Goal: Task Accomplishment & Management: Manage account settings

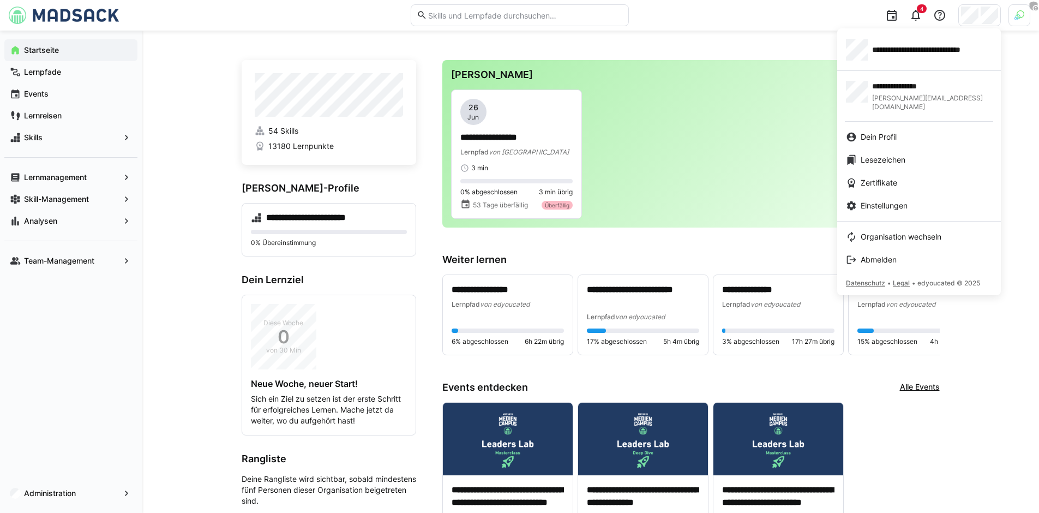
click at [1025, 17] on div at bounding box center [519, 256] width 1039 height 513
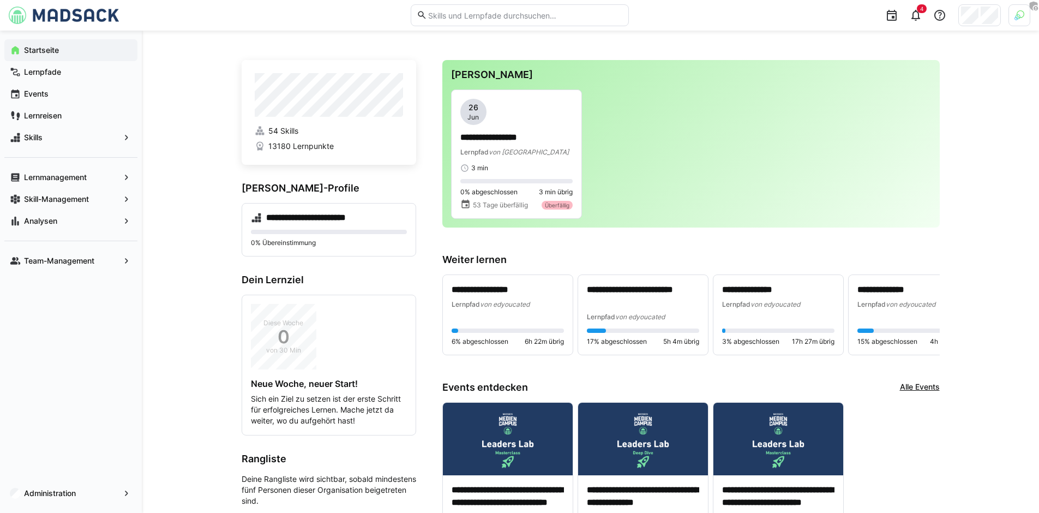
click at [1018, 17] on img at bounding box center [1019, 15] width 10 height 10
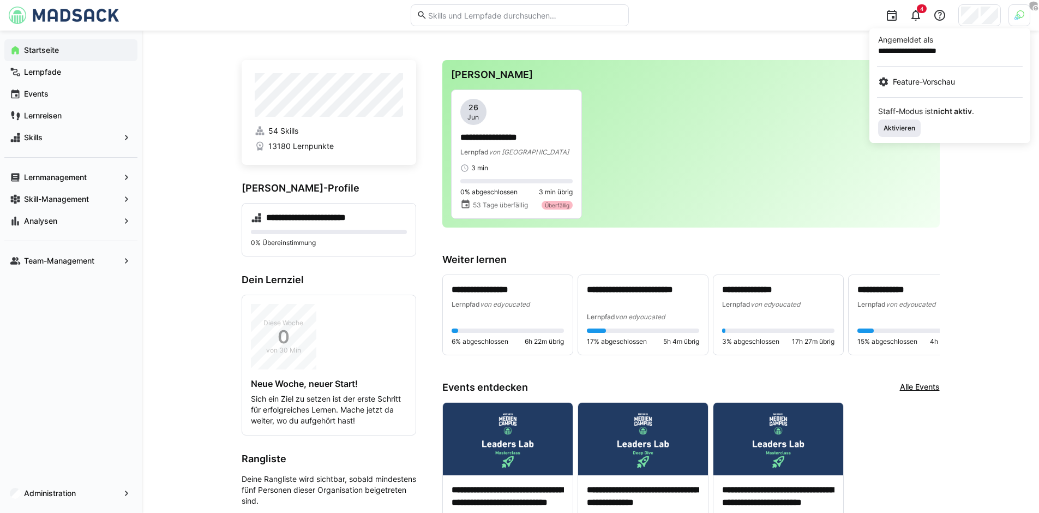
click at [905, 129] on span "Aktivieren" at bounding box center [899, 128] width 34 height 9
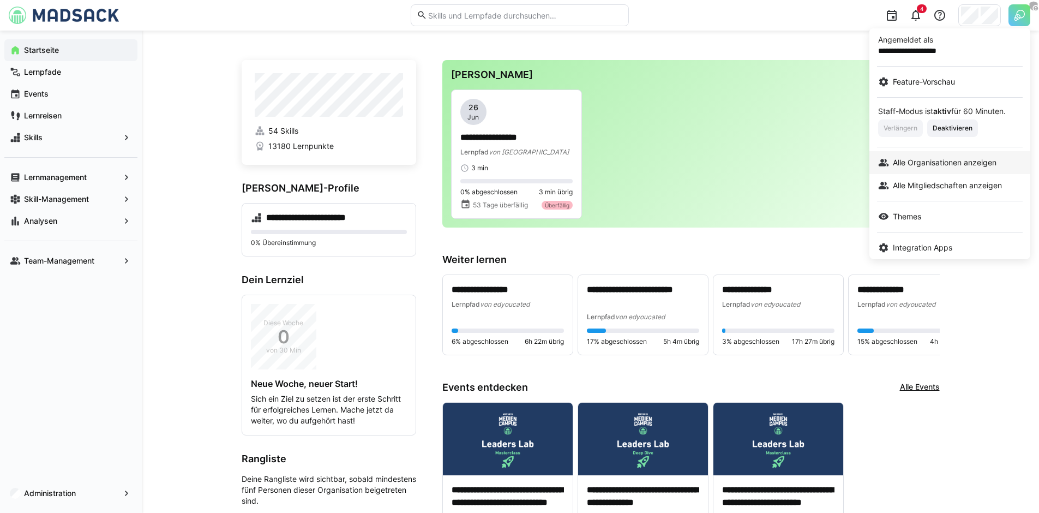
click at [925, 153] on link "Alle Organisationen anzeigen" at bounding box center [949, 162] width 161 height 23
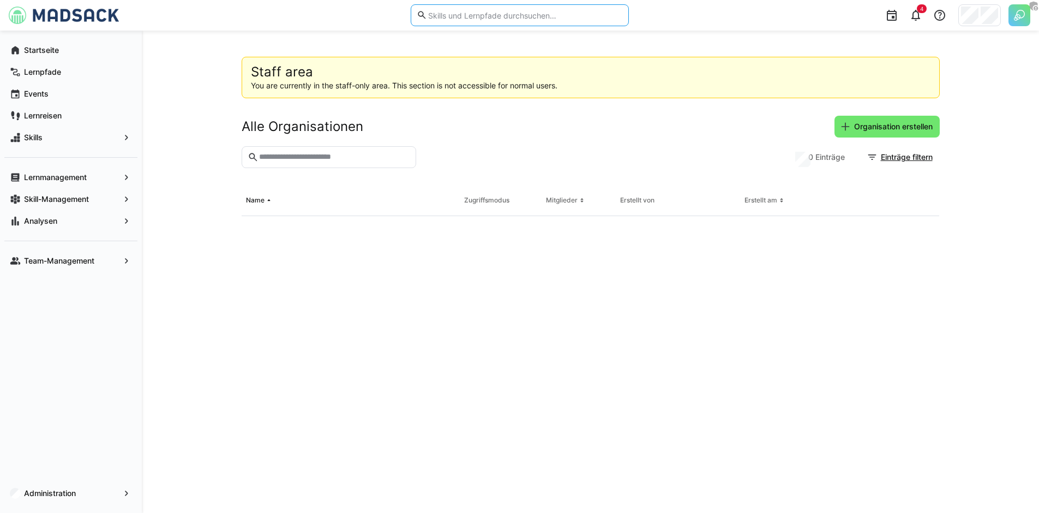
click at [507, 17] on input "text" at bounding box center [524, 15] width 195 height 10
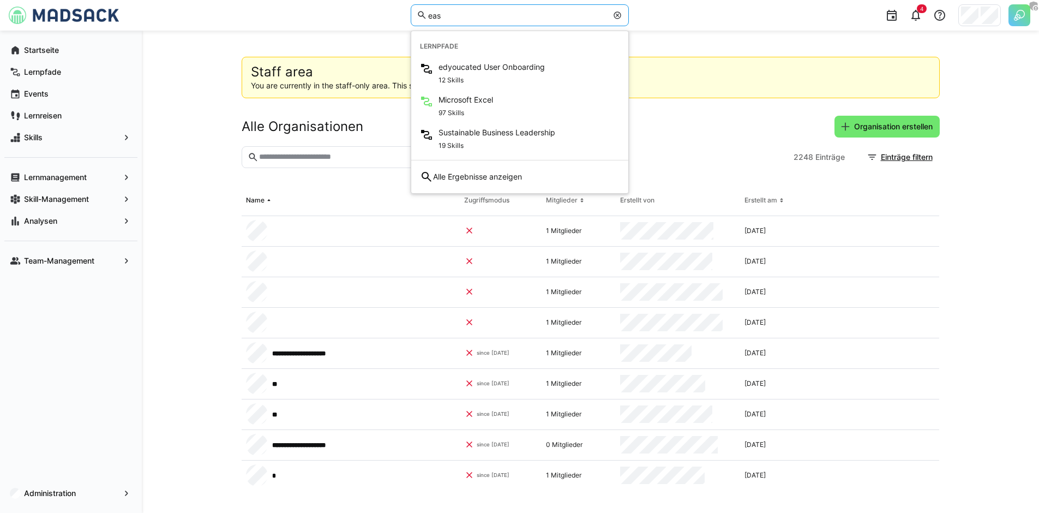
type input "eas"
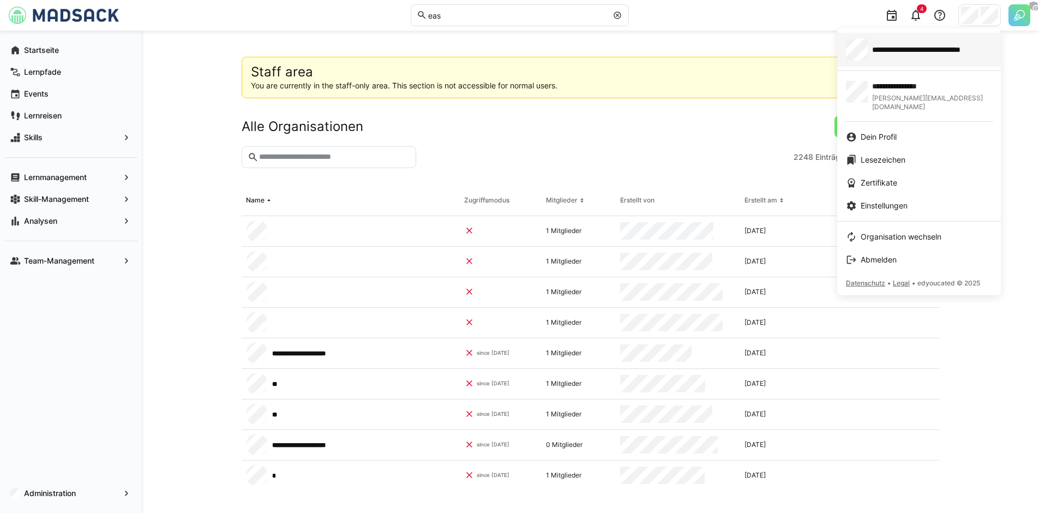
click at [922, 46] on span "**********" at bounding box center [932, 49] width 120 height 11
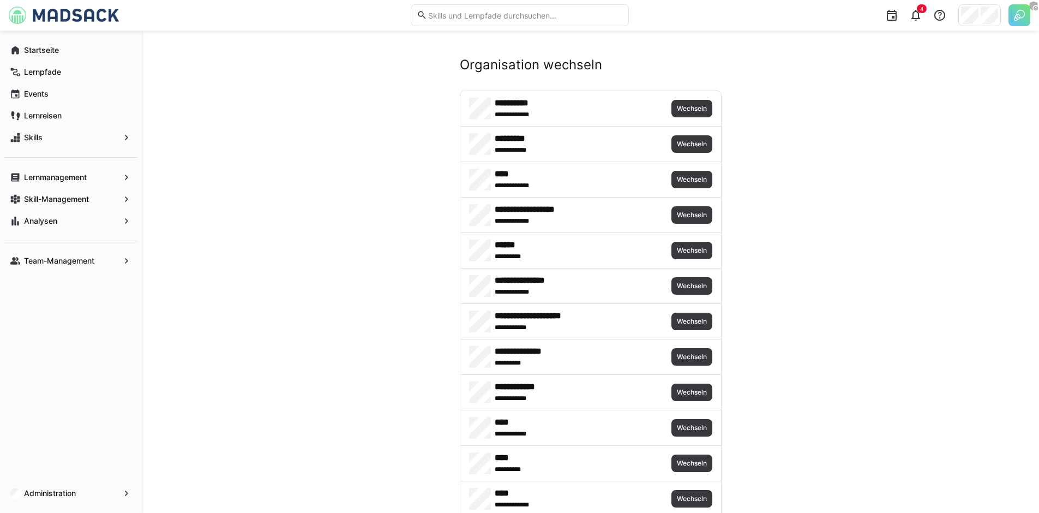
scroll to position [921, 0]
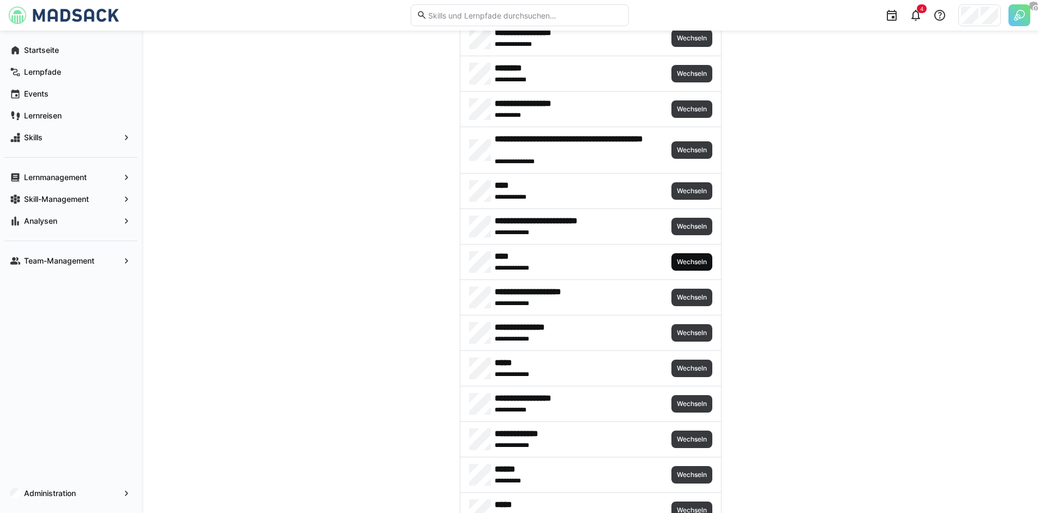
click at [690, 258] on span "Wechseln" at bounding box center [692, 261] width 32 height 9
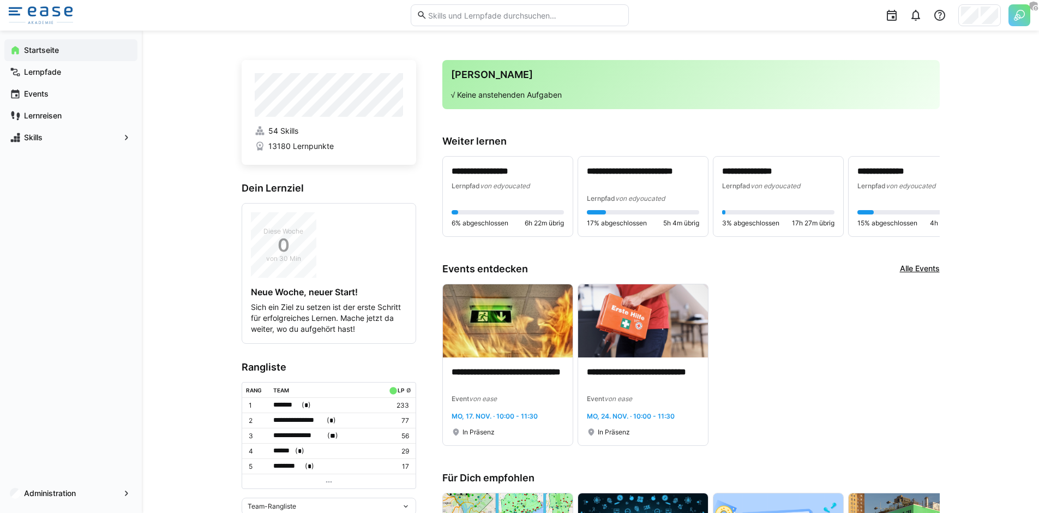
click at [1013, 20] on img at bounding box center [1019, 15] width 22 height 22
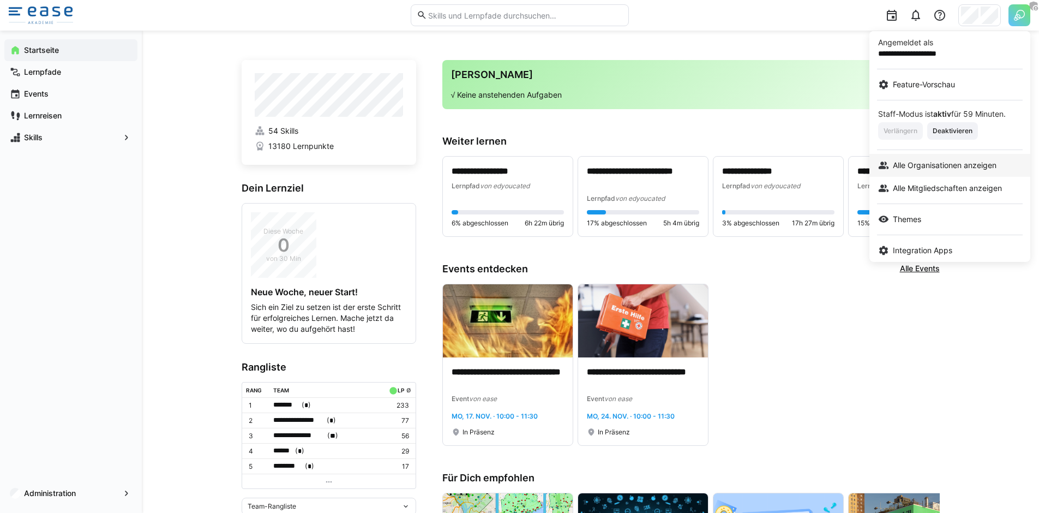
click at [918, 161] on span "Alle Organisationen anzeigen" at bounding box center [945, 165] width 104 height 11
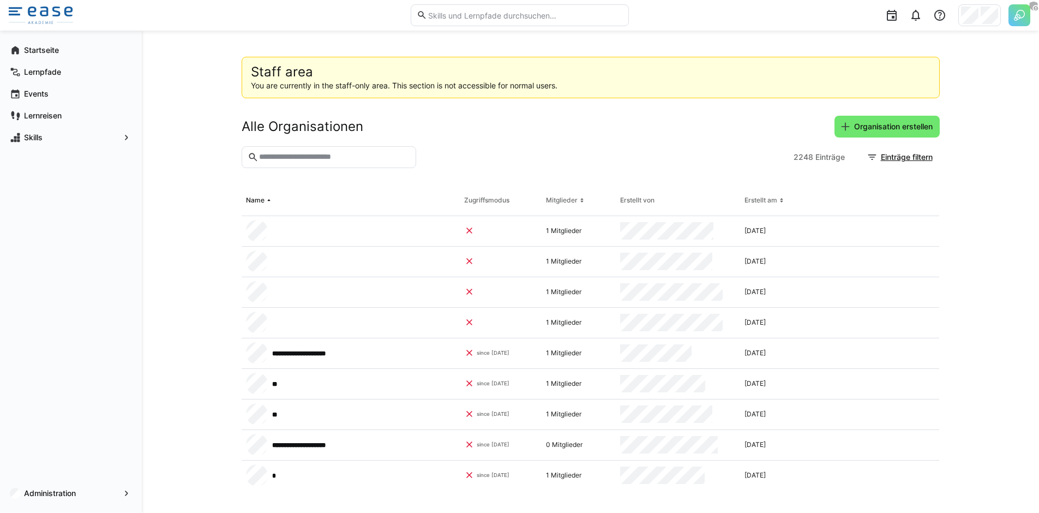
click at [341, 160] on input "text" at bounding box center [334, 157] width 152 height 10
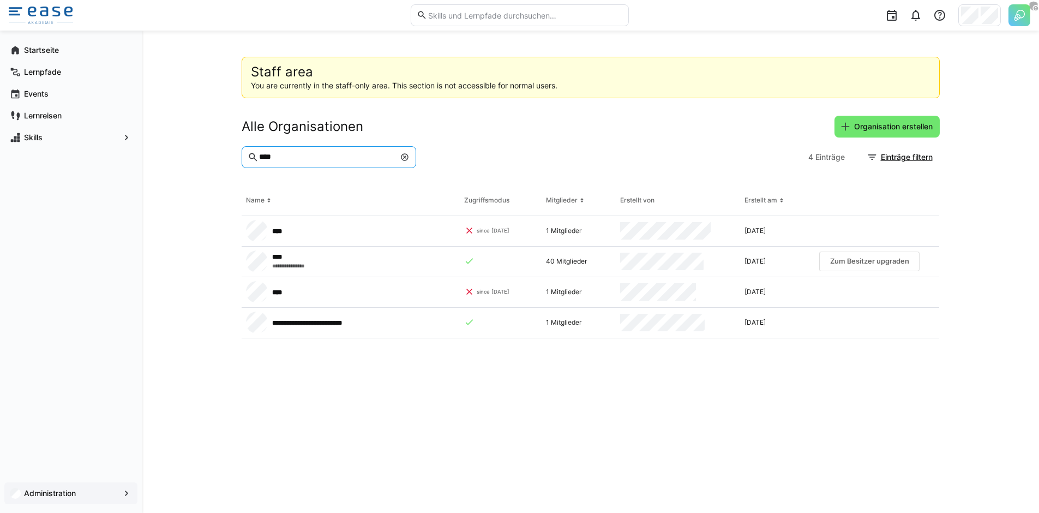
type input "****"
click at [0, 0] on app-navigation-label "Administration" at bounding box center [0, 0] width 0 height 0
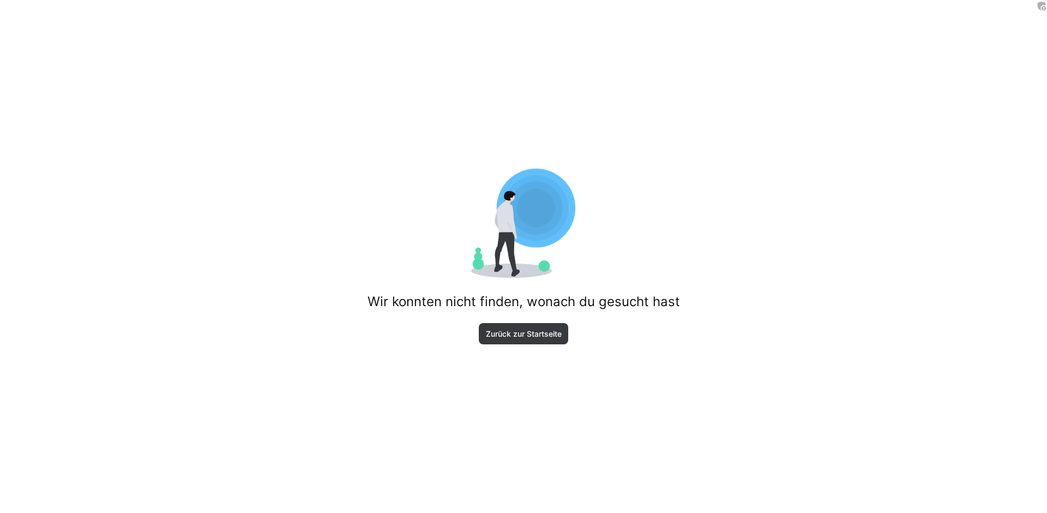
click at [432, 328] on div "Wir konnten nicht finden, wonach du gesucht hast Zurück zur Startseite" at bounding box center [523, 256] width 1047 height 513
click at [510, 352] on div "Wir konnten nicht finden, wonach du gesucht hast Zurück zur Startseite" at bounding box center [523, 256] width 1047 height 513
click at [510, 338] on span "Zurück zur Startseite" at bounding box center [523, 333] width 79 height 11
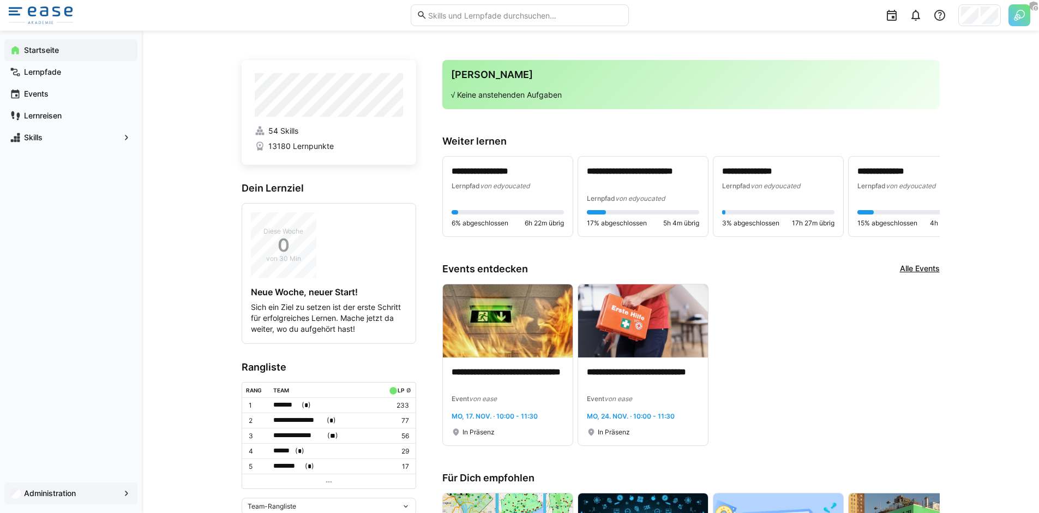
click at [0, 0] on app-navigation-label "Administration" at bounding box center [0, 0] width 0 height 0
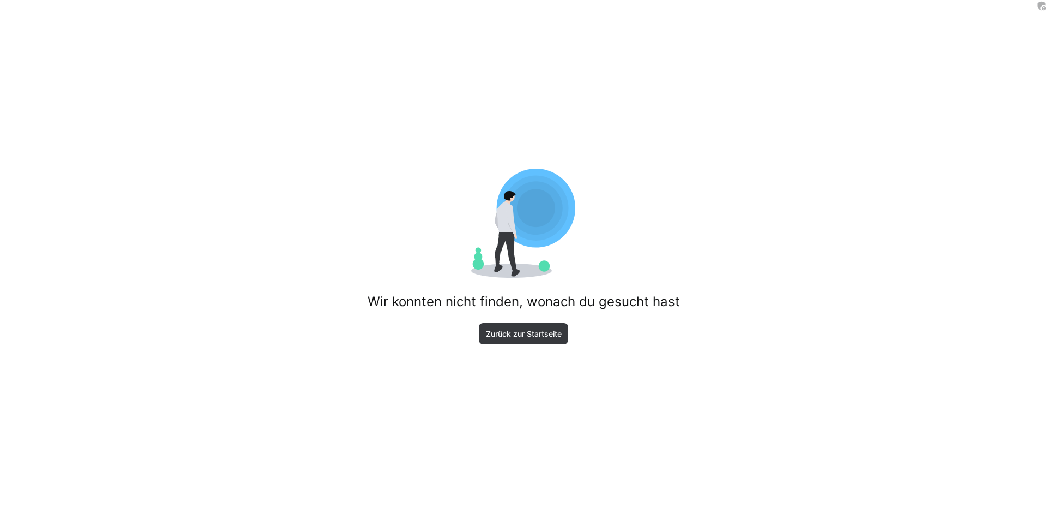
click at [201, 291] on div "Wir konnten nicht finden, wonach du gesucht hast Zurück zur Startseite" at bounding box center [523, 256] width 1047 height 513
click at [512, 364] on div "Wir konnten nicht finden, wonach du gesucht hast Zurück zur Startseite" at bounding box center [523, 256] width 1047 height 513
click at [544, 310] on div "Wir konnten nicht finden, wonach du gesucht hast Zurück zur Startseite" at bounding box center [523, 256] width 1047 height 513
click at [549, 332] on span "Zurück zur Startseite" at bounding box center [523, 333] width 79 height 11
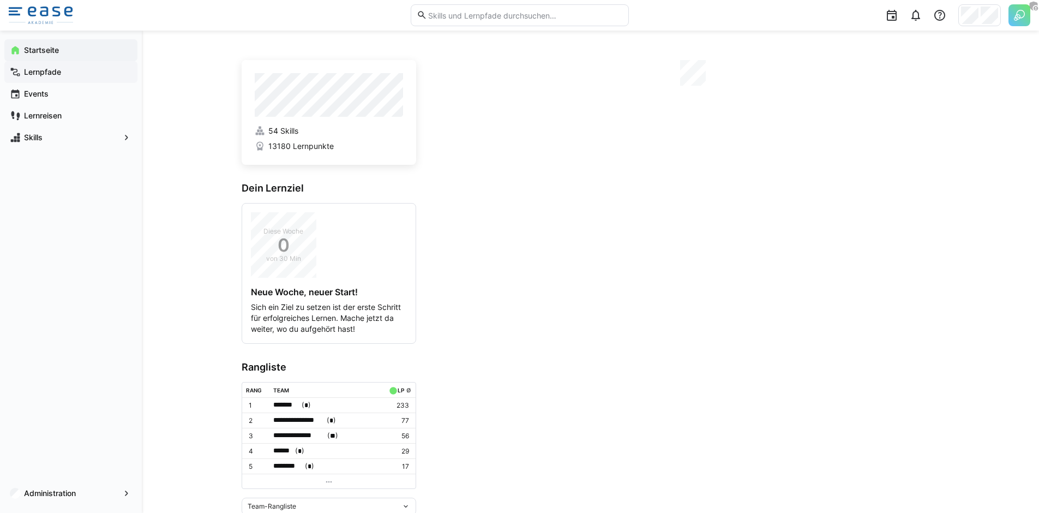
click at [0, 0] on app-navigation-label "Lernpfade" at bounding box center [0, 0] width 0 height 0
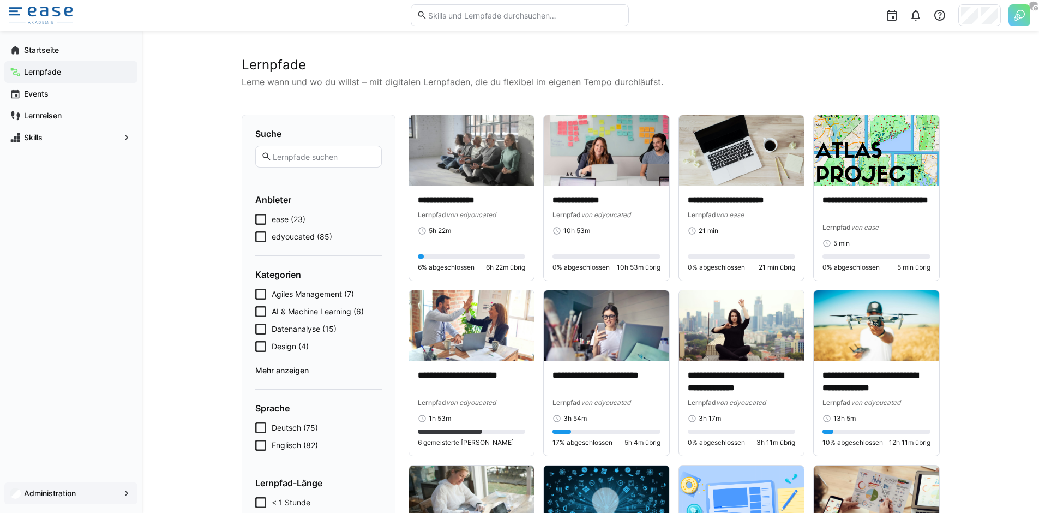
click at [0, 0] on app-navigation-label "Administration" at bounding box center [0, 0] width 0 height 0
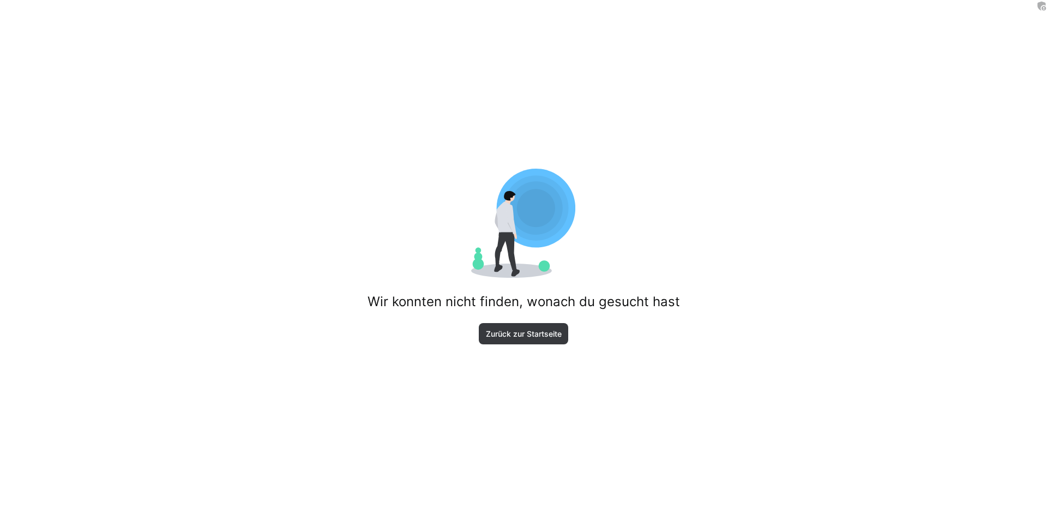
click at [476, 329] on div "Wir konnten nicht finden, wonach du gesucht hast Zurück zur Startseite" at bounding box center [523, 256] width 1047 height 513
click at [535, 332] on span "Zurück zur Startseite" at bounding box center [523, 333] width 79 height 11
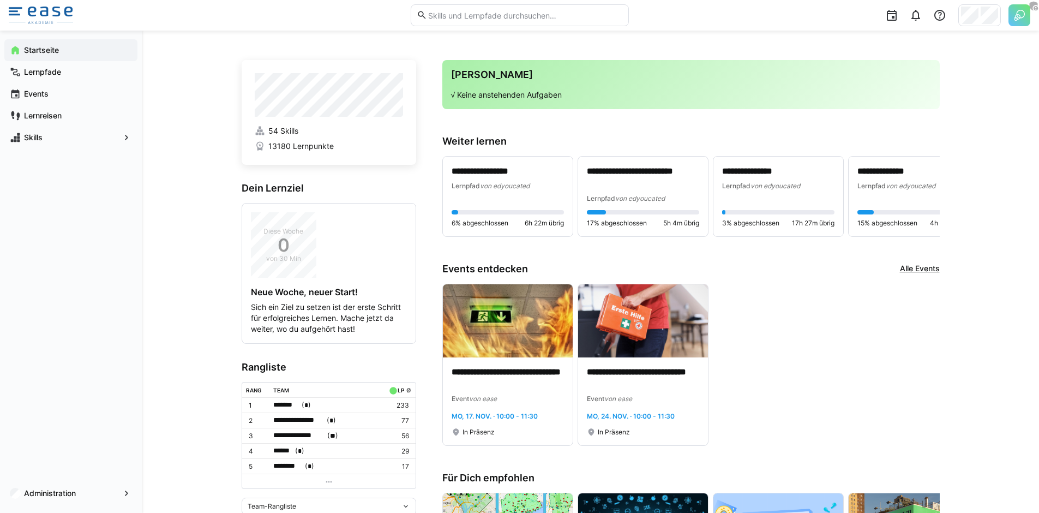
click at [1019, 14] on img at bounding box center [1019, 15] width 22 height 22
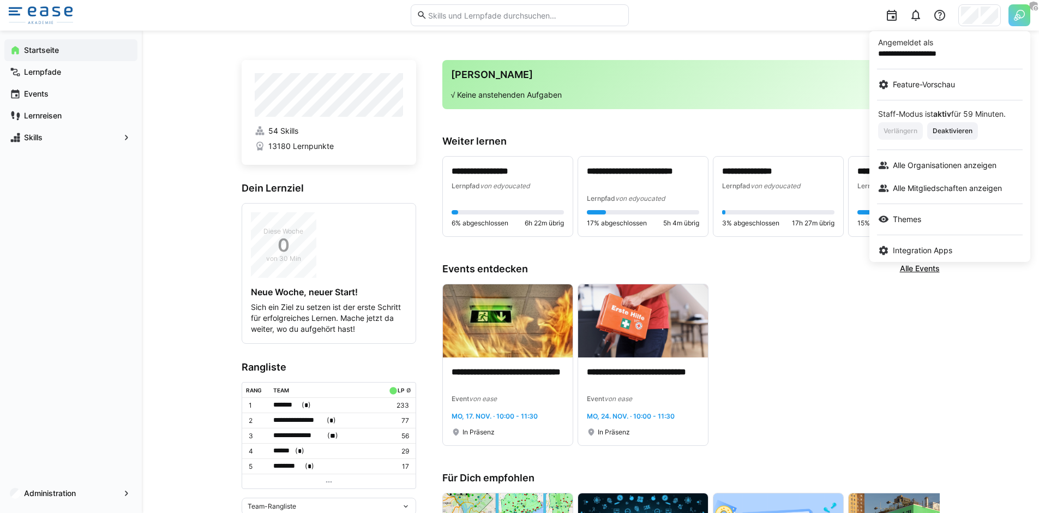
click at [711, 97] on div at bounding box center [519, 256] width 1039 height 513
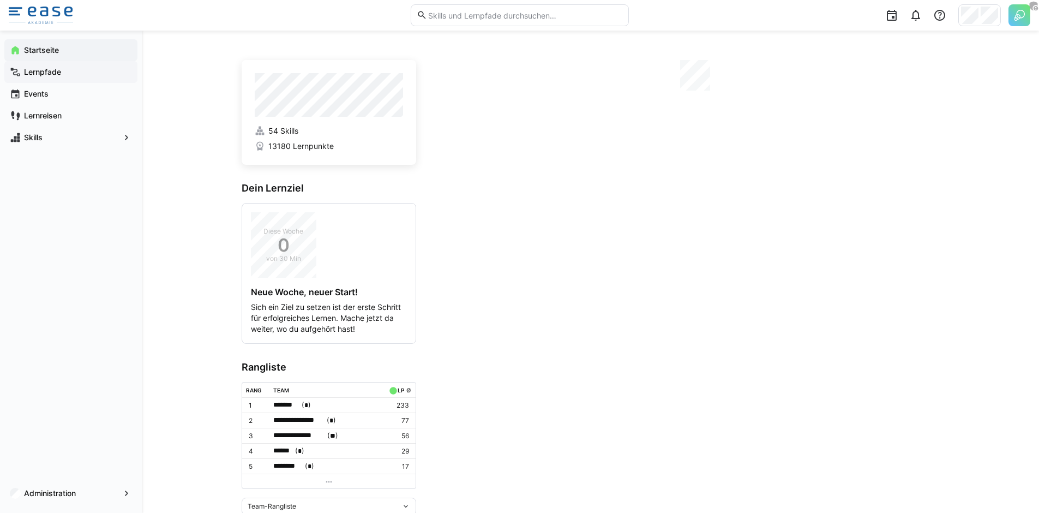
click at [80, 77] on span "Lernpfade" at bounding box center [77, 72] width 110 height 11
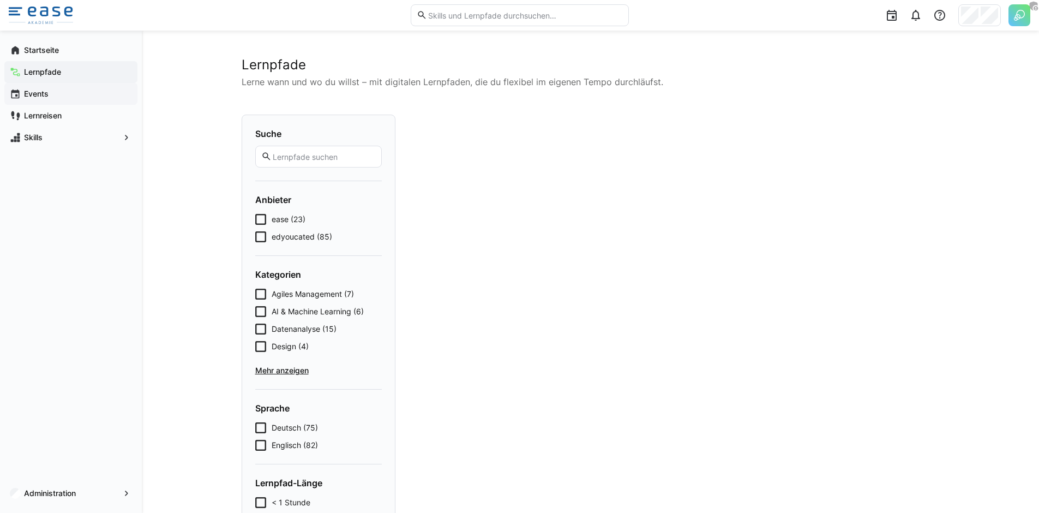
click at [74, 104] on div "Events" at bounding box center [70, 94] width 133 height 22
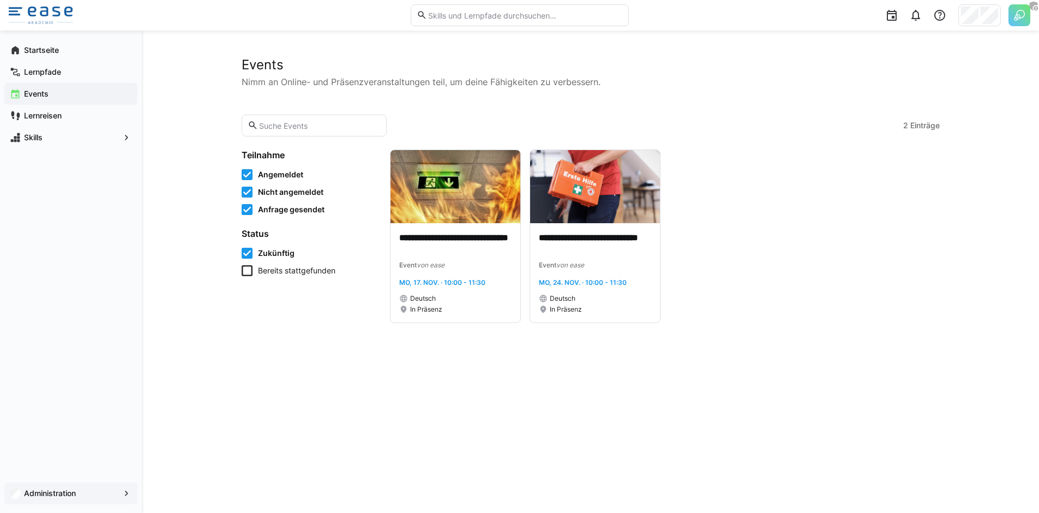
click at [80, 492] on span "Administration" at bounding box center [70, 493] width 97 height 11
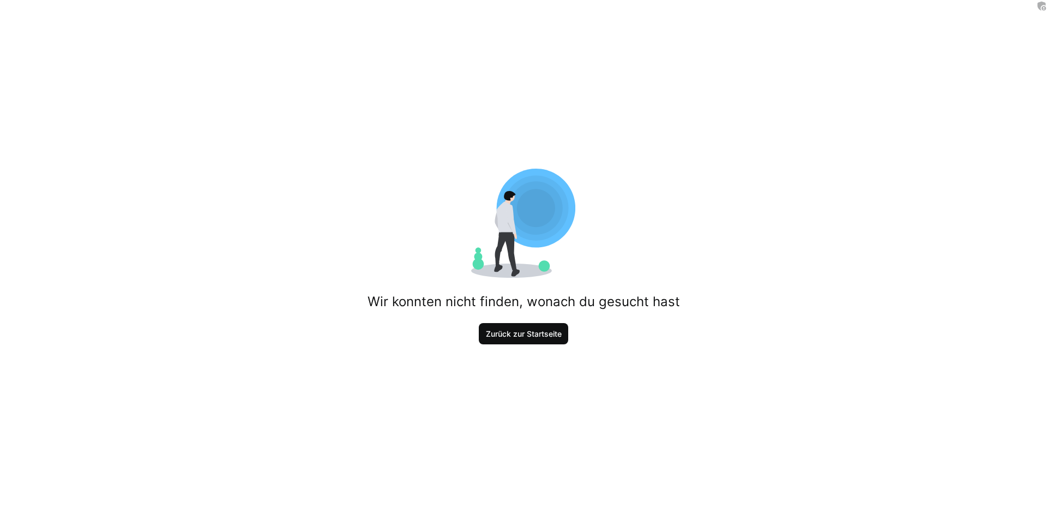
click at [551, 327] on span "Zurück zur Startseite" at bounding box center [524, 334] width 90 height 22
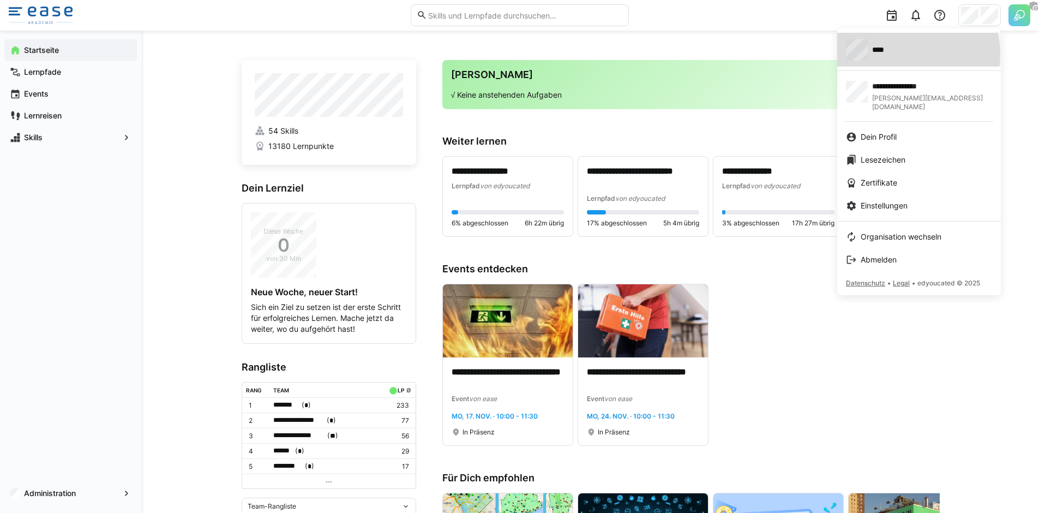
click at [904, 55] on div "****" at bounding box center [919, 50] width 146 height 22
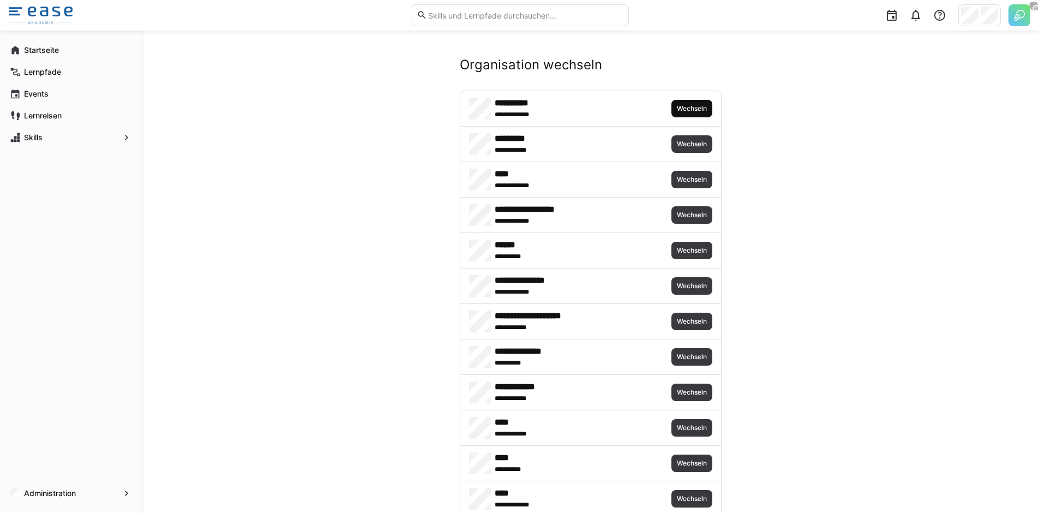
click at [693, 106] on span "Wechseln" at bounding box center [692, 108] width 32 height 9
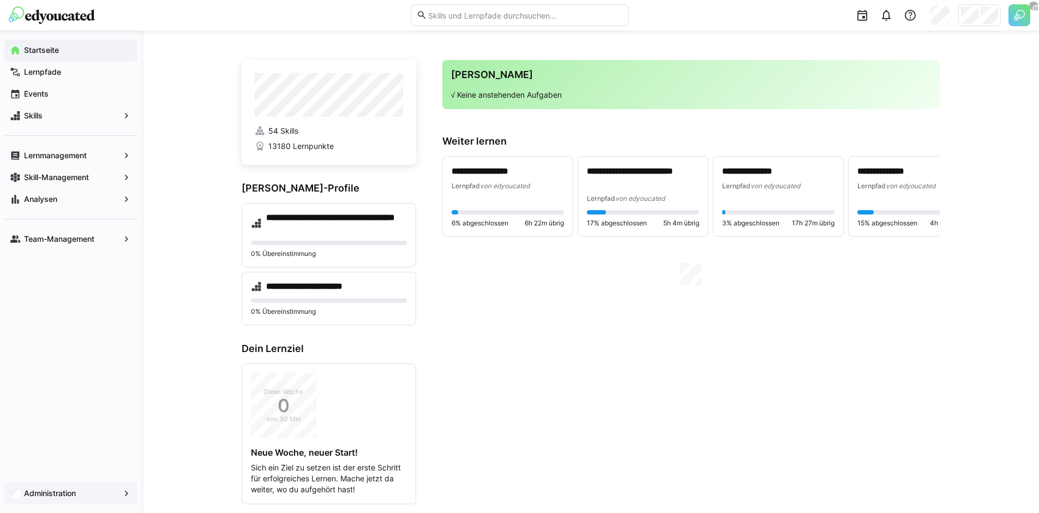
click at [93, 490] on span "Administration" at bounding box center [70, 493] width 97 height 11
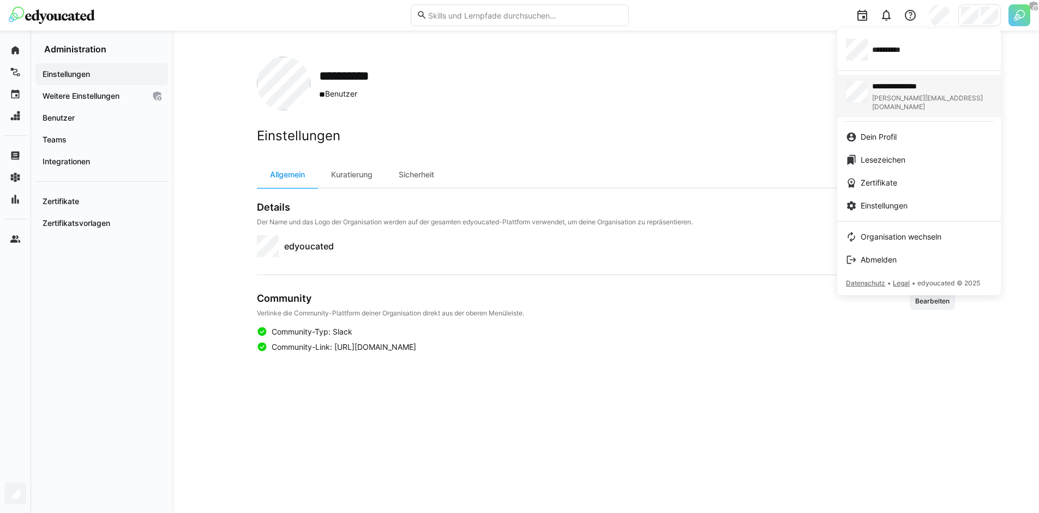
click at [918, 51] on div "**********" at bounding box center [919, 50] width 146 height 22
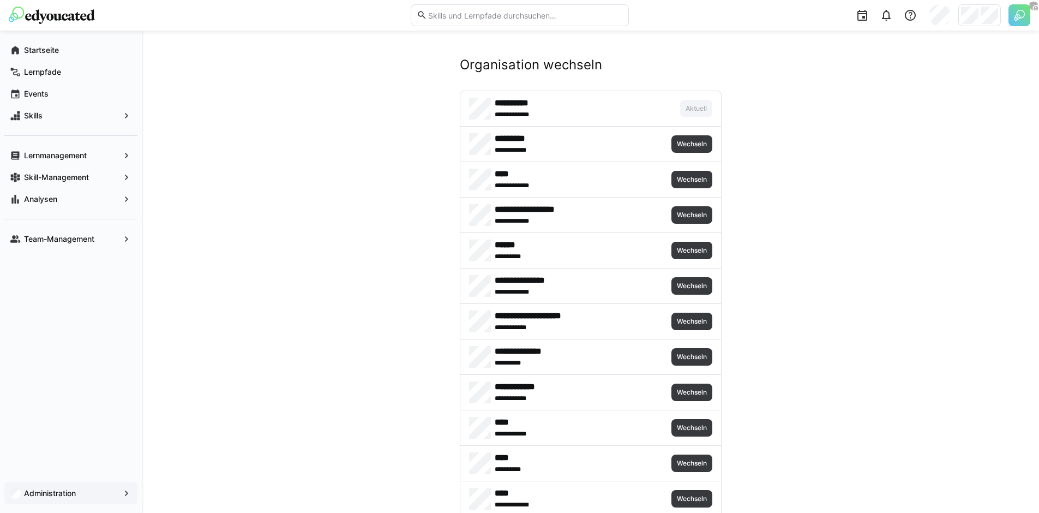
scroll to position [921, 0]
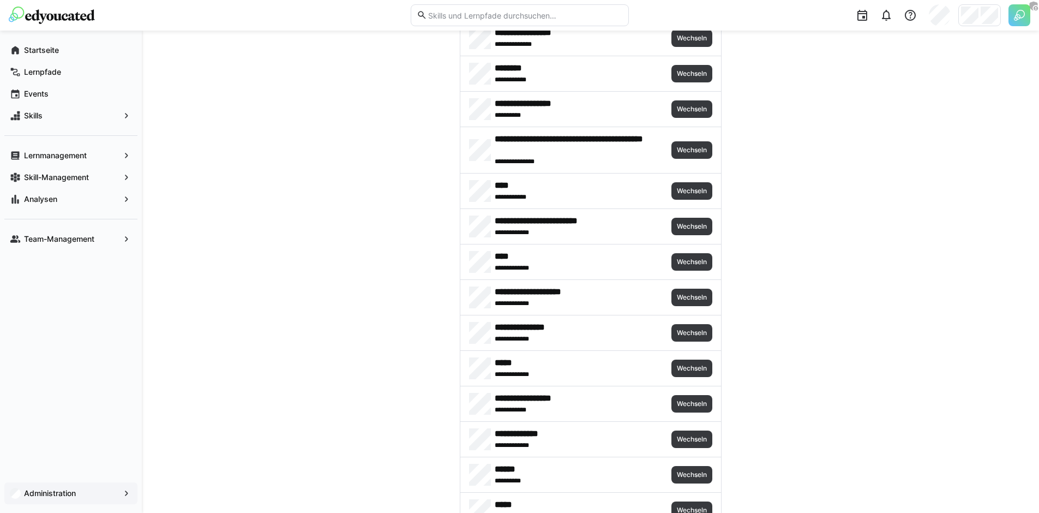
click at [669, 252] on div "**********" at bounding box center [590, 261] width 261 height 35
click at [678, 261] on span "Wechseln" at bounding box center [692, 261] width 32 height 9
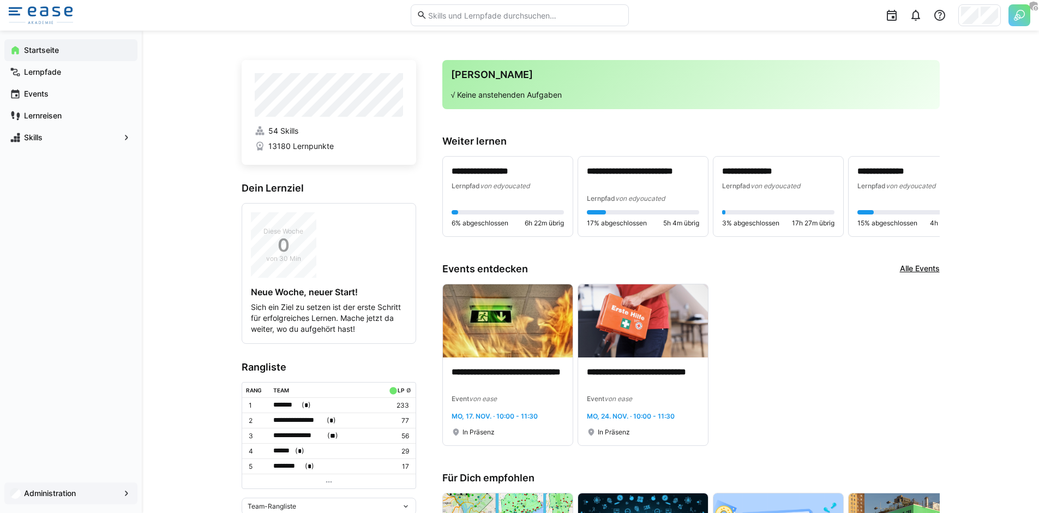
click at [87, 496] on span "Administration" at bounding box center [70, 493] width 97 height 11
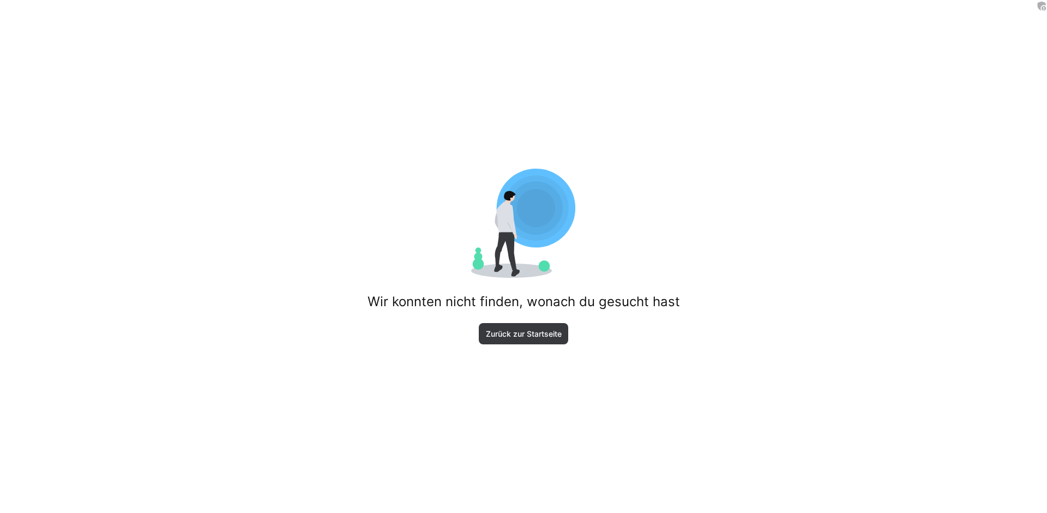
click at [513, 346] on div "Wir konnten nicht finden, wonach du gesucht hast Zurück zur Startseite" at bounding box center [523, 256] width 1047 height 513
click at [509, 336] on span "Zurück zur Startseite" at bounding box center [523, 333] width 79 height 11
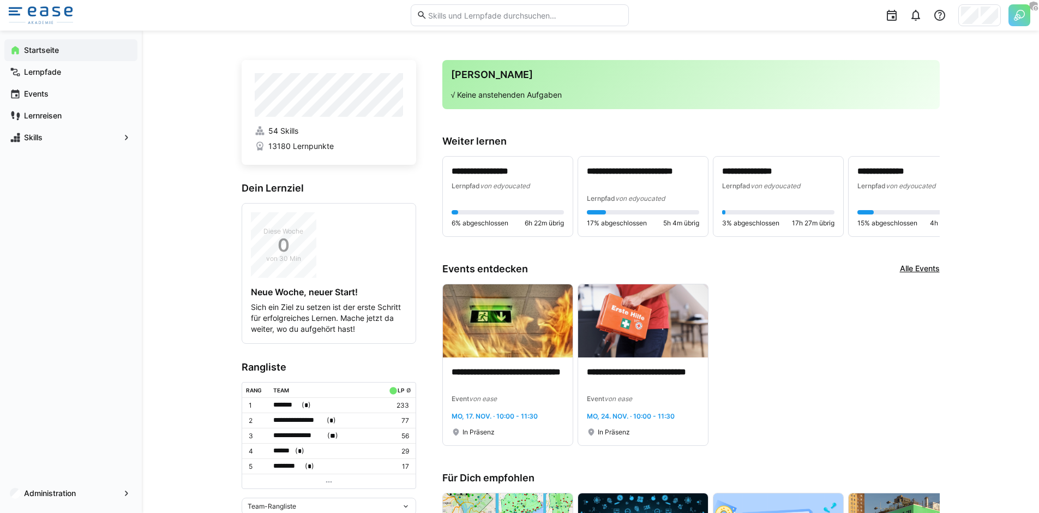
click at [1019, 15] on img at bounding box center [1019, 15] width 22 height 22
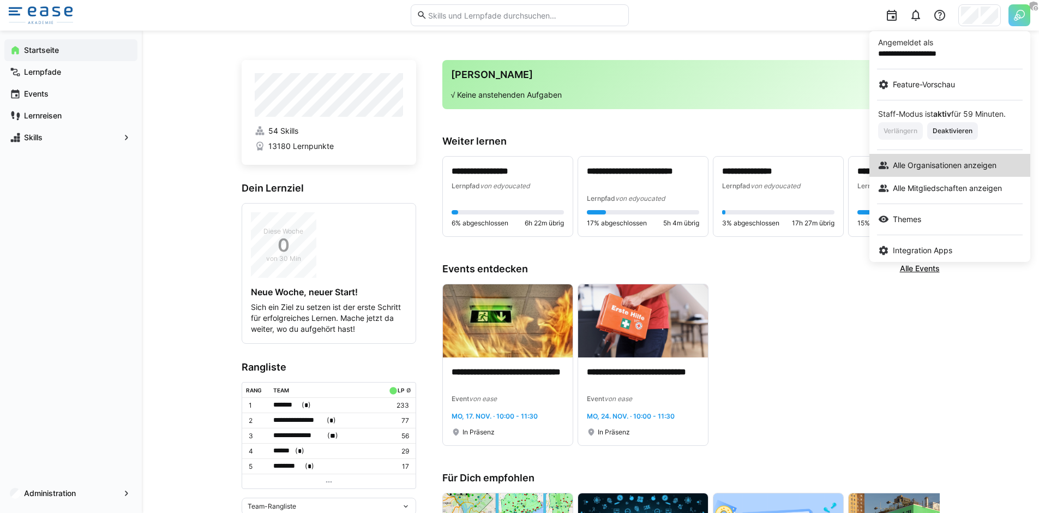
click at [952, 161] on span "Alle Organisationen anzeigen" at bounding box center [945, 165] width 104 height 11
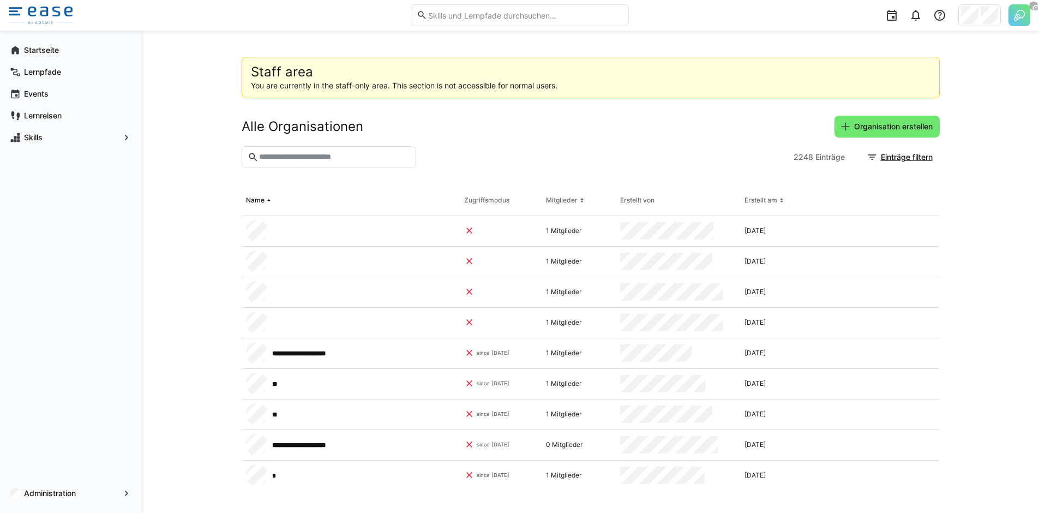
click at [345, 155] on input "text" at bounding box center [334, 157] width 152 height 10
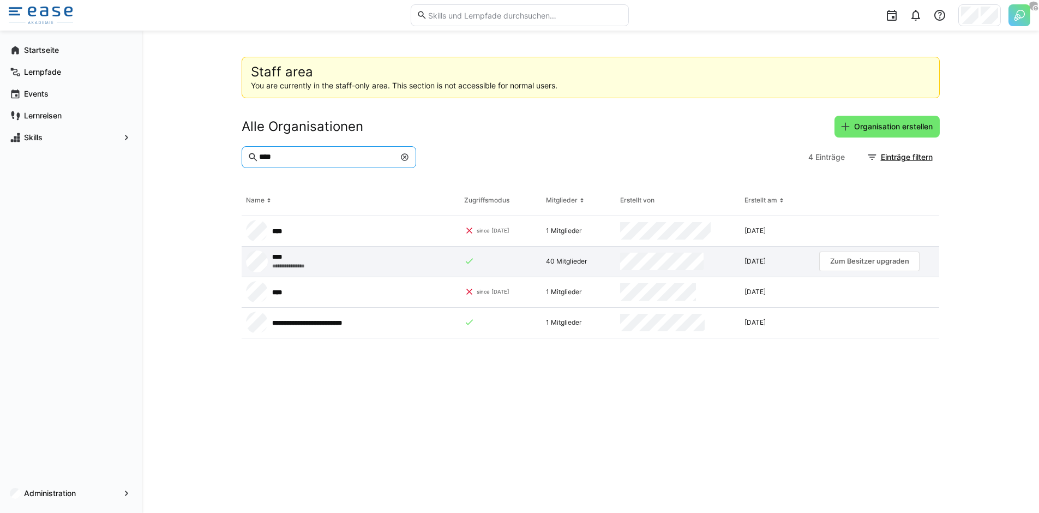
type input "****"
click at [843, 261] on app-request-click "Zum Besitzer upgraden" at bounding box center [869, 261] width 100 height 20
click at [662, 126] on div "Alle Organisationen Organisation erstellen" at bounding box center [591, 127] width 698 height 22
click at [76, 488] on span "Administration" at bounding box center [70, 493] width 97 height 11
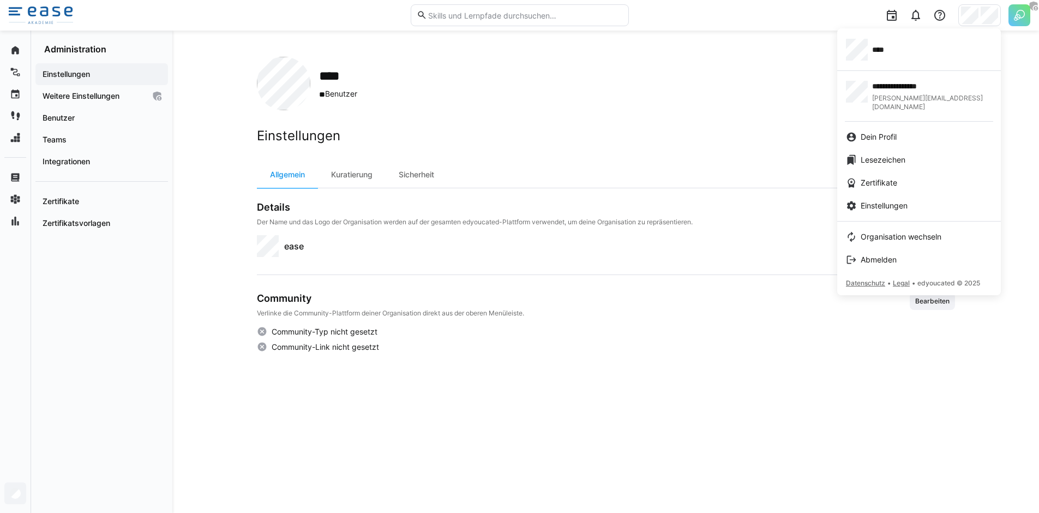
click at [908, 41] on div "****" at bounding box center [919, 50] width 146 height 22
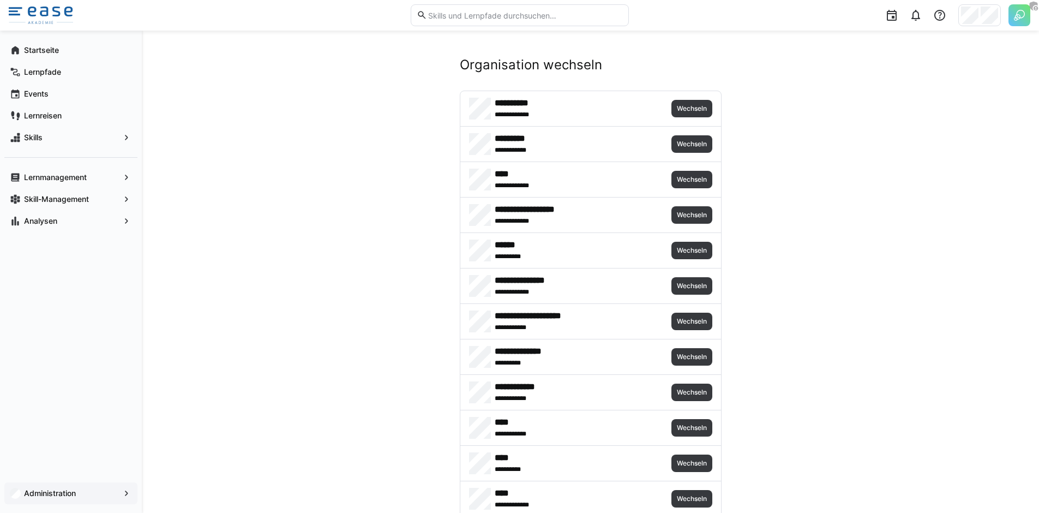
scroll to position [3367, 0]
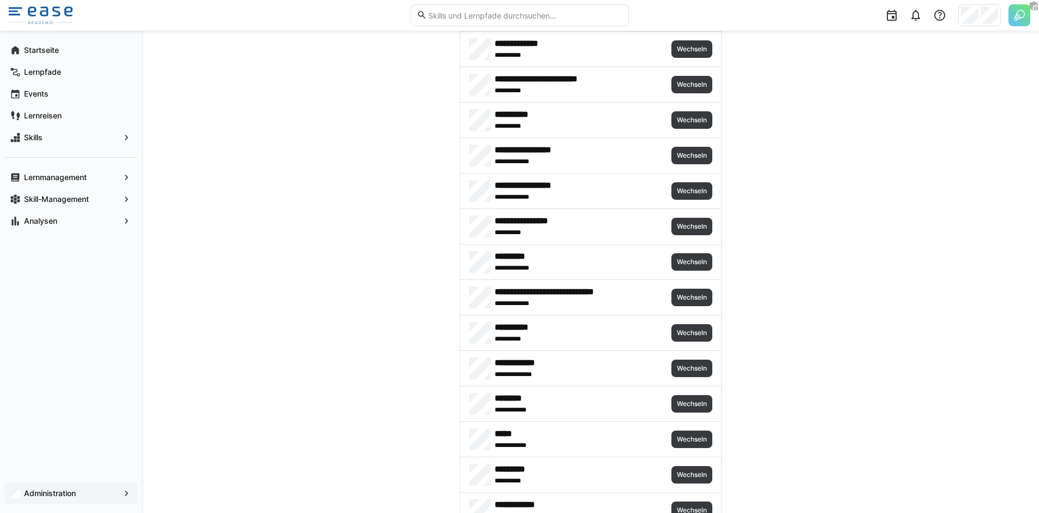
click at [696, 272] on div "**********" at bounding box center [590, 261] width 261 height 35
click at [693, 266] on span "Wechseln" at bounding box center [691, 261] width 41 height 17
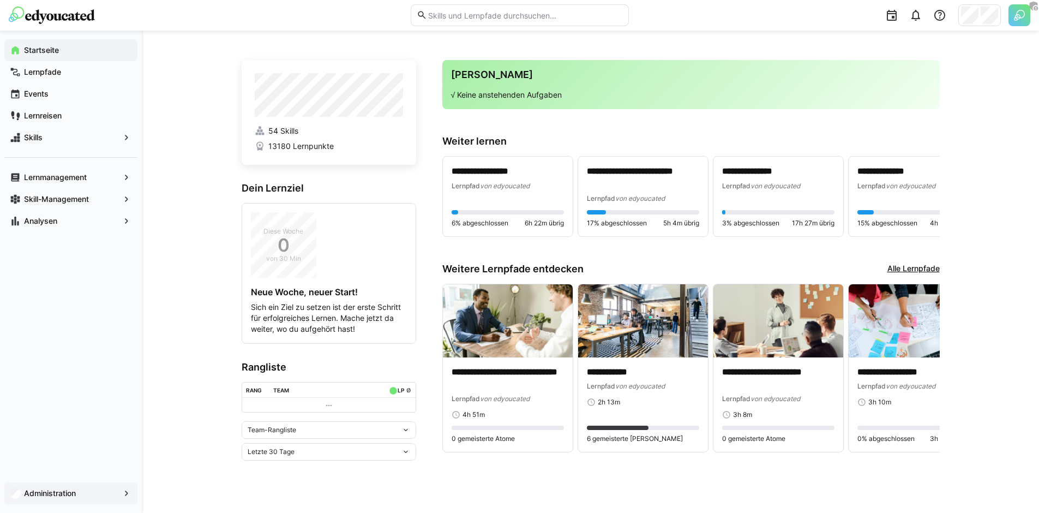
click at [71, 488] on span "Administration" at bounding box center [70, 493] width 97 height 11
click at [178, 193] on div "**********" at bounding box center [590, 272] width 897 height 482
click at [181, 202] on div "**********" at bounding box center [590, 272] width 897 height 482
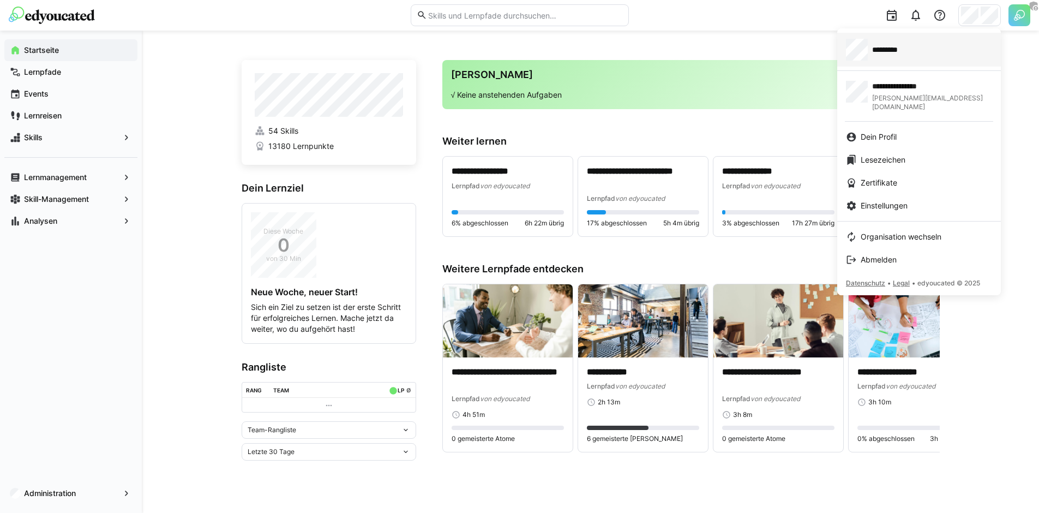
click at [933, 51] on div "*********" at bounding box center [919, 50] width 146 height 22
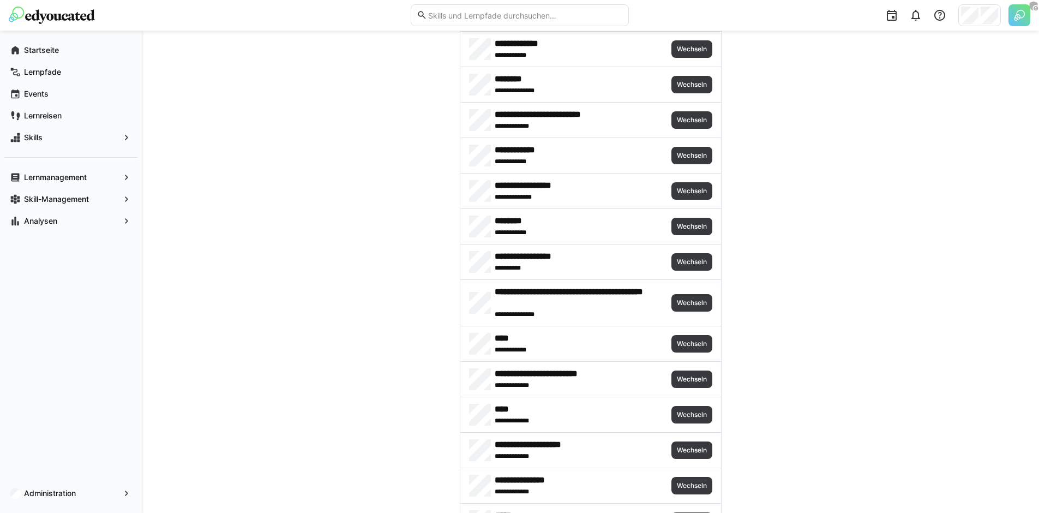
scroll to position [4360, 0]
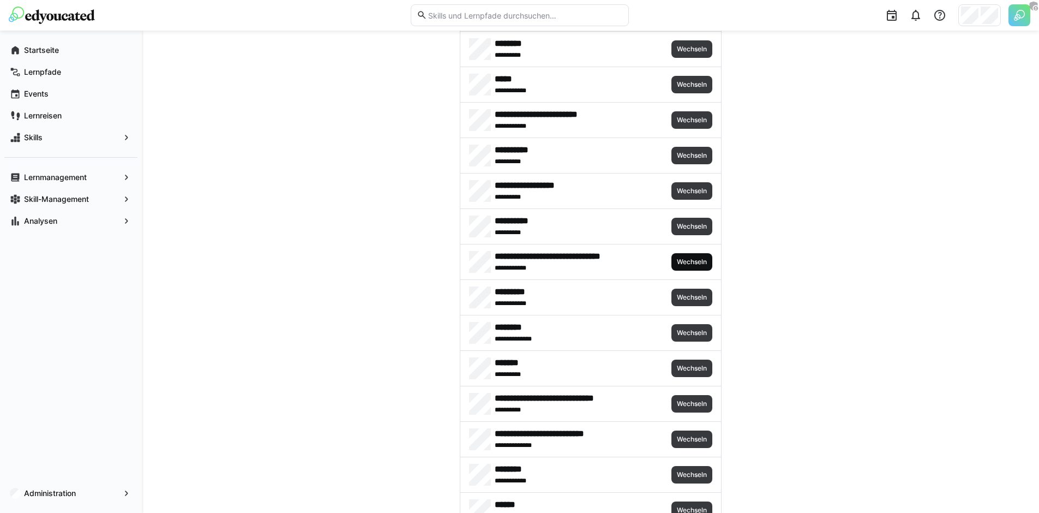
click at [690, 267] on span "Wechseln" at bounding box center [691, 261] width 41 height 17
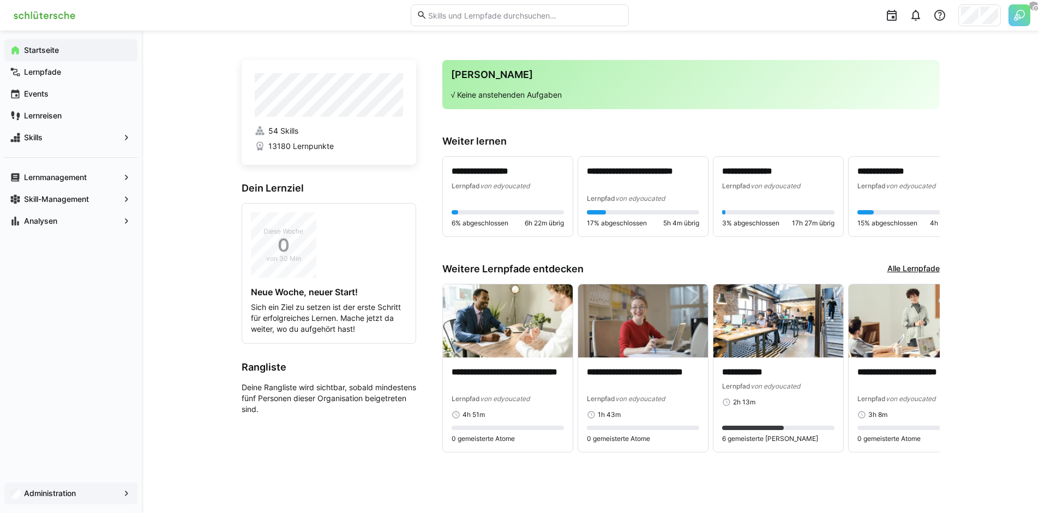
click at [86, 494] on span "Administration" at bounding box center [70, 493] width 97 height 11
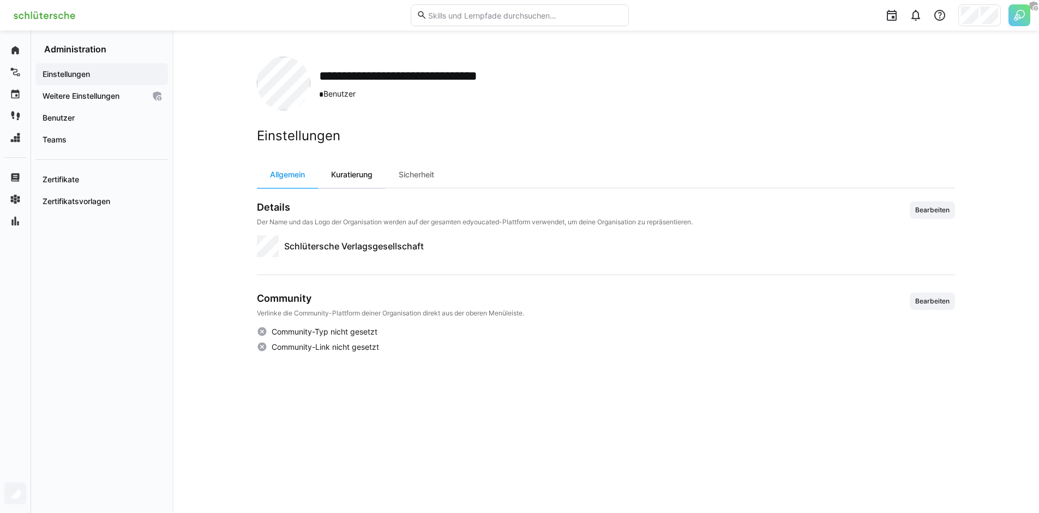
click at [348, 183] on div "Kuratierung" at bounding box center [352, 174] width 68 height 26
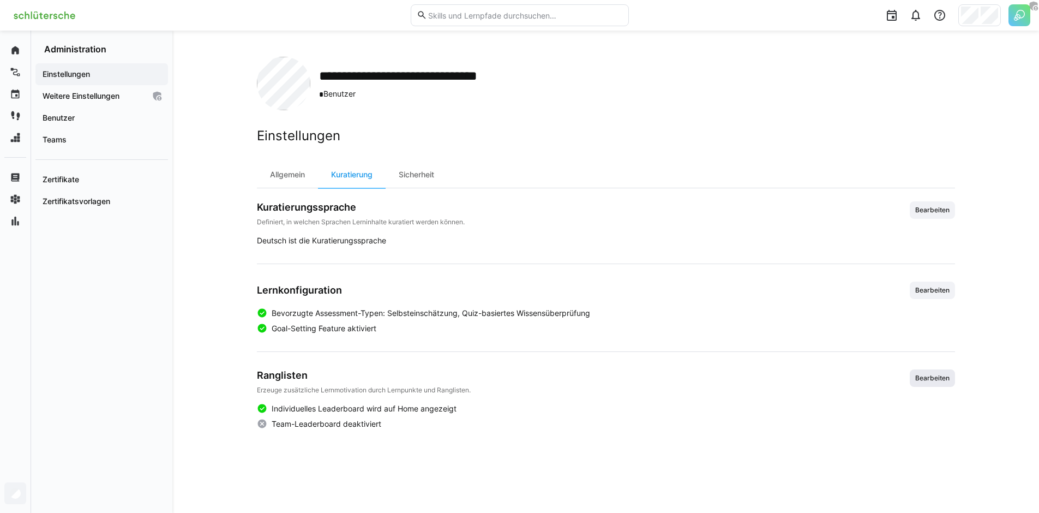
click at [928, 385] on span "Bearbeiten" at bounding box center [932, 377] width 45 height 17
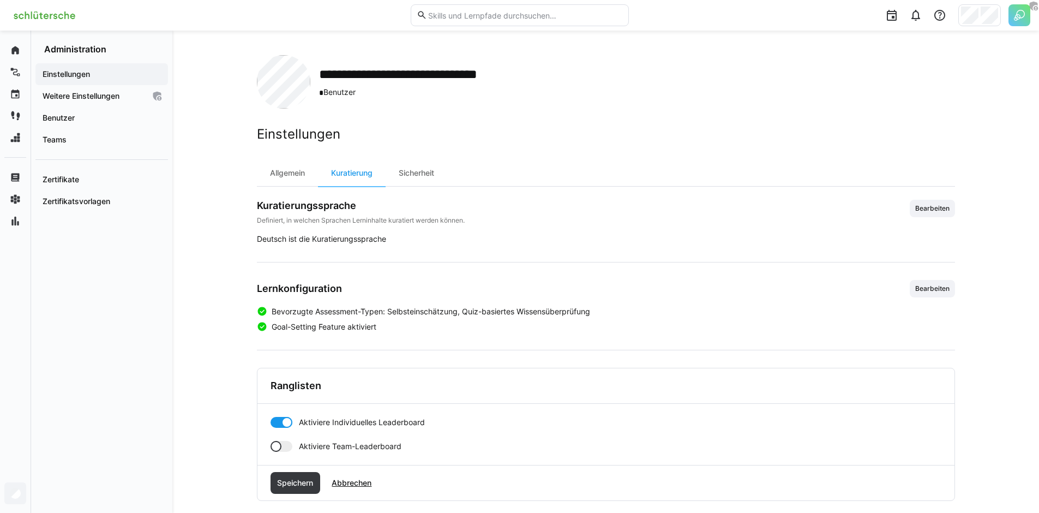
scroll to position [2, 0]
click at [281, 420] on div at bounding box center [286, 421] width 11 height 11
click at [291, 477] on span "Speichern" at bounding box center [294, 482] width 39 height 11
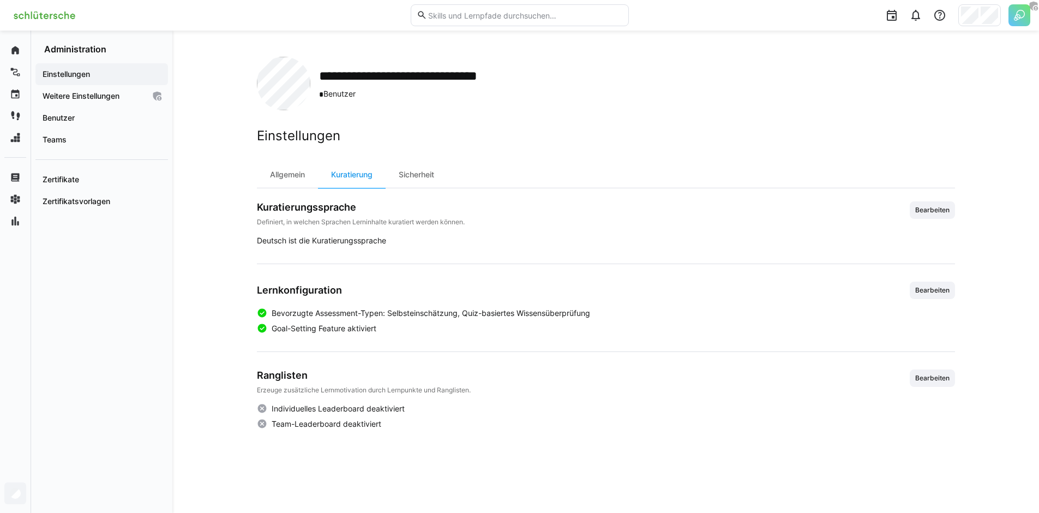
scroll to position [0, 0]
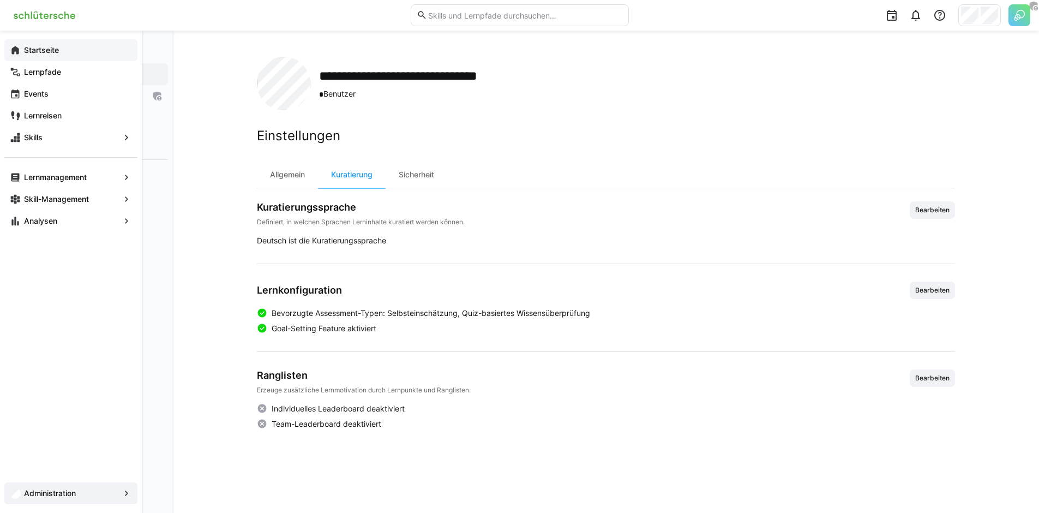
click at [0, 0] on app-navigation-label "Startseite" at bounding box center [0, 0] width 0 height 0
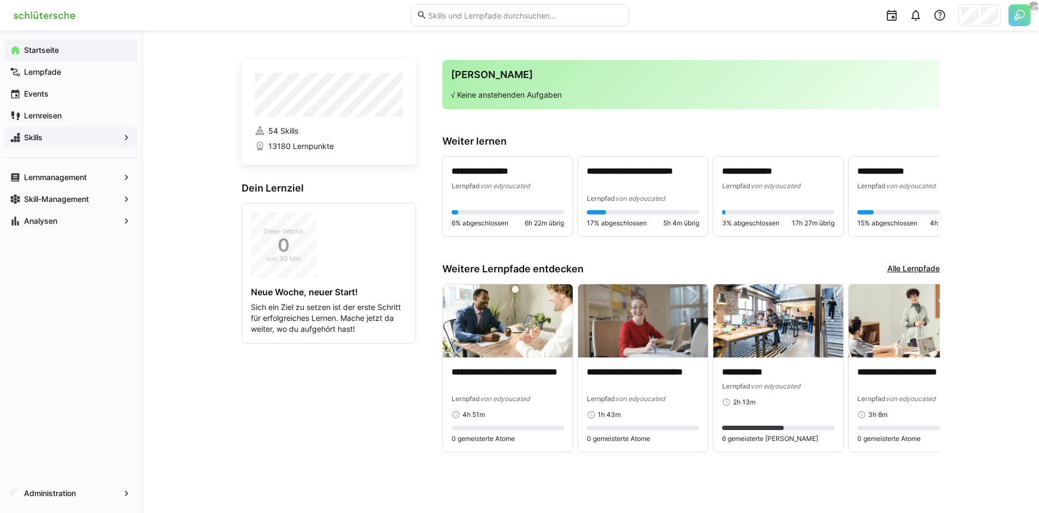
click at [77, 137] on span "Skills" at bounding box center [70, 137] width 97 height 11
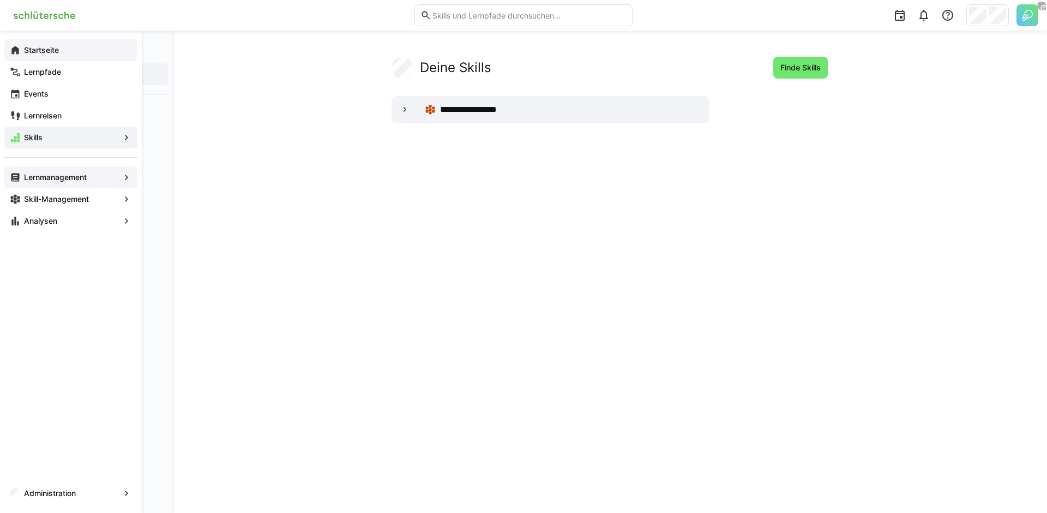
click at [0, 0] on app-navigation-label "Lernmanagement" at bounding box center [0, 0] width 0 height 0
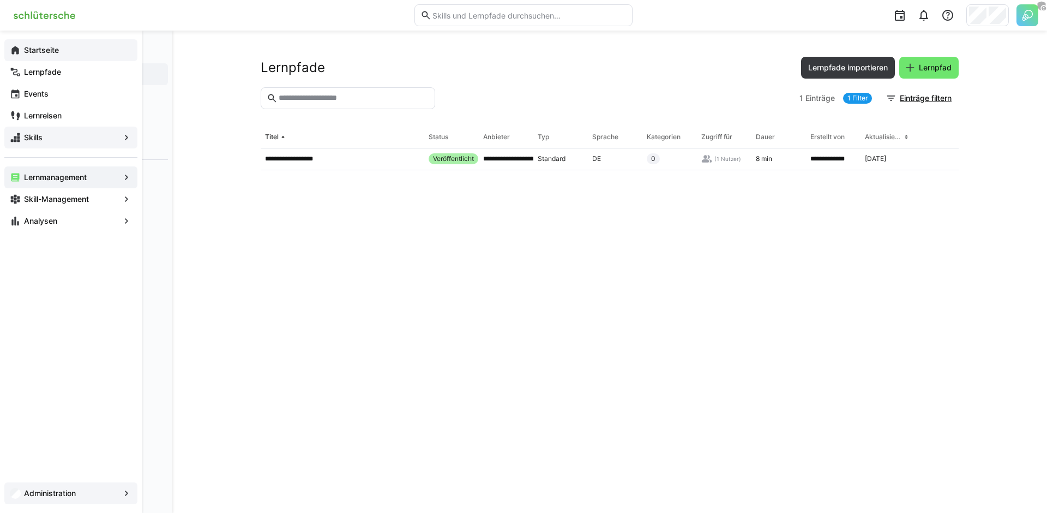
click at [0, 0] on app-navigation-label "Administration" at bounding box center [0, 0] width 0 height 0
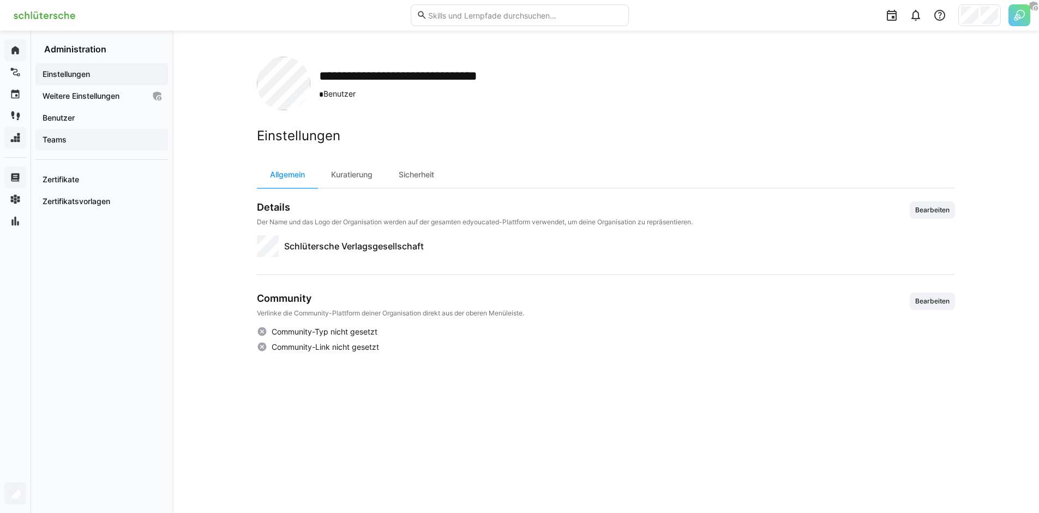
click at [74, 137] on span "Teams" at bounding box center [102, 139] width 122 height 11
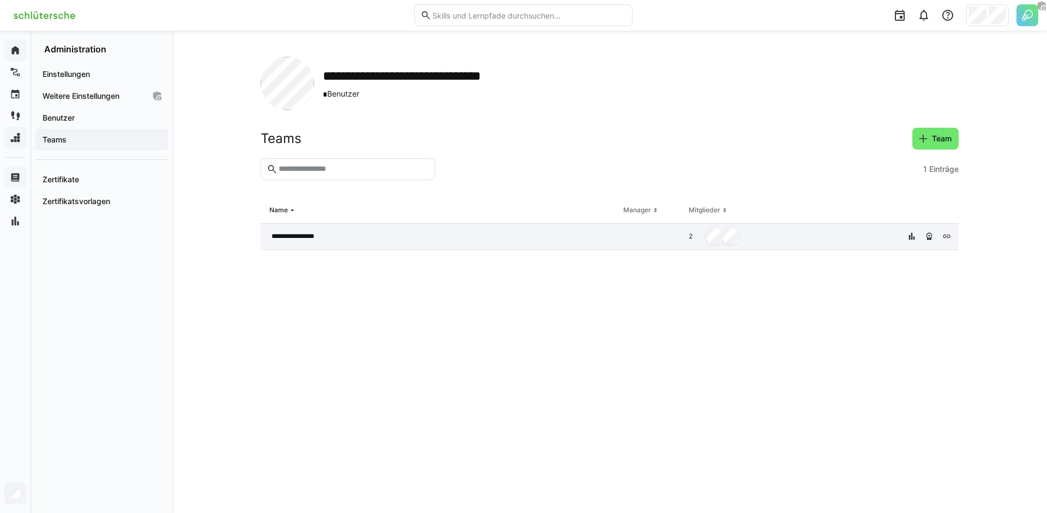
click at [318, 235] on span "**********" at bounding box center [298, 236] width 52 height 9
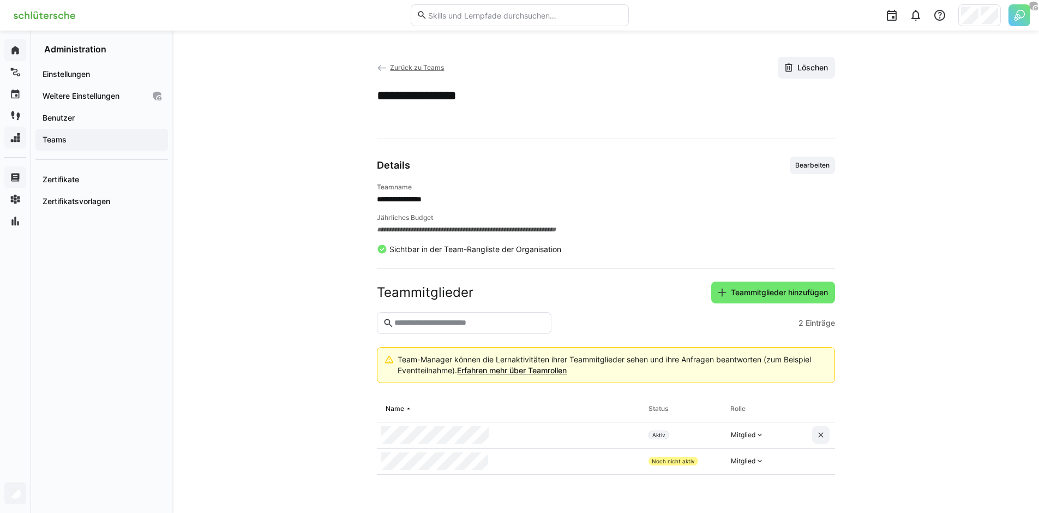
click at [352, 443] on app-team-details "**********" at bounding box center [606, 272] width 698 height 430
click at [461, 312] on eds-input at bounding box center [464, 323] width 175 height 22
click at [380, 188] on h4 "Teamname" at bounding box center [606, 187] width 458 height 9
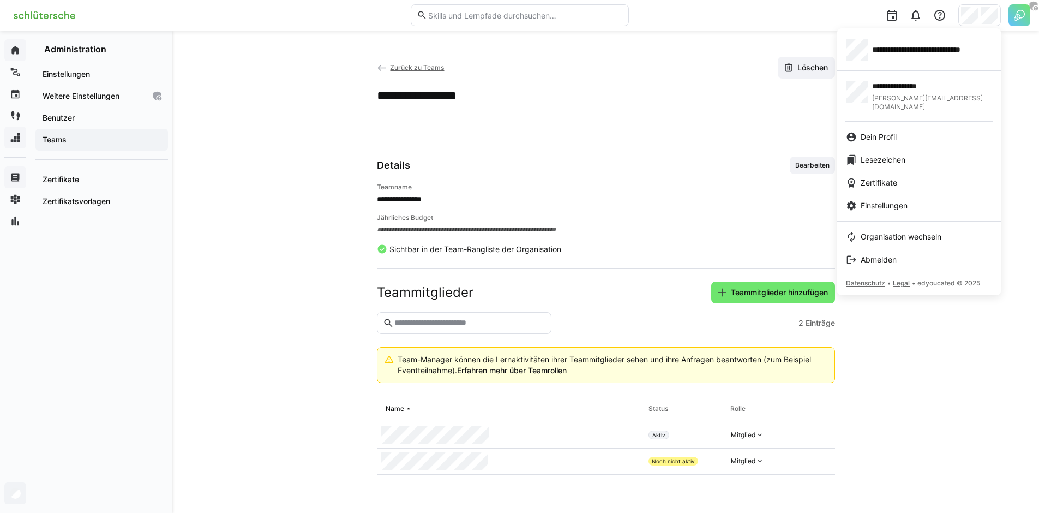
click at [1018, 14] on div at bounding box center [519, 256] width 1039 height 513
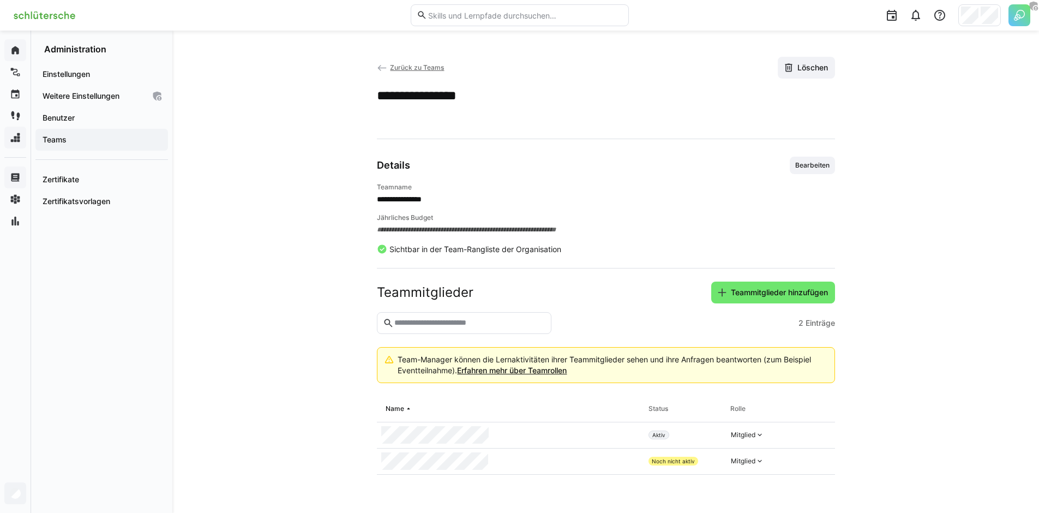
click at [1018, 21] on img at bounding box center [1019, 15] width 22 height 22
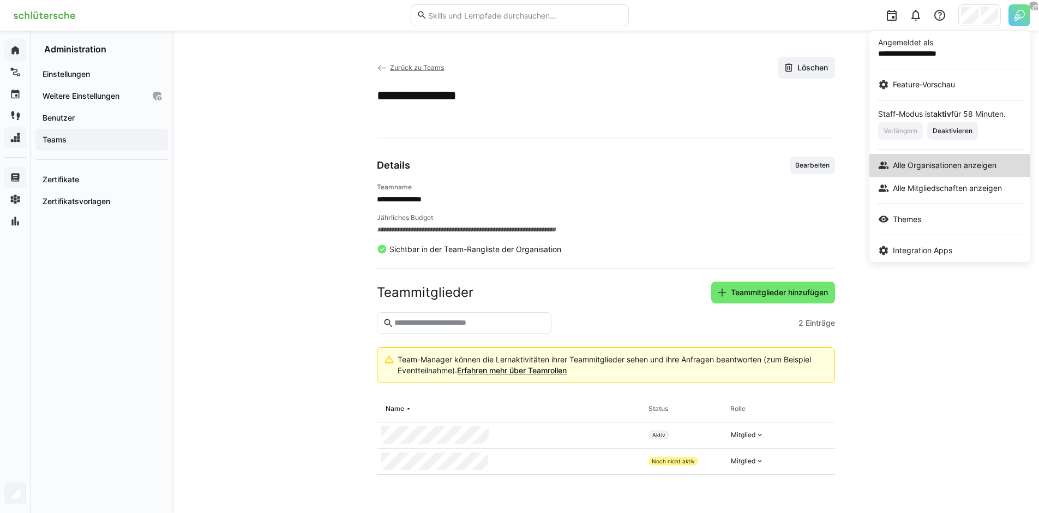
click at [913, 174] on link "Alle Organisationen anzeigen" at bounding box center [949, 165] width 161 height 23
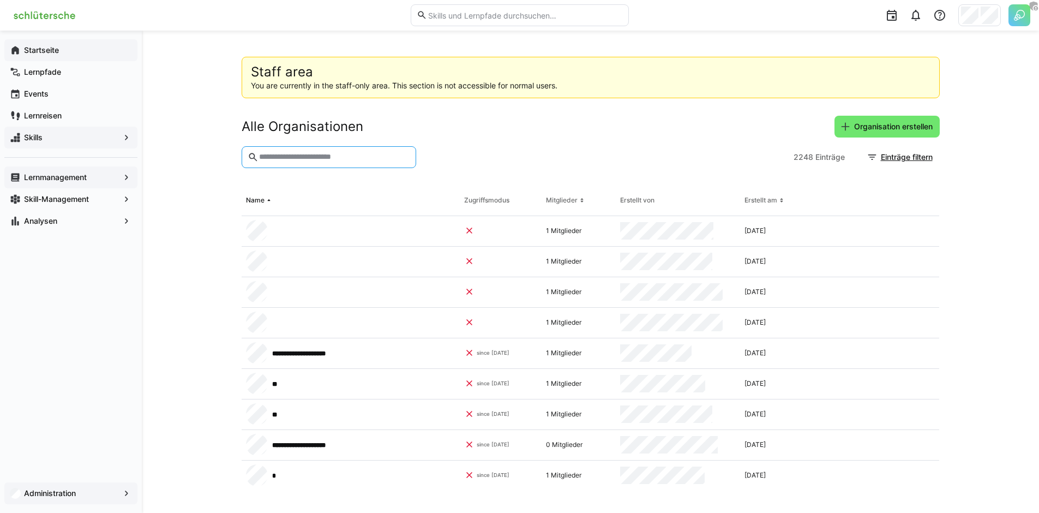
click at [321, 159] on input "text" at bounding box center [334, 157] width 152 height 10
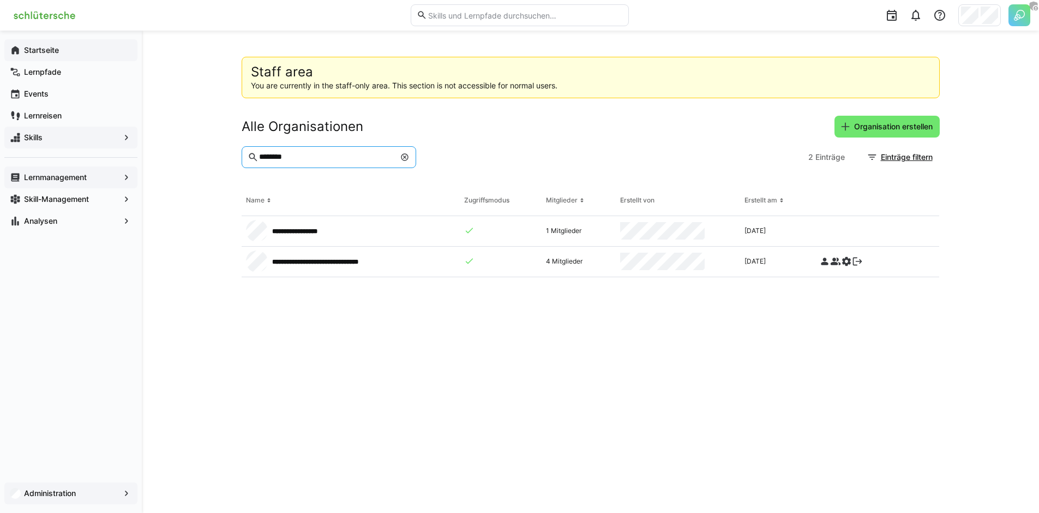
type input "********"
click at [363, 324] on app-staff-area "**********" at bounding box center [591, 272] width 698 height 430
click at [89, 482] on div "Administration" at bounding box center [71, 492] width 142 height 39
click at [89, 486] on div "Administration" at bounding box center [70, 493] width 133 height 22
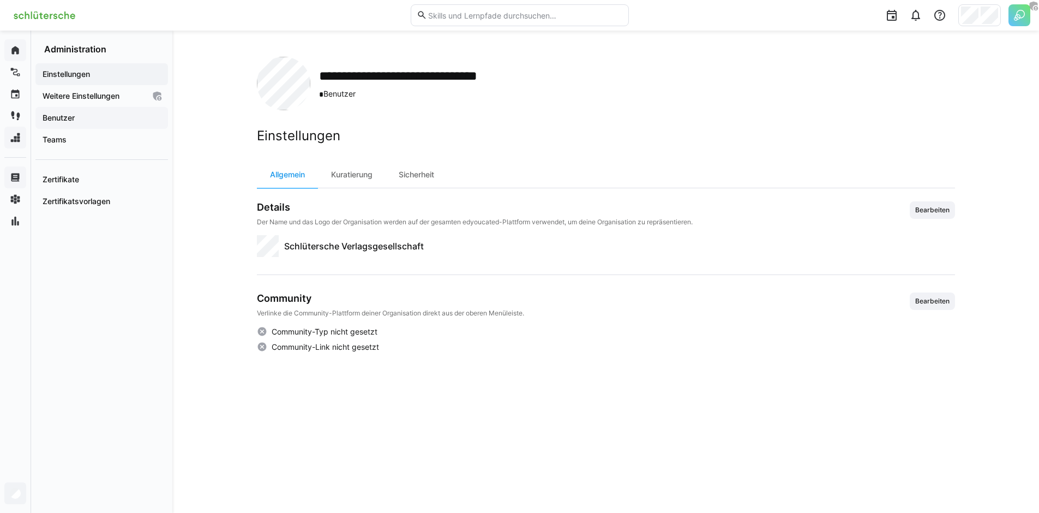
click at [108, 120] on span "Benutzer" at bounding box center [102, 117] width 122 height 11
click at [96, 138] on span "Teams" at bounding box center [102, 139] width 122 height 11
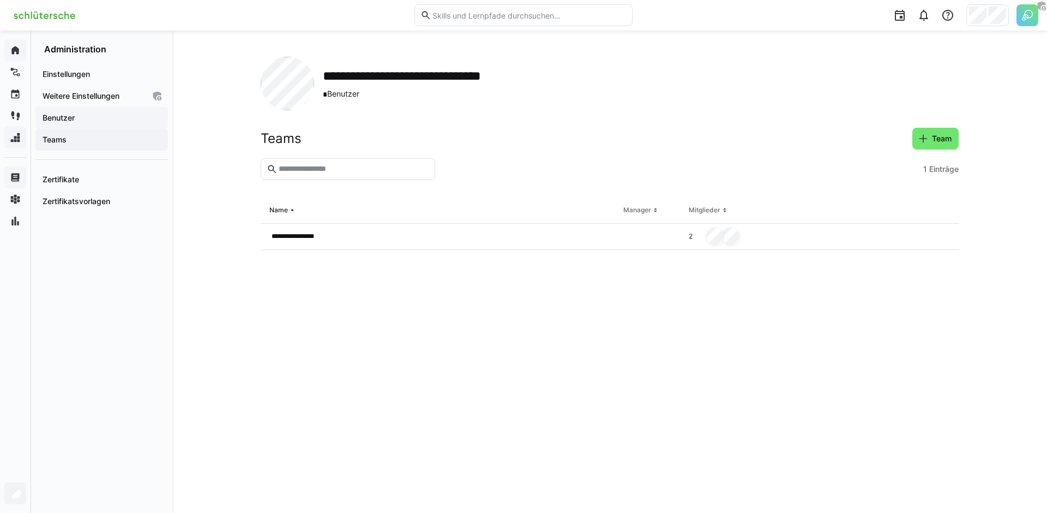
click at [87, 117] on span "Benutzer" at bounding box center [102, 117] width 122 height 11
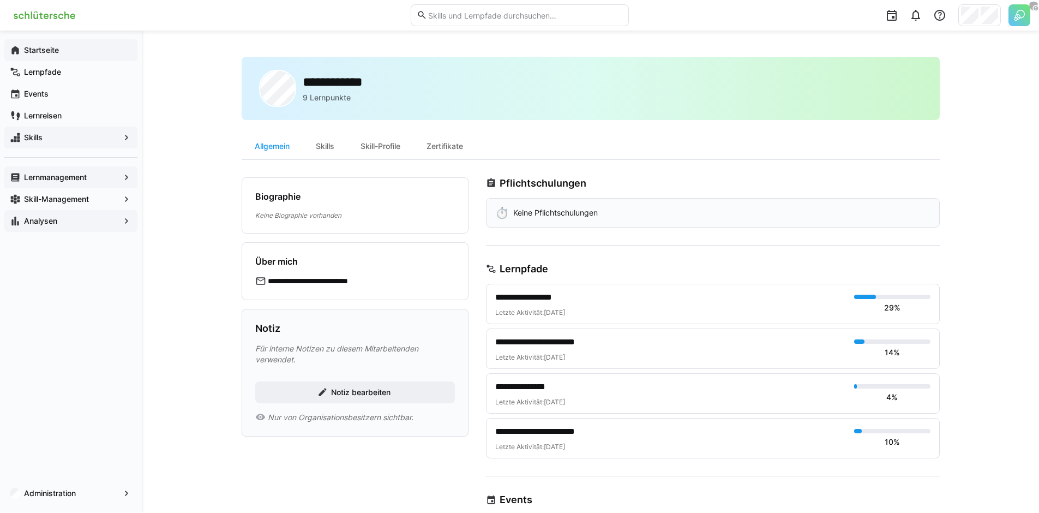
click at [105, 224] on span "Analysen" at bounding box center [70, 220] width 97 height 11
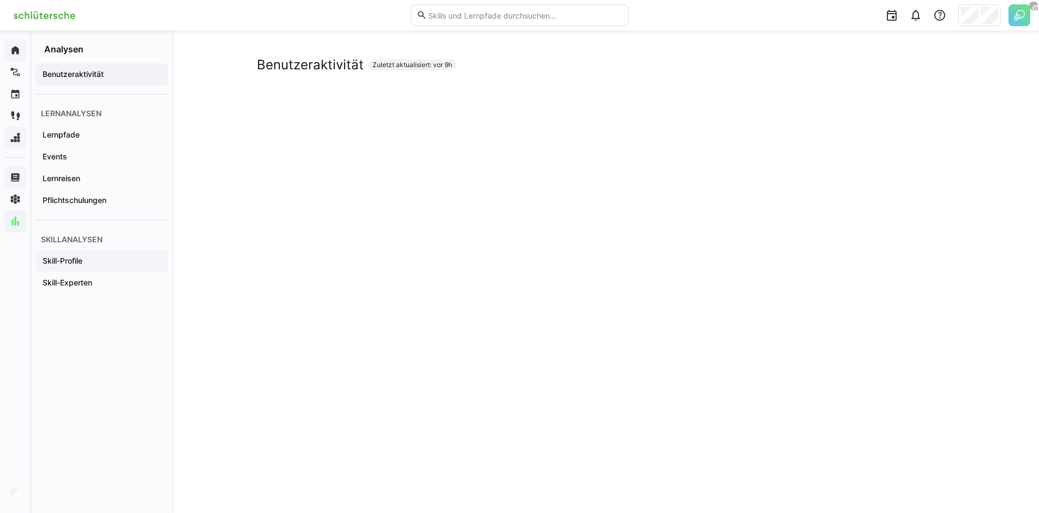
click at [100, 259] on span "Skill-Profile" at bounding box center [102, 260] width 122 height 11
click at [129, 202] on span "Pflichtschulungen" at bounding box center [102, 200] width 122 height 11
click at [94, 162] on div "Events" at bounding box center [101, 157] width 133 height 22
click at [0, 0] on app-navigation-label "Lernpfade" at bounding box center [0, 0] width 0 height 0
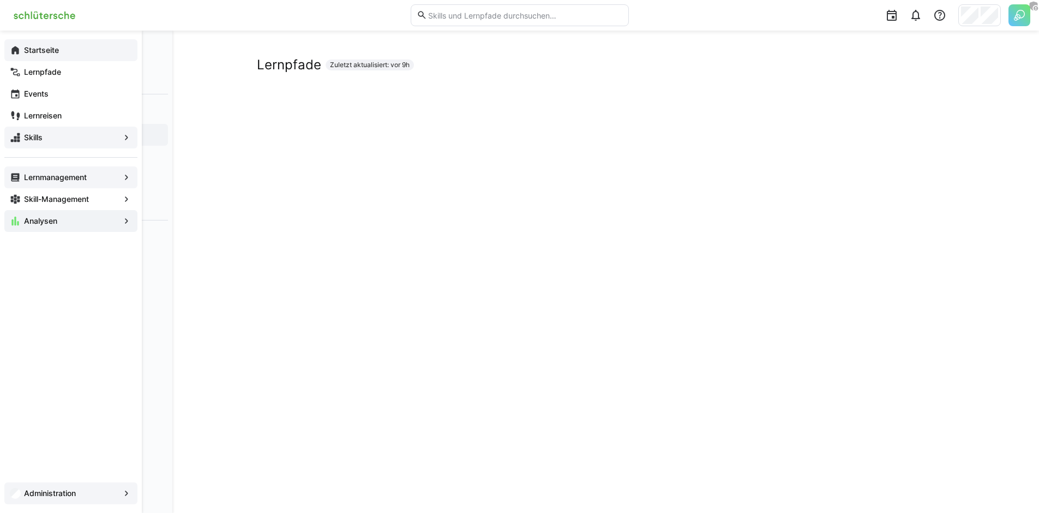
click at [69, 486] on div "Administration" at bounding box center [70, 493] width 133 height 22
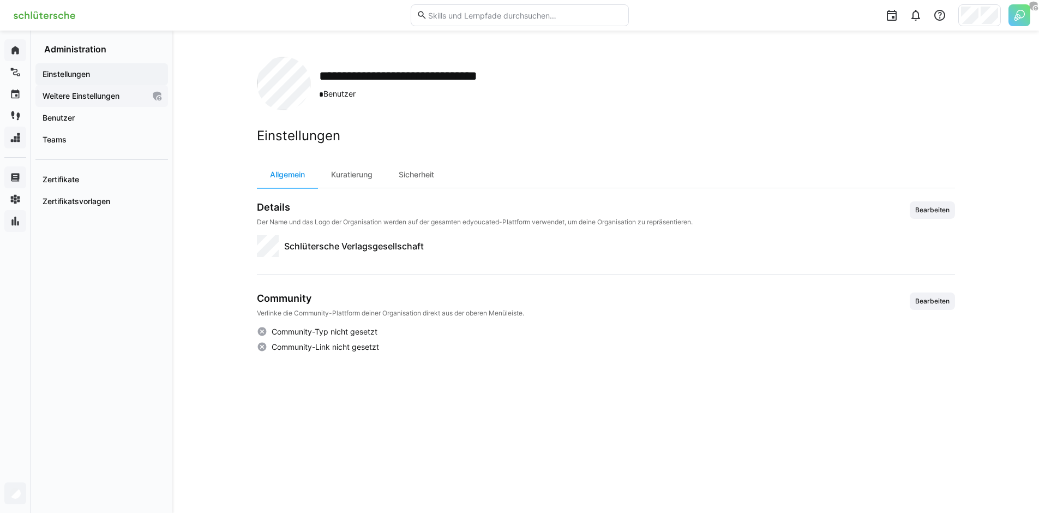
click at [0, 0] on app-navigation-label "Weitere Einstellungen" at bounding box center [0, 0] width 0 height 0
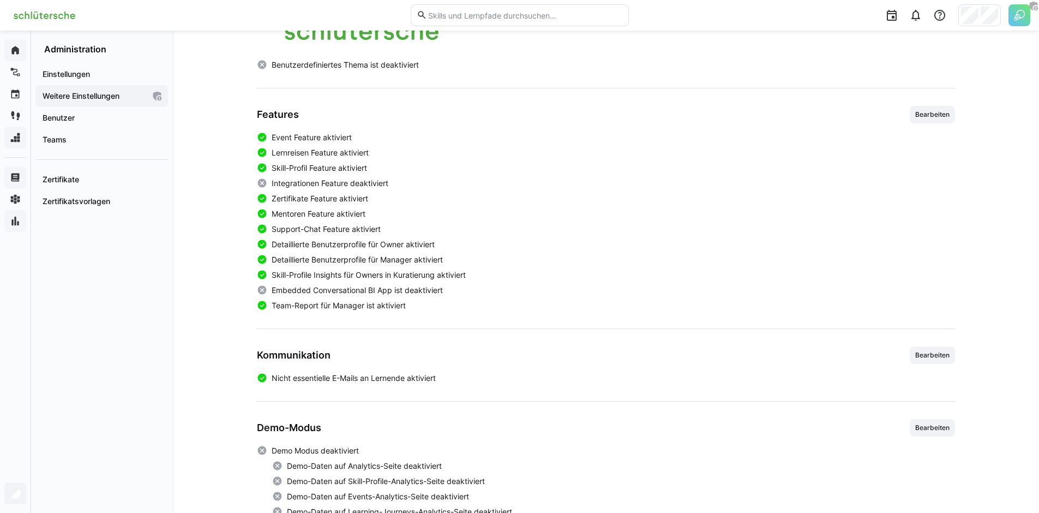
scroll to position [254, 0]
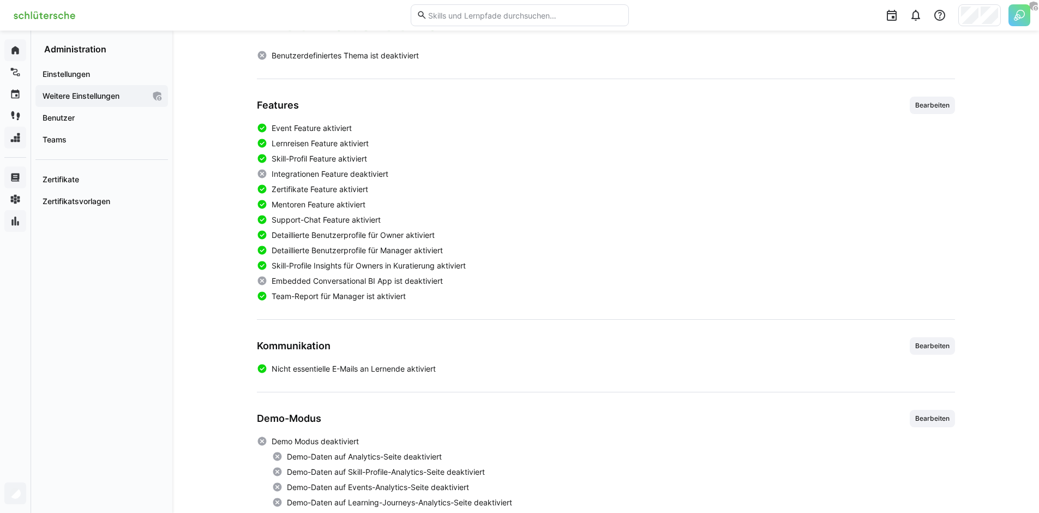
click at [962, 108] on div "**********" at bounding box center [605, 185] width 867 height 819
click at [937, 106] on span "Bearbeiten" at bounding box center [932, 105] width 37 height 9
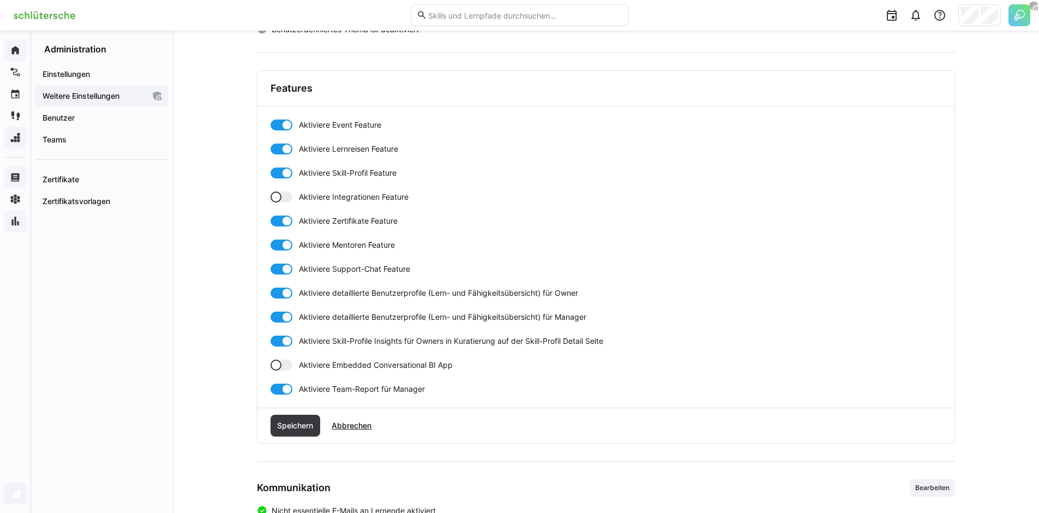
scroll to position [281, 0]
click at [358, 420] on span "Abbrechen" at bounding box center [351, 424] width 43 height 11
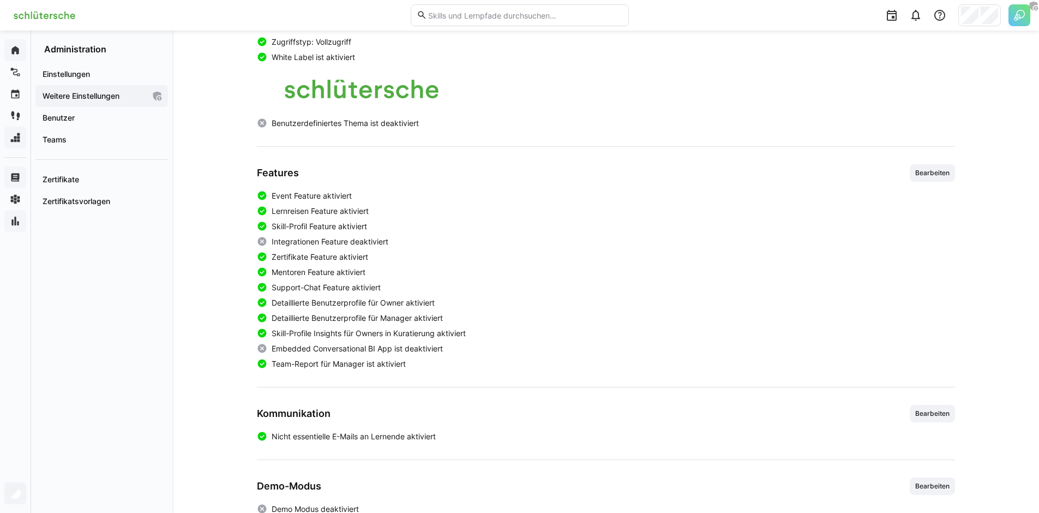
scroll to position [0, 0]
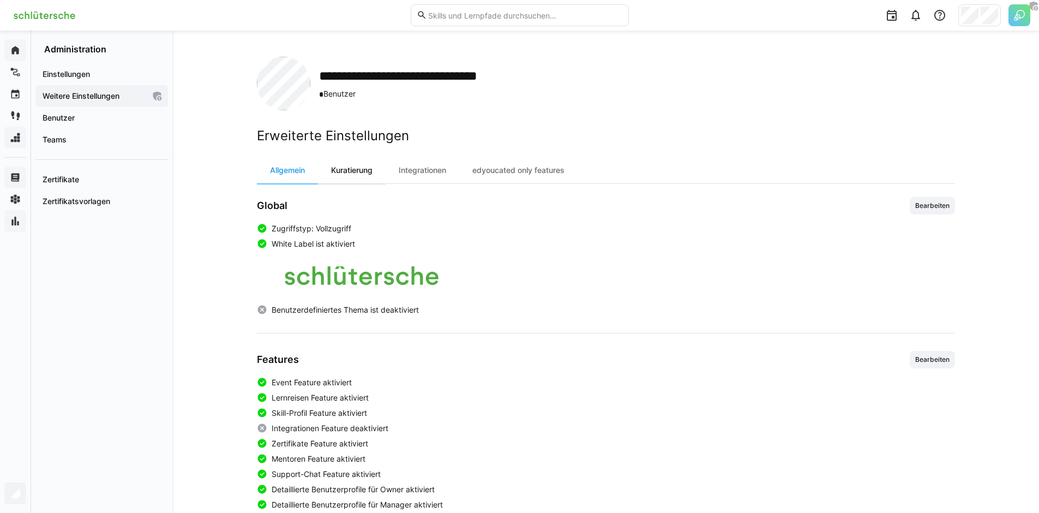
click at [354, 173] on div "Kuratierung" at bounding box center [352, 170] width 68 height 26
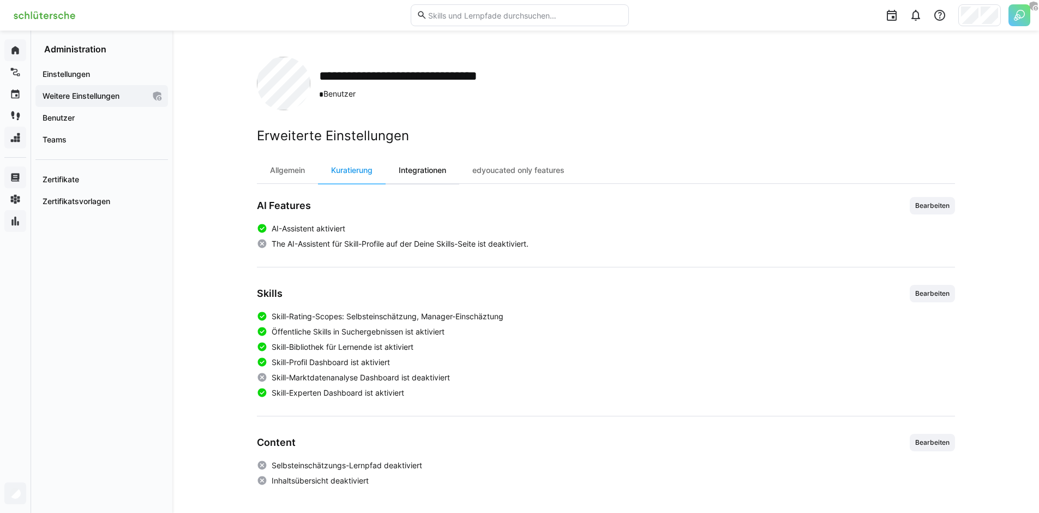
click at [432, 166] on div "Integrationen" at bounding box center [423, 170] width 74 height 26
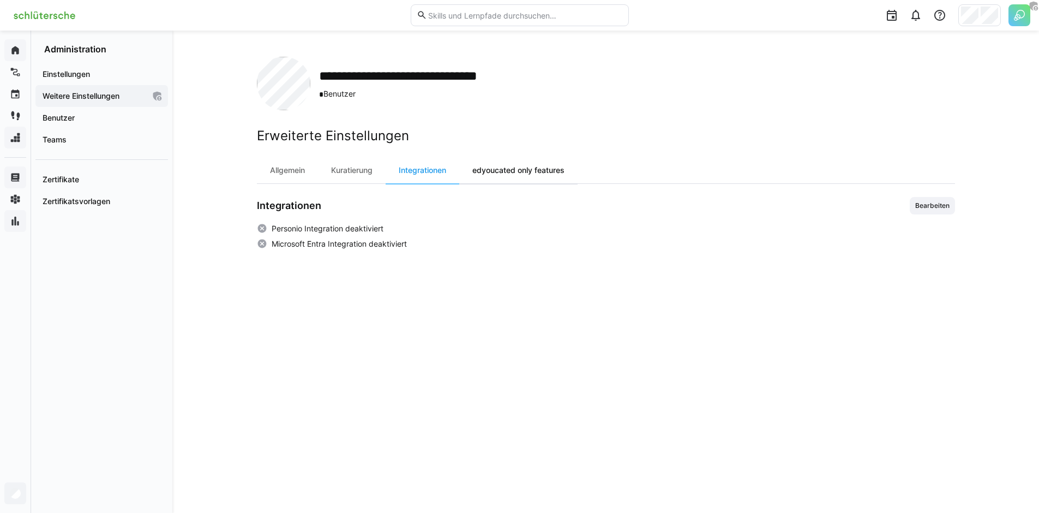
click at [510, 175] on div "edyoucated only features" at bounding box center [518, 170] width 118 height 26
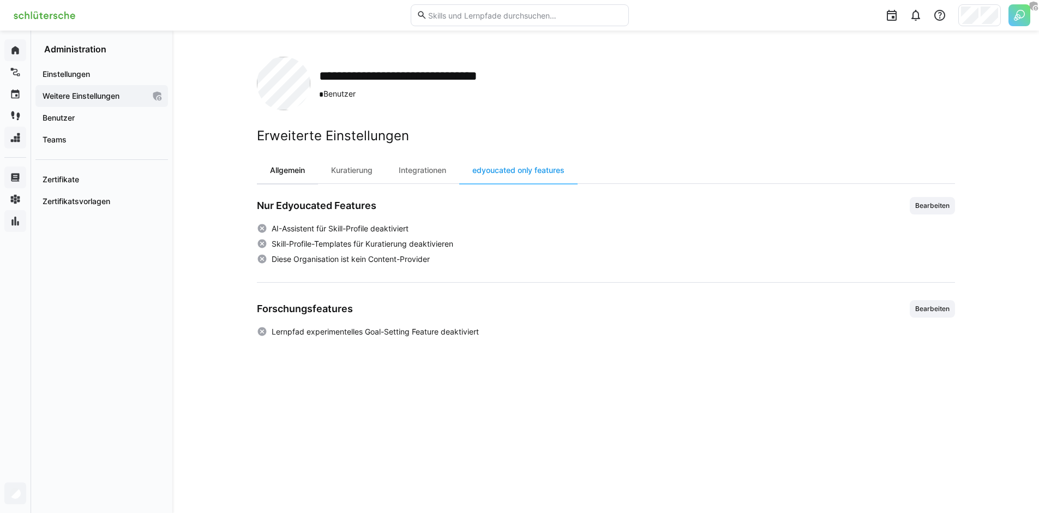
click at [304, 179] on div "Allgemein" at bounding box center [287, 170] width 61 height 26
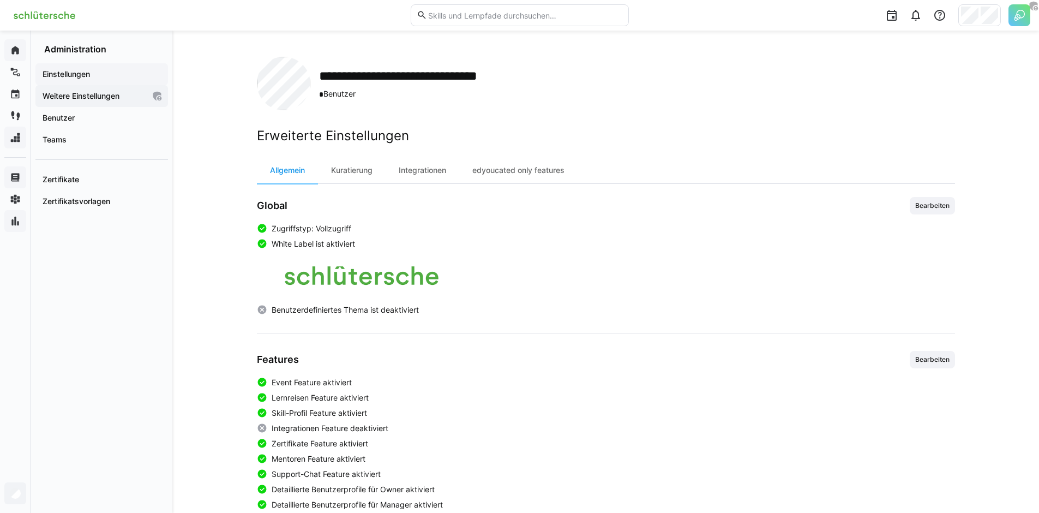
click at [0, 0] on app-navigation-label "Einstellungen" at bounding box center [0, 0] width 0 height 0
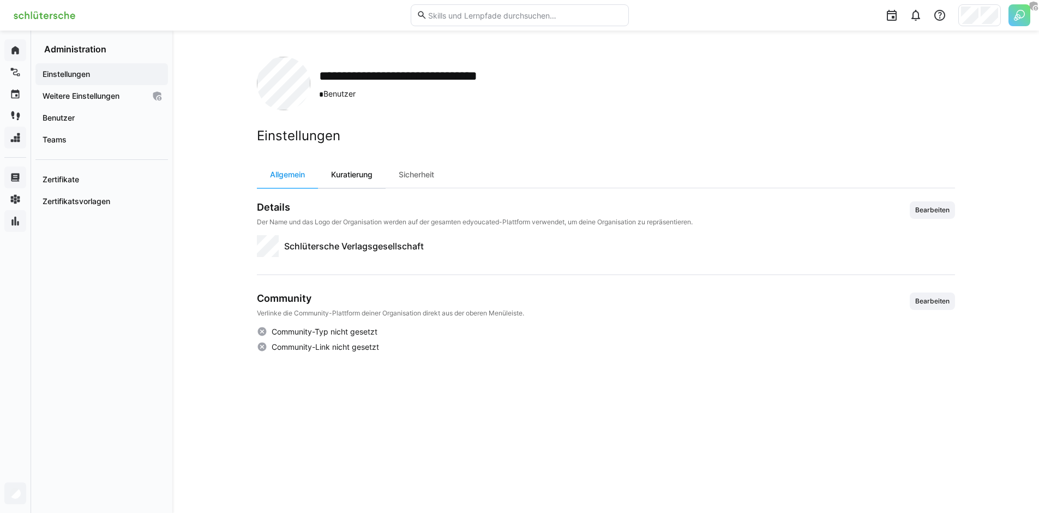
click at [365, 178] on div "Kuratierung" at bounding box center [352, 174] width 68 height 26
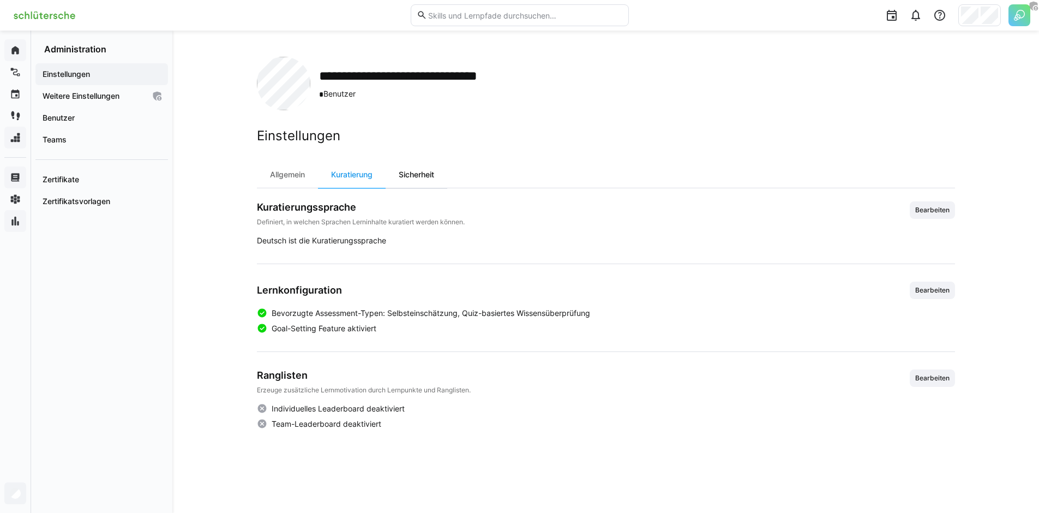
click at [409, 175] on div "Sicherheit" at bounding box center [417, 174] width 62 height 26
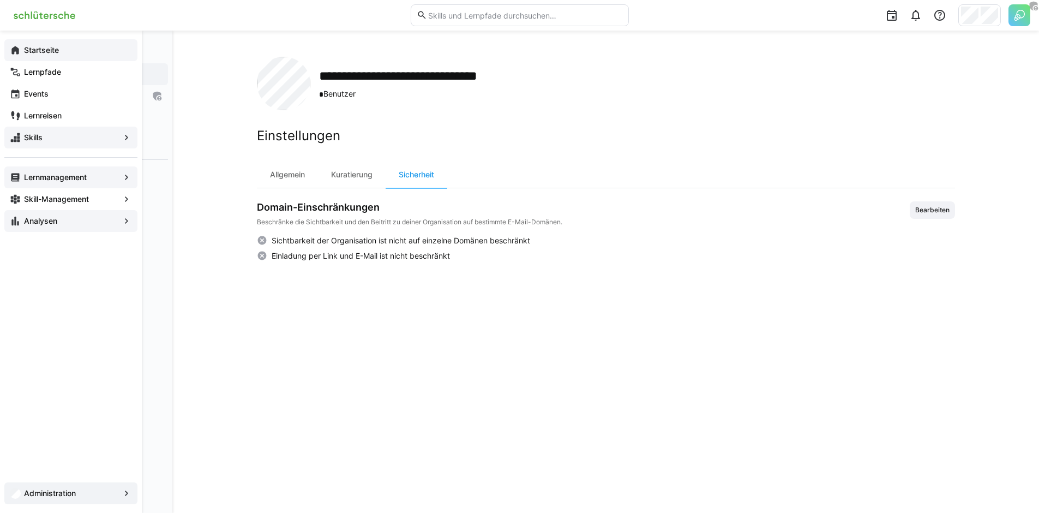
click at [0, 0] on app-navigation-label "Startseite" at bounding box center [0, 0] width 0 height 0
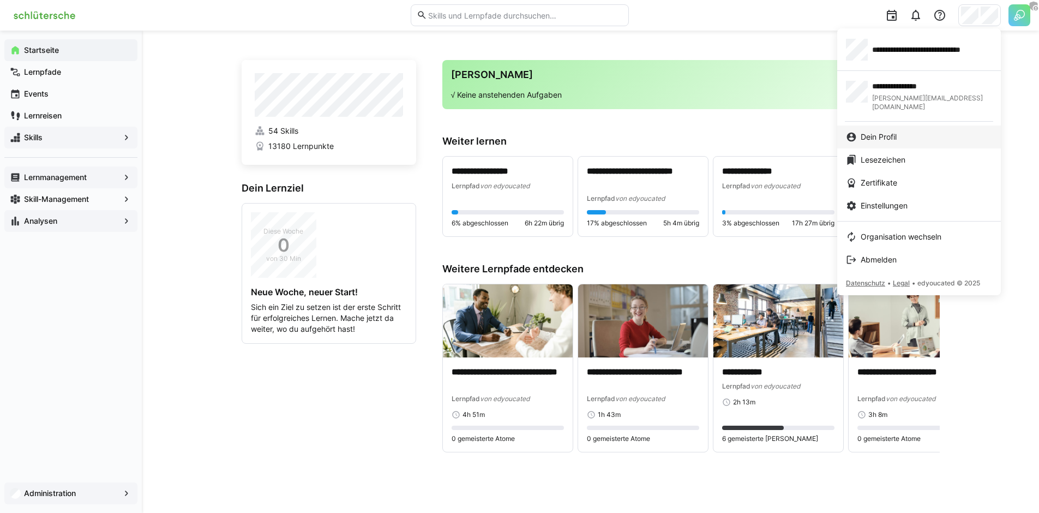
click at [890, 131] on span "Dein Profil" at bounding box center [879, 136] width 36 height 11
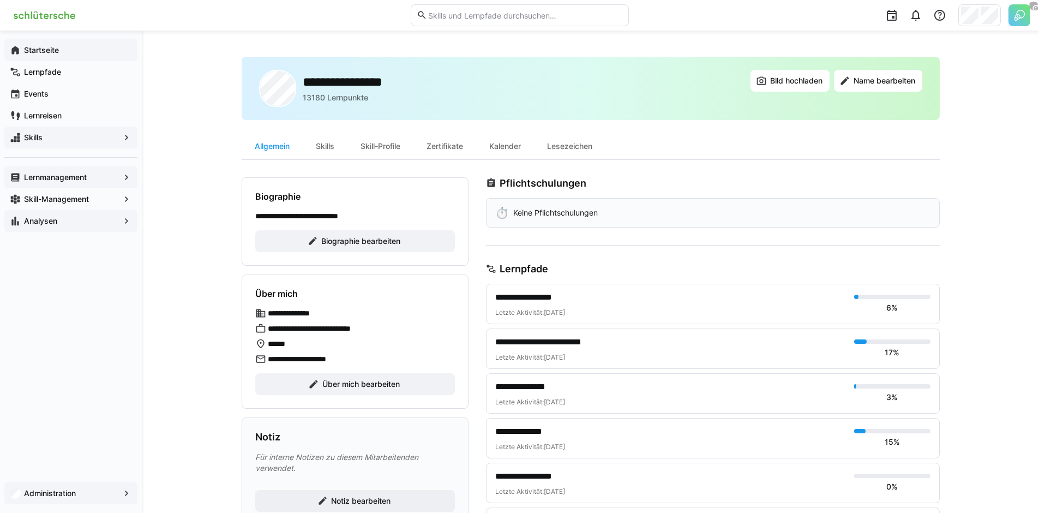
click at [0, 0] on app-navigation-label "Startseite" at bounding box center [0, 0] width 0 height 0
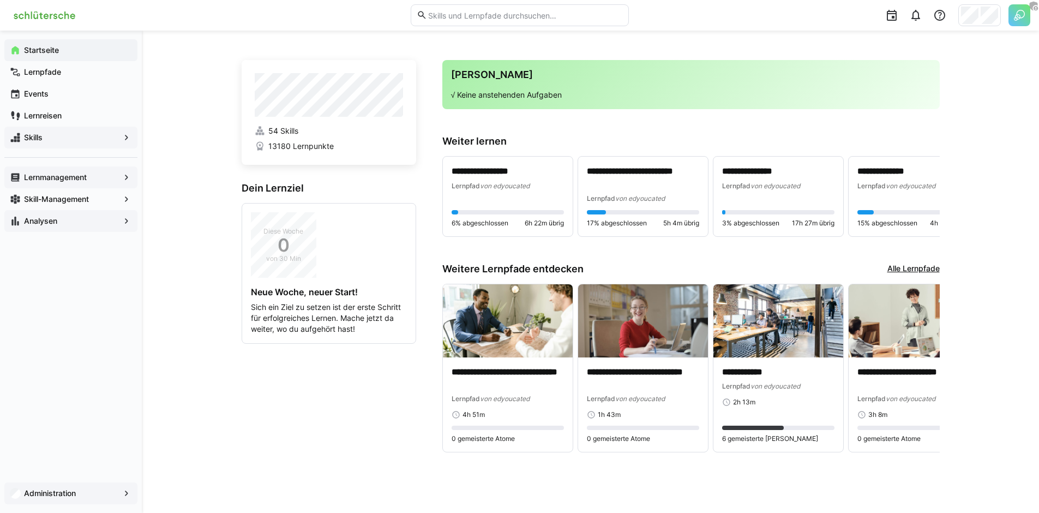
click at [217, 74] on div "**********" at bounding box center [590, 272] width 897 height 482
click at [413, 213] on div "Diese Woche 0 von 30 Min Neue Woche, neuer Start! Sich ein Ziel zu setzen ist d…" at bounding box center [328, 273] width 173 height 140
click at [197, 94] on div "**********" at bounding box center [590, 272] width 897 height 482
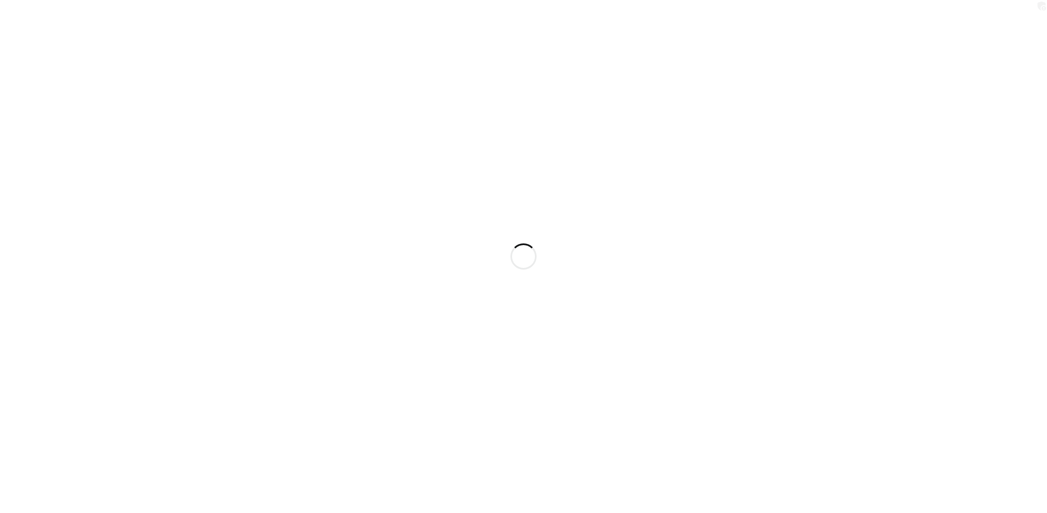
click at [388, 310] on div at bounding box center [523, 256] width 1047 height 513
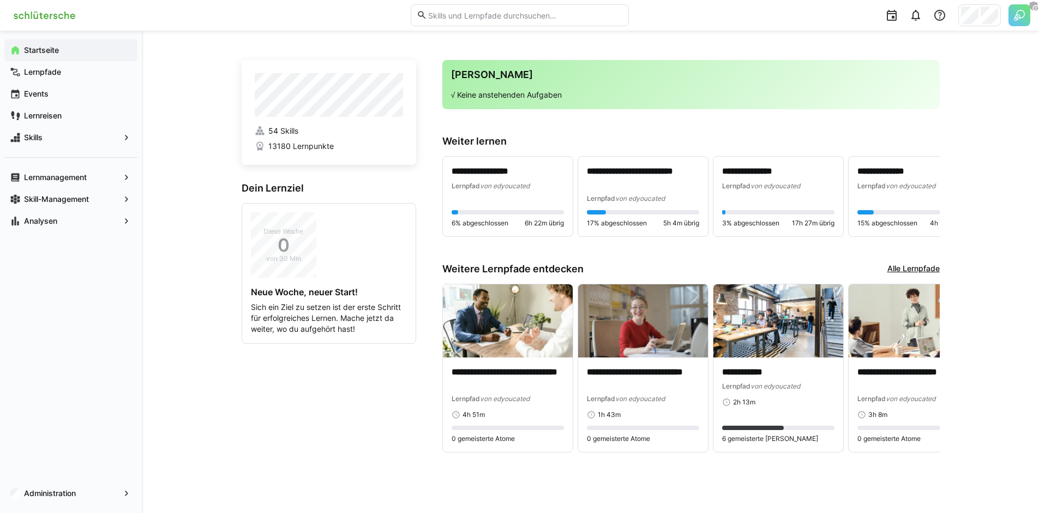
click at [190, 144] on div "**********" at bounding box center [590, 272] width 897 height 482
click at [160, 134] on div "**********" at bounding box center [590, 272] width 897 height 482
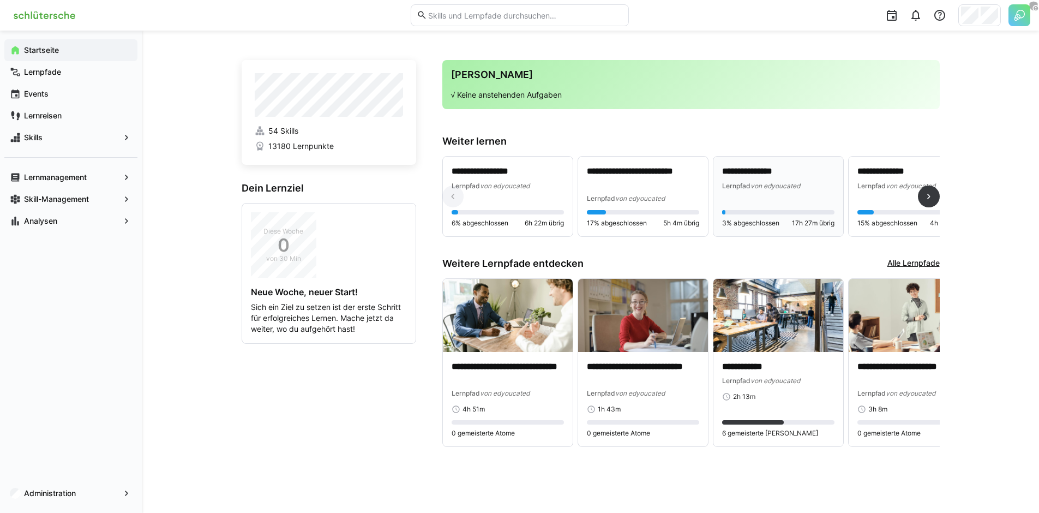
click at [774, 188] on span "von edyoucated" at bounding box center [775, 186] width 50 height 8
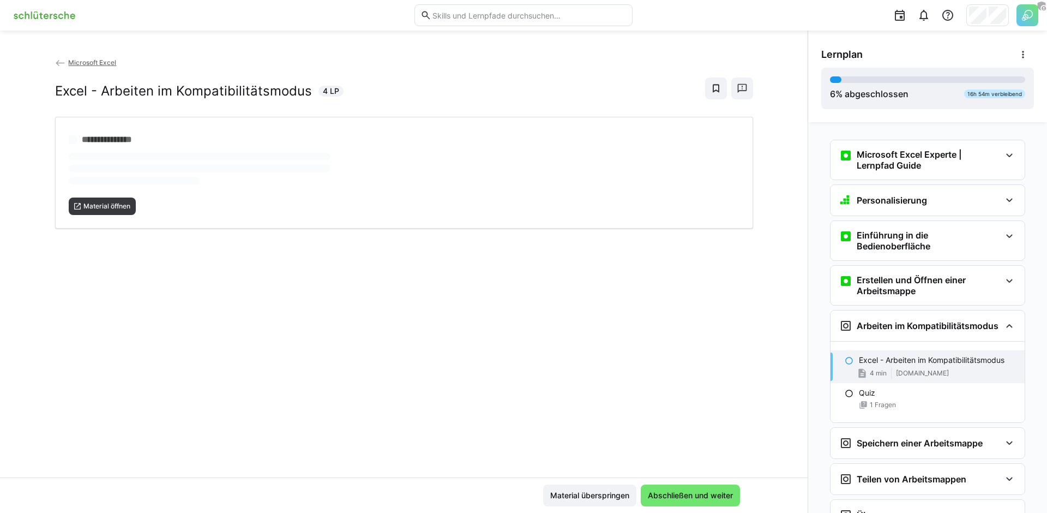
scroll to position [7, 0]
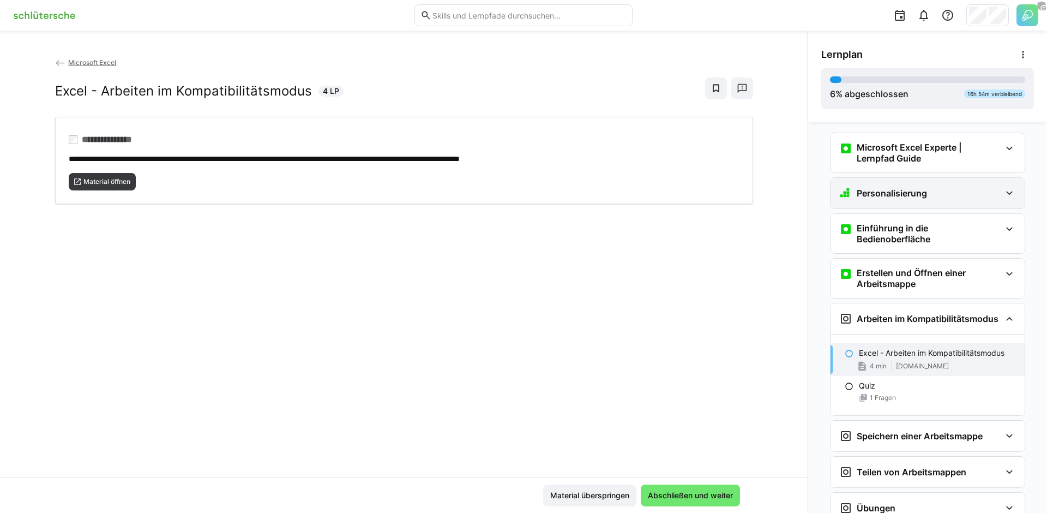
click at [880, 192] on h3 "Personalisierung" at bounding box center [892, 193] width 70 height 11
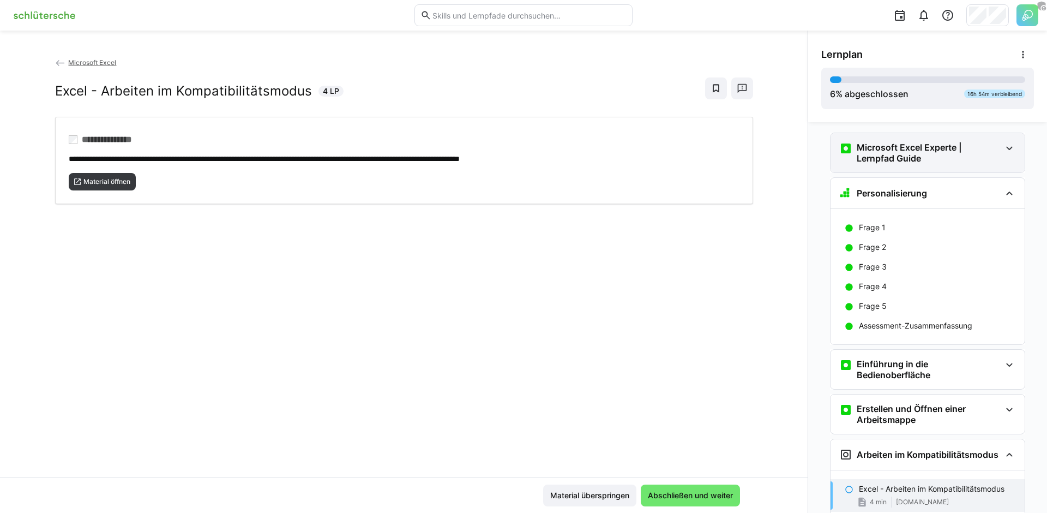
click at [877, 161] on h3 "Microsoft Excel Experte | Lernpfad Guide" at bounding box center [929, 153] width 144 height 22
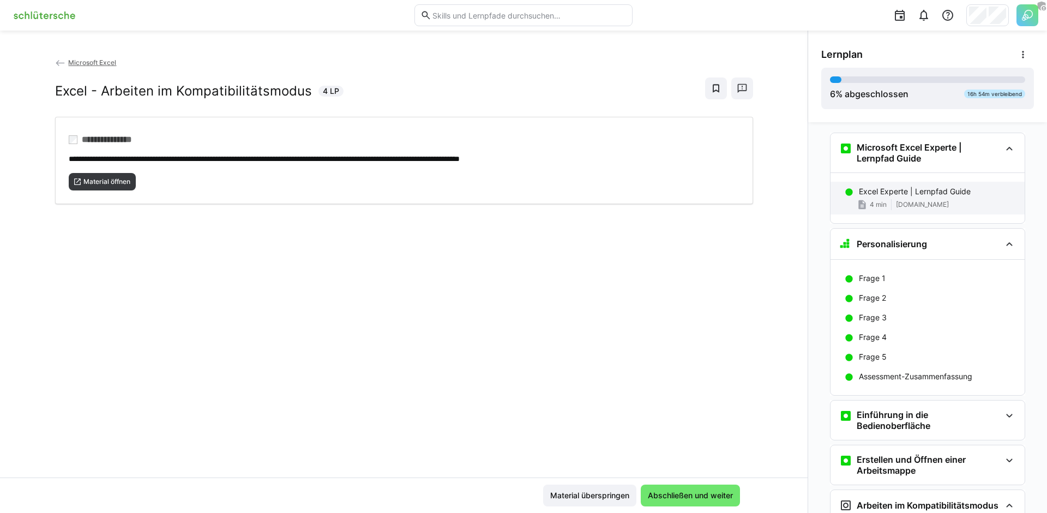
click at [888, 184] on div "Excel Experte | Lernpfad Guide 4 min www.notion.so" at bounding box center [928, 198] width 194 height 33
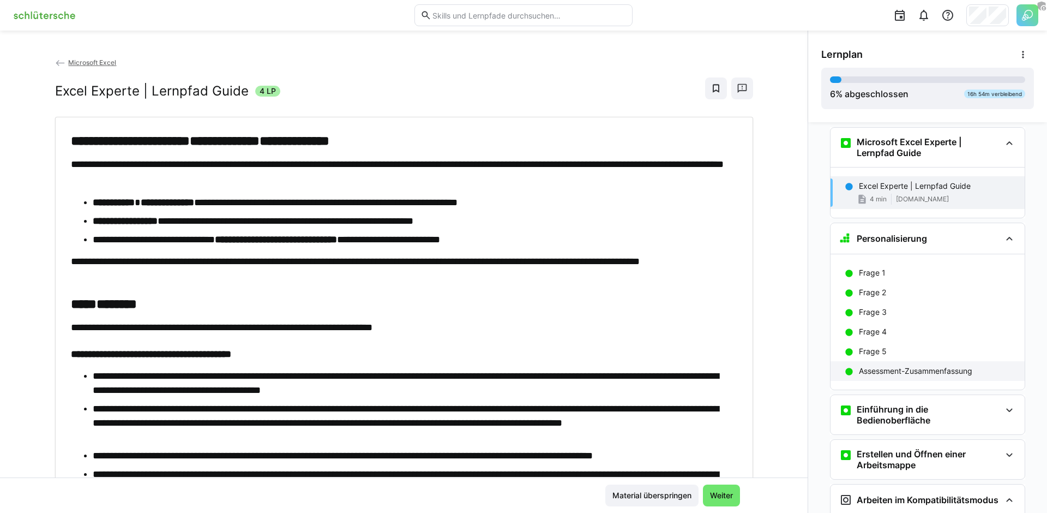
scroll to position [0, 0]
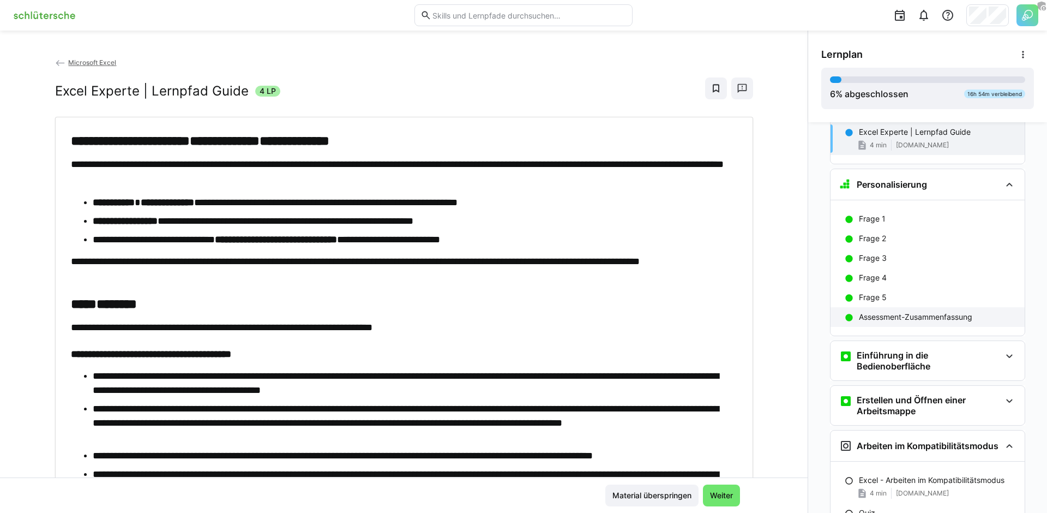
click at [913, 322] on div "Assessment-Zusammenfassung" at bounding box center [928, 317] width 194 height 20
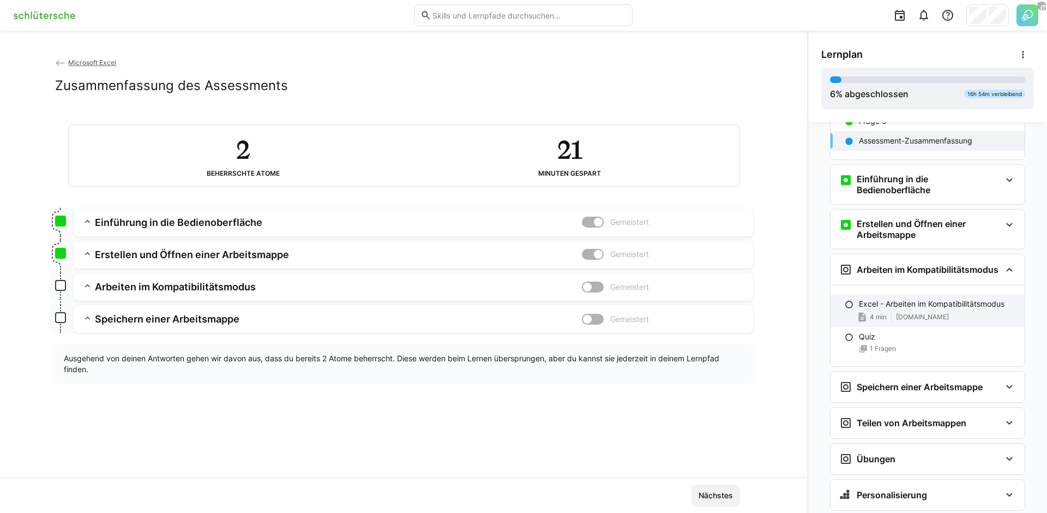
scroll to position [267, 0]
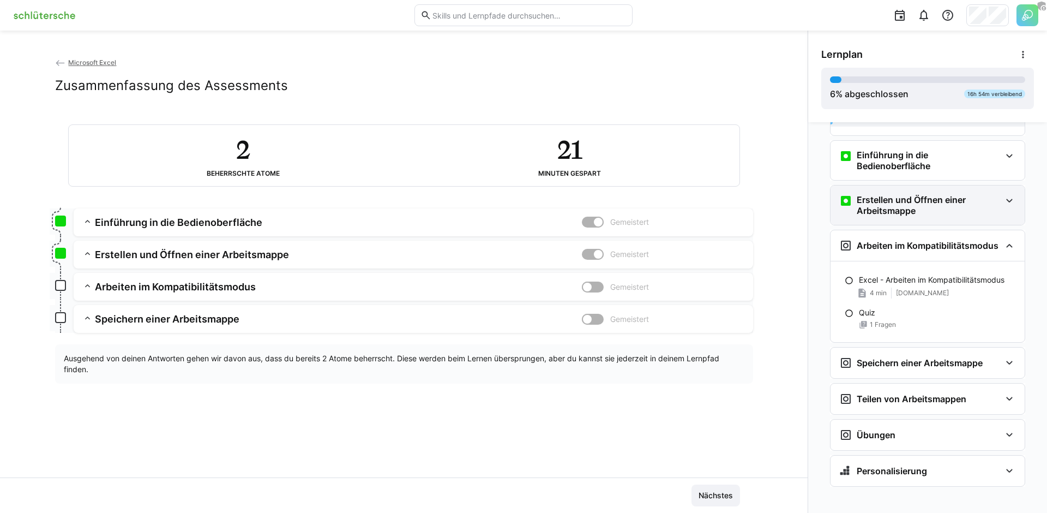
click at [918, 201] on h3 "Erstellen und Öffnen einer Arbeitsmappe" at bounding box center [929, 205] width 144 height 22
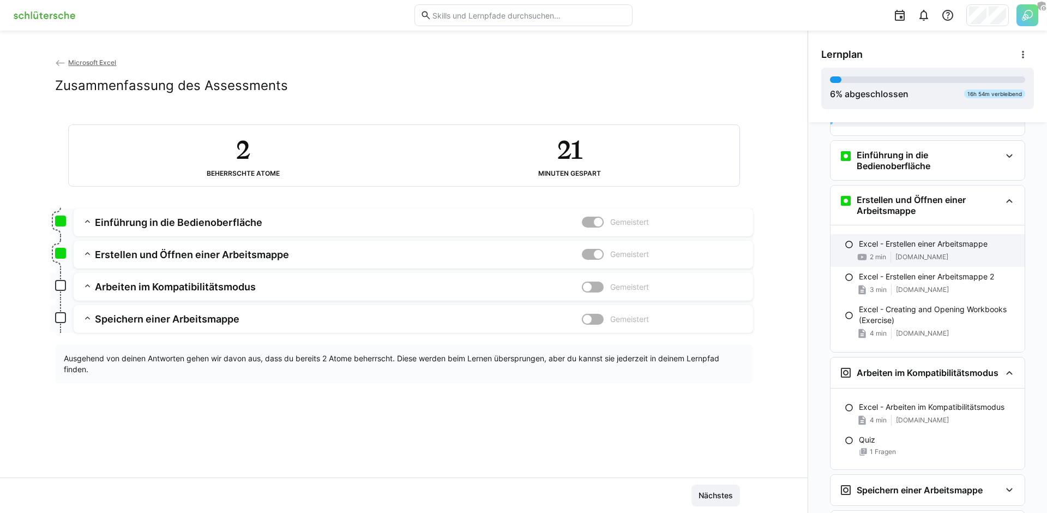
click at [914, 252] on span "www.youtube.com" at bounding box center [921, 256] width 53 height 9
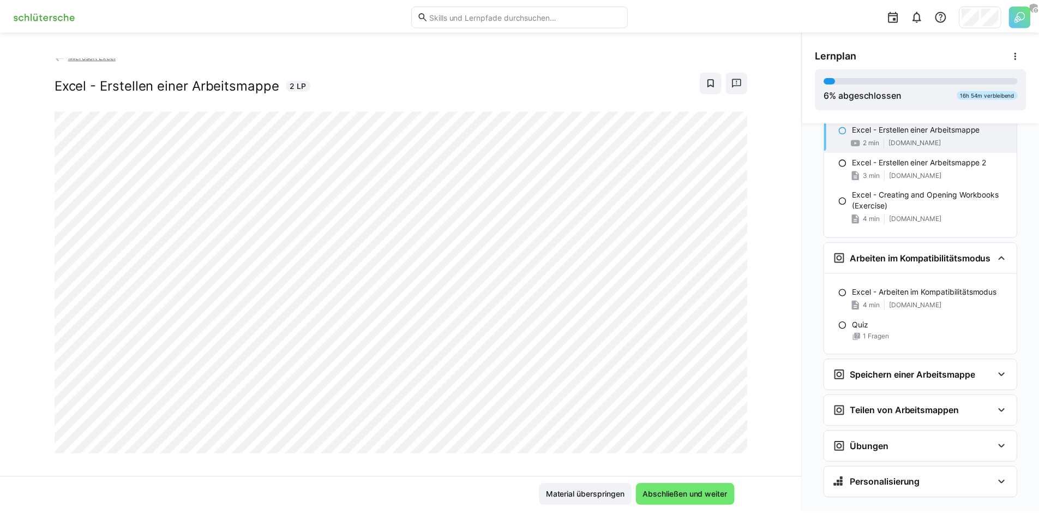
scroll to position [380, 0]
click at [59, 11] on img at bounding box center [44, 15] width 71 height 17
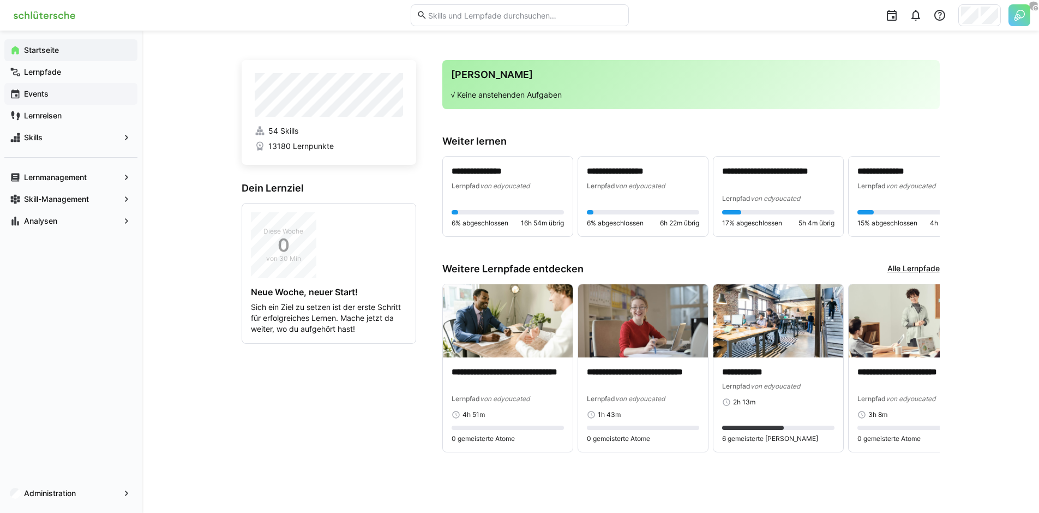
click at [59, 93] on span "Events" at bounding box center [77, 93] width 110 height 11
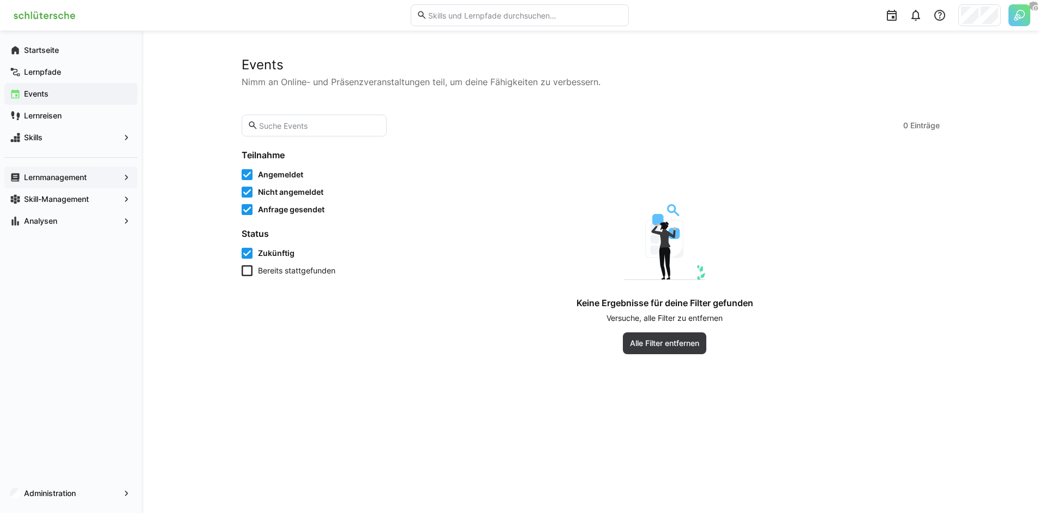
click at [0, 0] on app-navigation-label "Lernmanagement" at bounding box center [0, 0] width 0 height 0
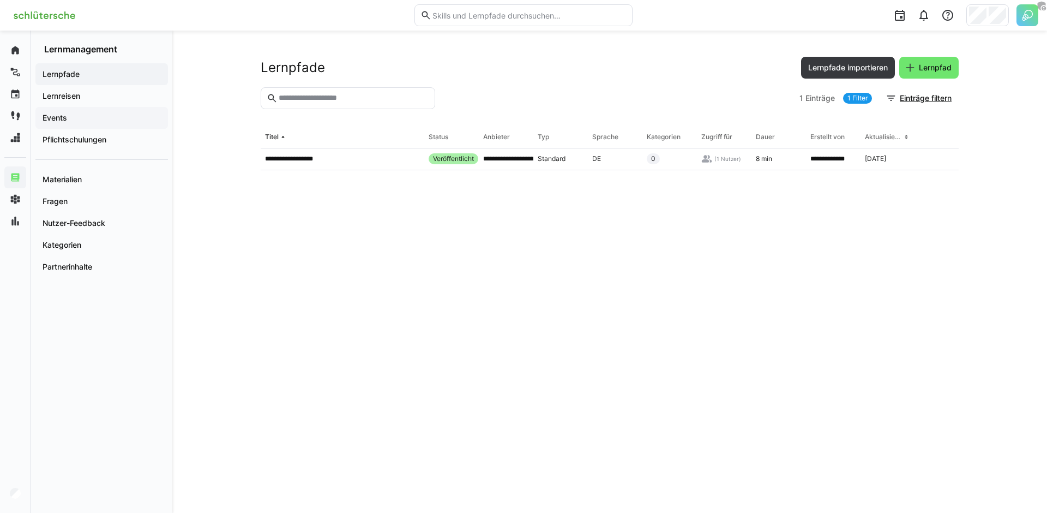
click at [70, 119] on span "Events" at bounding box center [102, 117] width 122 height 11
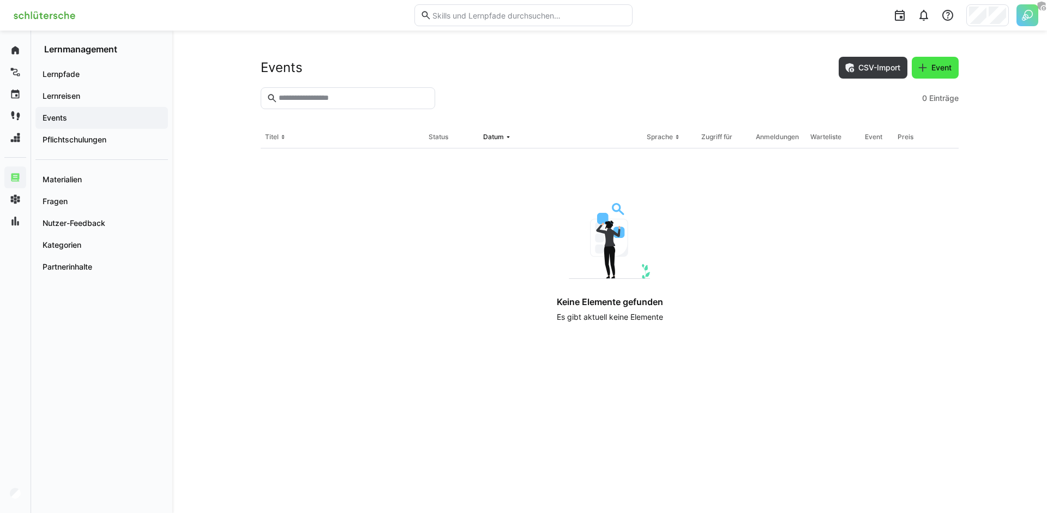
click at [935, 68] on span "Event" at bounding box center [941, 67] width 23 height 11
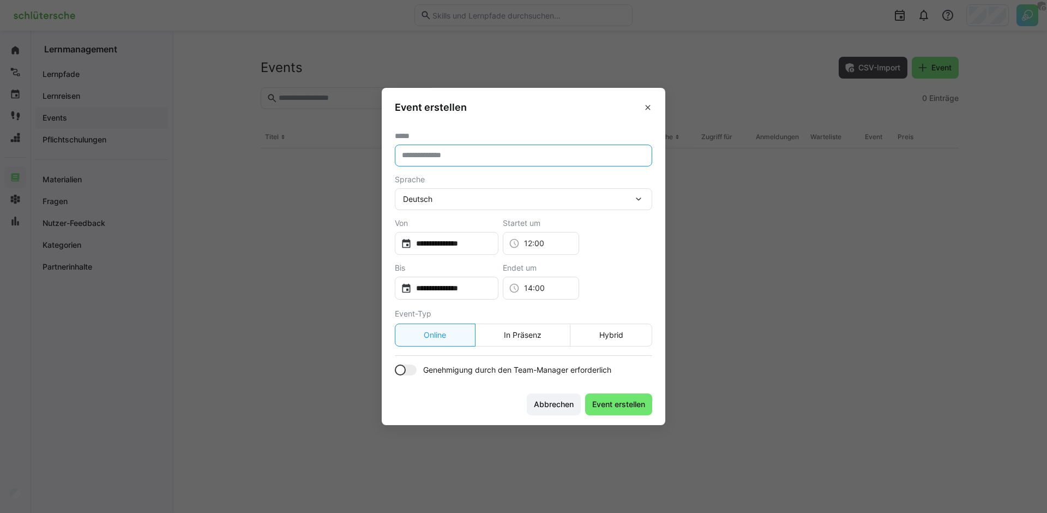
click at [501, 152] on input "text" at bounding box center [523, 156] width 245 height 10
type input "**********"
click at [467, 198] on div "Deutsch" at bounding box center [518, 199] width 230 height 10
click at [447, 255] on form "**********" at bounding box center [523, 259] width 257 height 81
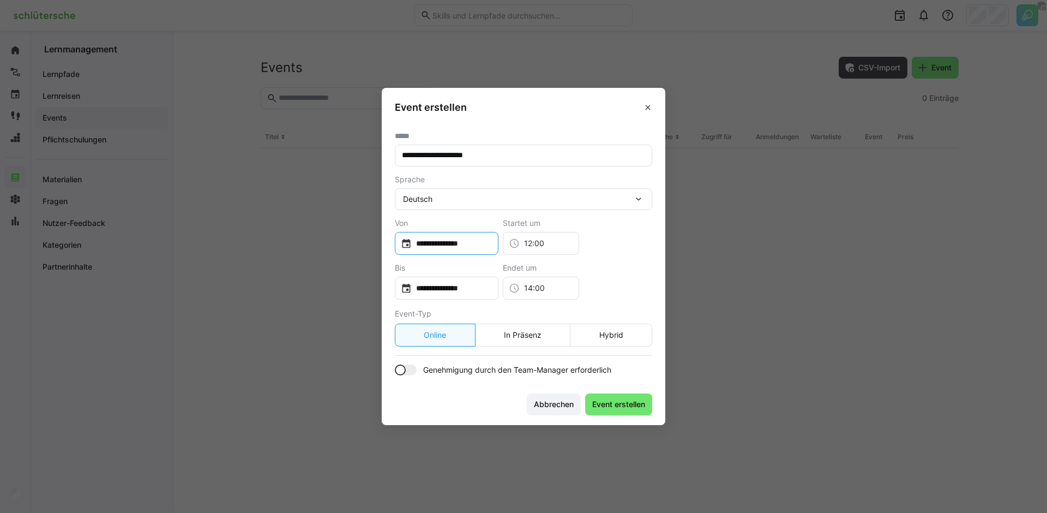
click at [450, 250] on div "**********" at bounding box center [447, 243] width 104 height 23
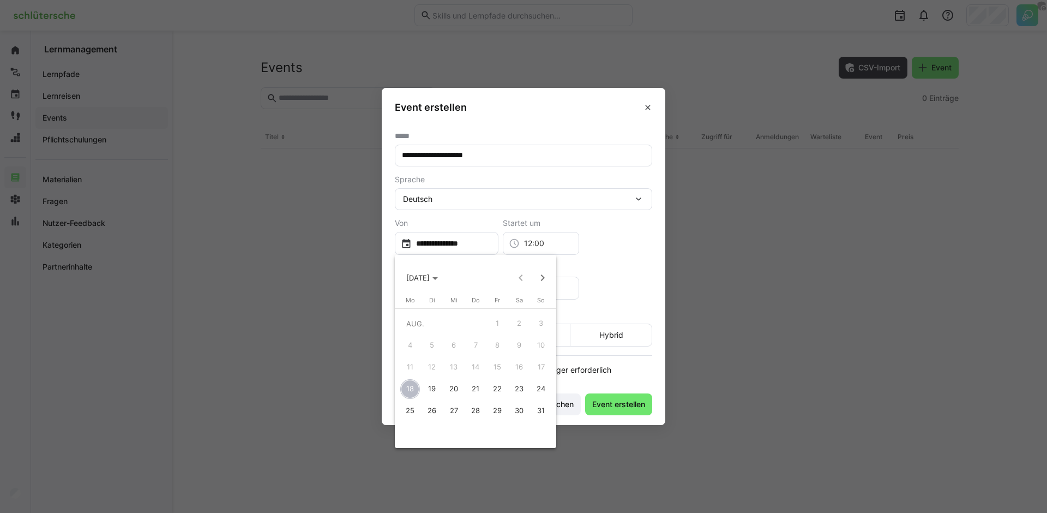
click at [475, 386] on span "21" at bounding box center [476, 389] width 20 height 20
type input "**********"
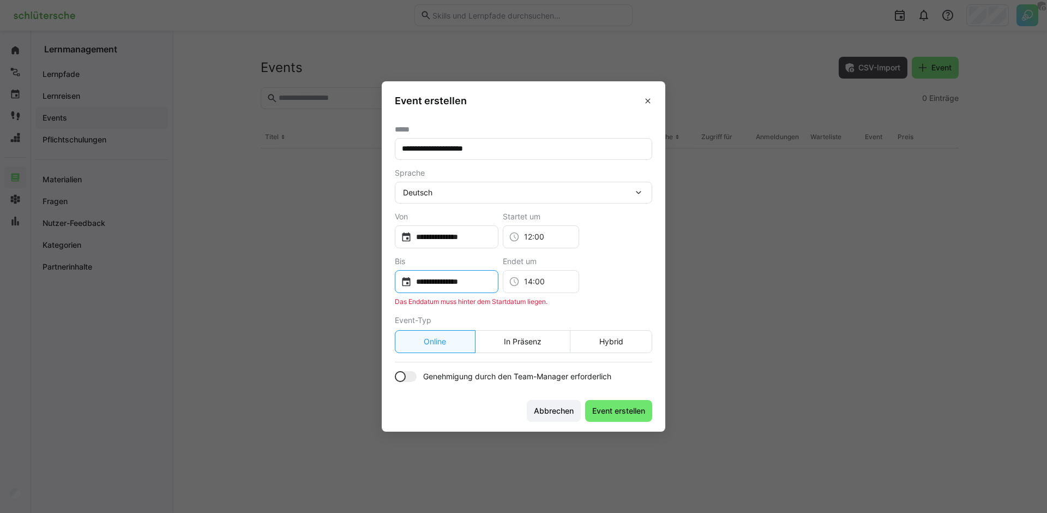
click at [462, 276] on input "**********" at bounding box center [452, 281] width 81 height 11
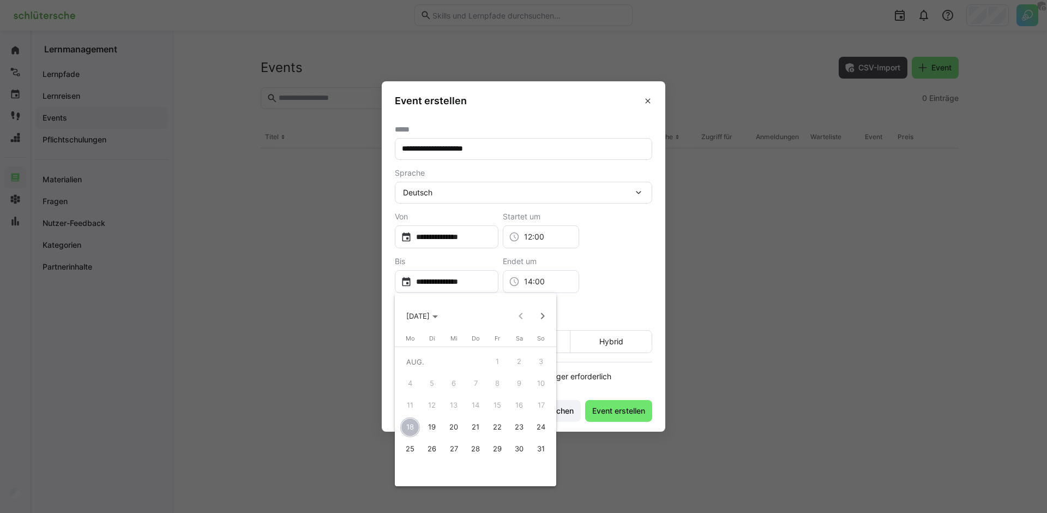
click at [473, 423] on span "21" at bounding box center [476, 427] width 20 height 20
type input "**********"
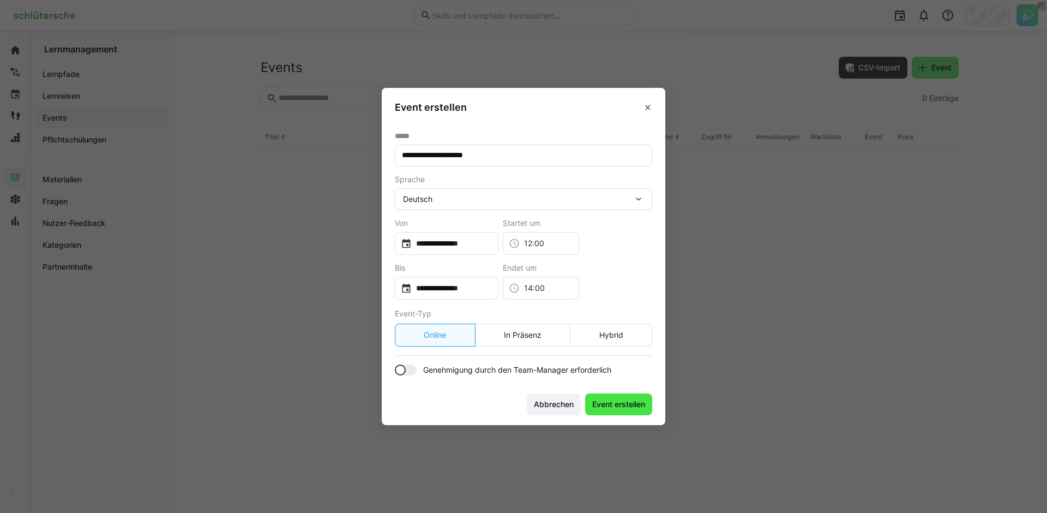
click at [624, 410] on span "Event erstellen" at bounding box center [618, 404] width 67 height 22
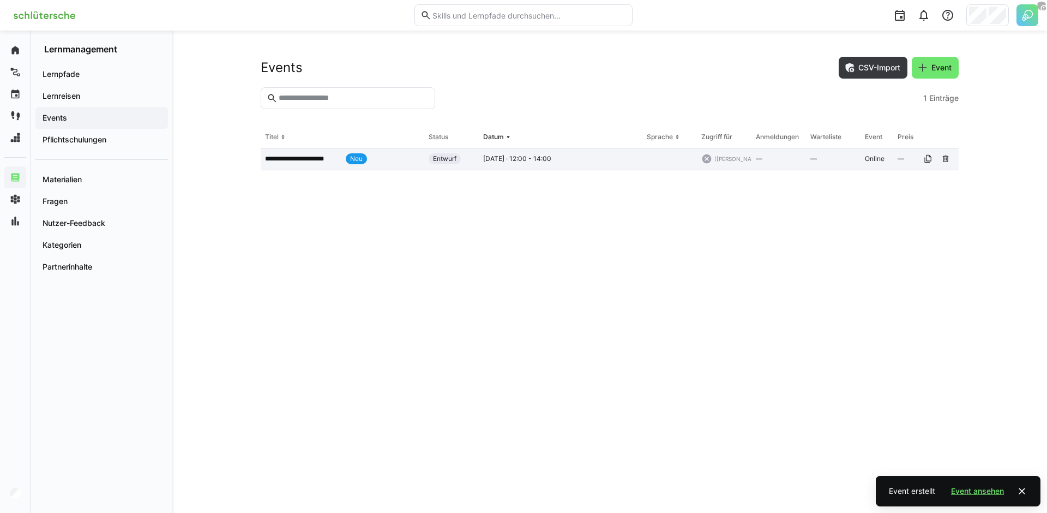
click at [318, 163] on p "**********" at bounding box center [303, 158] width 76 height 9
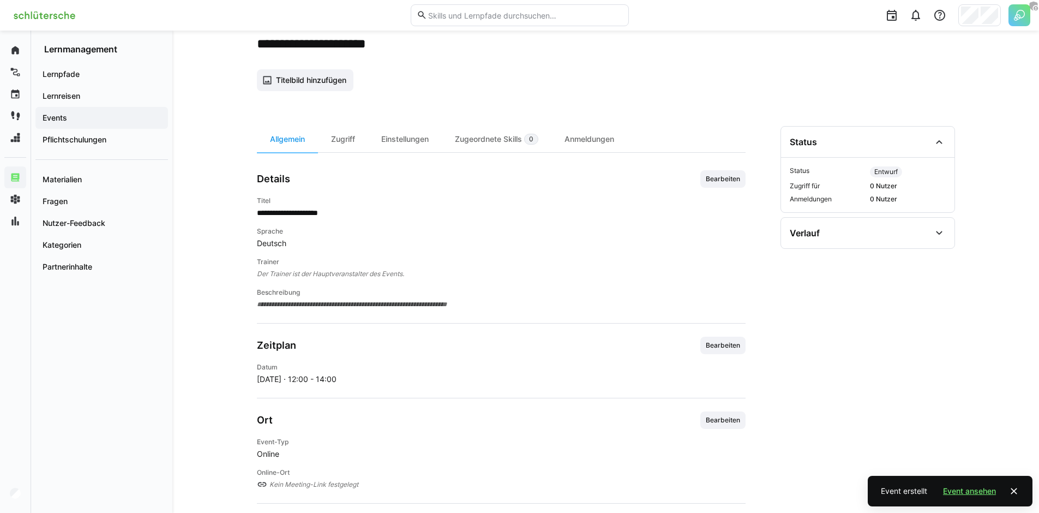
scroll to position [53, 0]
click at [731, 173] on span "Bearbeiten" at bounding box center [723, 177] width 37 height 9
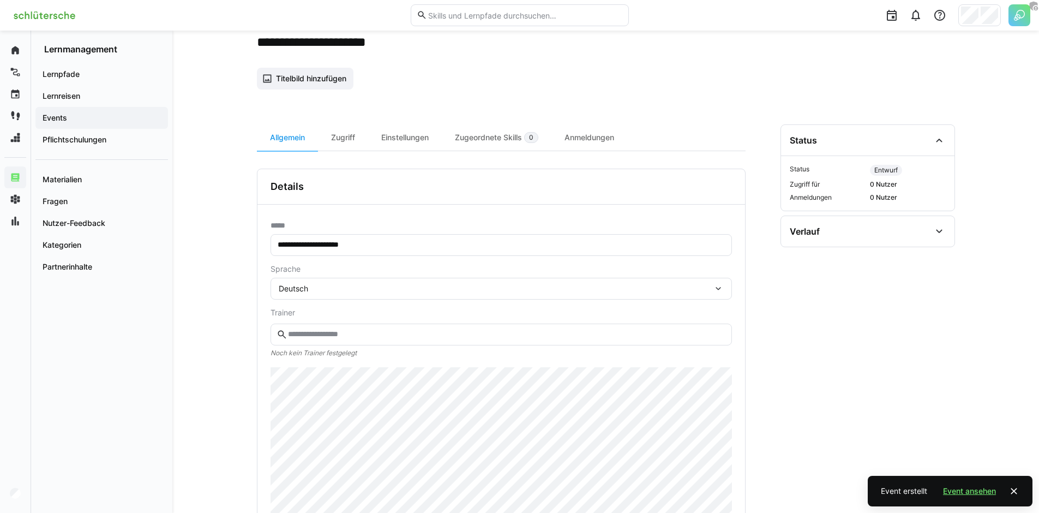
click at [420, 329] on input "text" at bounding box center [506, 334] width 438 height 10
type input "******"
click at [408, 349] on div at bounding box center [500, 366] width 461 height 38
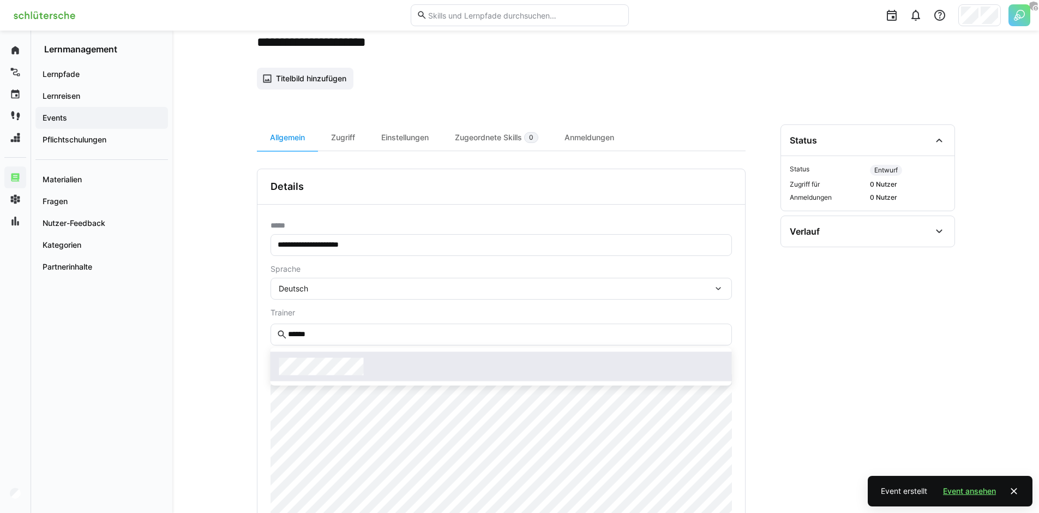
click at [404, 358] on div at bounding box center [501, 366] width 444 height 17
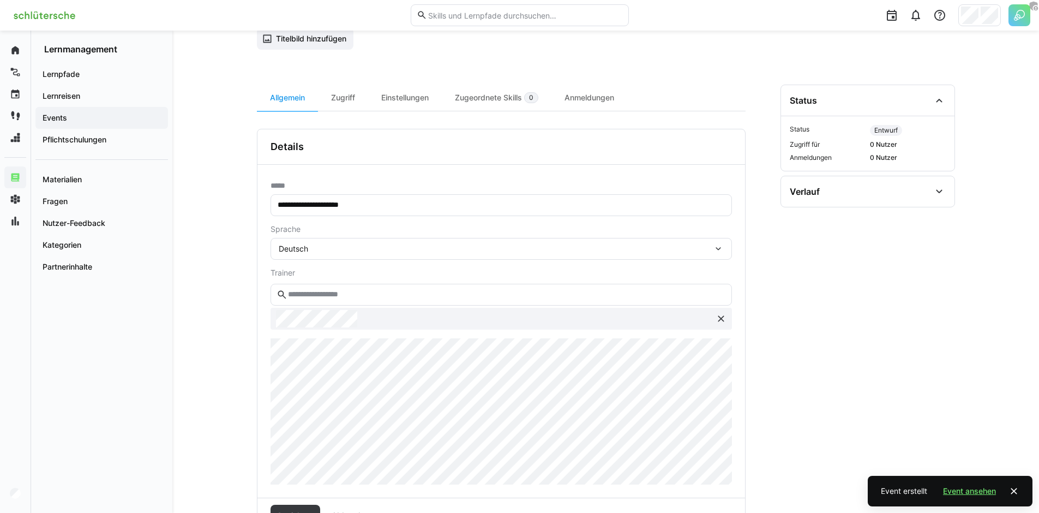
scroll to position [252, 0]
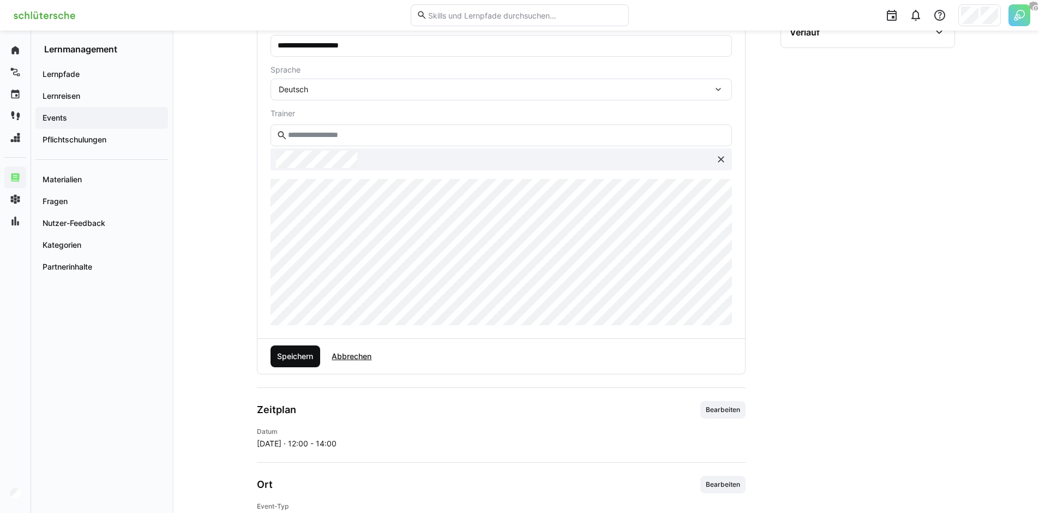
click at [303, 351] on span "Speichern" at bounding box center [294, 356] width 39 height 11
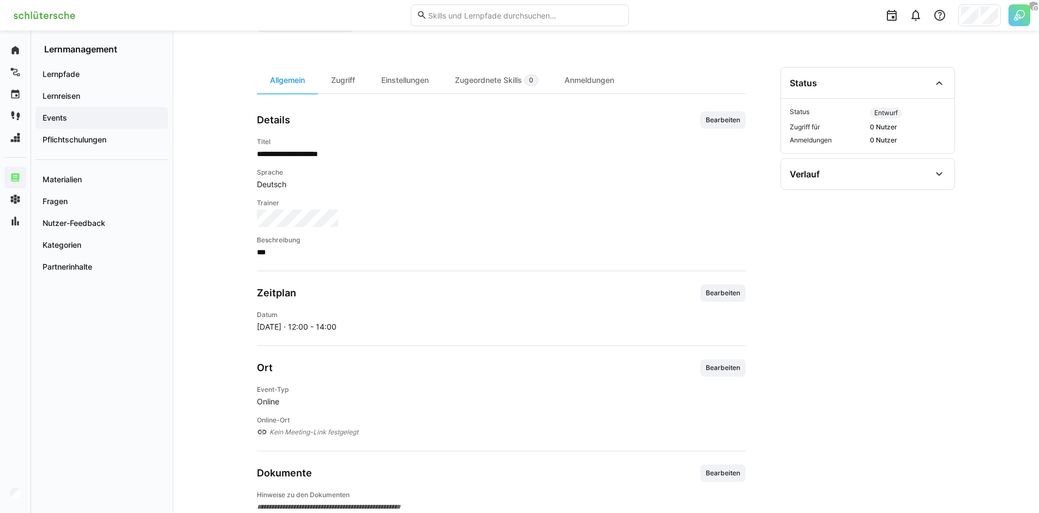
scroll to position [111, 0]
click at [727, 289] on span "Bearbeiten" at bounding box center [723, 292] width 37 height 9
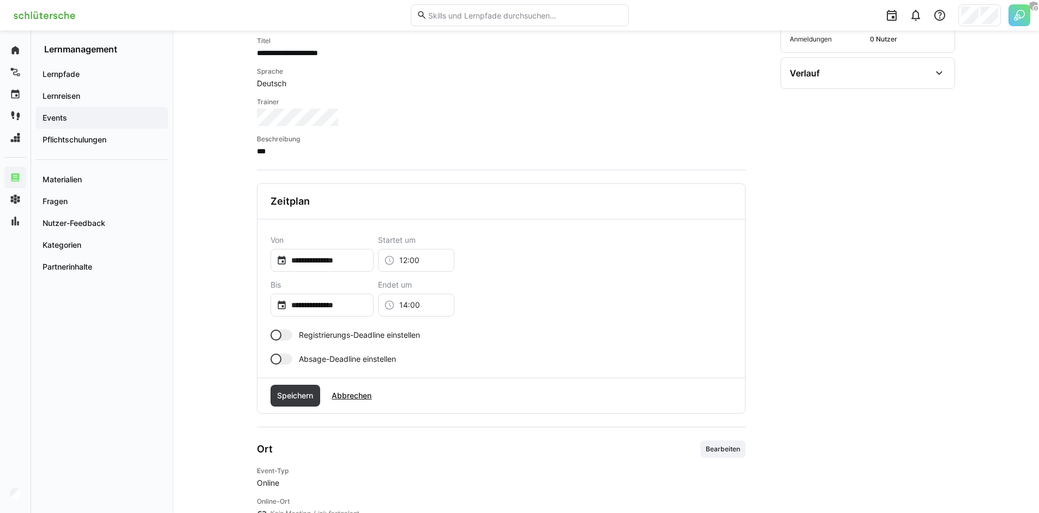
scroll to position [211, 0]
click at [291, 396] on span "Speichern" at bounding box center [294, 395] width 39 height 11
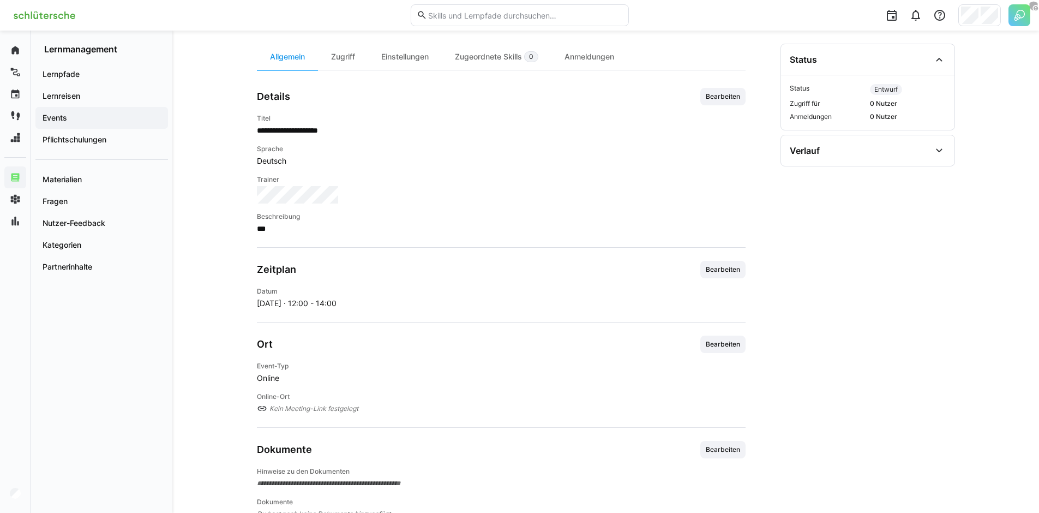
scroll to position [120, 0]
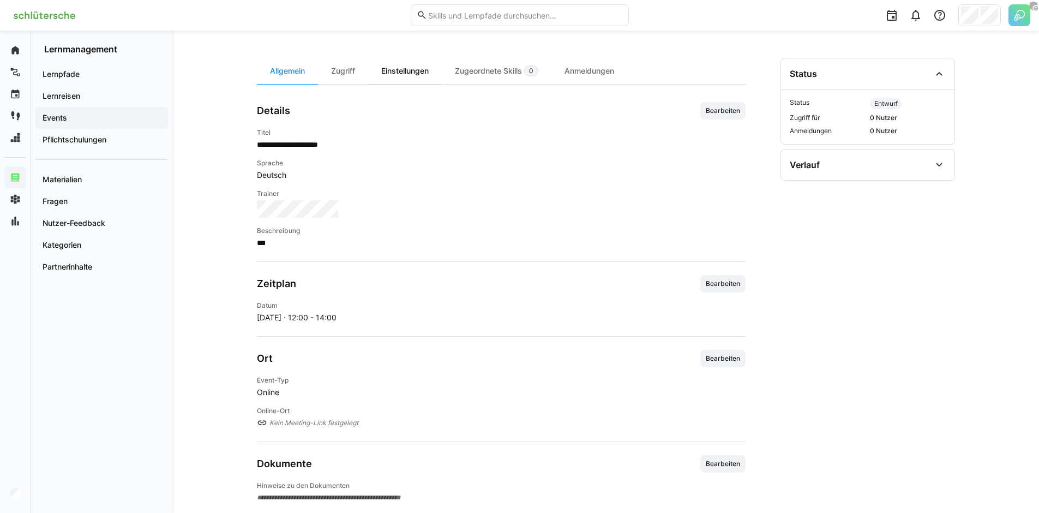
click at [425, 69] on div "Einstellungen" at bounding box center [405, 71] width 74 height 26
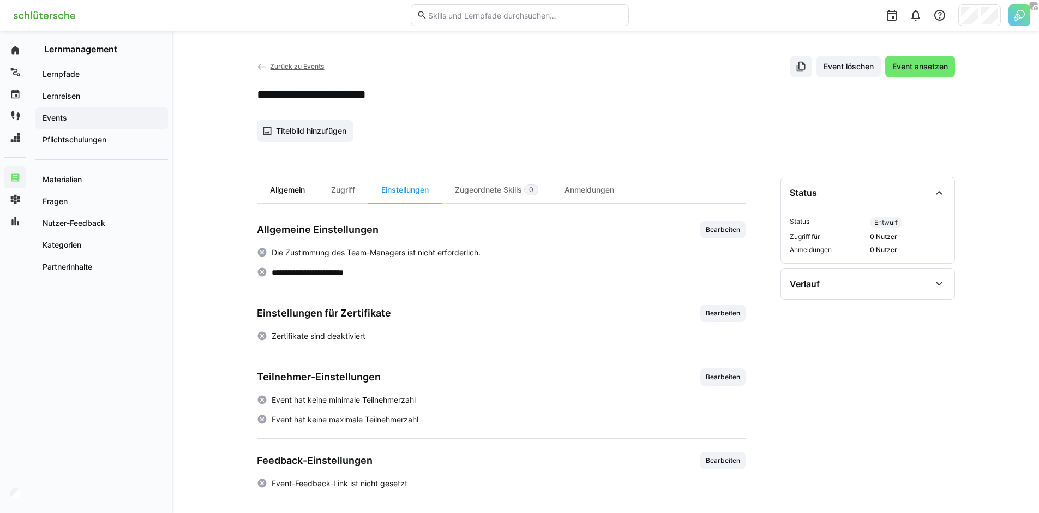
scroll to position [1, 0]
click at [297, 190] on div "Allgemein" at bounding box center [287, 190] width 61 height 26
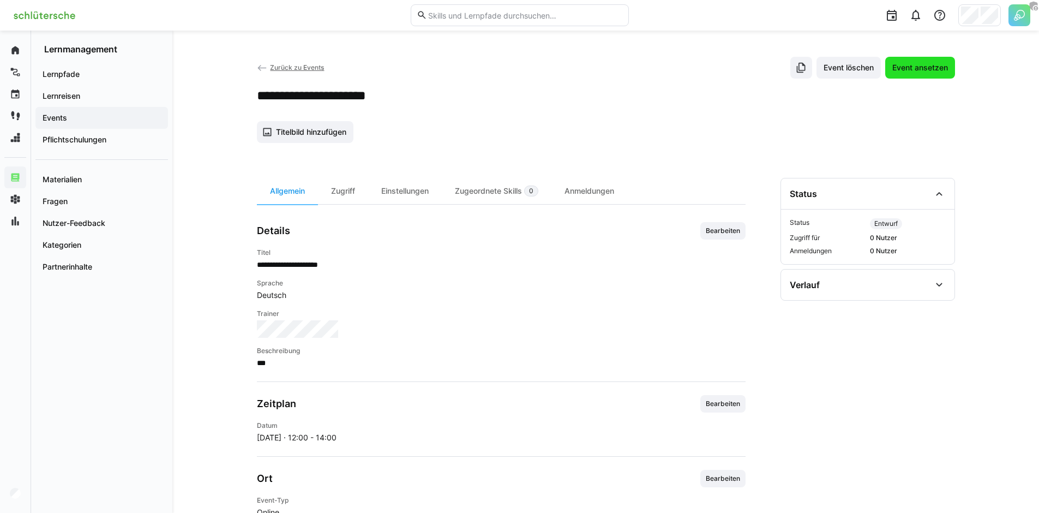
click at [933, 68] on span "Event ansetzen" at bounding box center [920, 67] width 59 height 11
click at [342, 194] on div "Zugriff" at bounding box center [343, 191] width 50 height 26
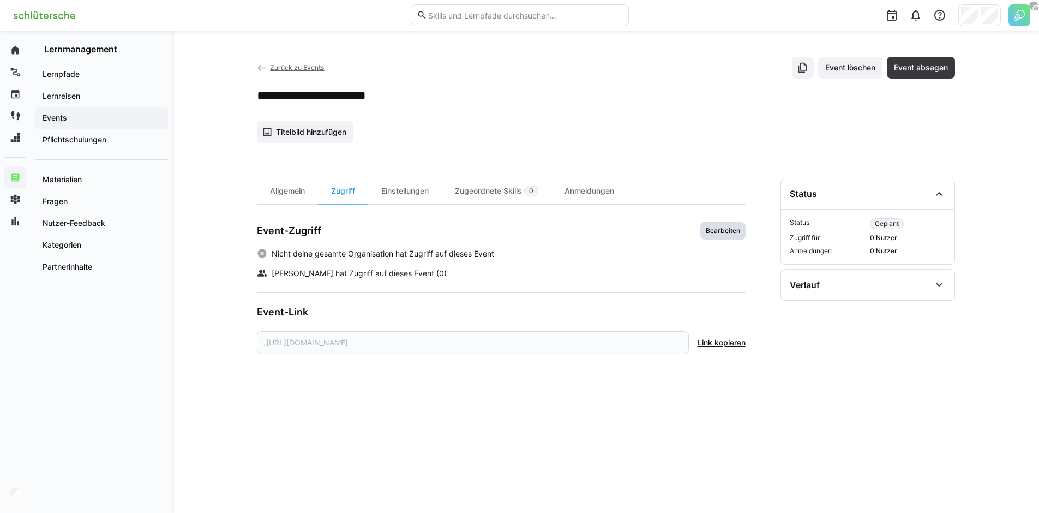
click at [719, 232] on span "Bearbeiten" at bounding box center [723, 230] width 37 height 9
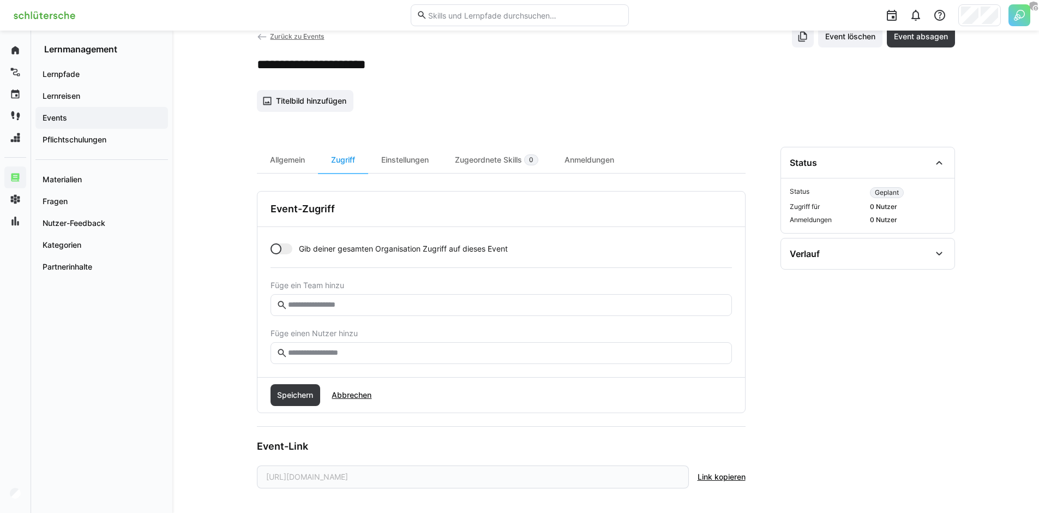
scroll to position [37, 0]
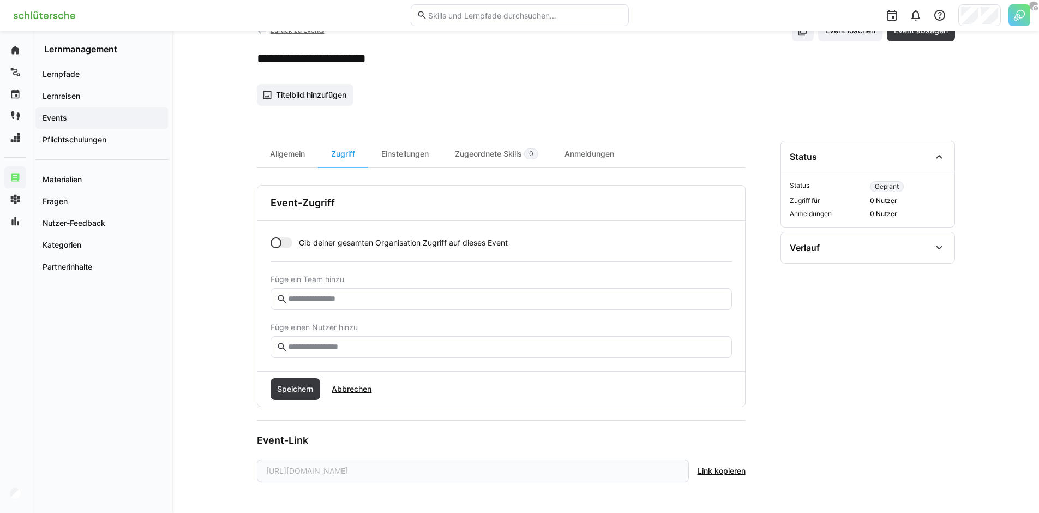
click at [280, 246] on div at bounding box center [281, 242] width 22 height 11
click at [281, 247] on div at bounding box center [281, 242] width 22 height 11
click at [441, 301] on input "text" at bounding box center [506, 299] width 438 height 10
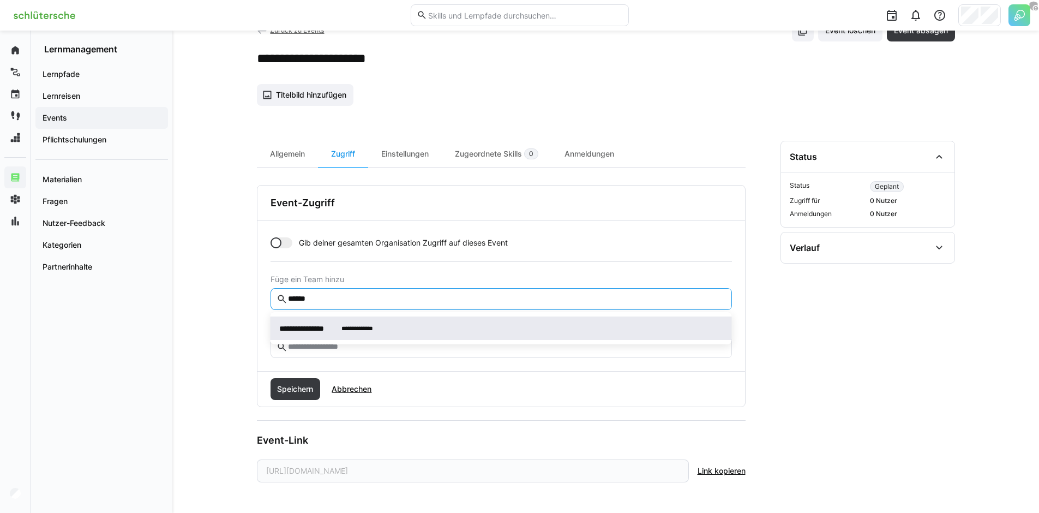
type input "******"
click at [441, 324] on div "**********" at bounding box center [501, 327] width 444 height 11
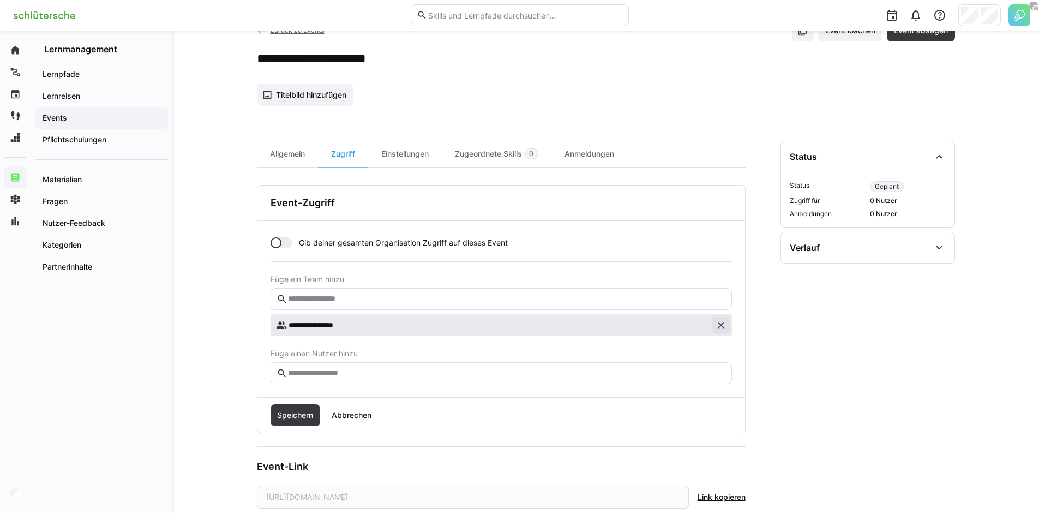
click at [723, 323] on eds-icon at bounding box center [721, 325] width 11 height 11
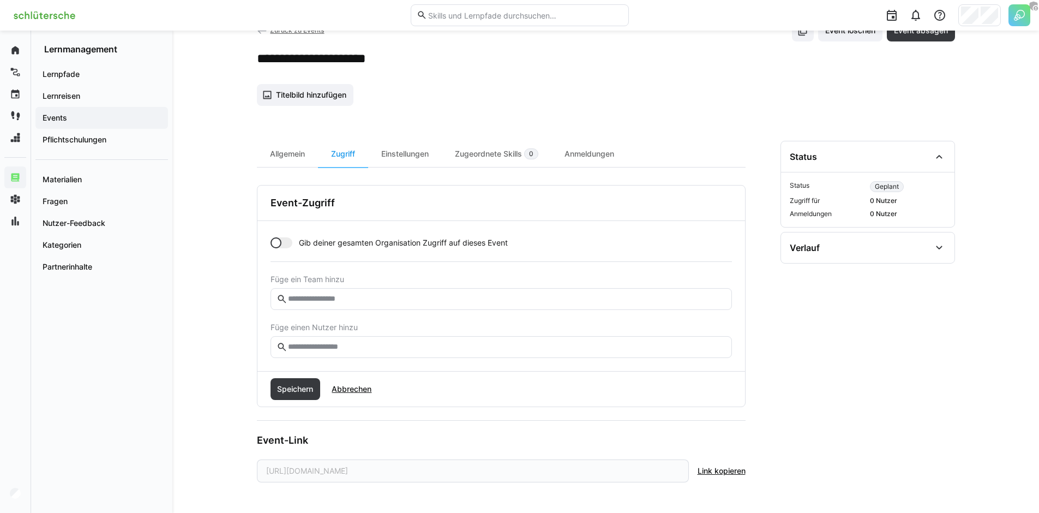
click at [552, 345] on input "text" at bounding box center [506, 347] width 438 height 10
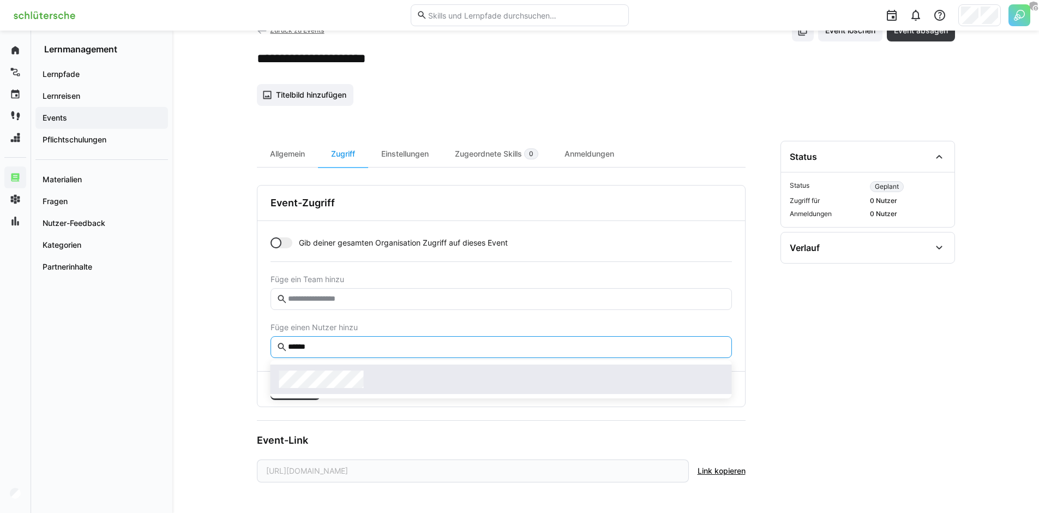
type input "******"
click at [395, 379] on div at bounding box center [501, 378] width 444 height 17
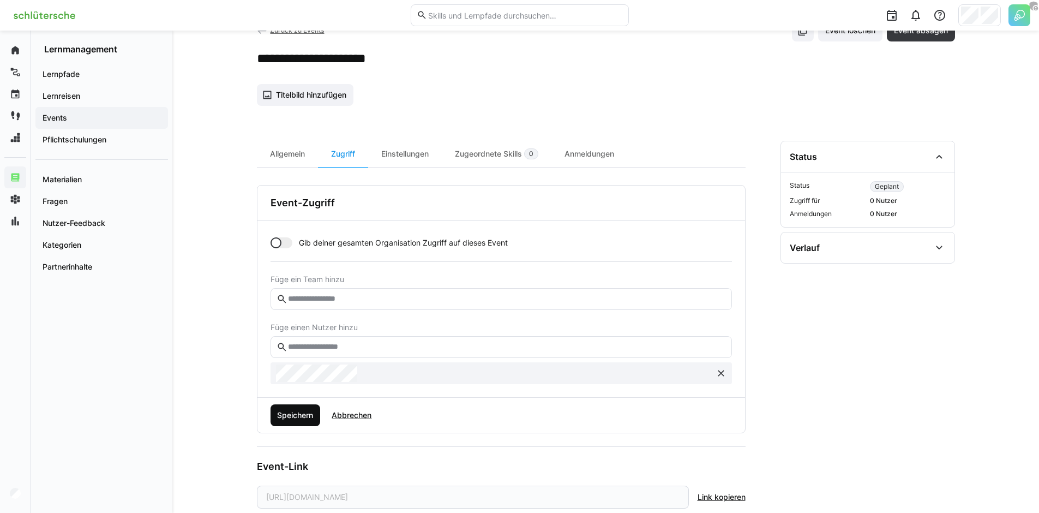
click at [314, 416] on span "Speichern" at bounding box center [294, 415] width 39 height 11
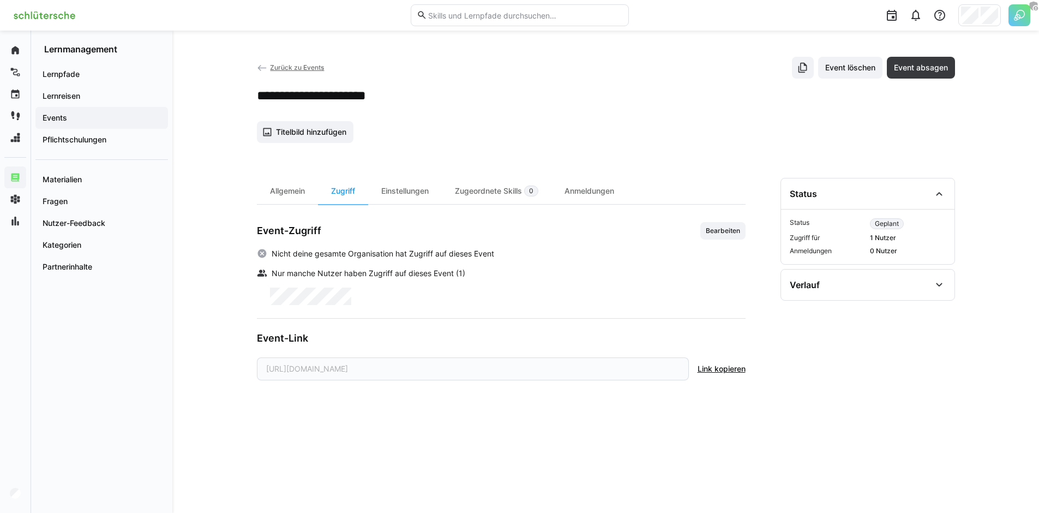
scroll to position [0, 0]
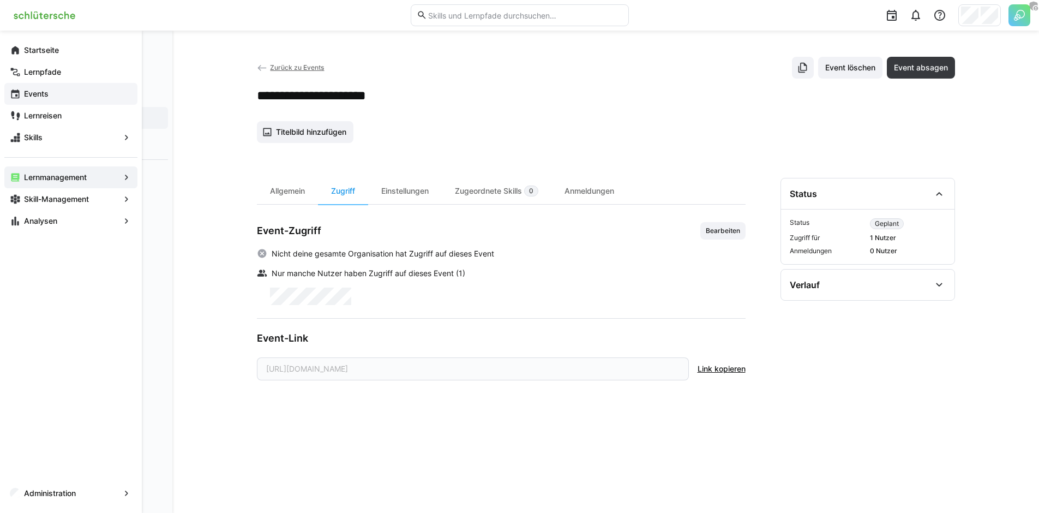
click at [0, 0] on app-navigation-label "Events" at bounding box center [0, 0] width 0 height 0
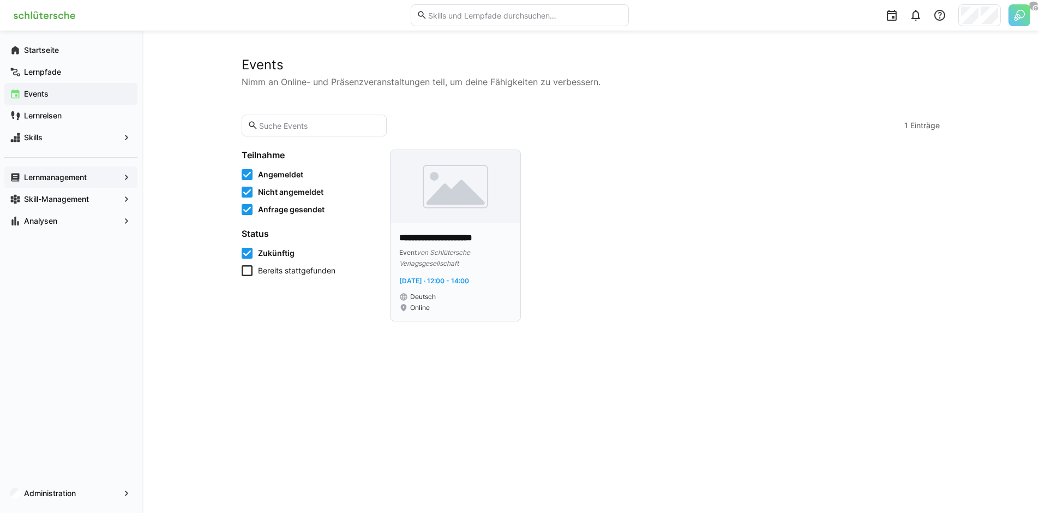
click at [452, 237] on p "**********" at bounding box center [455, 238] width 112 height 13
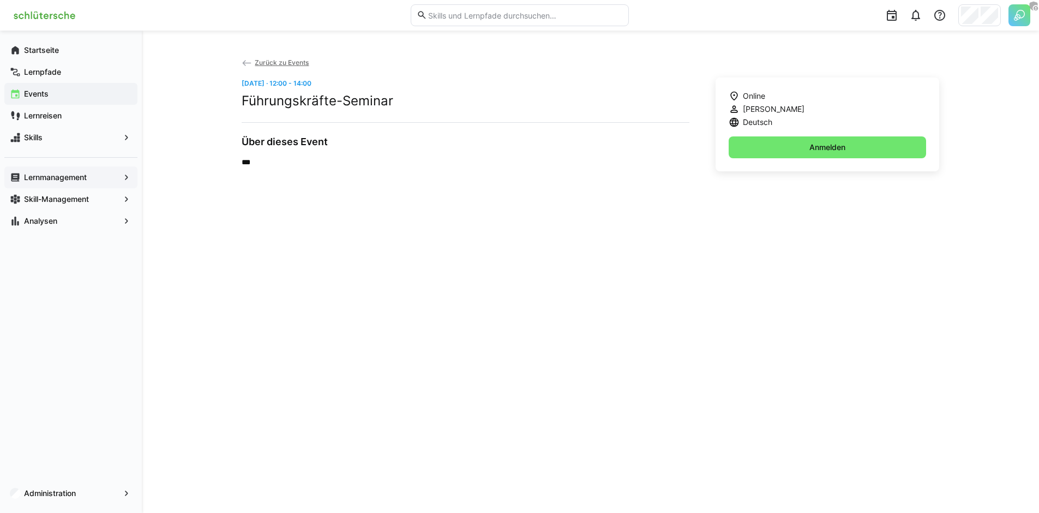
click at [704, 205] on div "Zurück zu Events Do, 21. Aug. · 12:00 - 14:00 Führungskräfte-Seminar Über diese…" at bounding box center [591, 272] width 698 height 430
click at [653, 216] on div "Zurück zu Events Do, 21. Aug. · 12:00 - 14:00 Führungskräfte-Seminar Über diese…" at bounding box center [591, 272] width 698 height 430
click at [69, 141] on span "Skills" at bounding box center [70, 137] width 97 height 11
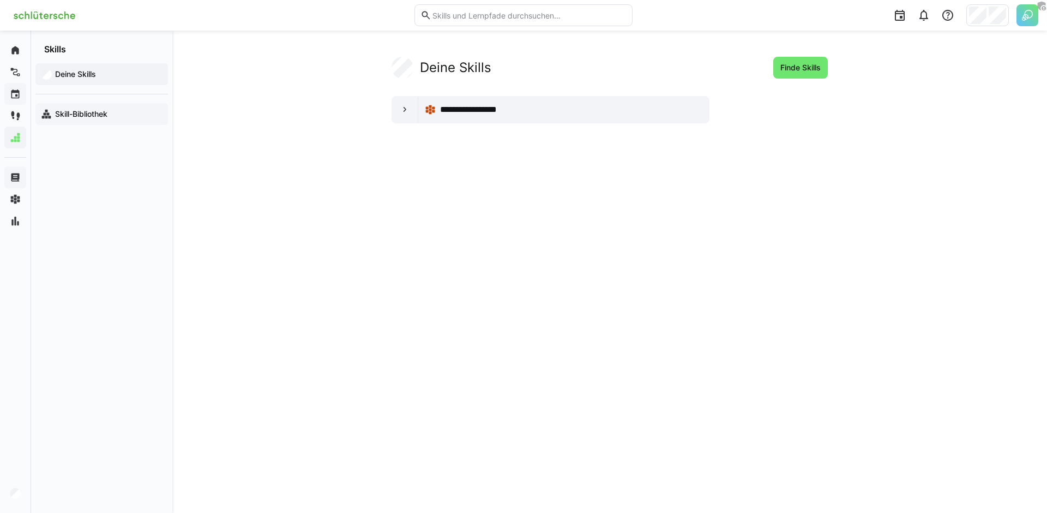
click at [0, 0] on app-navigation-label "Skill-Bibliothek" at bounding box center [0, 0] width 0 height 0
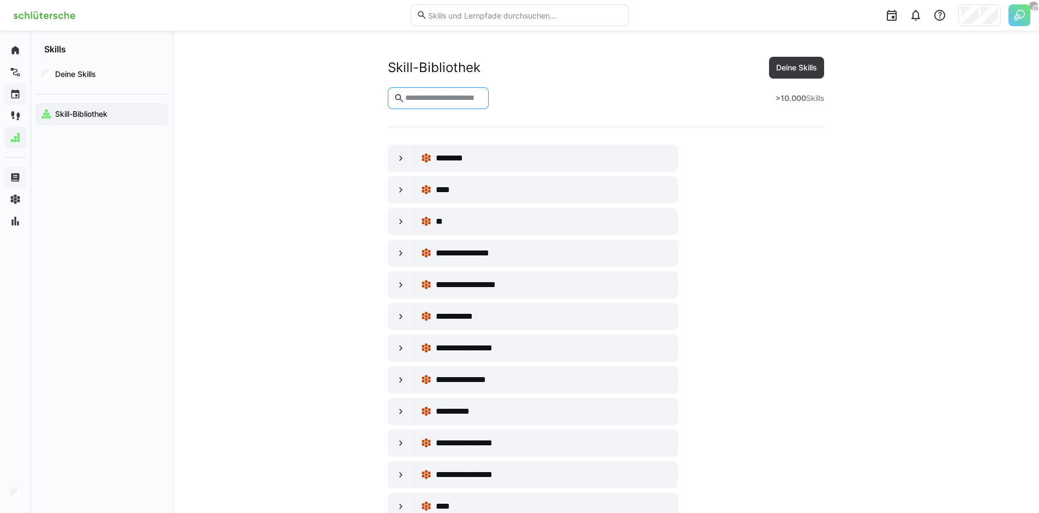
click at [449, 99] on input "text" at bounding box center [443, 98] width 79 height 10
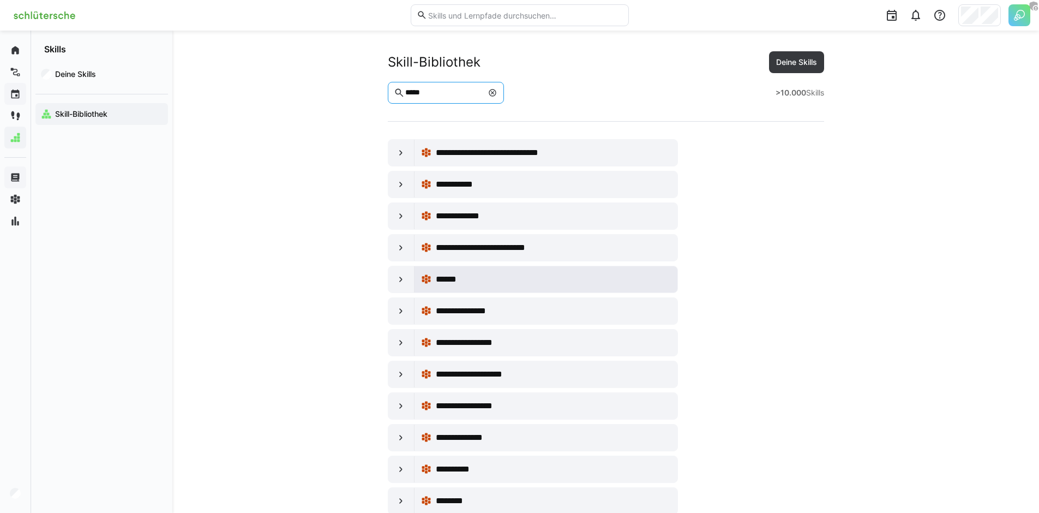
scroll to position [15, 0]
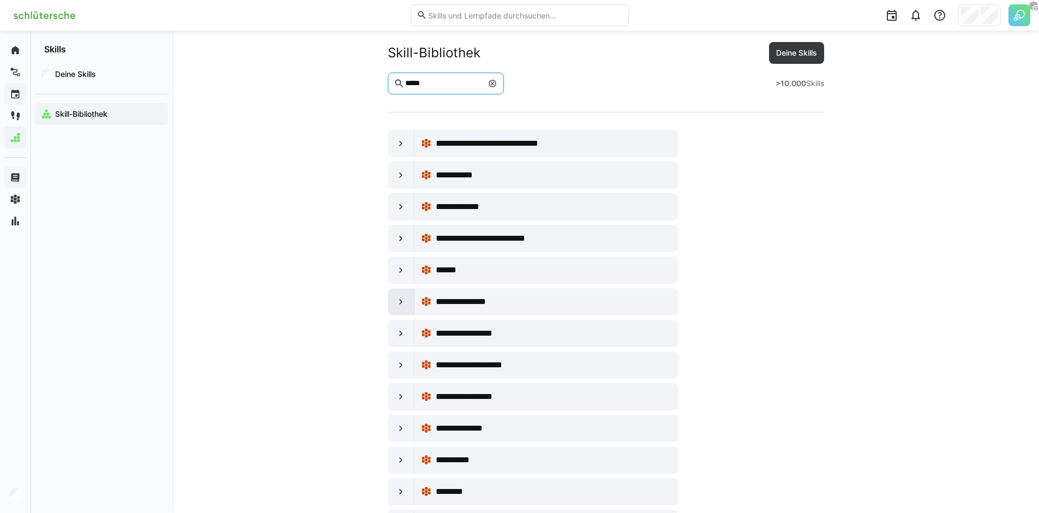
type input "*****"
click at [400, 304] on eds-icon at bounding box center [400, 301] width 11 height 11
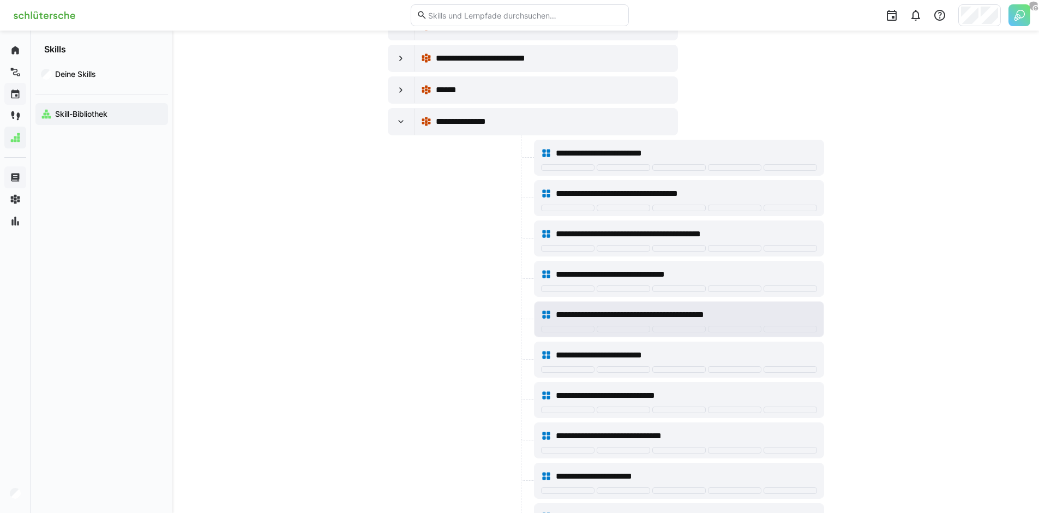
scroll to position [206, 0]
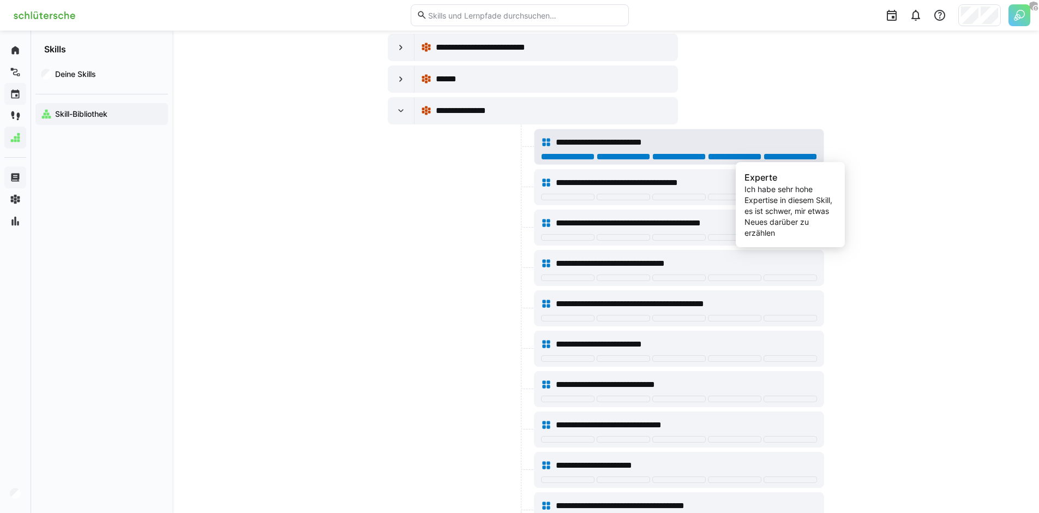
click at [778, 155] on div at bounding box center [789, 156] width 53 height 7
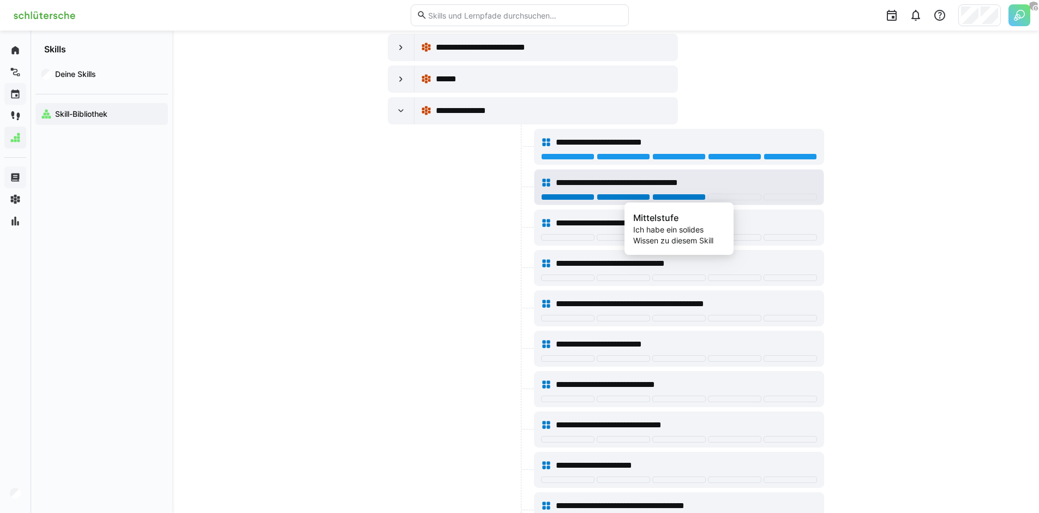
click at [685, 197] on div at bounding box center [678, 197] width 53 height 7
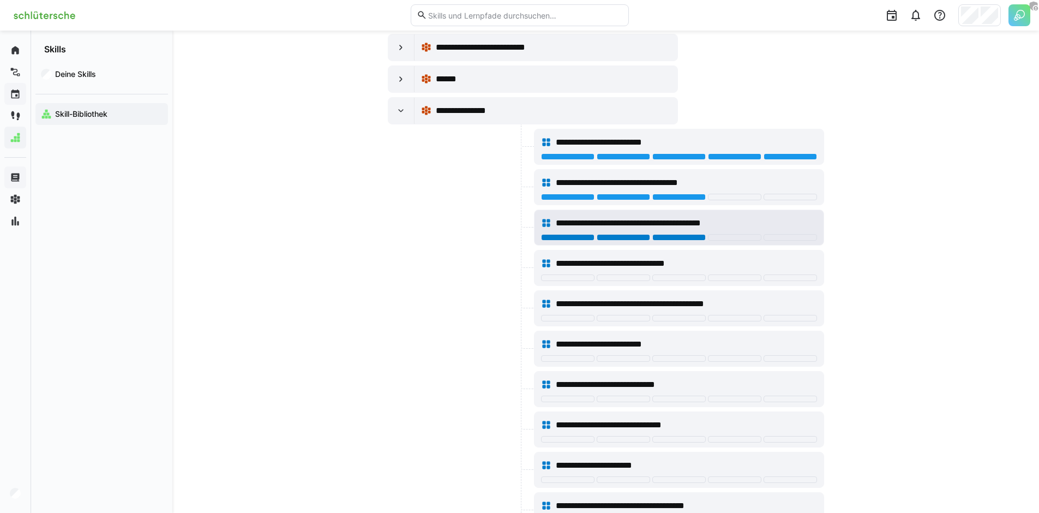
click at [693, 237] on div at bounding box center [678, 237] width 53 height 7
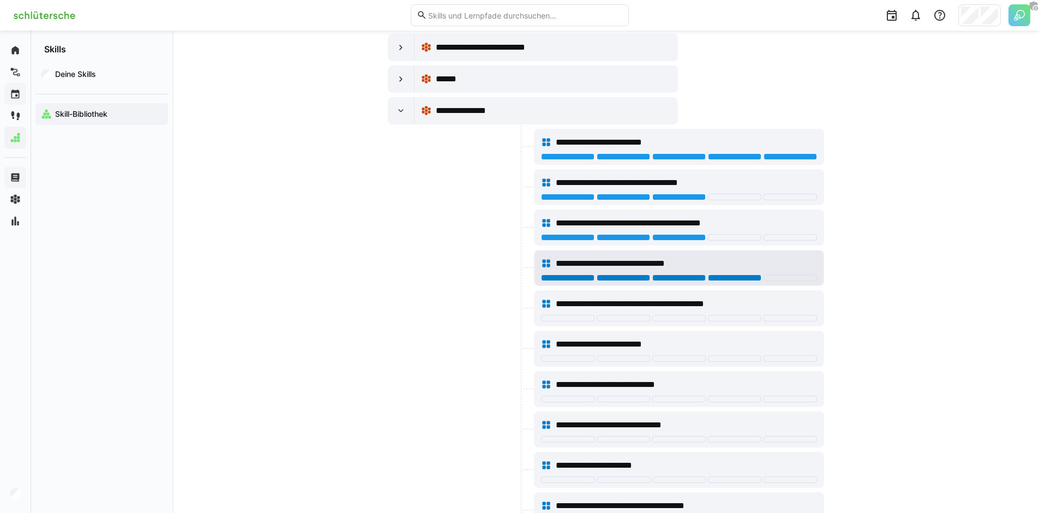
click at [733, 275] on div at bounding box center [734, 277] width 53 height 7
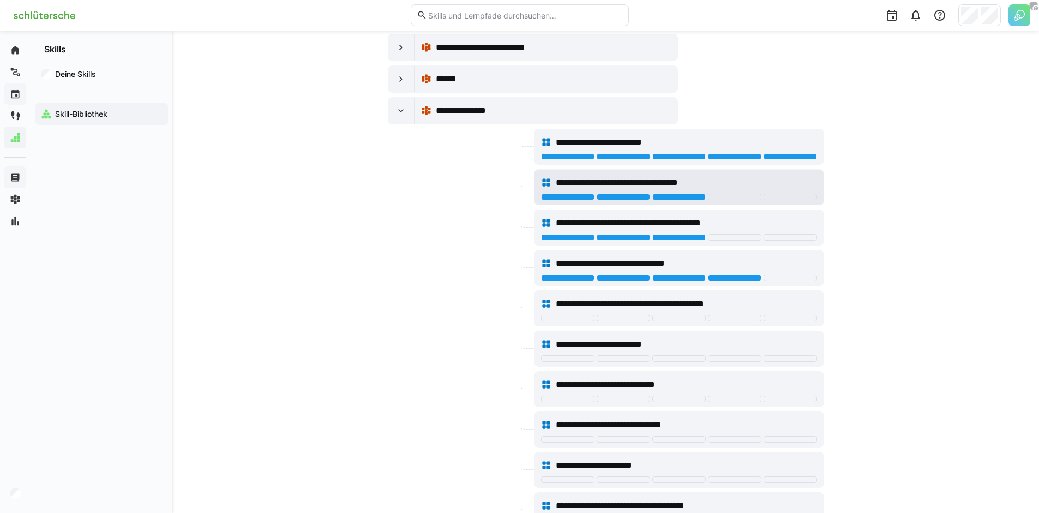
click at [694, 187] on span "**********" at bounding box center [633, 182] width 154 height 13
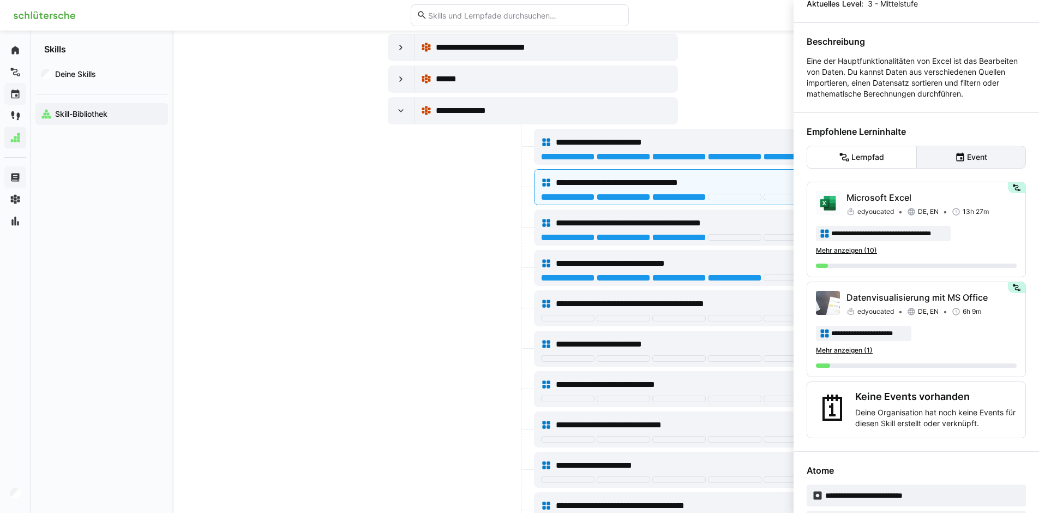
scroll to position [107, 0]
click at [926, 305] on p "Datenvisualisierung mit MS Office" at bounding box center [931, 298] width 170 height 13
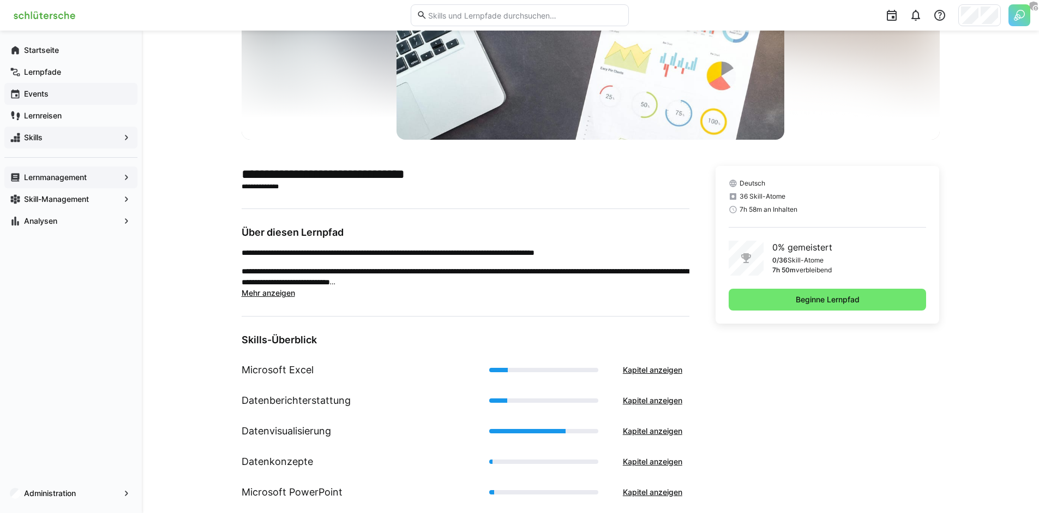
scroll to position [131, 0]
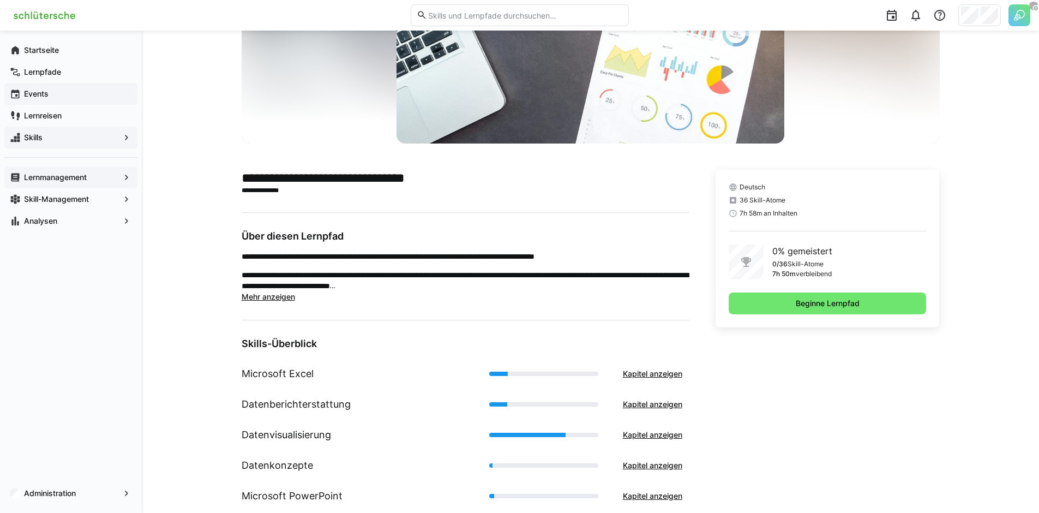
click at [111, 135] on span "Skills" at bounding box center [70, 137] width 97 height 11
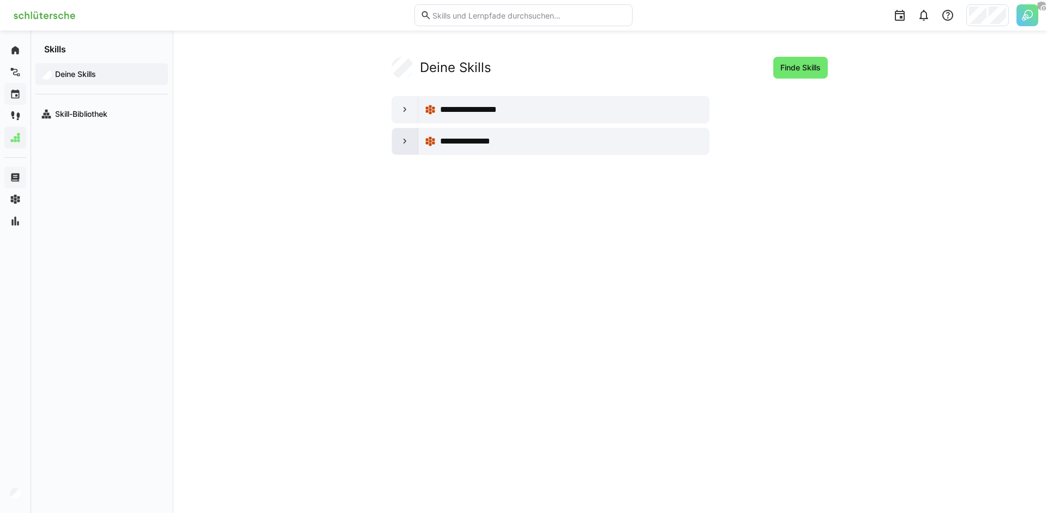
click at [404, 153] on div at bounding box center [405, 141] width 26 height 26
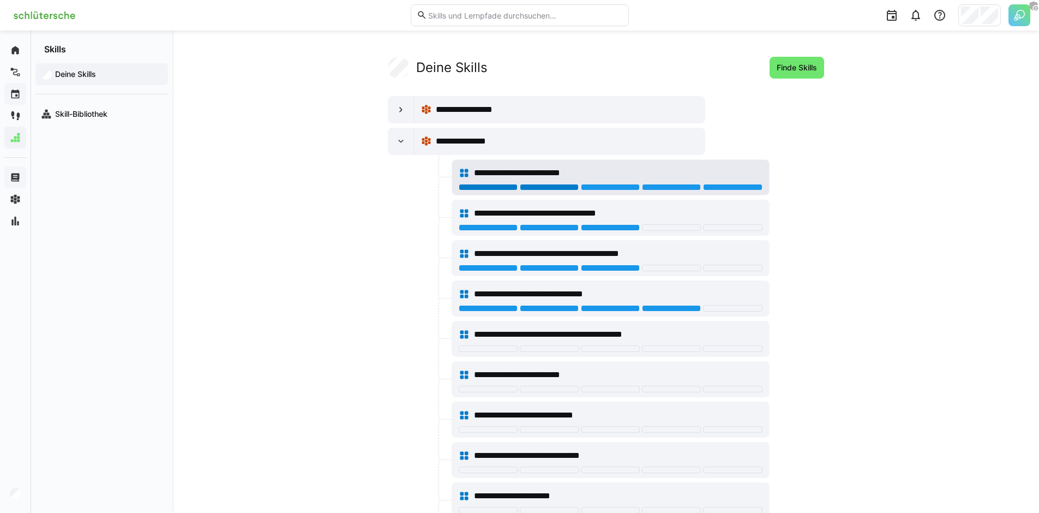
click at [544, 185] on div at bounding box center [549, 187] width 59 height 7
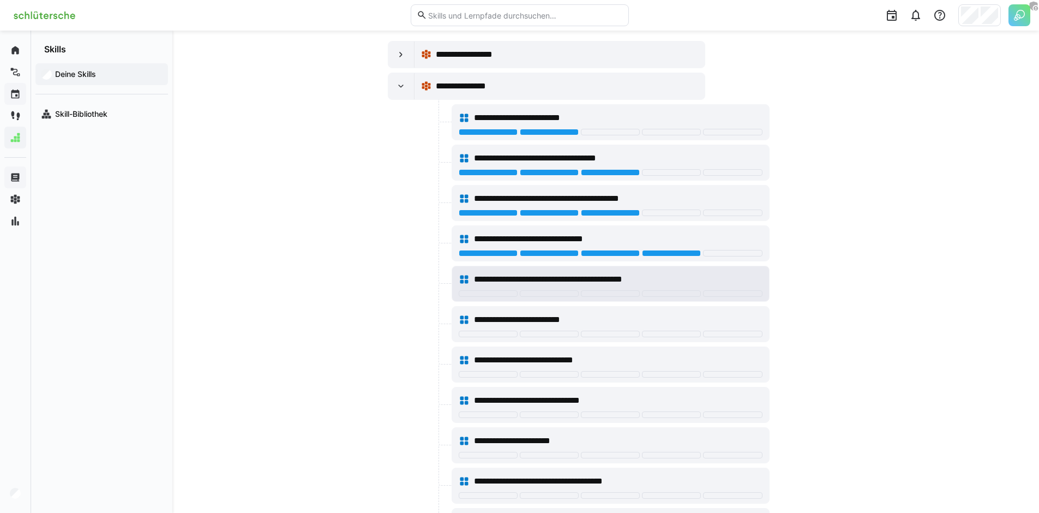
scroll to position [63, 0]
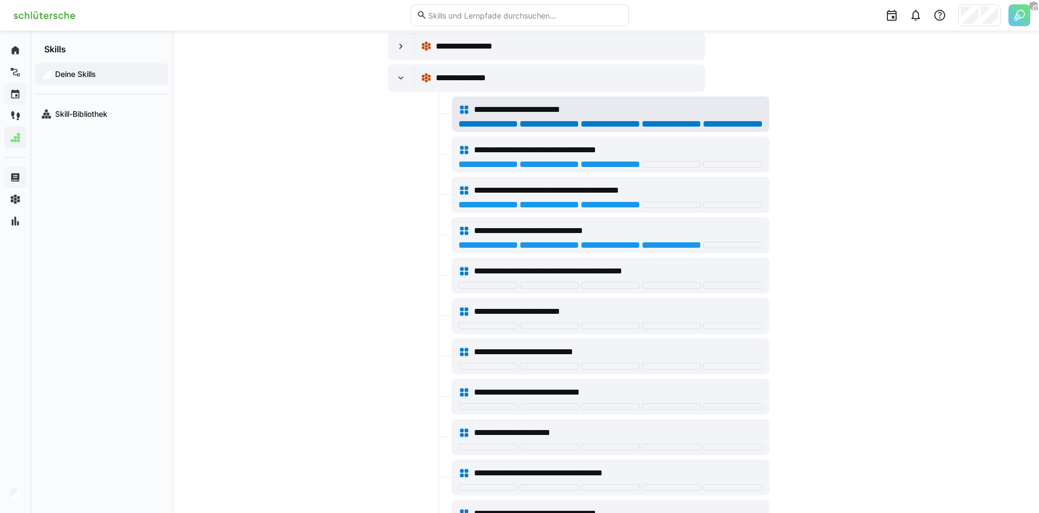
click at [745, 123] on div at bounding box center [732, 124] width 59 height 7
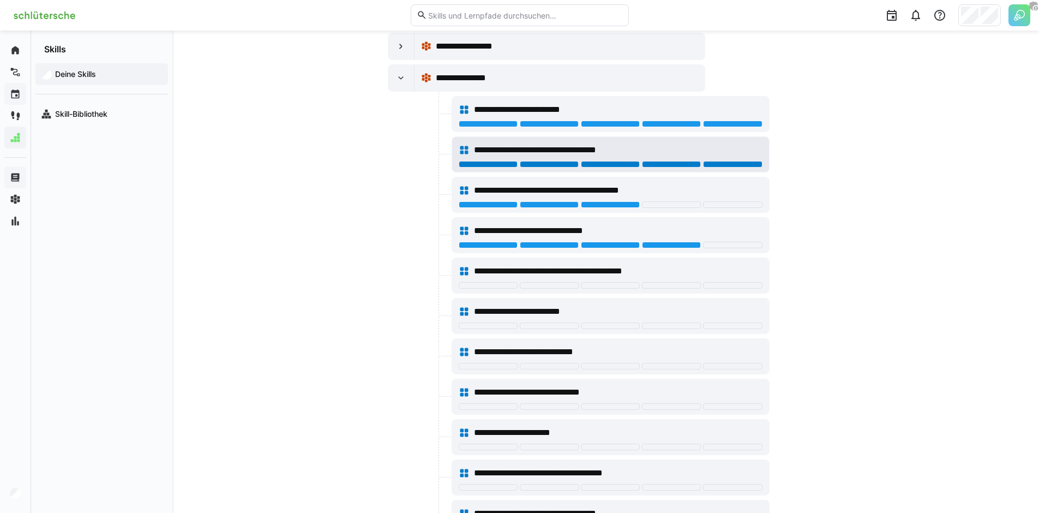
click at [747, 164] on div at bounding box center [732, 164] width 59 height 7
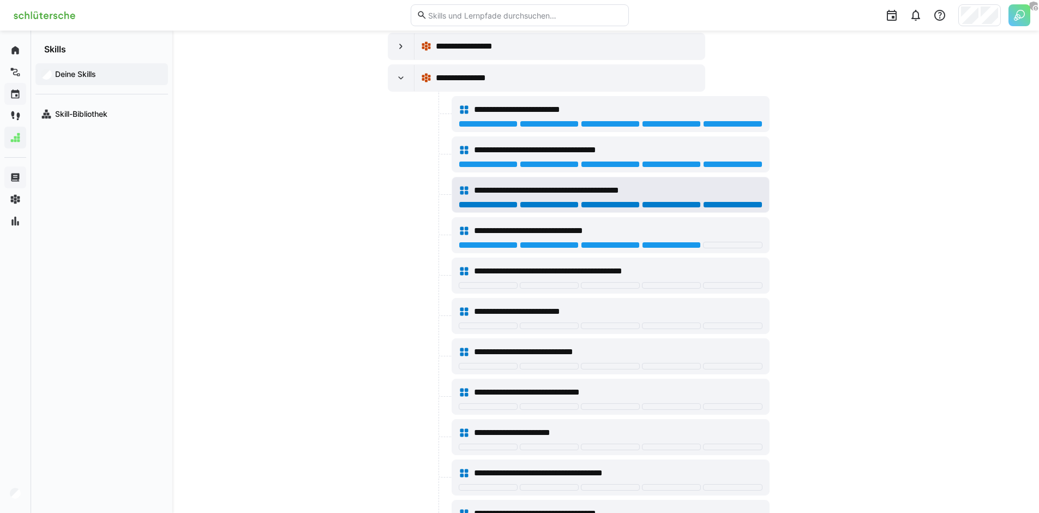
click at [736, 203] on div at bounding box center [732, 204] width 59 height 7
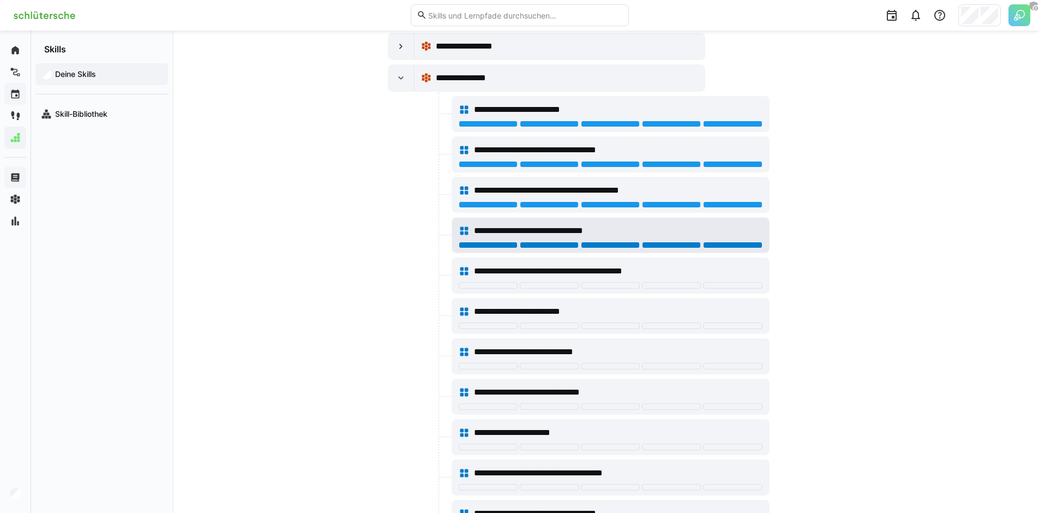
click at [736, 243] on div at bounding box center [732, 245] width 59 height 7
click at [748, 244] on div at bounding box center [732, 245] width 59 height 7
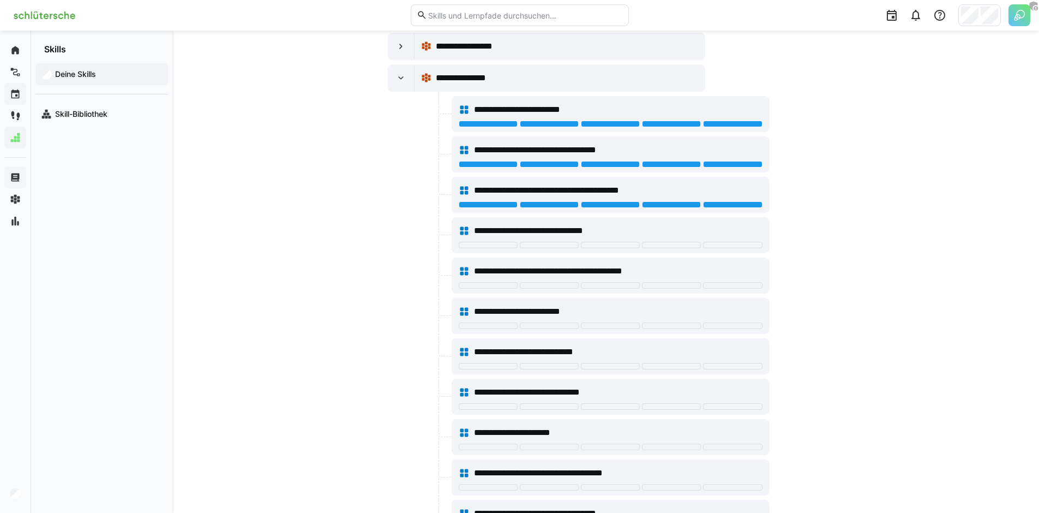
click at [317, 151] on app-your-skills-component "**********" at bounding box center [606, 304] width 698 height 623
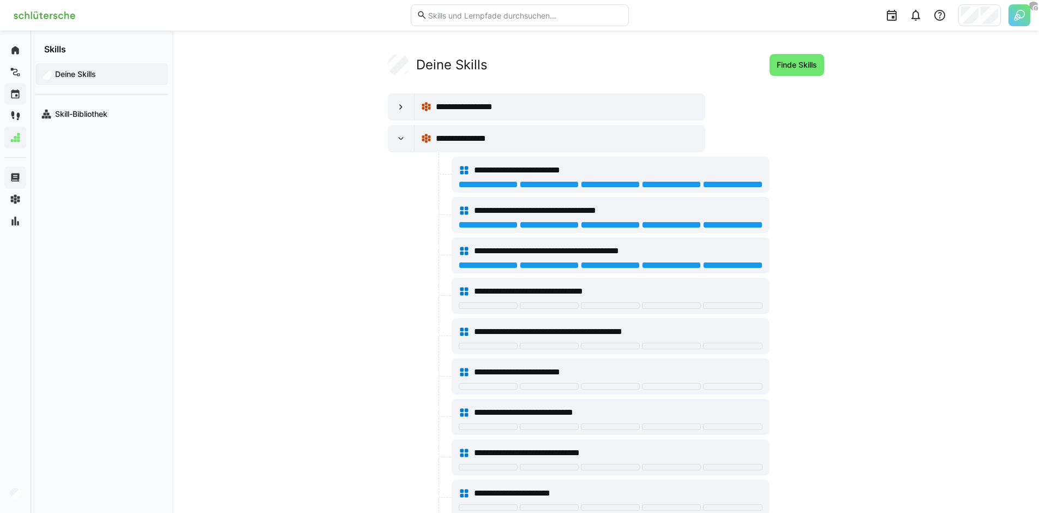
scroll to position [0, 0]
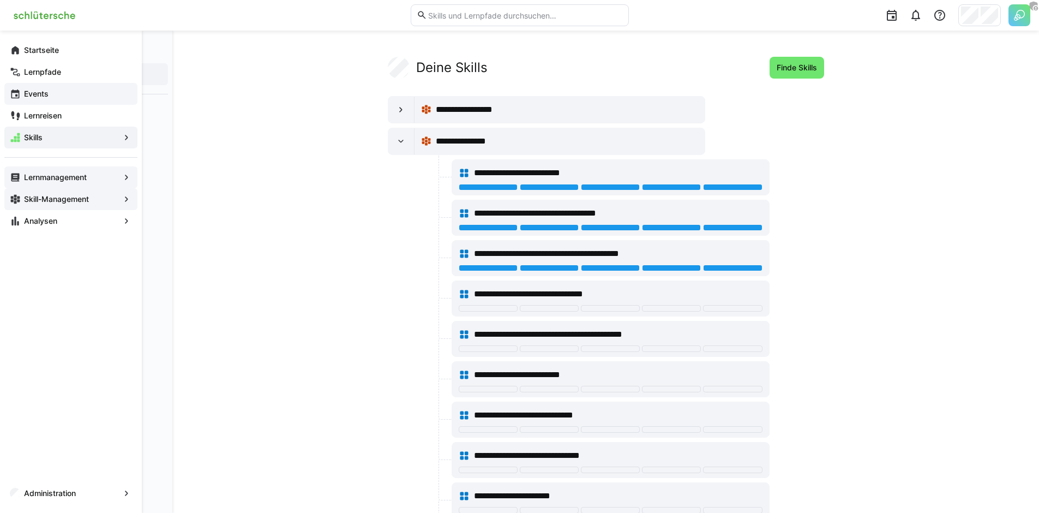
click at [0, 0] on app-navigation-label "Skill-Management" at bounding box center [0, 0] width 0 height 0
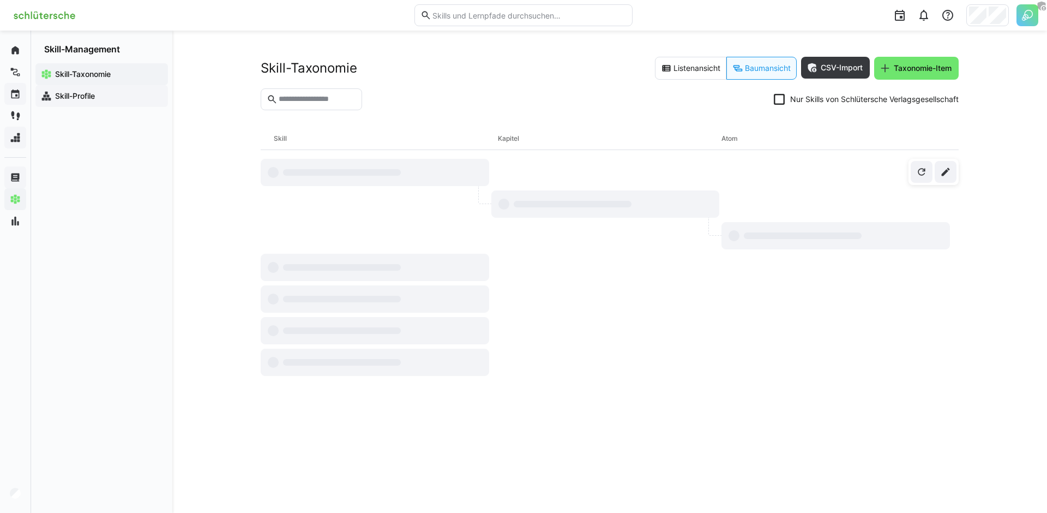
click at [105, 97] on span "Skill-Profile" at bounding box center [107, 96] width 109 height 11
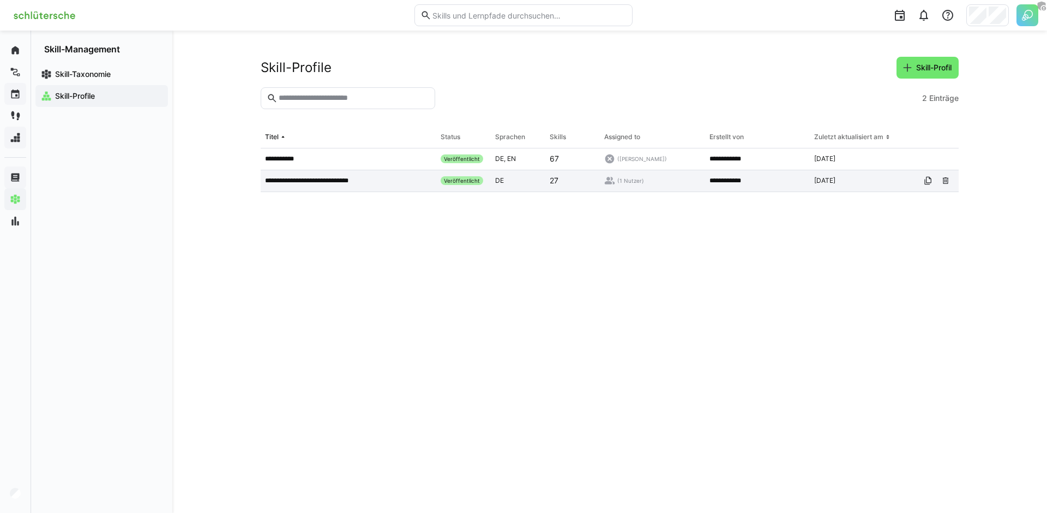
click at [304, 184] on p "**********" at bounding box center [320, 180] width 110 height 9
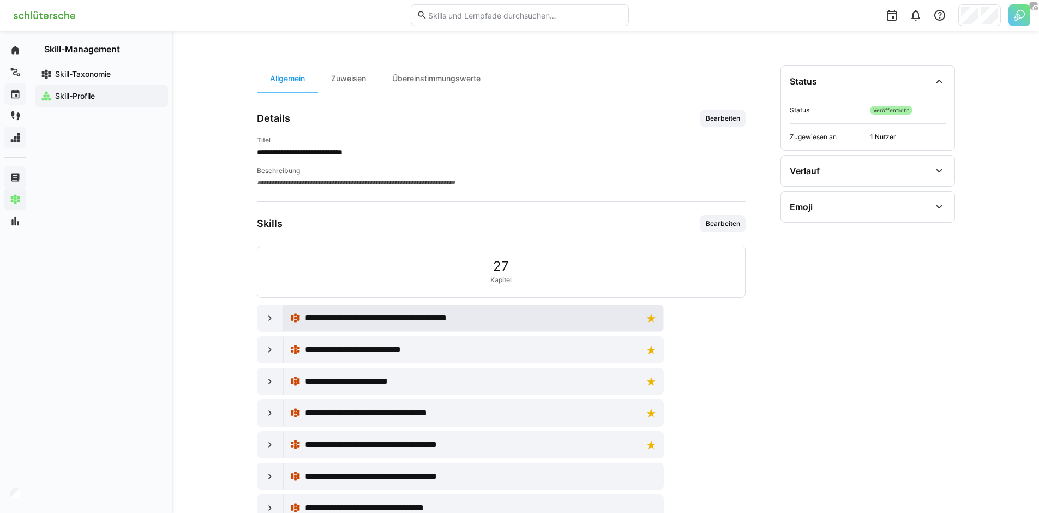
scroll to position [61, 0]
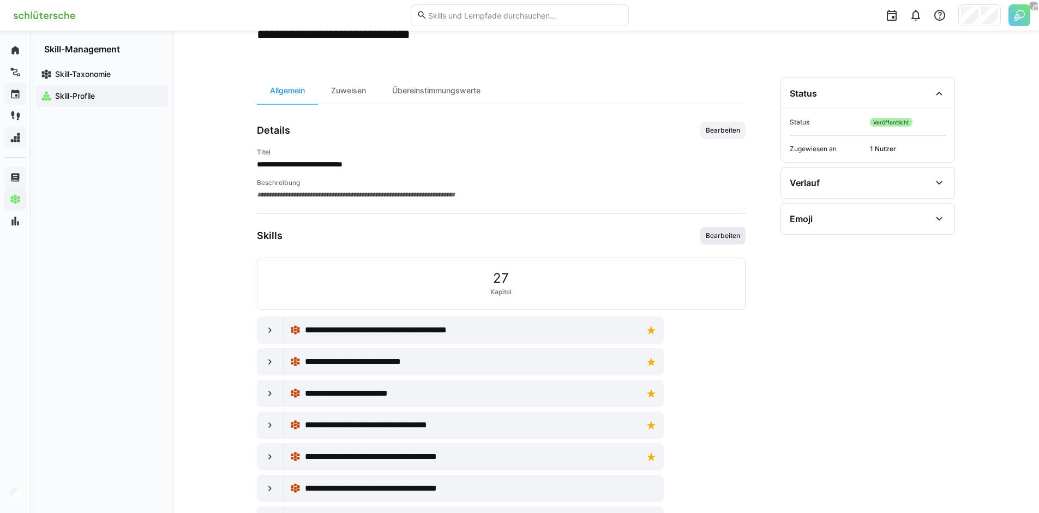
click at [716, 235] on span "Bearbeiten" at bounding box center [723, 235] width 37 height 9
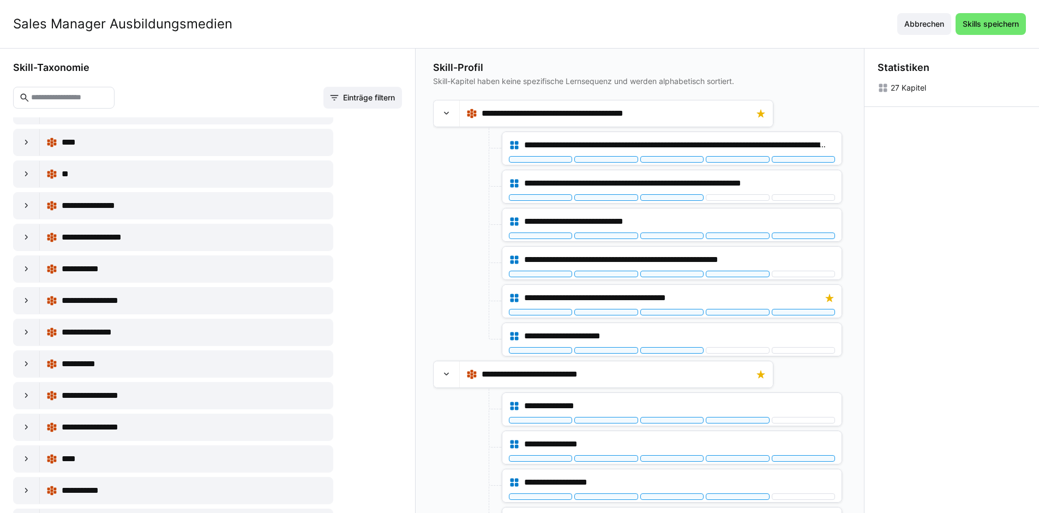
scroll to position [46, 0]
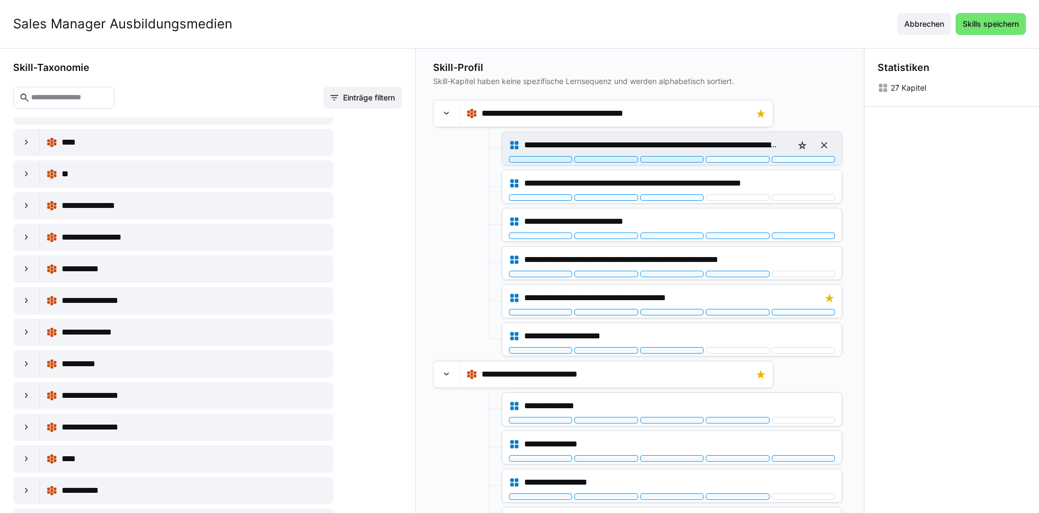
click at [698, 160] on div at bounding box center [671, 159] width 63 height 7
click at [793, 158] on div at bounding box center [803, 159] width 63 height 7
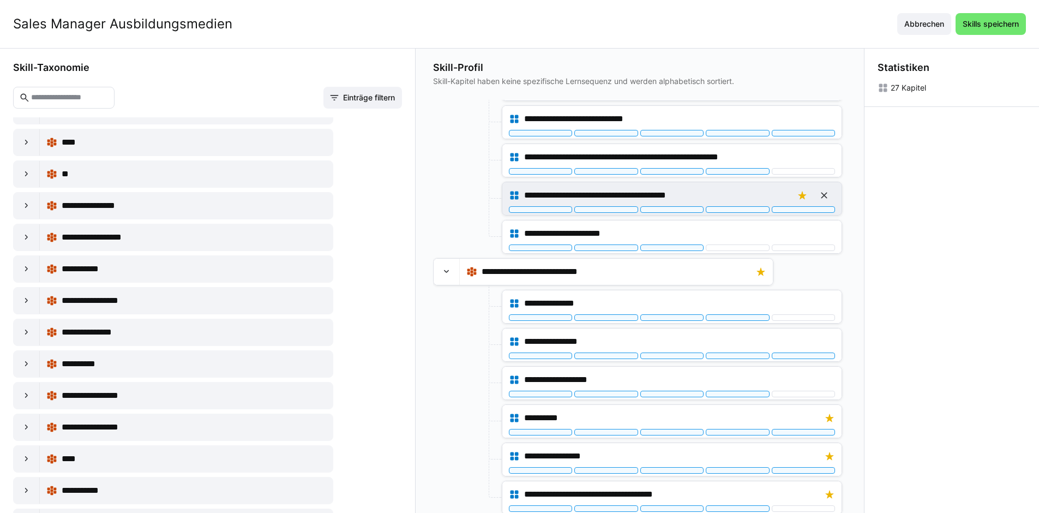
scroll to position [25, 0]
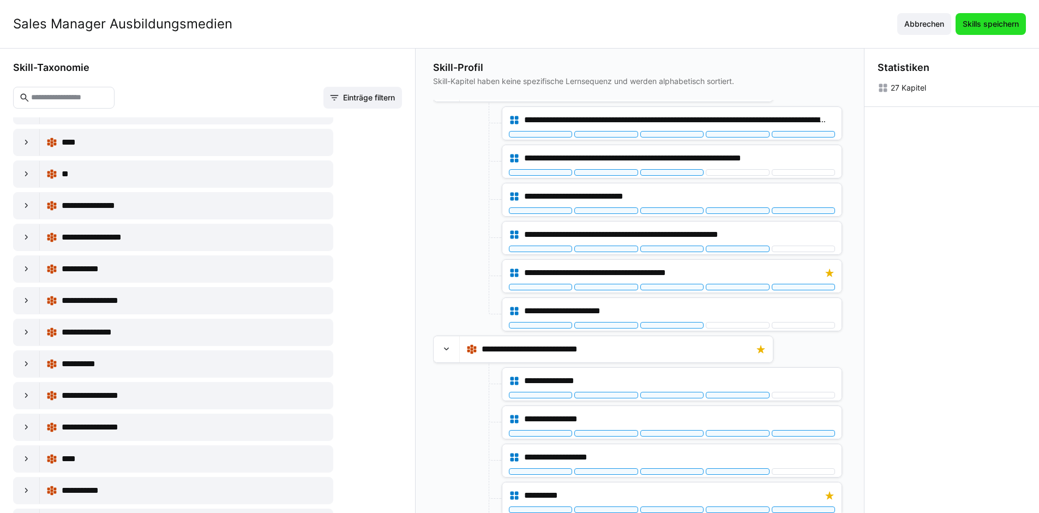
click at [995, 27] on span "Skills speichern" at bounding box center [990, 24] width 59 height 11
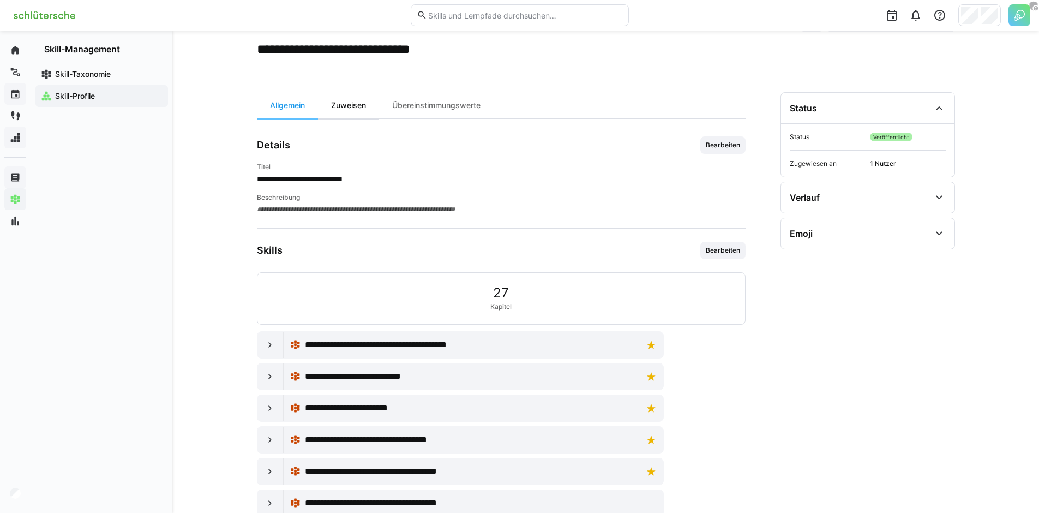
click at [357, 112] on div "Zuweisen" at bounding box center [348, 105] width 61 height 26
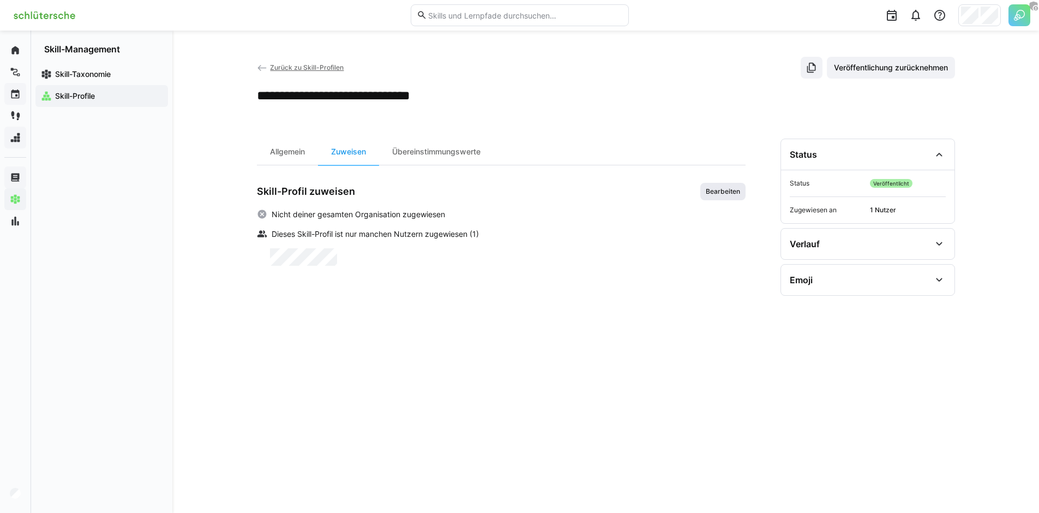
click at [717, 193] on span "Bearbeiten" at bounding box center [723, 191] width 37 height 9
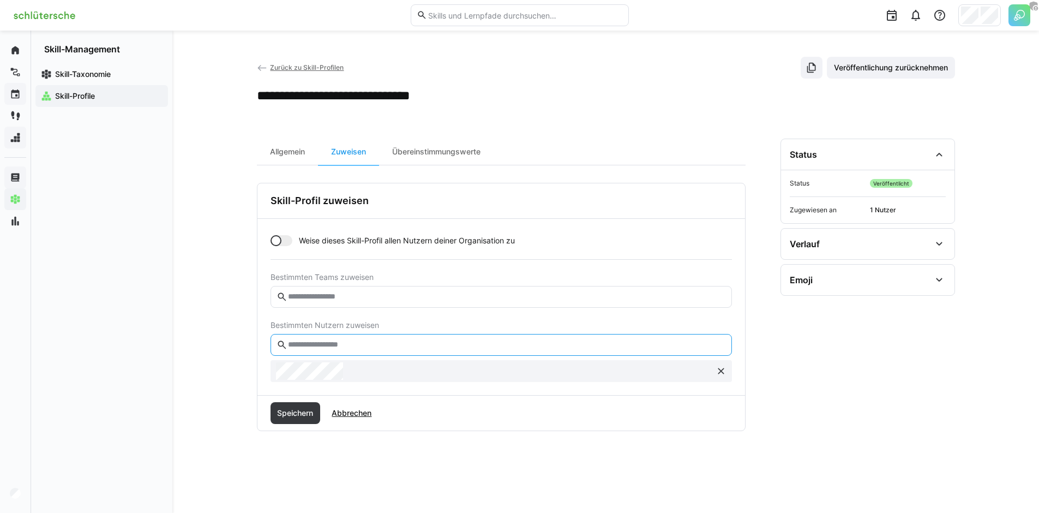
click at [396, 340] on input "text" at bounding box center [506, 345] width 438 height 10
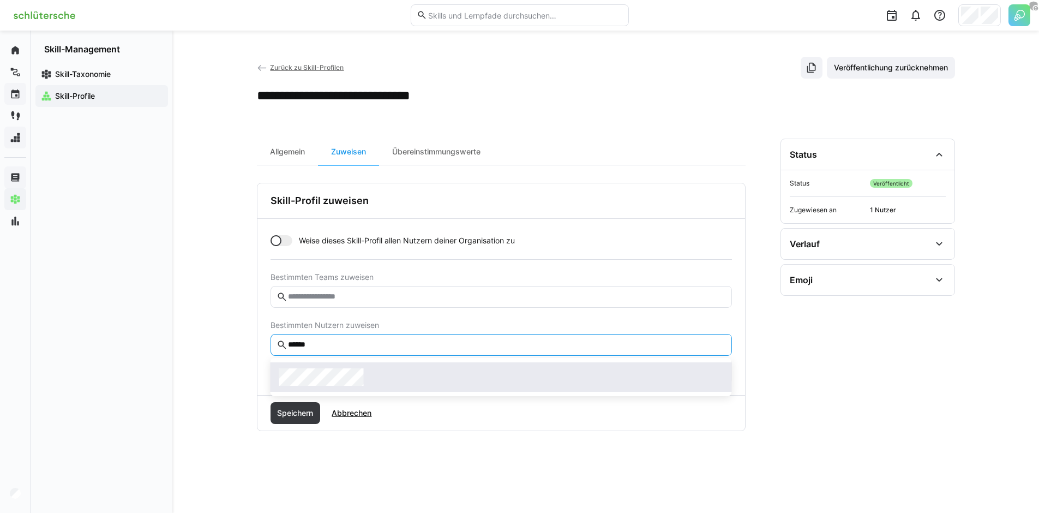
type input "******"
click at [383, 375] on div at bounding box center [501, 376] width 444 height 17
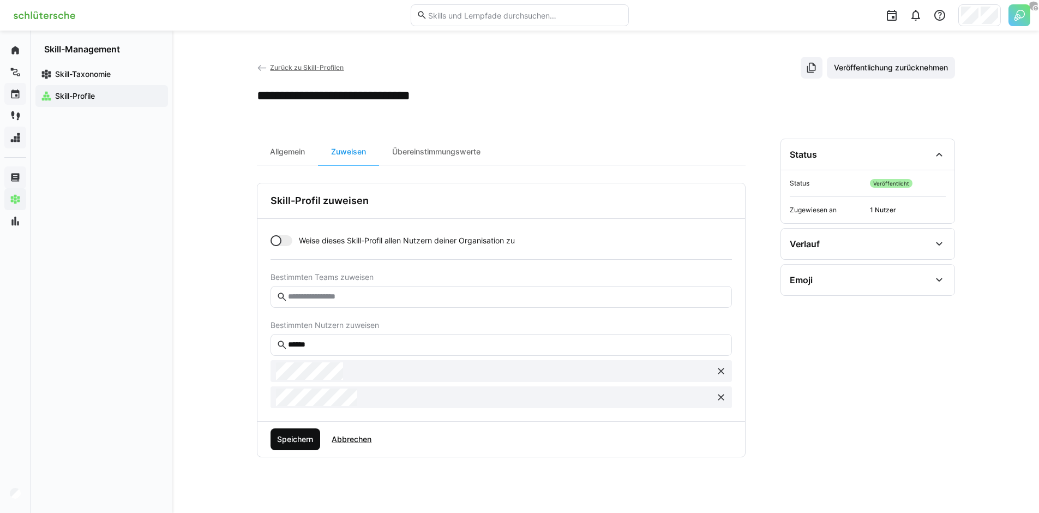
click at [298, 442] on span "Speichern" at bounding box center [294, 439] width 39 height 11
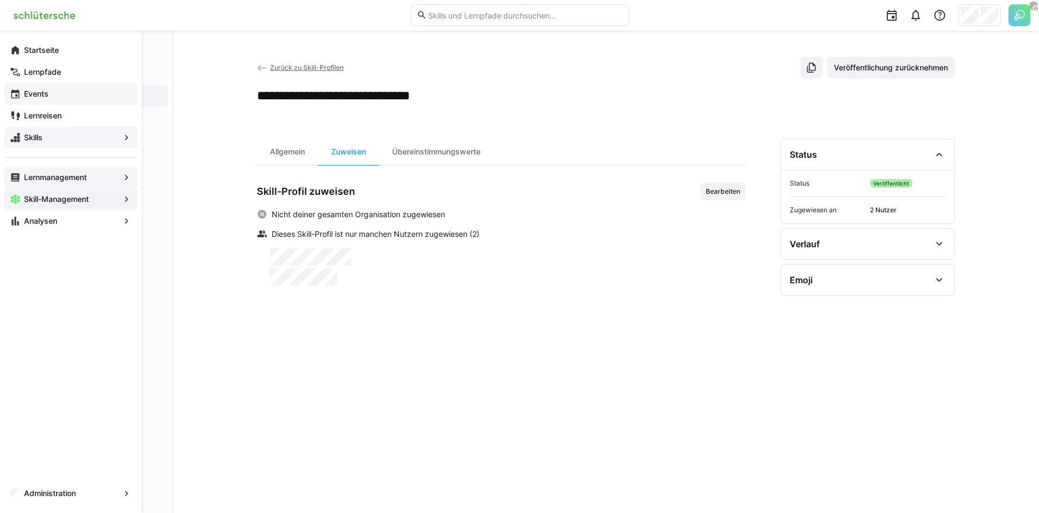
click at [0, 0] on app-navigation-label "Skills" at bounding box center [0, 0] width 0 height 0
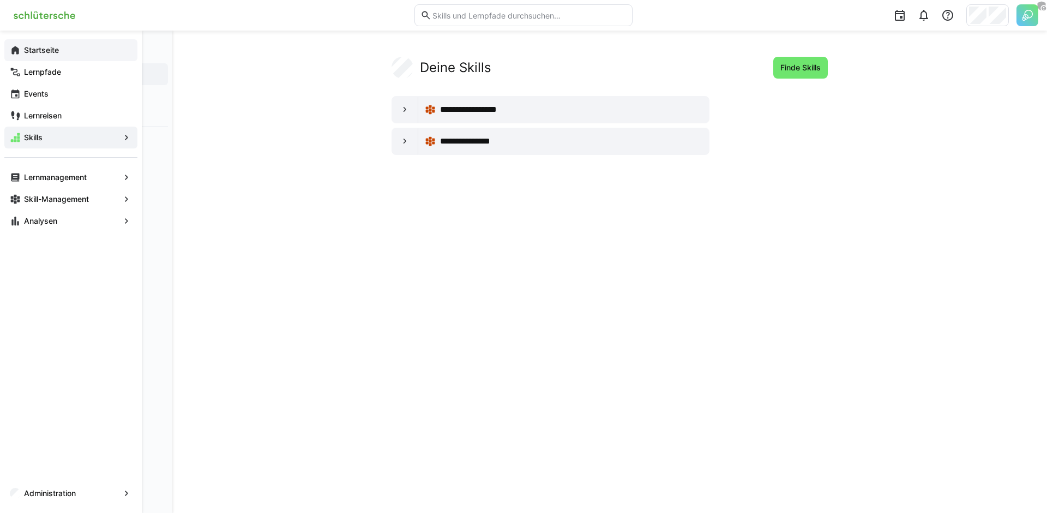
click at [0, 0] on app-navigation-label "Startseite" at bounding box center [0, 0] width 0 height 0
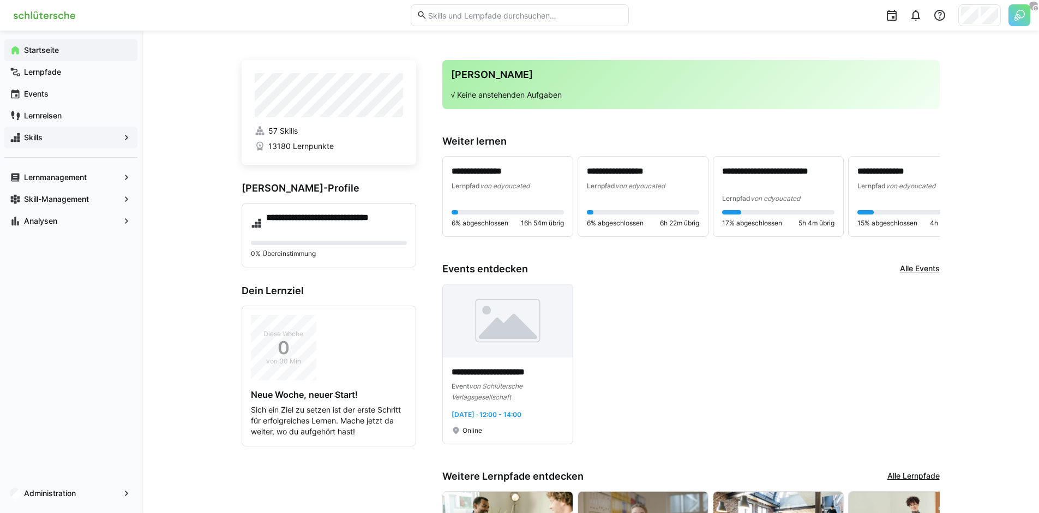
click at [79, 137] on span "Skills" at bounding box center [70, 137] width 97 height 11
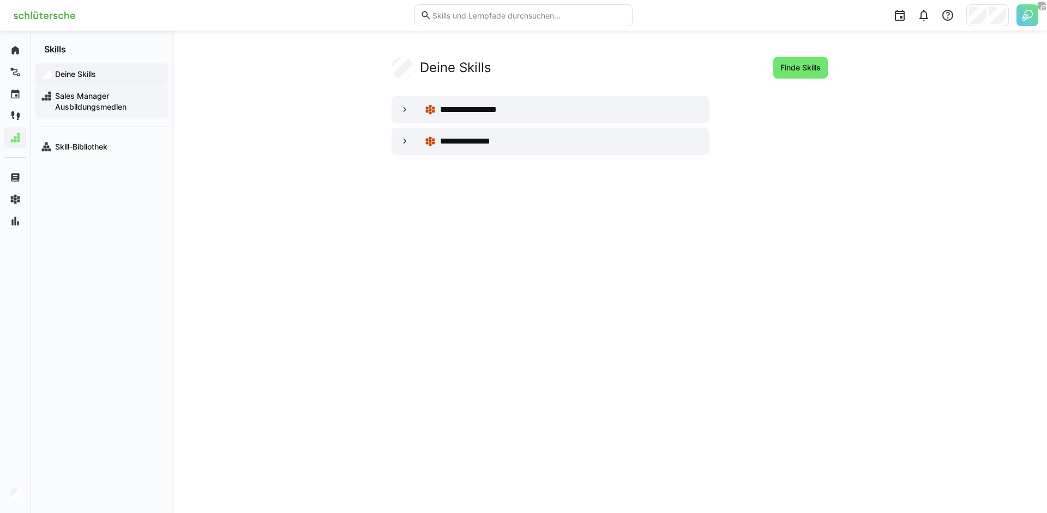
click at [95, 104] on span "Sales Manager Ausbildungsmedien" at bounding box center [107, 102] width 109 height 22
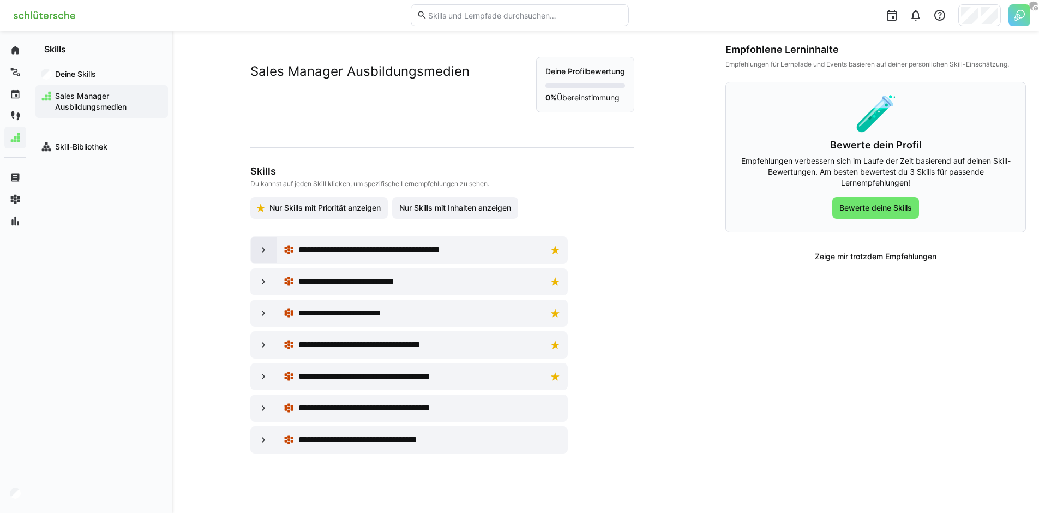
click at [255, 255] on div at bounding box center [264, 250] width 26 height 26
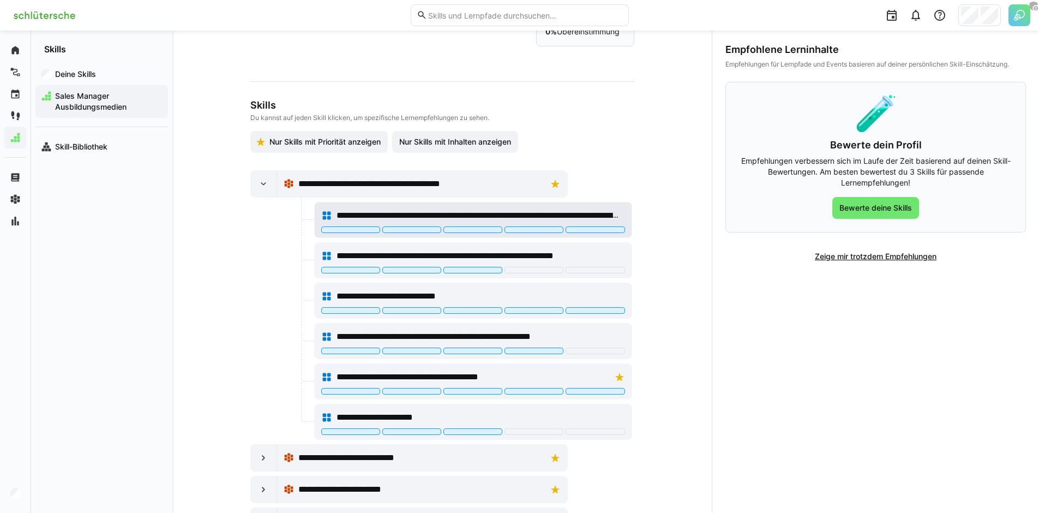
scroll to position [68, 0]
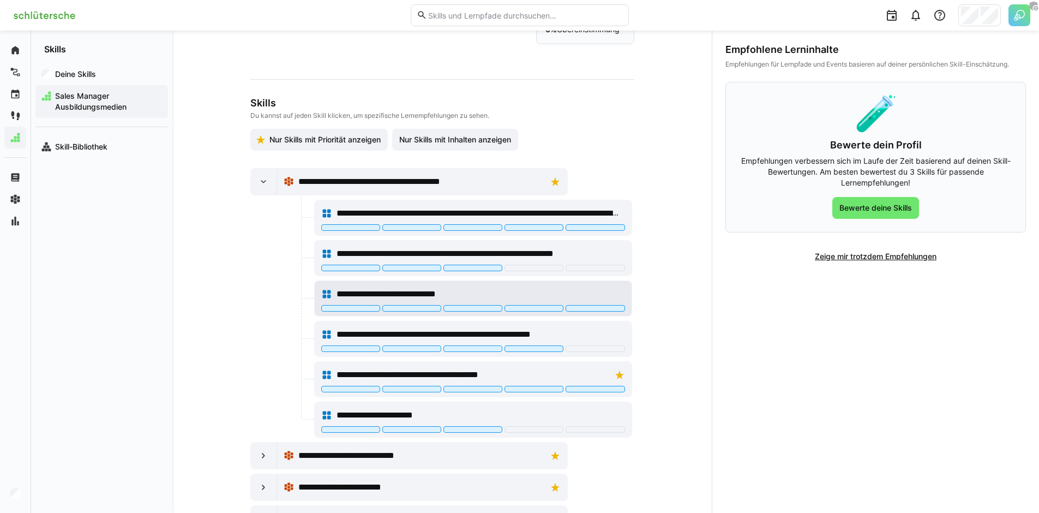
click at [372, 296] on span "**********" at bounding box center [406, 293] width 141 height 13
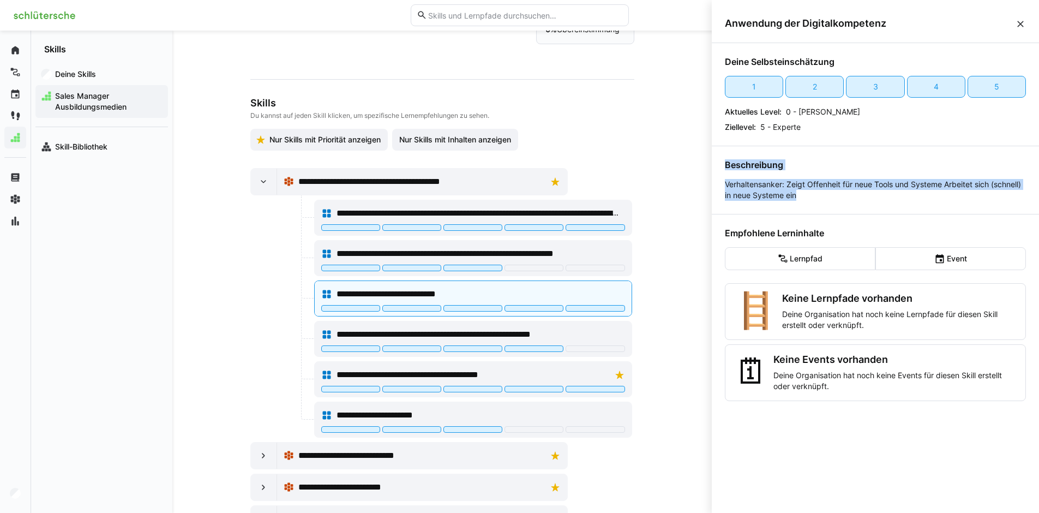
drag, startPoint x: 821, startPoint y: 189, endPoint x: 724, endPoint y: 161, distance: 101.0
click at [724, 161] on div "Deine Selbsteinschätzung 1 2 3 4 5 Aktuelles Level: 0 - [PERSON_NAME] Ziellevel…" at bounding box center [875, 275] width 327 height 465
click at [823, 188] on p "Verhaltensanker: Zeigt Offenheit für neue Tools und Systeme Arbeitet sich (schn…" at bounding box center [875, 190] width 301 height 22
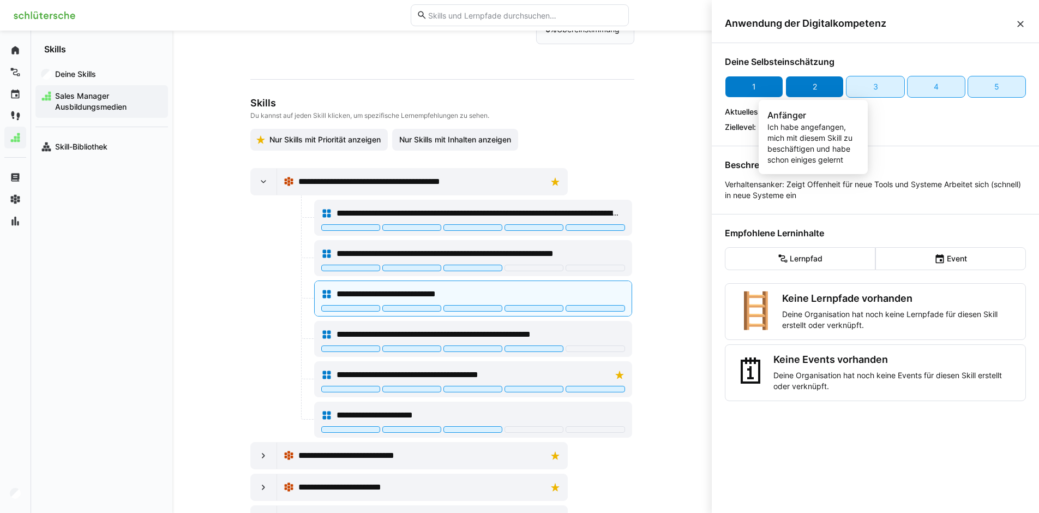
click at [827, 85] on div "2" at bounding box center [814, 87] width 58 height 22
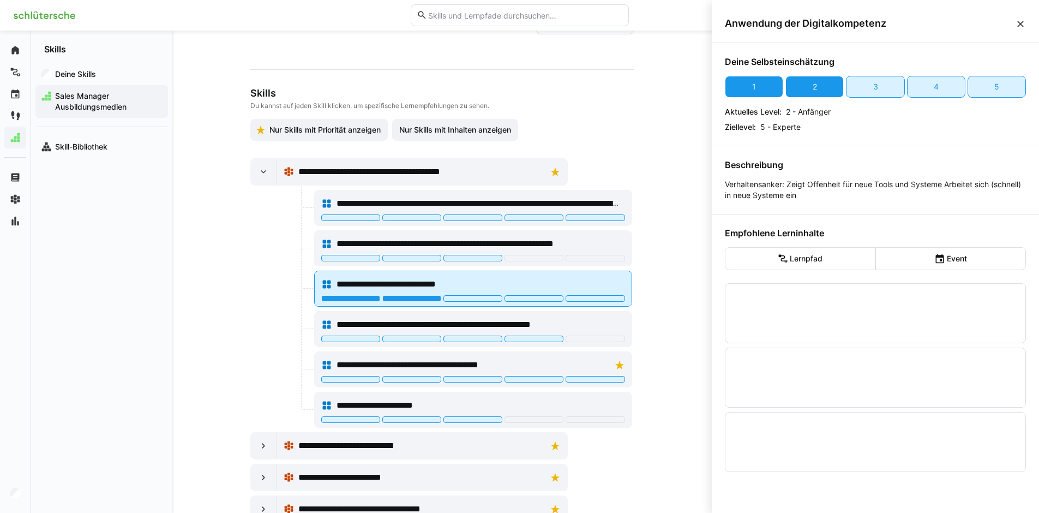
scroll to position [79, 0]
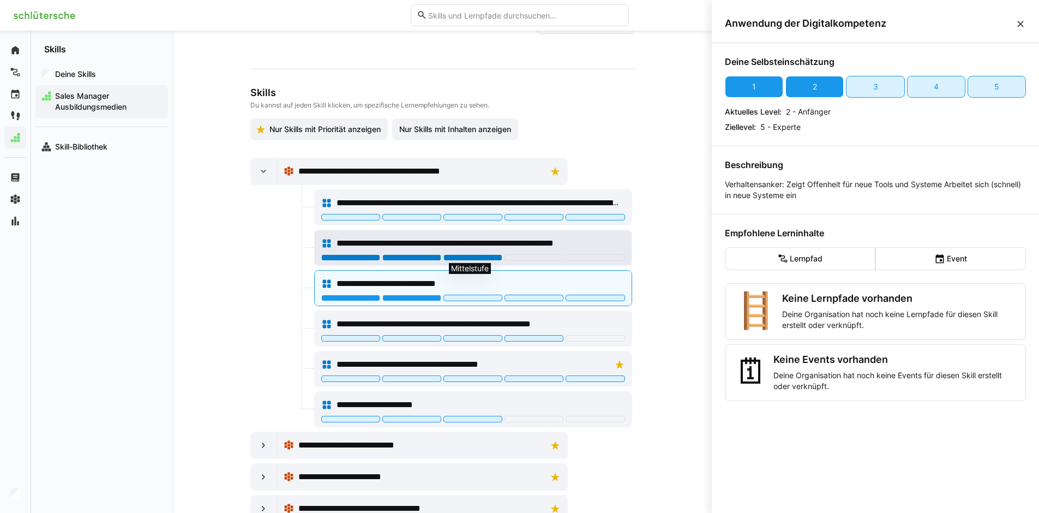
click at [469, 256] on div at bounding box center [472, 257] width 59 height 7
click at [686, 188] on div "**********" at bounding box center [441, 272] width 539 height 482
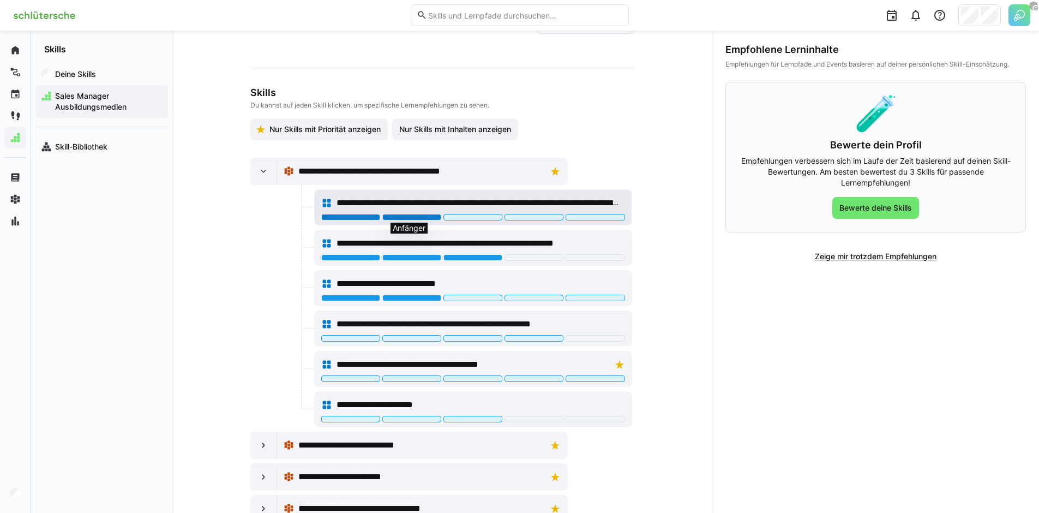
click at [428, 218] on div at bounding box center [411, 217] width 59 height 7
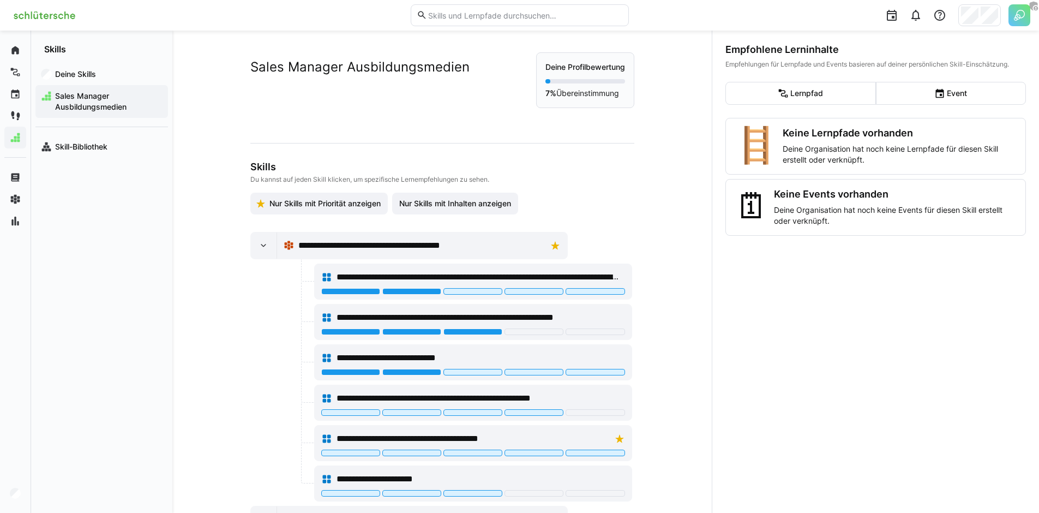
scroll to position [0, 0]
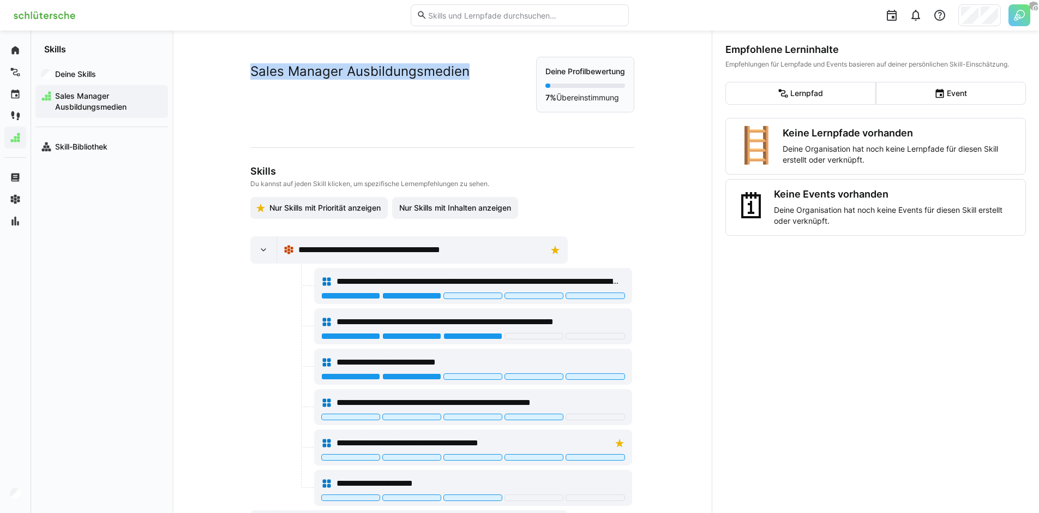
drag, startPoint x: 247, startPoint y: 73, endPoint x: 472, endPoint y: 79, distance: 225.3
click at [472, 79] on div "Sales Manager Ausbildungsmedien" at bounding box center [393, 68] width 286 height 23
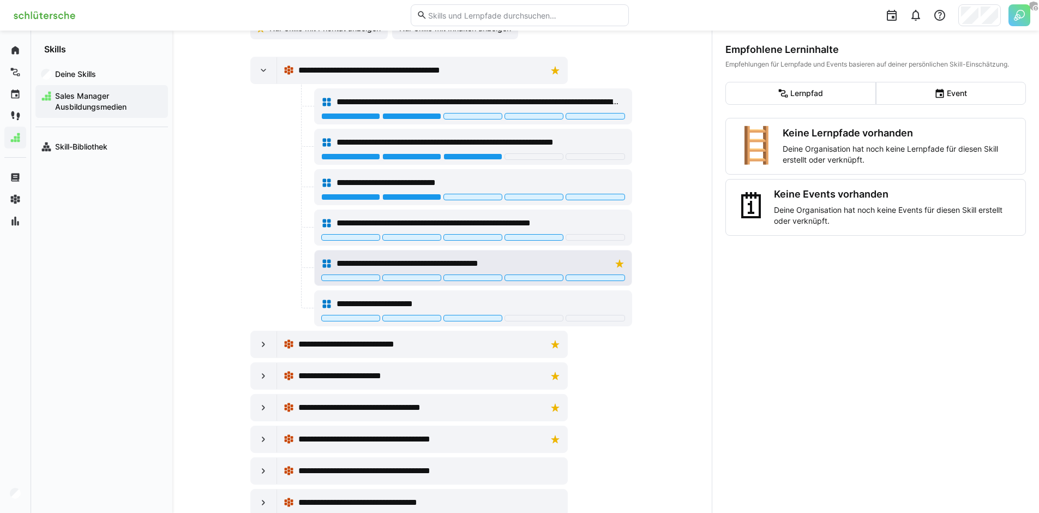
scroll to position [209, 0]
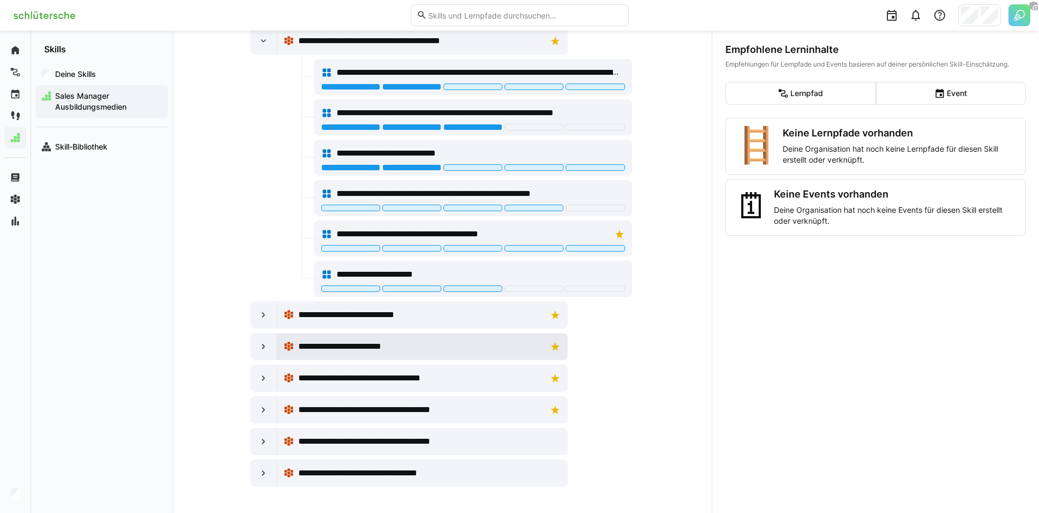
click at [376, 354] on div "**********" at bounding box center [423, 346] width 278 height 22
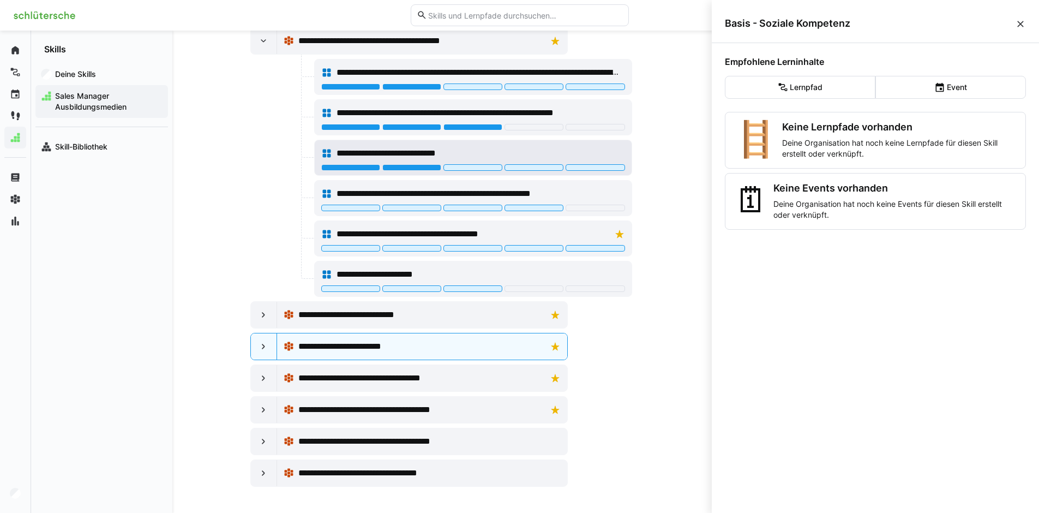
scroll to position [135, 0]
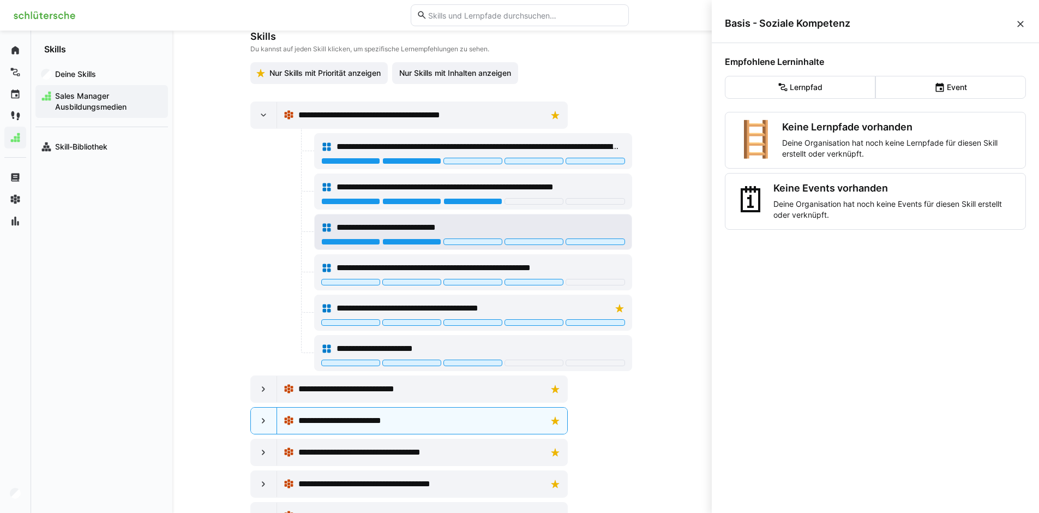
click at [486, 229] on div "**********" at bounding box center [480, 227] width 288 height 13
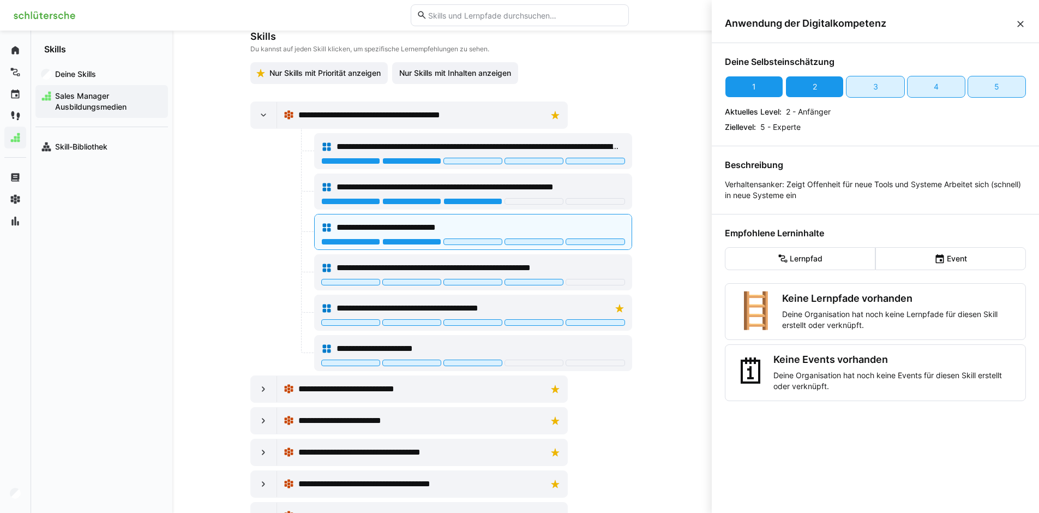
click at [238, 224] on div "**********" at bounding box center [442, 241] width 436 height 691
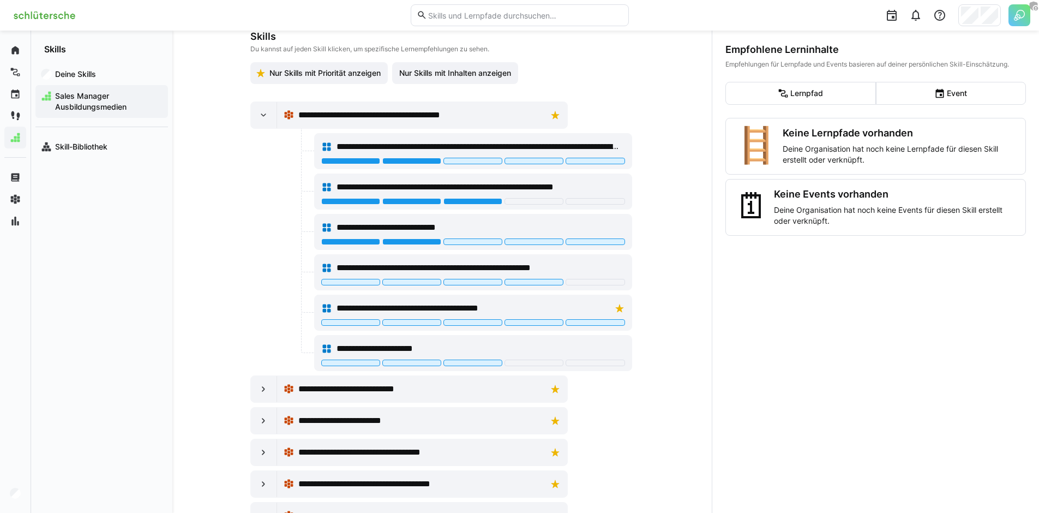
click at [202, 202] on div "**********" at bounding box center [441, 272] width 539 height 482
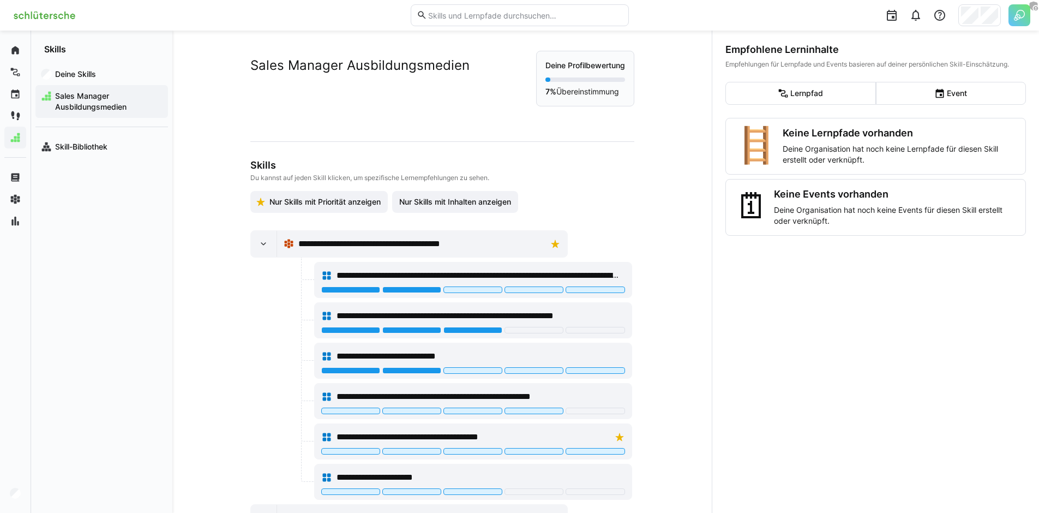
scroll to position [0, 0]
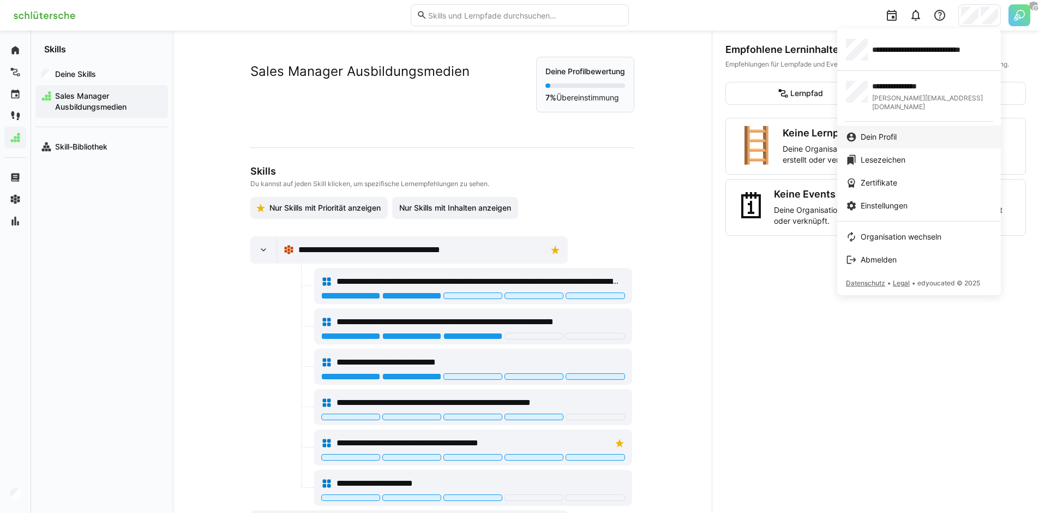
click at [904, 125] on link "Dein Profil" at bounding box center [919, 136] width 164 height 23
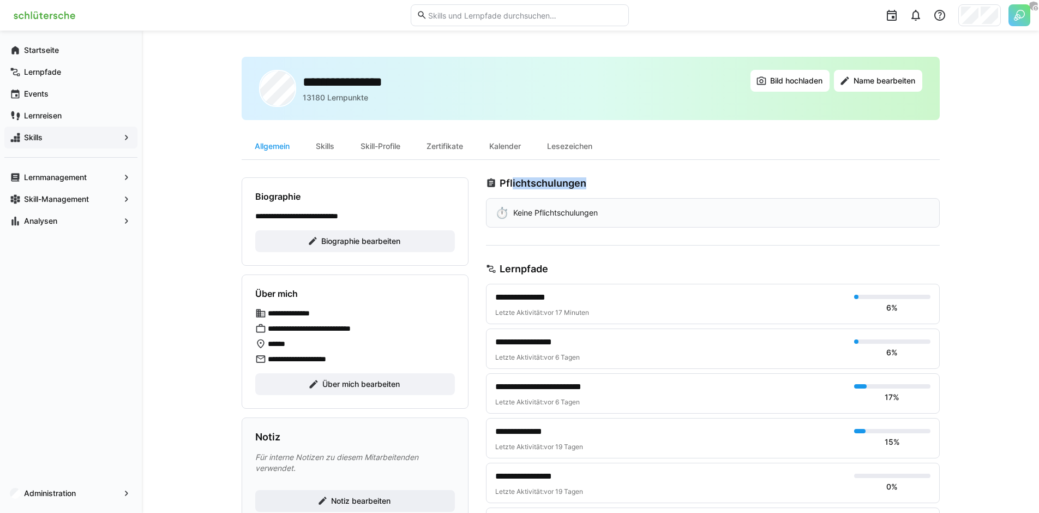
drag, startPoint x: 509, startPoint y: 185, endPoint x: 569, endPoint y: 183, distance: 59.5
click at [578, 184] on h3 "Pflichtschulungen" at bounding box center [543, 183] width 87 height 12
click at [564, 185] on h3 "Pflichtschulungen" at bounding box center [543, 183] width 87 height 12
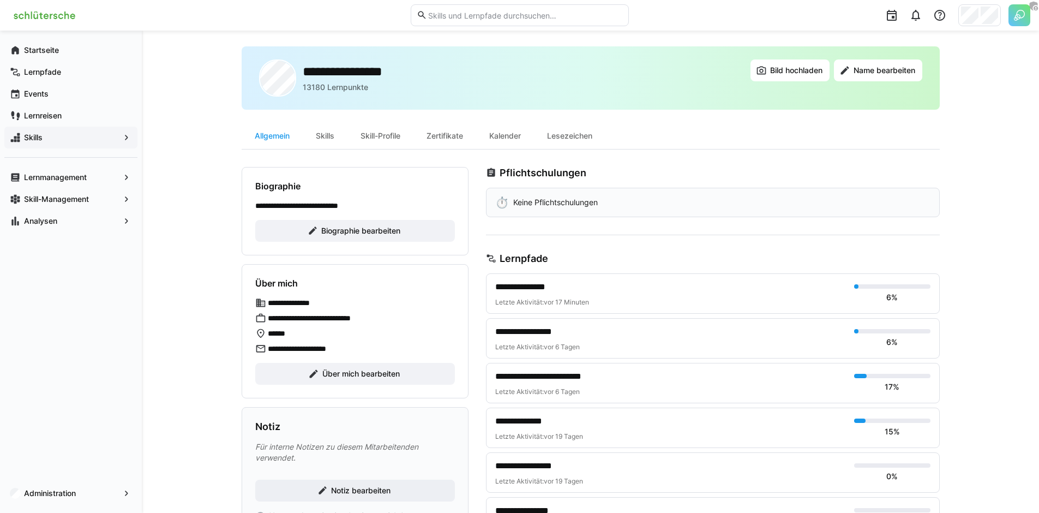
scroll to position [11, 0]
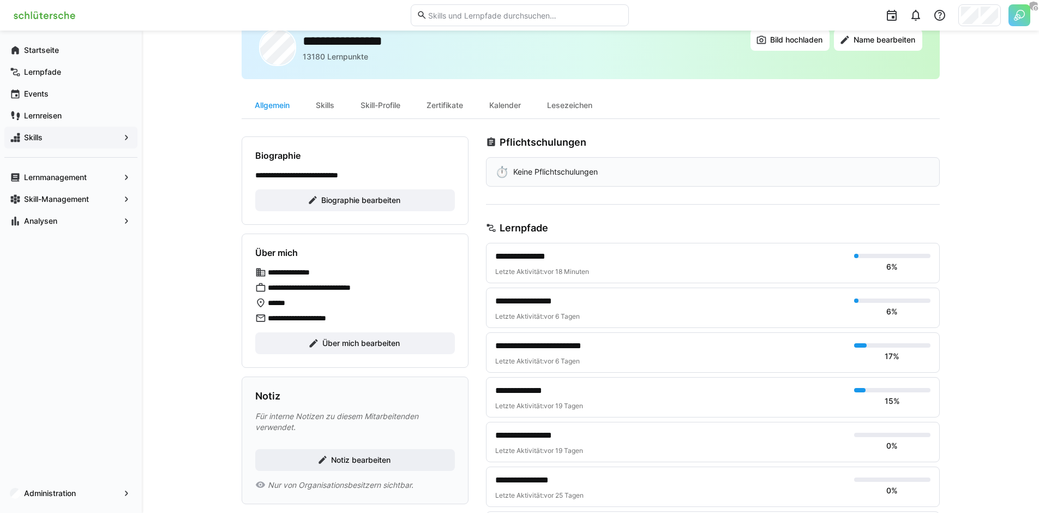
scroll to position [43, 0]
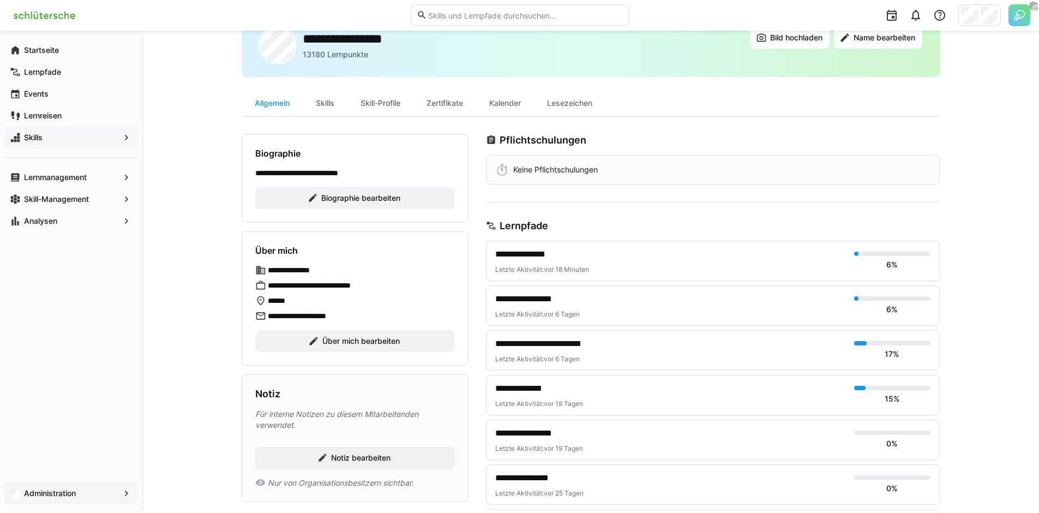
click at [113, 490] on span "Administration" at bounding box center [70, 493] width 97 height 11
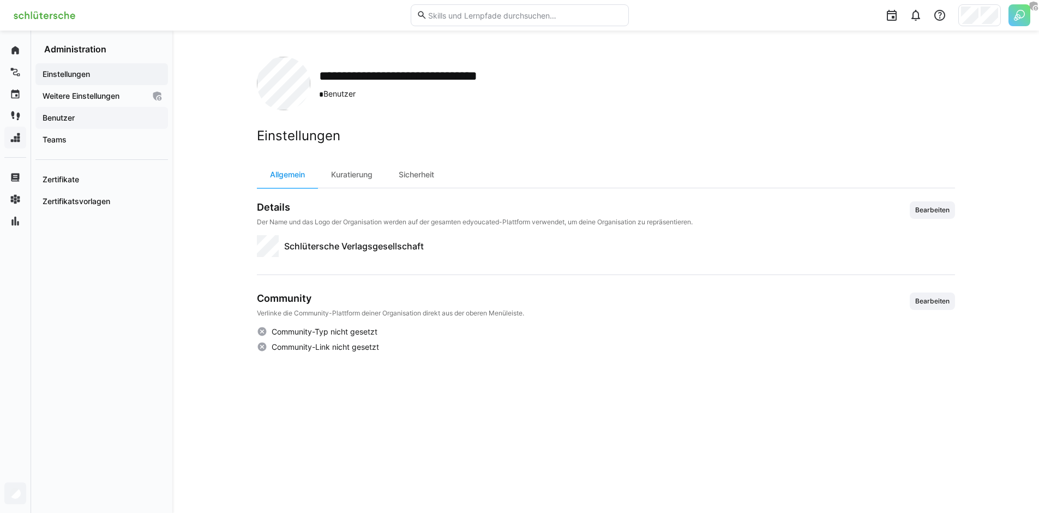
click at [67, 112] on div "Benutzer" at bounding box center [101, 118] width 133 height 22
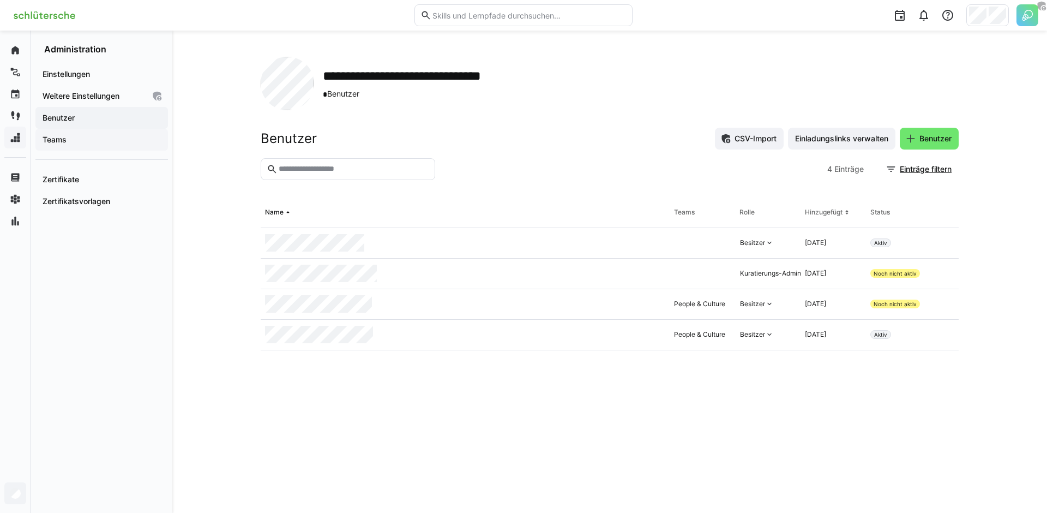
click at [101, 136] on span "Teams" at bounding box center [102, 139] width 122 height 11
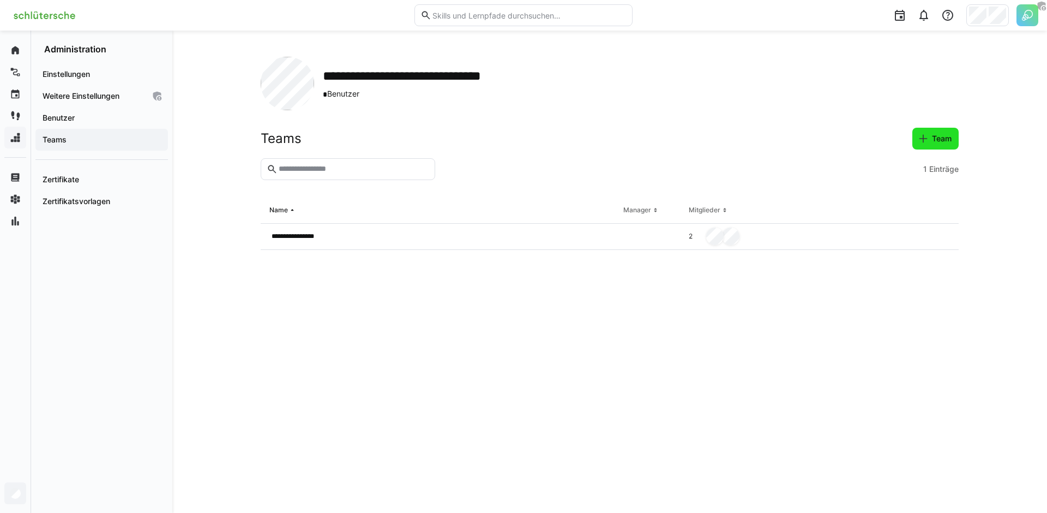
click at [933, 148] on span "Team" at bounding box center [935, 139] width 46 height 22
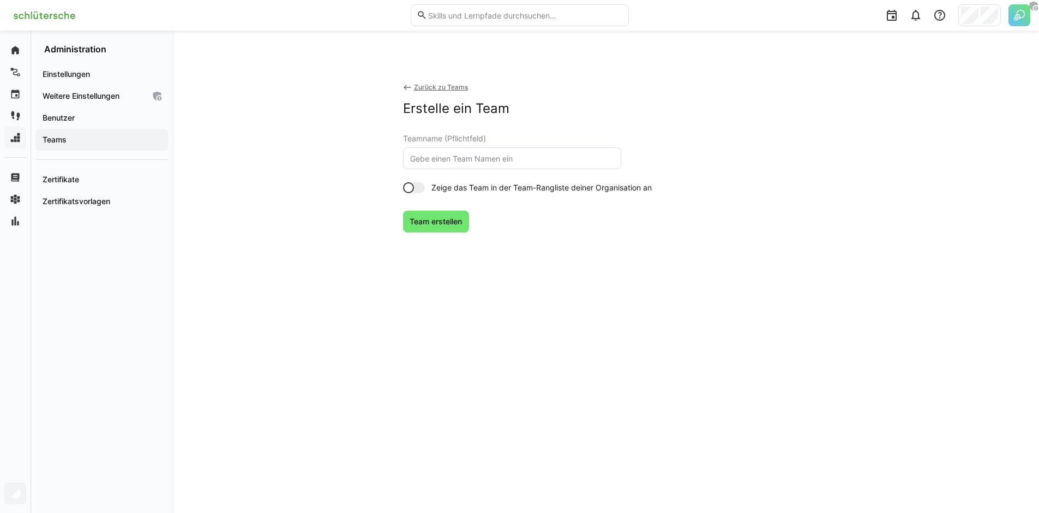
click at [491, 166] on eds-input at bounding box center [512, 158] width 218 height 22
type input "Demo Team"
click at [444, 217] on span "Team erstellen" at bounding box center [436, 221] width 56 height 11
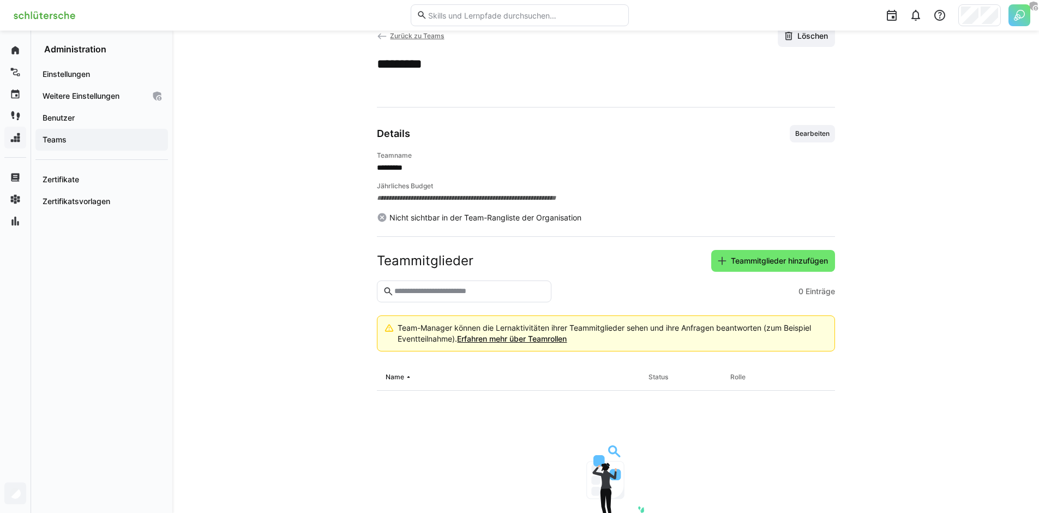
scroll to position [92, 0]
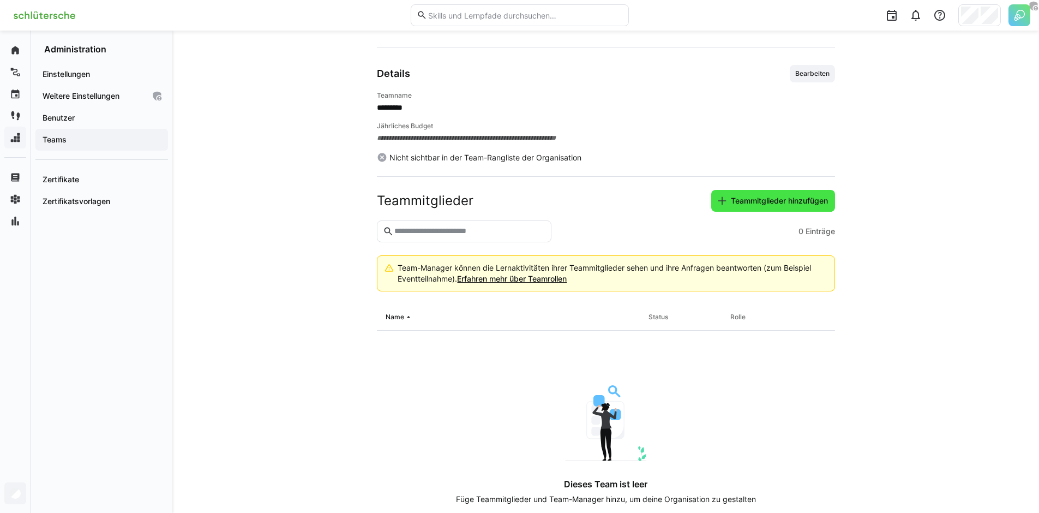
click at [792, 200] on span "Teammitglieder hinzufügen" at bounding box center [779, 200] width 100 height 11
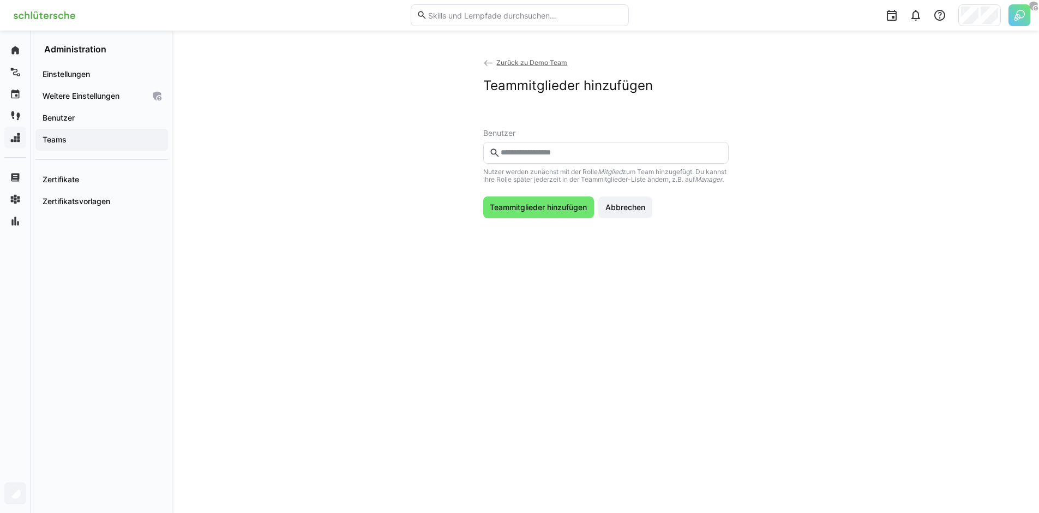
click at [530, 161] on eds-input at bounding box center [605, 153] width 245 height 22
type input "******"
click at [543, 170] on span at bounding box center [605, 184] width 245 height 29
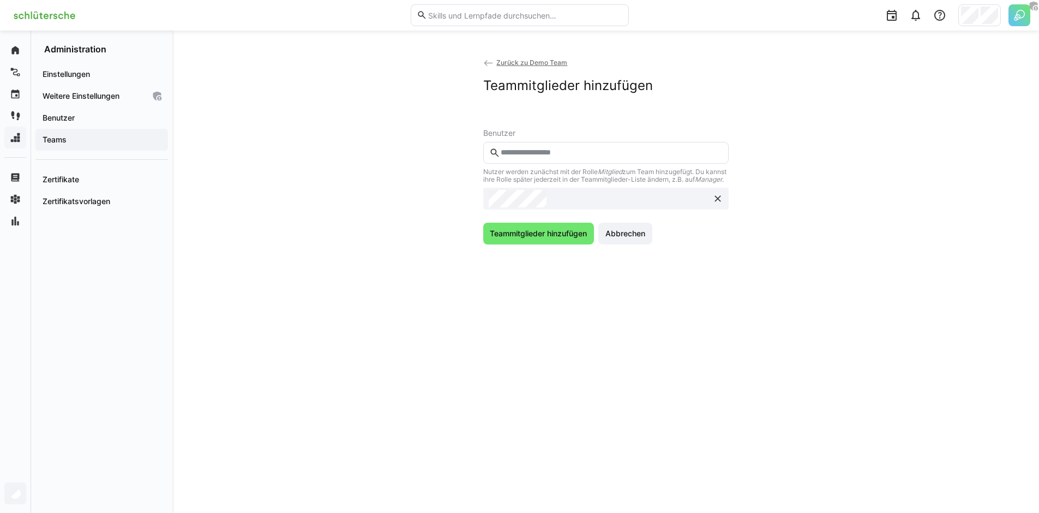
click at [549, 158] on eds-input at bounding box center [605, 153] width 245 height 22
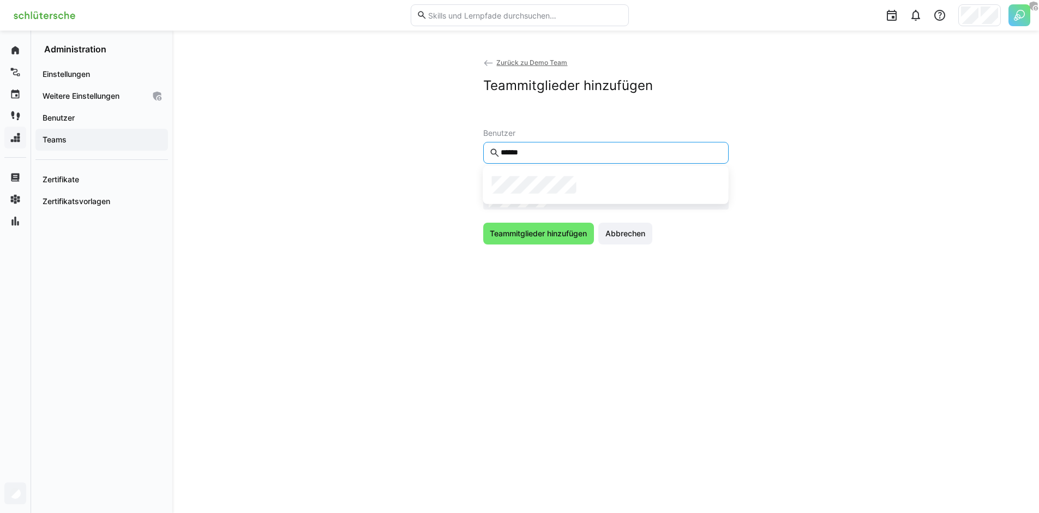
type input "******"
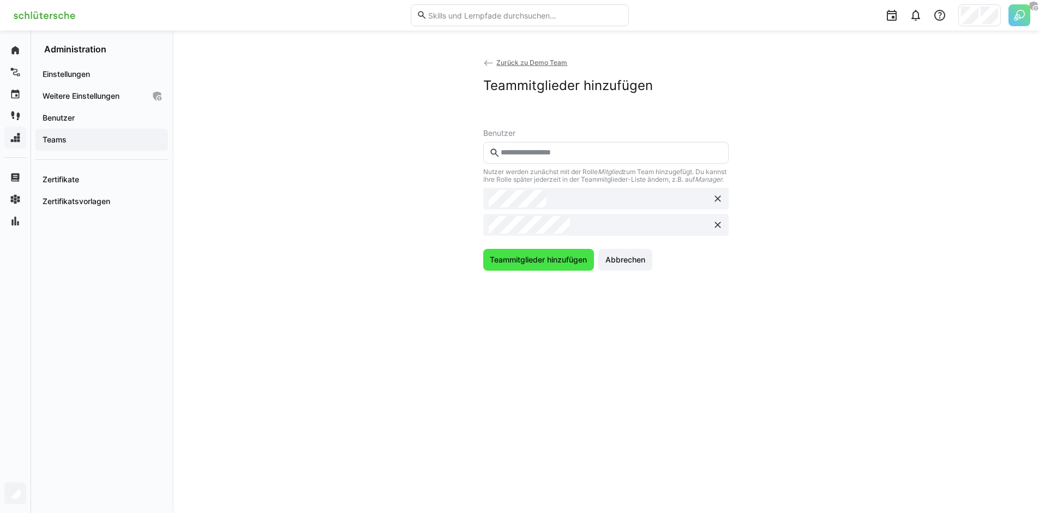
click at [553, 265] on span "Teammitglieder hinzufügen" at bounding box center [538, 259] width 100 height 11
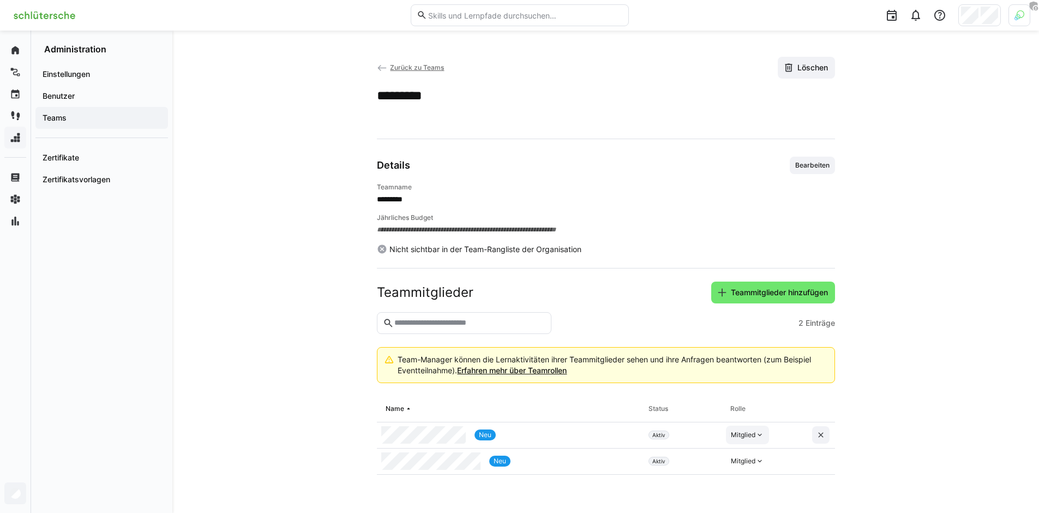
click at [756, 430] on div "Mitglied" at bounding box center [747, 434] width 43 height 19
click at [749, 457] on div "Manager" at bounding box center [748, 459] width 32 height 11
click at [339, 364] on app-team-details "**********" at bounding box center [606, 272] width 698 height 430
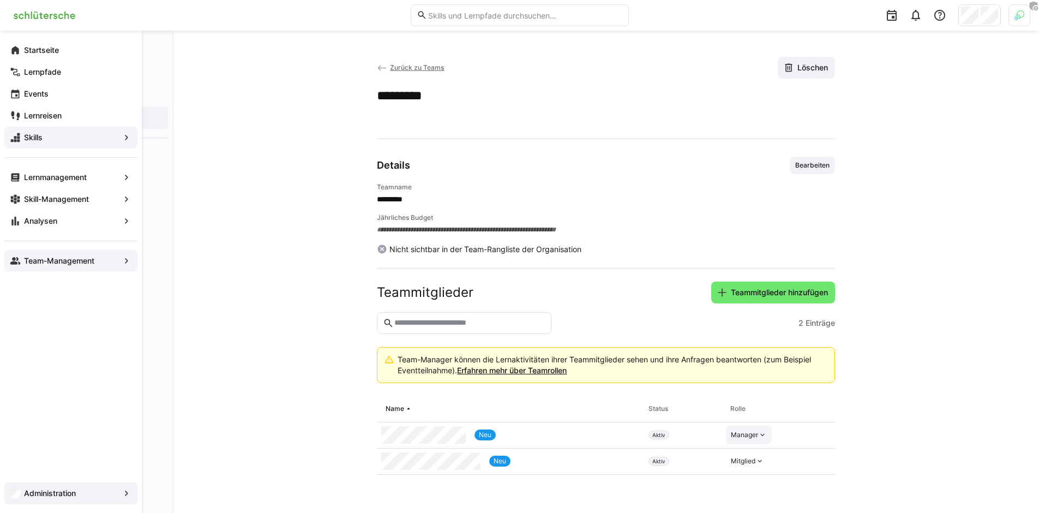
click at [0, 0] on app-navigation-label "Team-Management" at bounding box center [0, 0] width 0 height 0
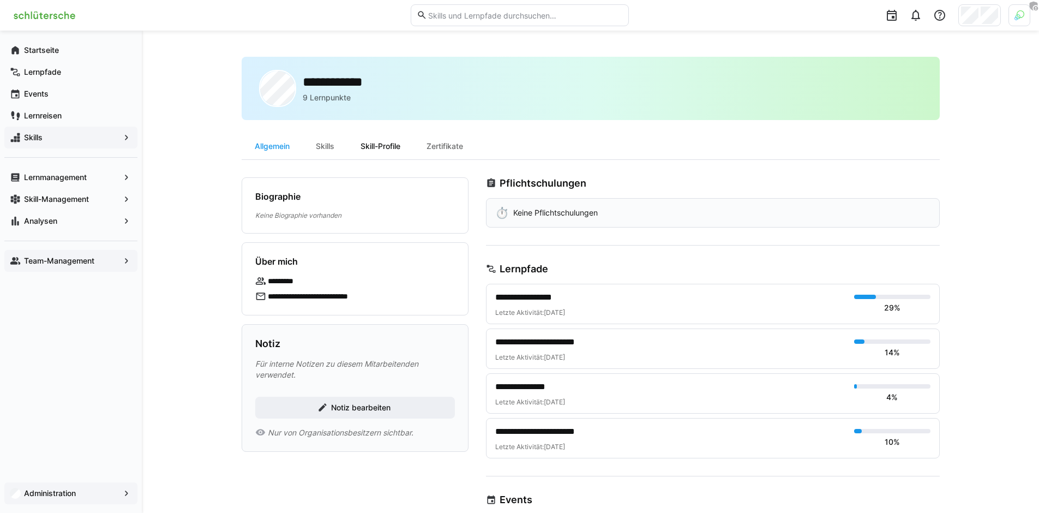
click at [368, 149] on div "Skill-Profile" at bounding box center [380, 146] width 66 height 26
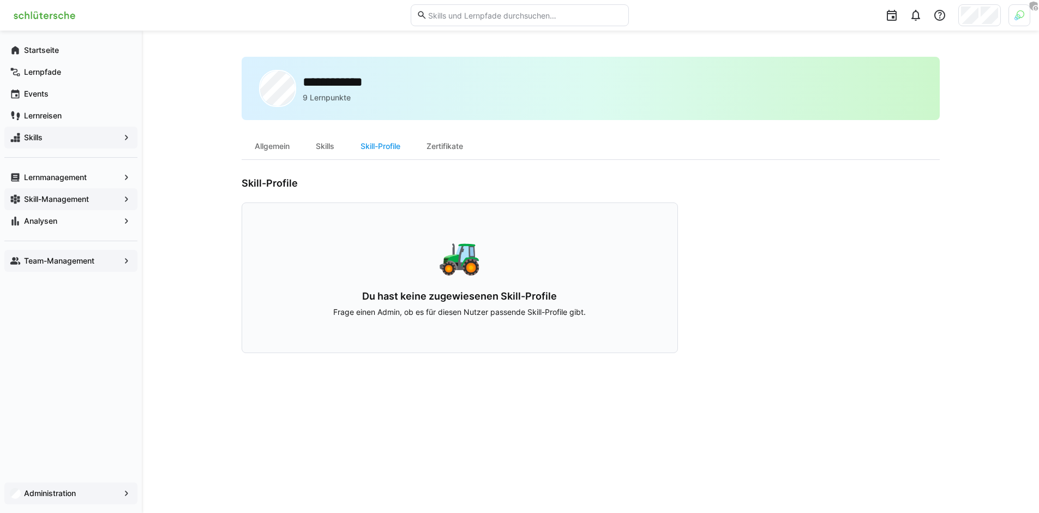
click at [102, 197] on span "Skill-Management" at bounding box center [70, 199] width 97 height 11
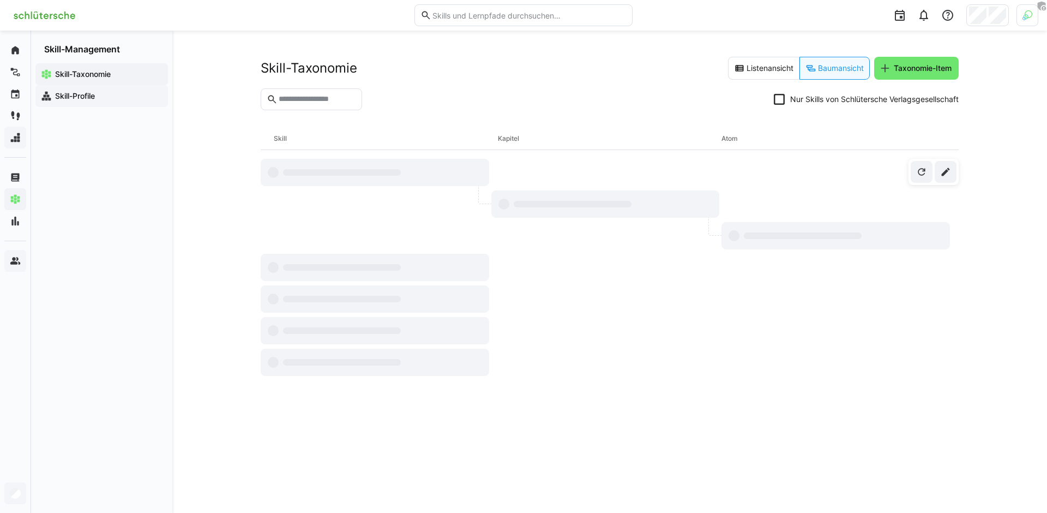
click at [124, 93] on span "Skill-Profile" at bounding box center [107, 96] width 109 height 11
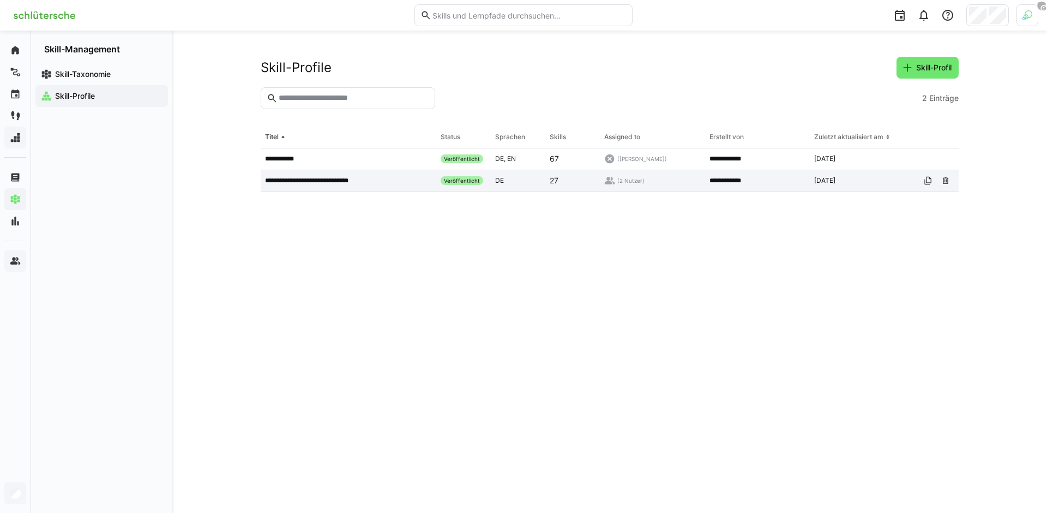
click at [331, 183] on p "**********" at bounding box center [320, 180] width 110 height 9
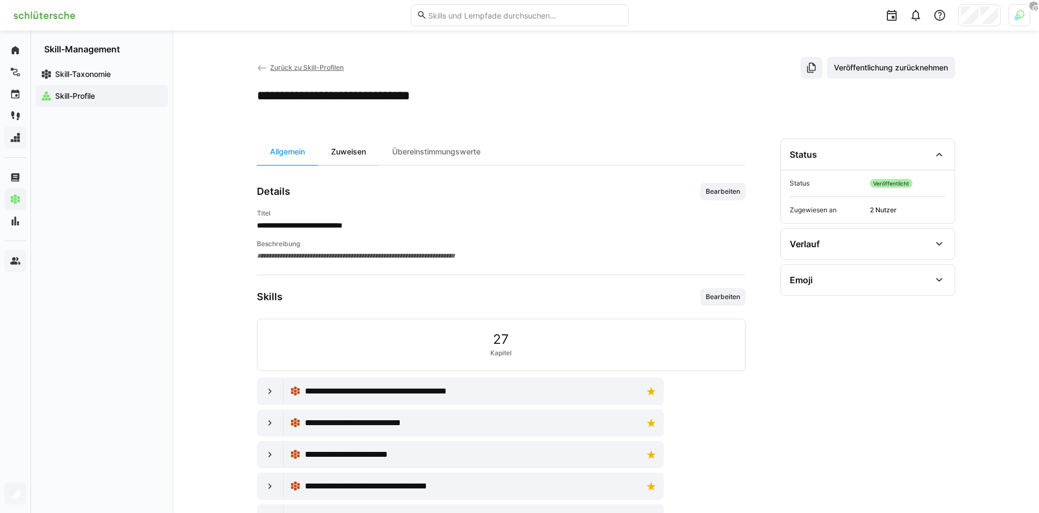
click at [356, 156] on div "Zuweisen" at bounding box center [348, 152] width 61 height 26
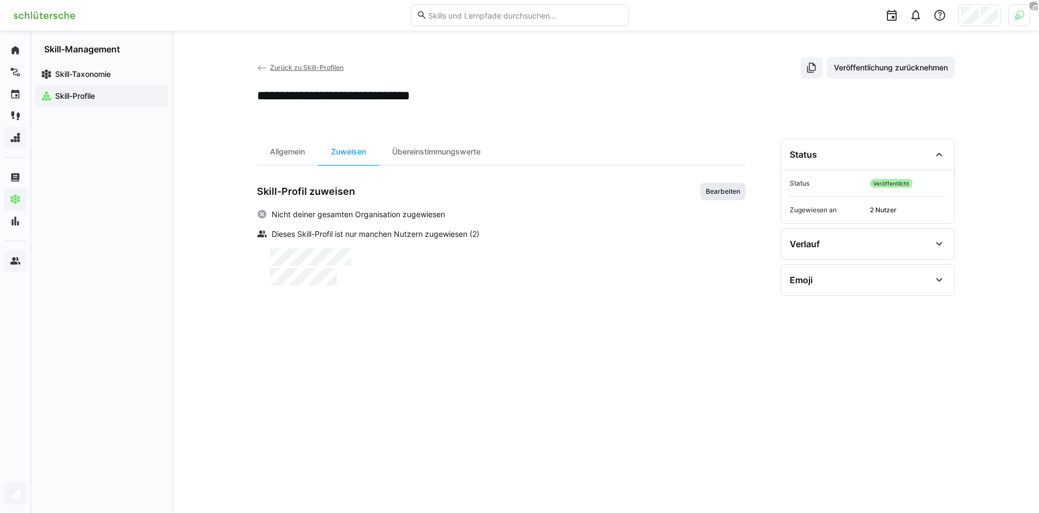
click at [726, 195] on span "Bearbeiten" at bounding box center [723, 191] width 37 height 9
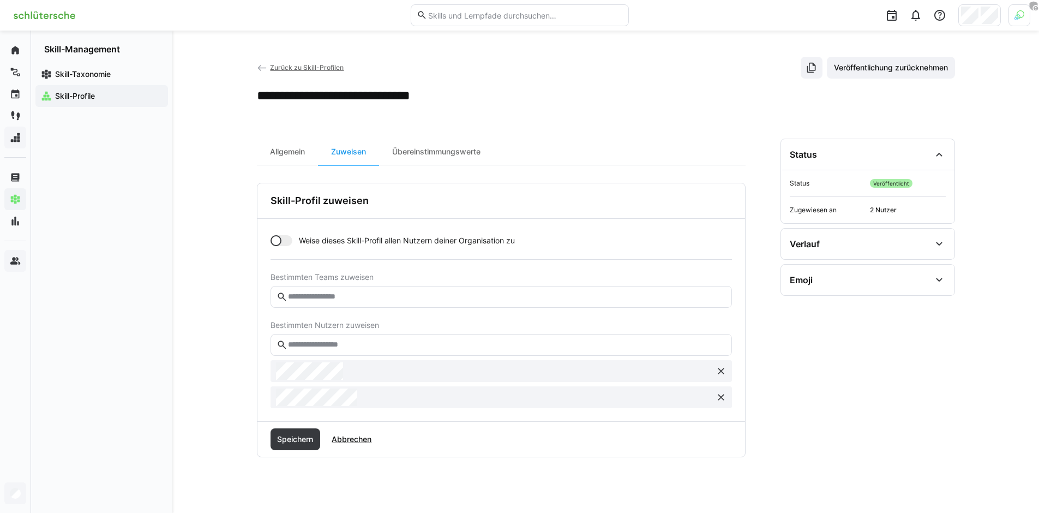
click at [410, 339] on eds-input at bounding box center [500, 345] width 461 height 22
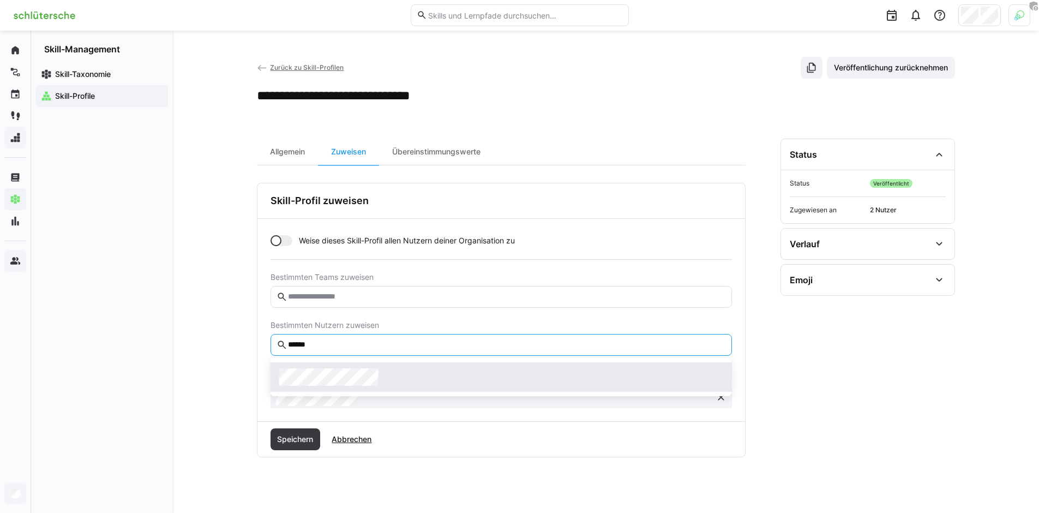
type input "******"
click at [385, 389] on span at bounding box center [500, 376] width 461 height 29
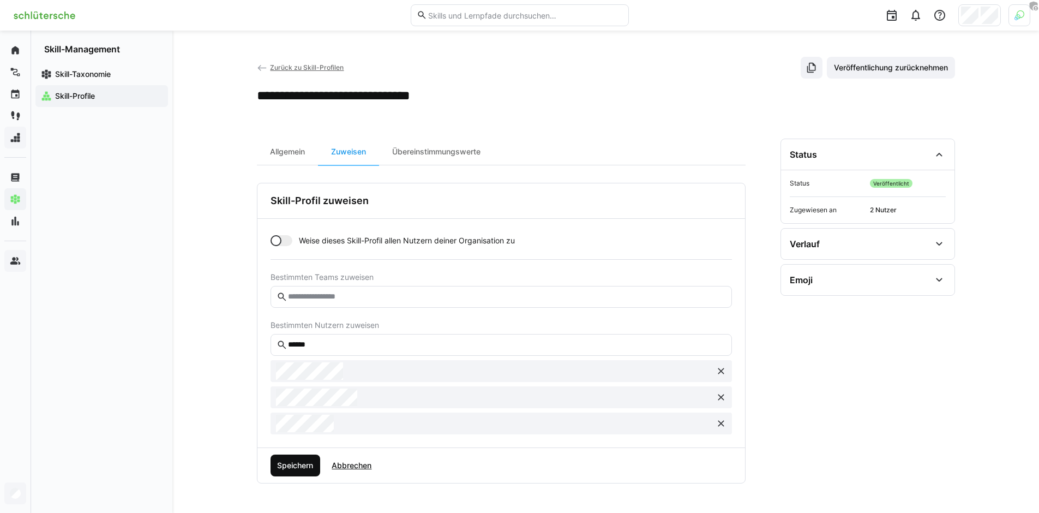
click at [288, 464] on span "Speichern" at bounding box center [294, 465] width 39 height 11
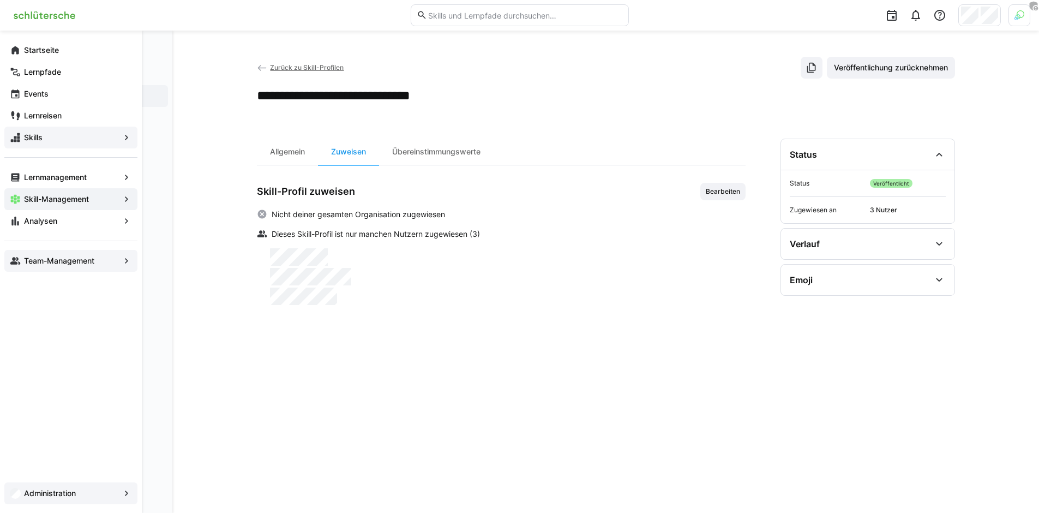
click at [23, 256] on span "Team-Management" at bounding box center [70, 260] width 97 height 11
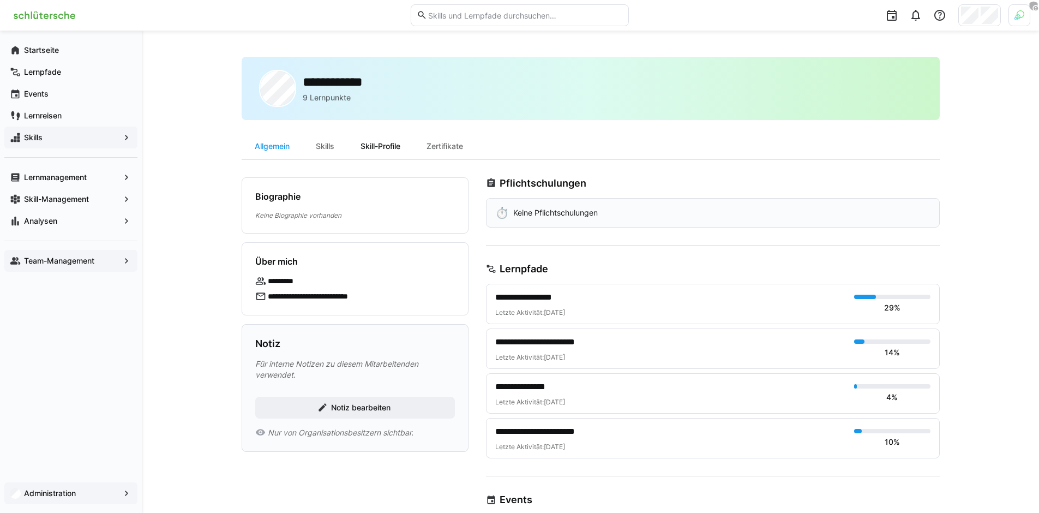
click at [386, 147] on div "Skill-Profile" at bounding box center [380, 146] width 66 height 26
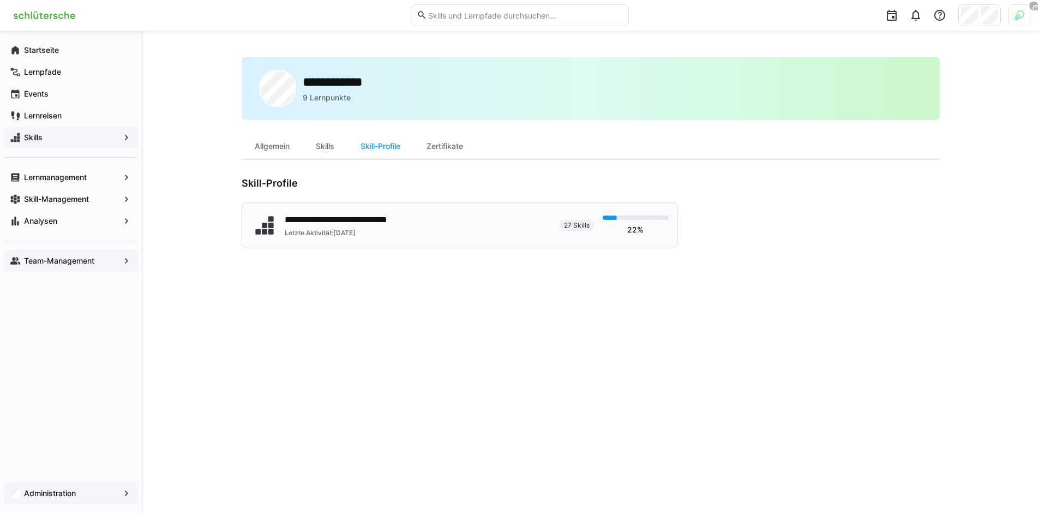
click at [378, 233] on div "Letzte Aktivität: [DATE]" at bounding box center [358, 233] width 147 height 9
click at [756, 279] on div "**********" at bounding box center [591, 272] width 698 height 430
click at [340, 153] on div "Skills" at bounding box center [325, 146] width 45 height 26
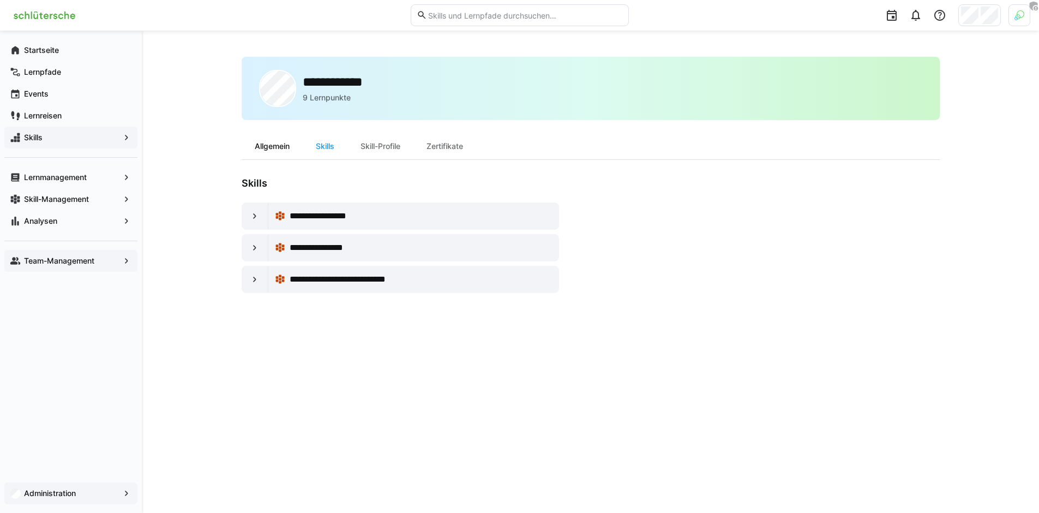
click at [270, 152] on div "Allgemein" at bounding box center [272, 146] width 61 height 26
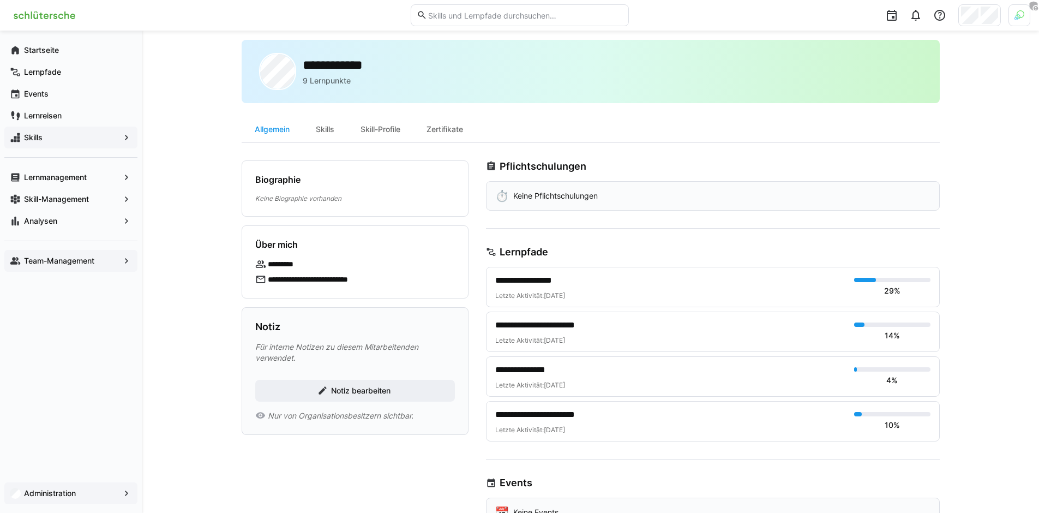
scroll to position [20, 0]
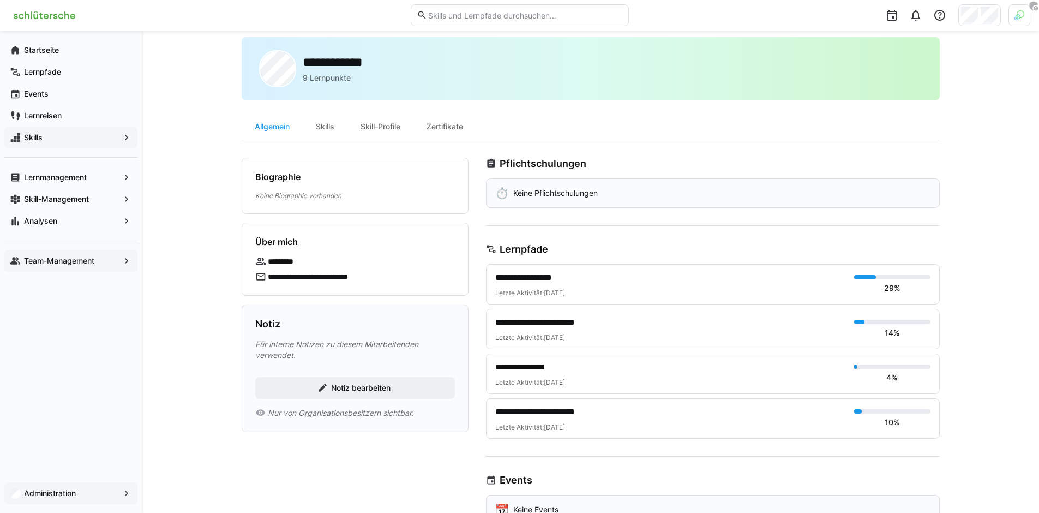
click at [185, 175] on div "**********" at bounding box center [590, 323] width 897 height 625
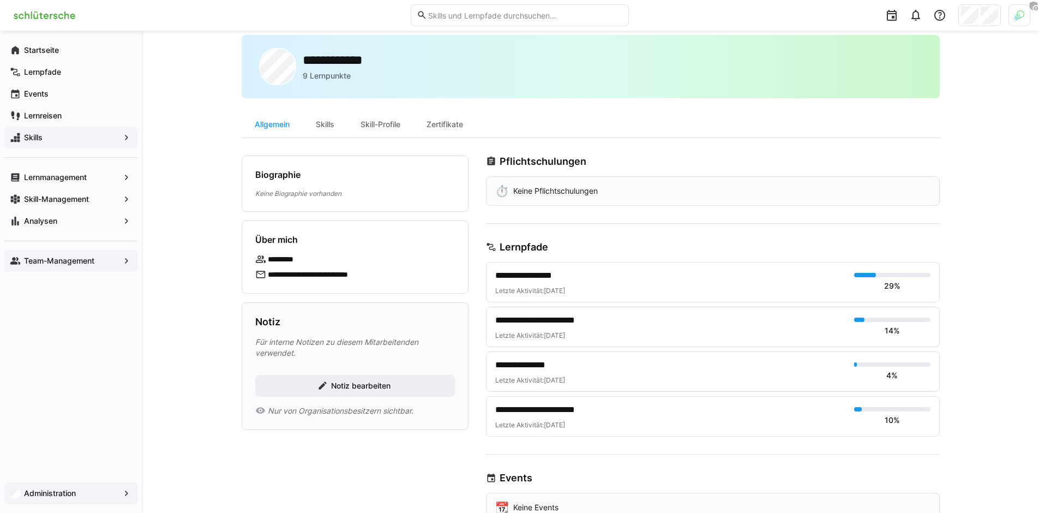
scroll to position [24, 0]
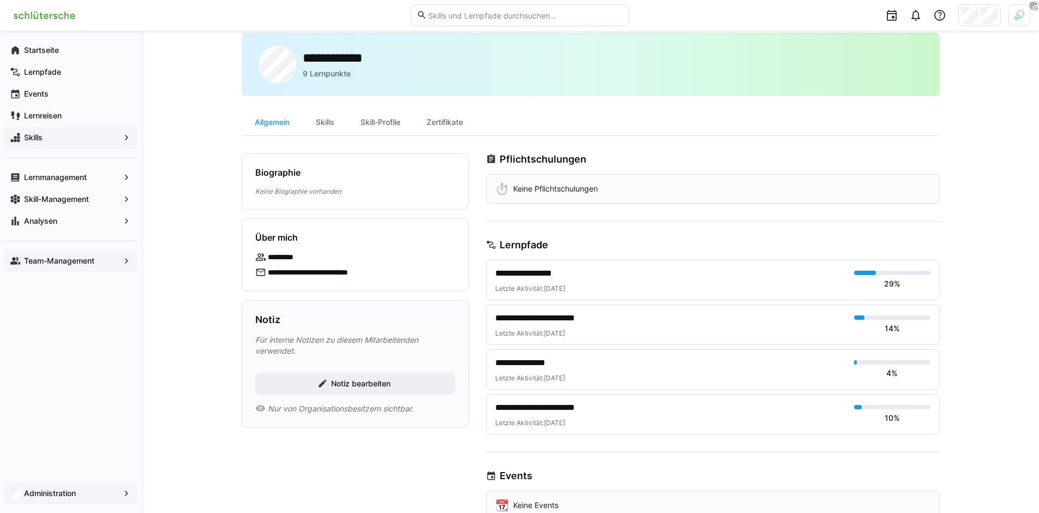
click at [186, 304] on div "**********" at bounding box center [590, 319] width 897 height 625
click at [98, 223] on span "Analysen" at bounding box center [70, 220] width 97 height 11
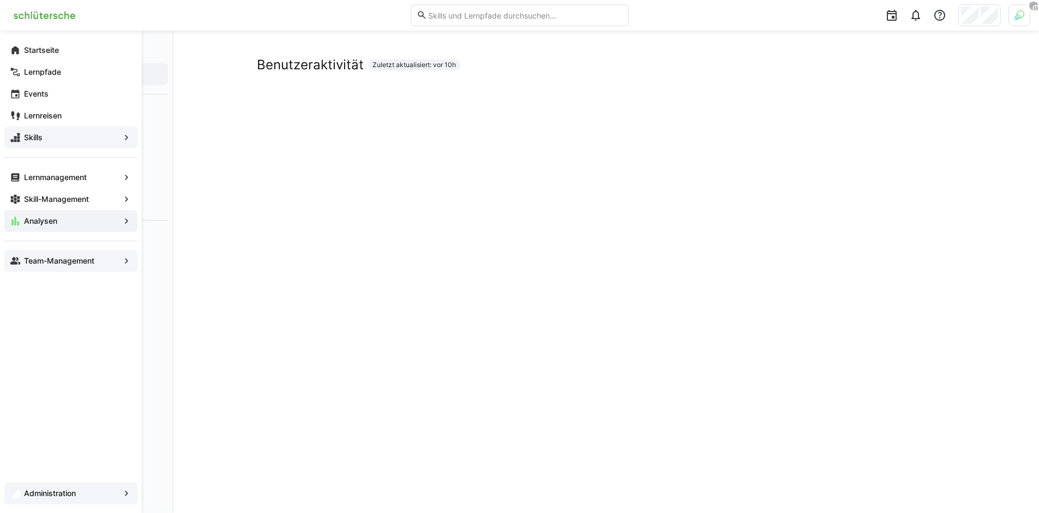
click at [0, 0] on app-navigation-label "Administration" at bounding box center [0, 0] width 0 height 0
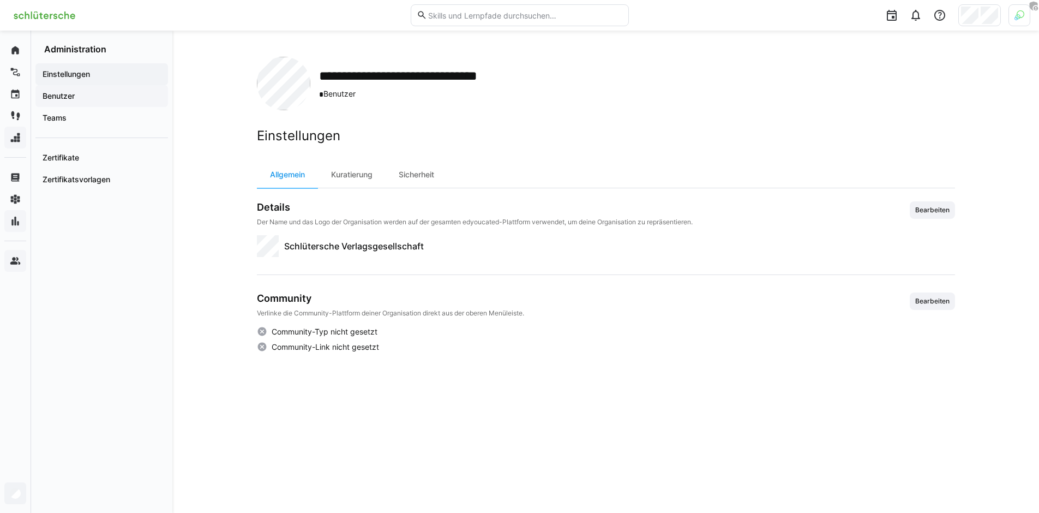
click at [91, 101] on span "Benutzer" at bounding box center [102, 96] width 122 height 11
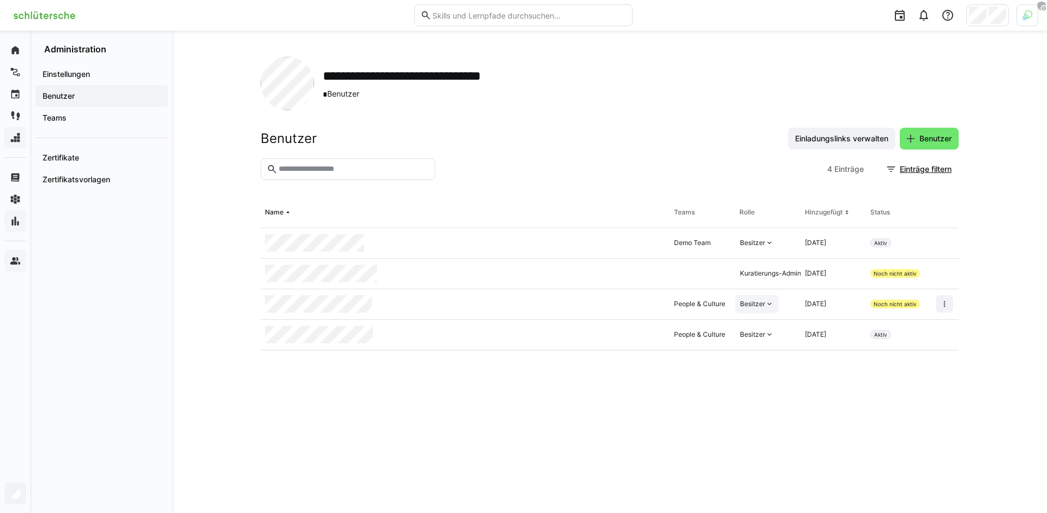
click at [768, 300] on eds-icon at bounding box center [769, 303] width 9 height 9
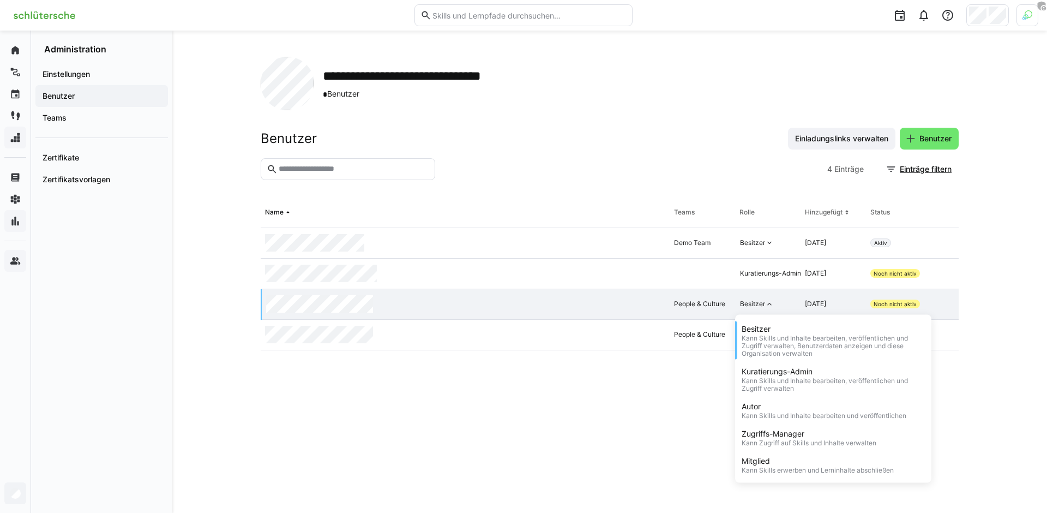
click at [372, 383] on eds-table "Name Teams Rolle Hinzugefügt Status Demo Team Besitzer [DATE] Aktiv Kuratierung…" at bounding box center [610, 341] width 698 height 289
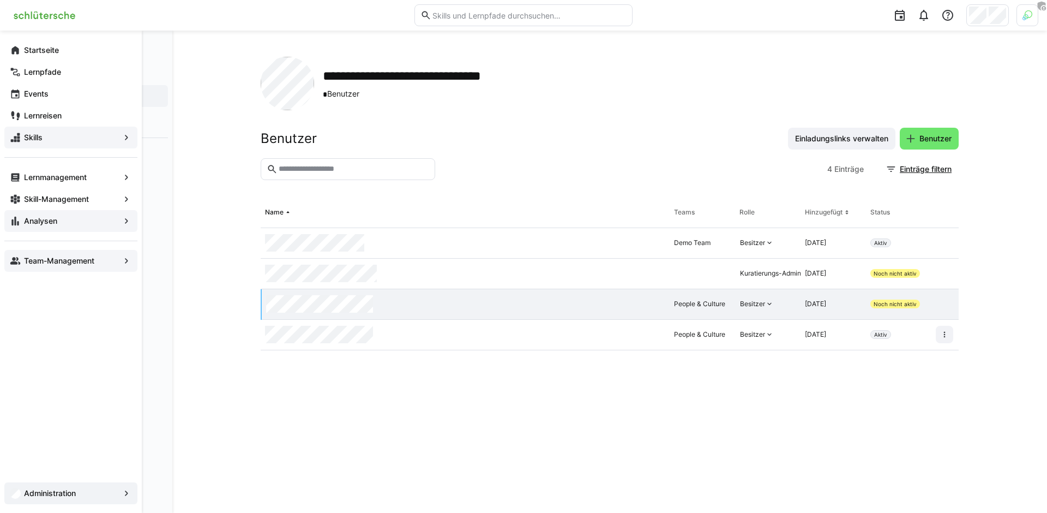
click at [0, 0] on app-navigation-label "Analysen" at bounding box center [0, 0] width 0 height 0
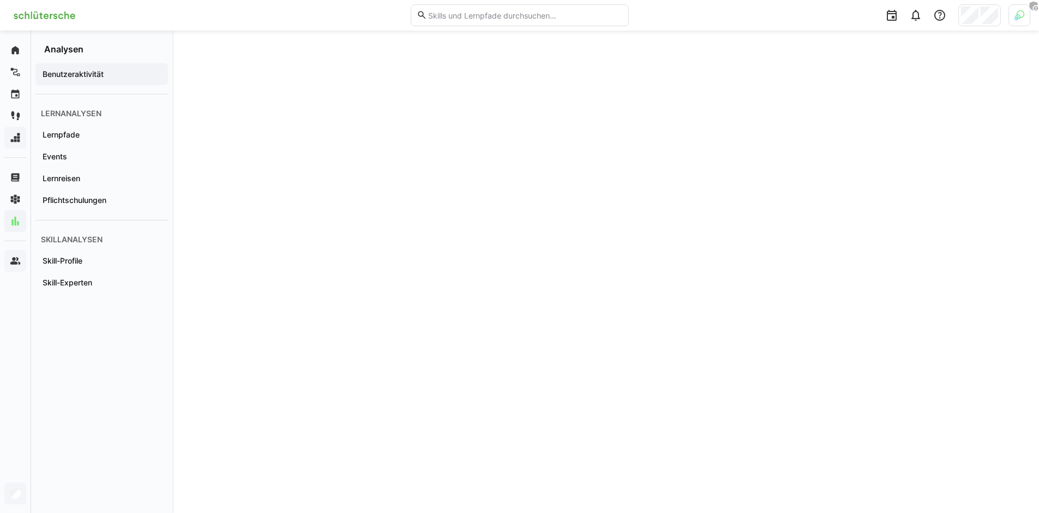
scroll to position [712, 0]
click at [86, 136] on span "Lernpfade" at bounding box center [102, 134] width 122 height 11
click at [131, 157] on span "Events" at bounding box center [102, 156] width 122 height 11
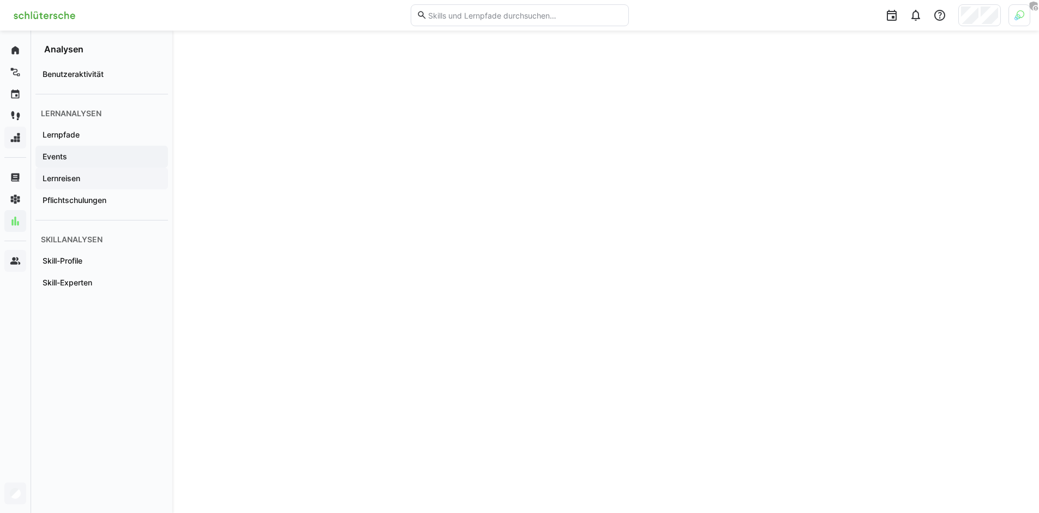
click at [103, 181] on span "Lernreisen" at bounding box center [102, 178] width 122 height 11
click at [80, 206] on div "Pflichtschulungen" at bounding box center [101, 200] width 133 height 22
click at [0, 0] on app-navigation-label "Skill-Experten" at bounding box center [0, 0] width 0 height 0
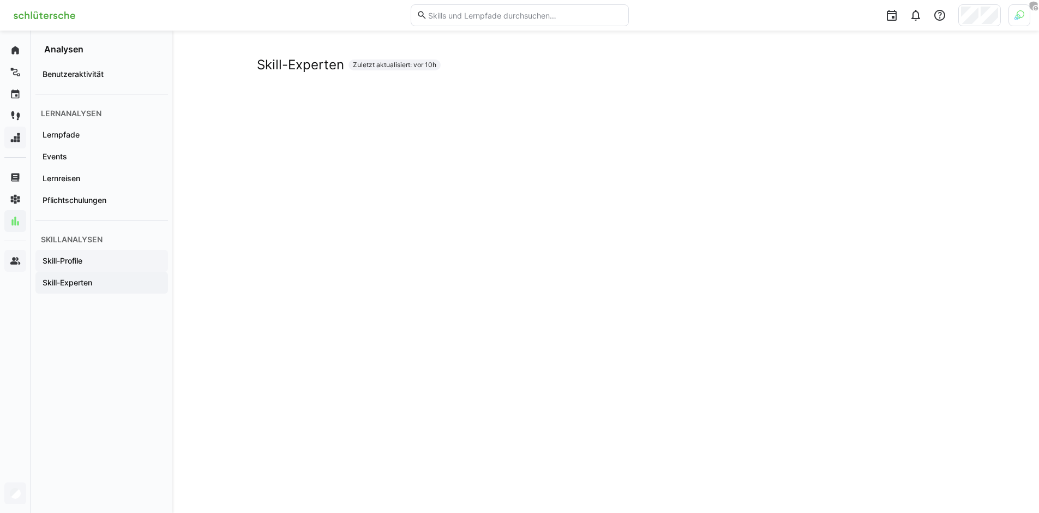
click at [94, 262] on span "Skill-Profile" at bounding box center [102, 260] width 122 height 11
click at [993, 142] on div "Skill-Profile Zuletzt aktualisiert: vor 10h" at bounding box center [605, 85] width 867 height 1453
click at [958, 142] on div "Skill-Profile Zuletzt aktualisiert: vor 10h" at bounding box center [605, 85] width 867 height 1453
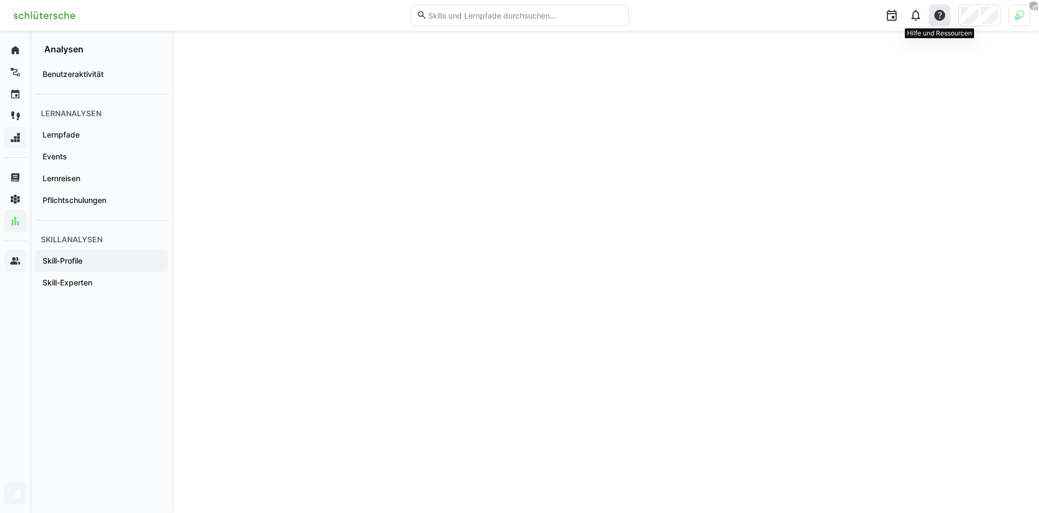
click at [937, 19] on eds-icon at bounding box center [939, 15] width 13 height 13
click at [874, 49] on div "Hilfecenter besuchen" at bounding box center [888, 44] width 76 height 11
click at [1019, 17] on img at bounding box center [1019, 15] width 10 height 10
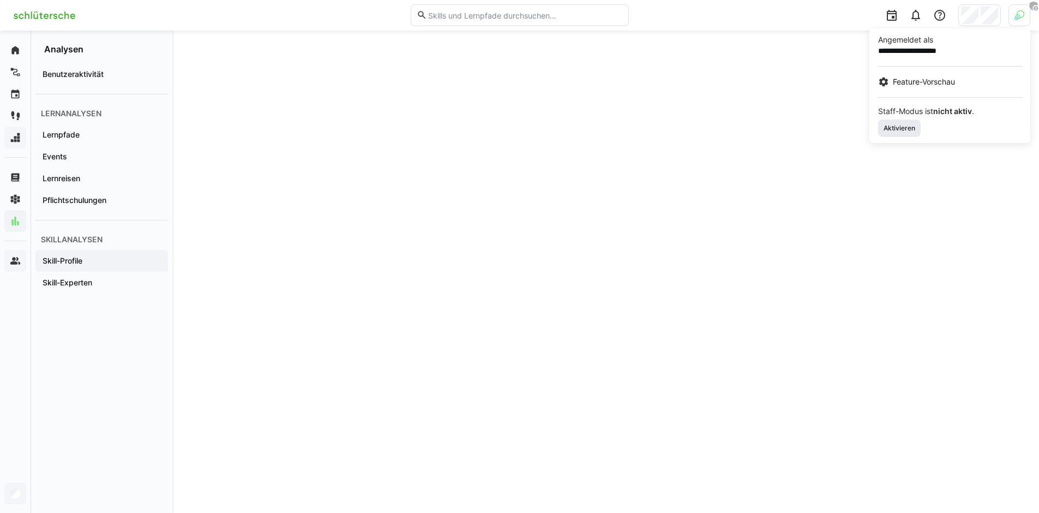
click at [904, 130] on span "Aktivieren" at bounding box center [899, 128] width 34 height 9
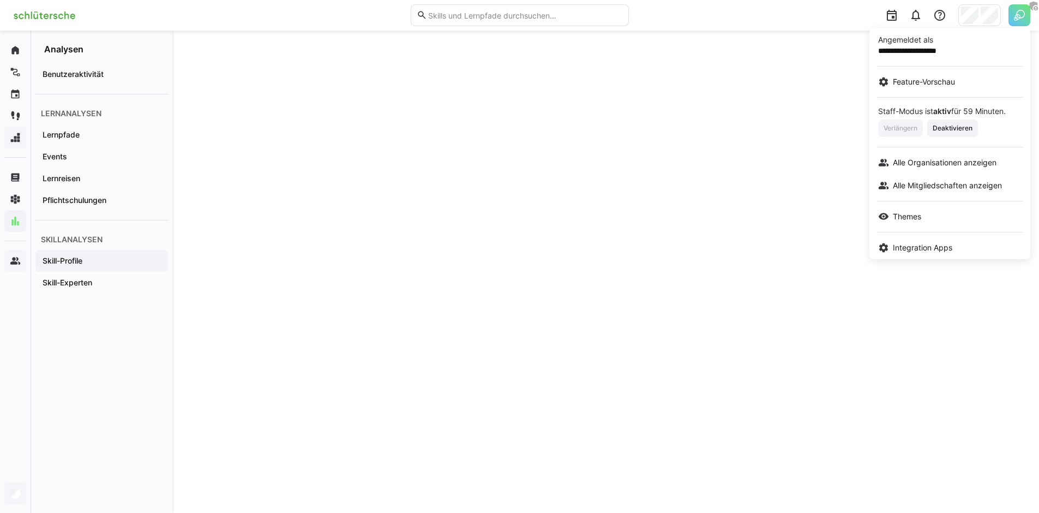
click at [977, 15] on div at bounding box center [519, 256] width 1039 height 513
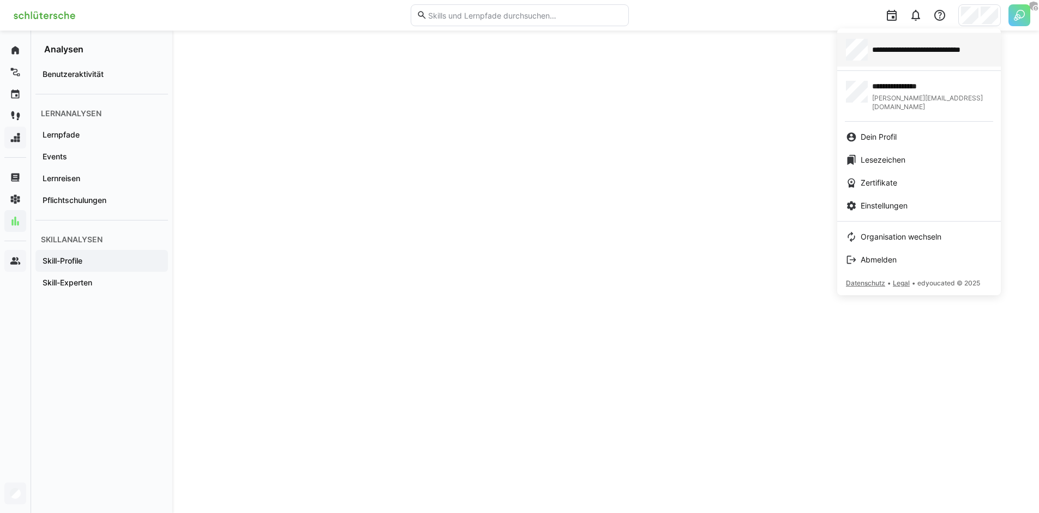
click at [900, 58] on div "**********" at bounding box center [919, 50] width 146 height 22
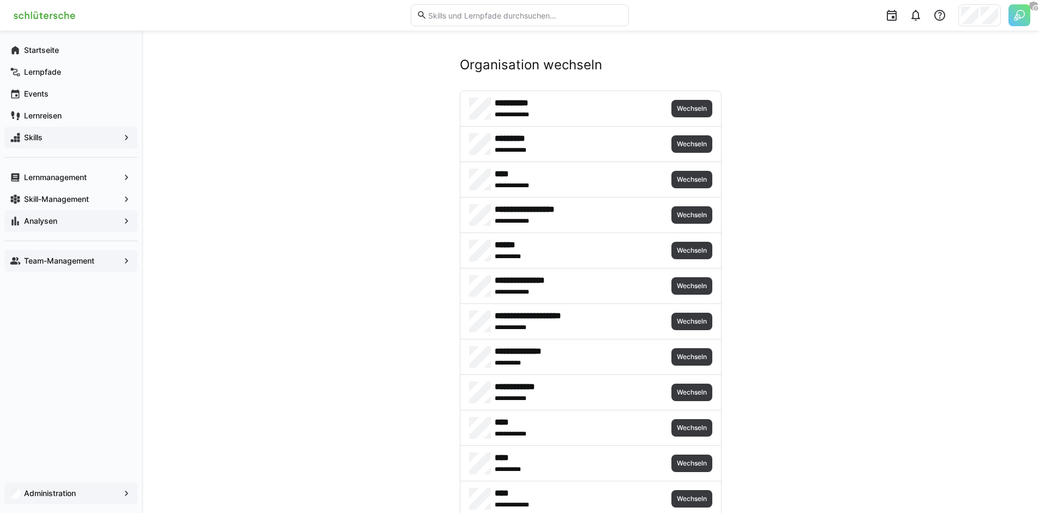
scroll to position [2871, 0]
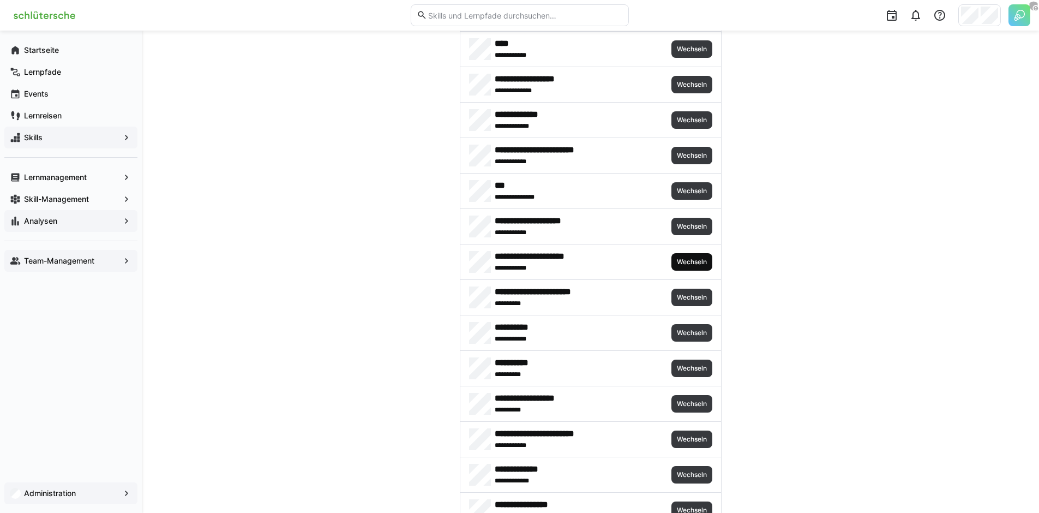
click at [696, 262] on span "Wechseln" at bounding box center [692, 261] width 32 height 9
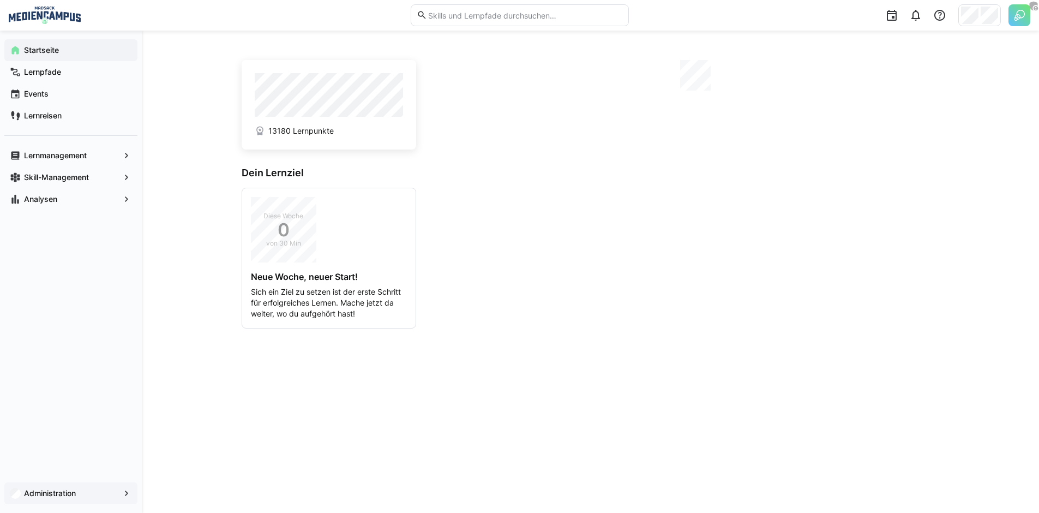
click at [0, 0] on app-navigation-label "Administration" at bounding box center [0, 0] width 0 height 0
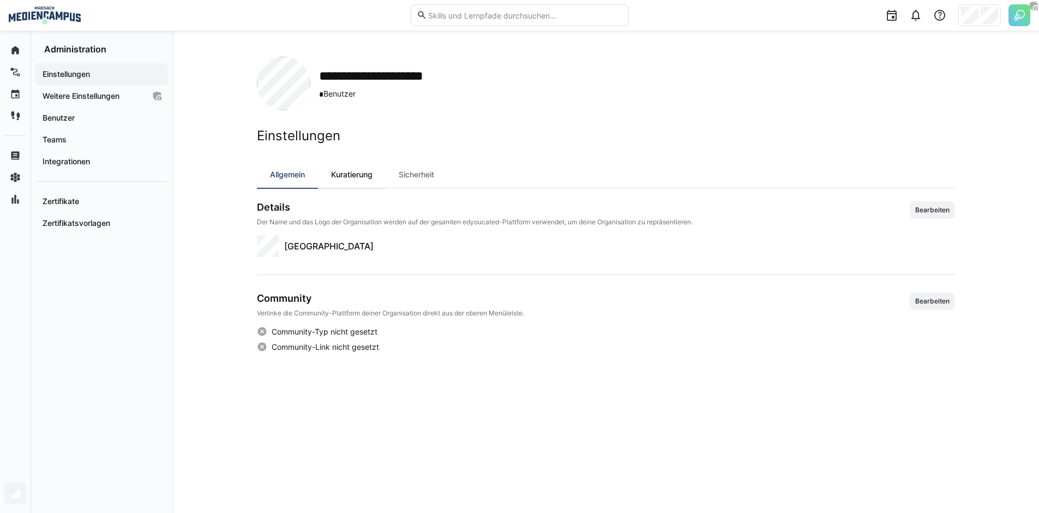
click at [359, 175] on div "Kuratierung" at bounding box center [352, 174] width 68 height 26
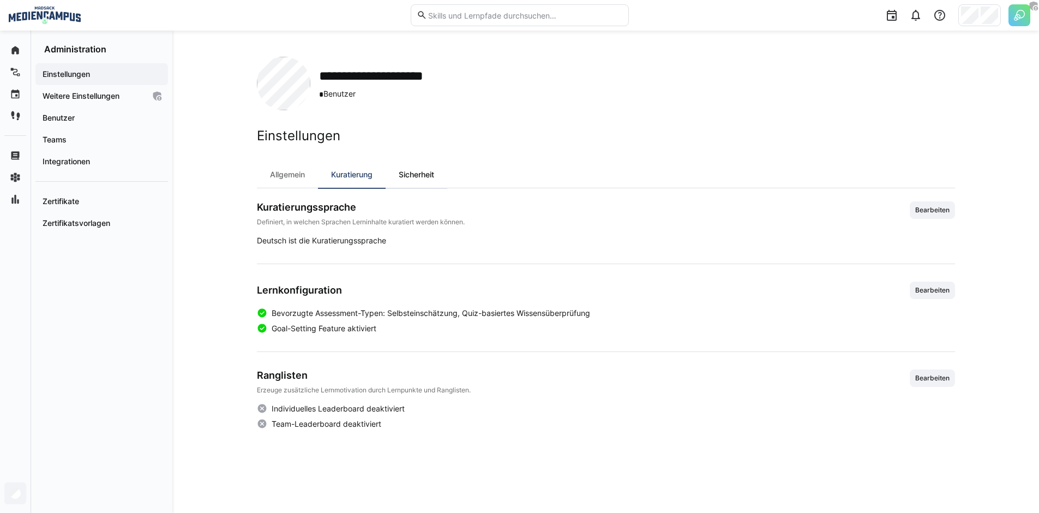
click at [409, 174] on div "Sicherheit" at bounding box center [417, 174] width 62 height 26
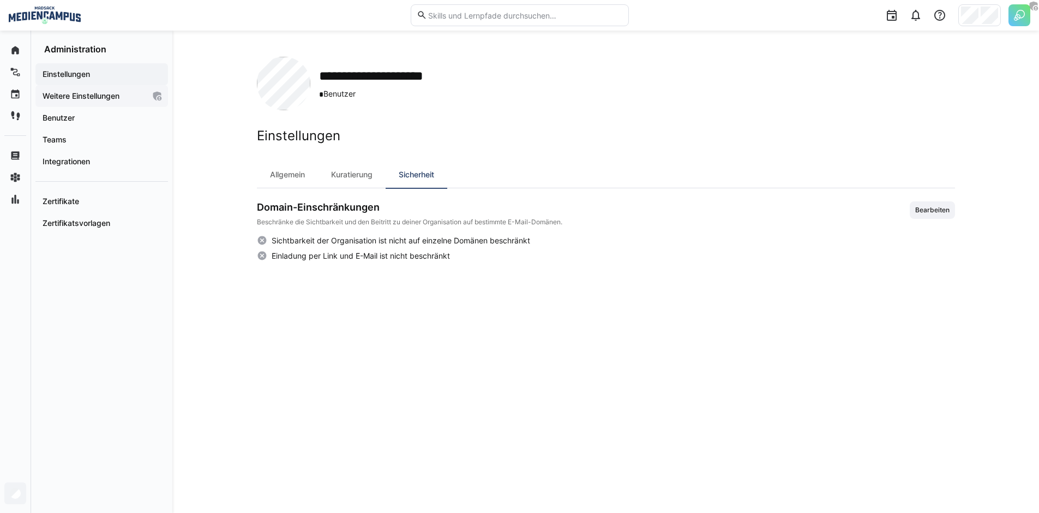
click at [0, 0] on app-navigation-label "Weitere Einstellungen" at bounding box center [0, 0] width 0 height 0
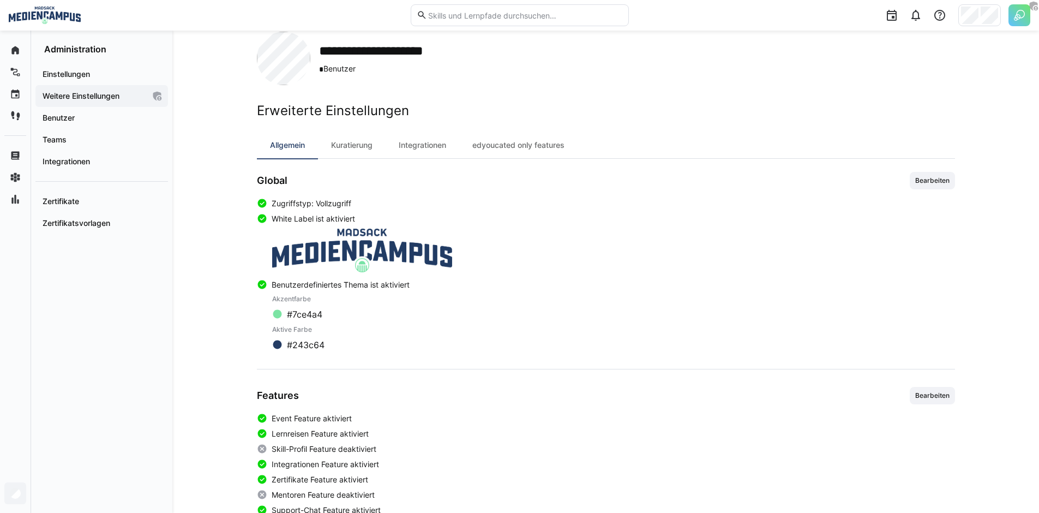
scroll to position [85, 0]
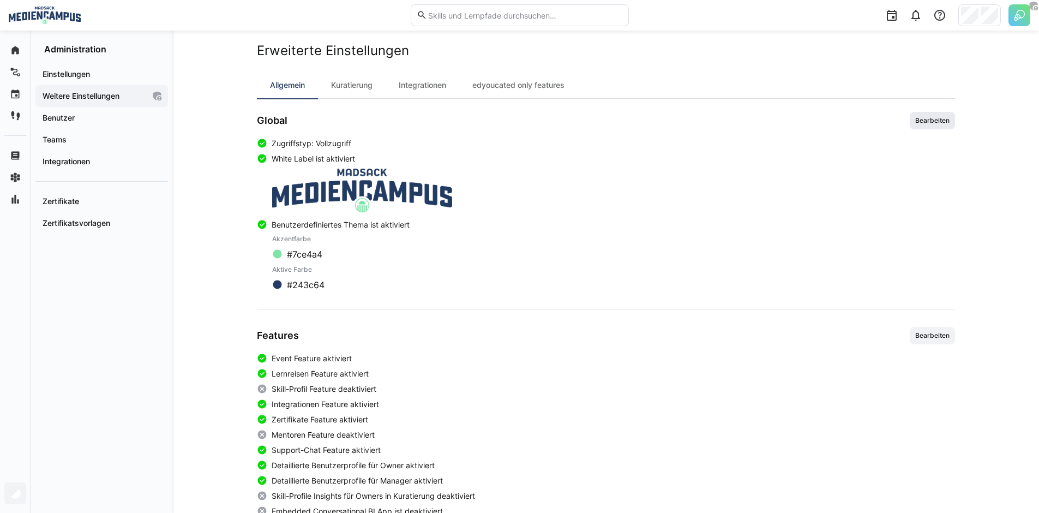
click at [929, 122] on span "Bearbeiten" at bounding box center [932, 120] width 37 height 9
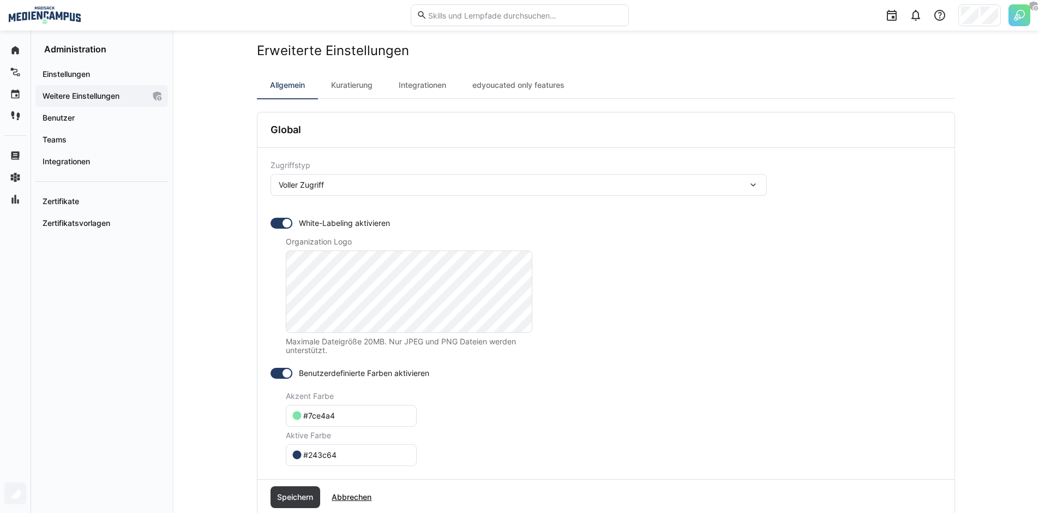
click at [360, 408] on eds-input "#7ce4a4" at bounding box center [351, 416] width 131 height 22
paste input "#78e3a6"
click at [360, 412] on input "#7ce4a4#78e3a6" at bounding box center [356, 416] width 108 height 10
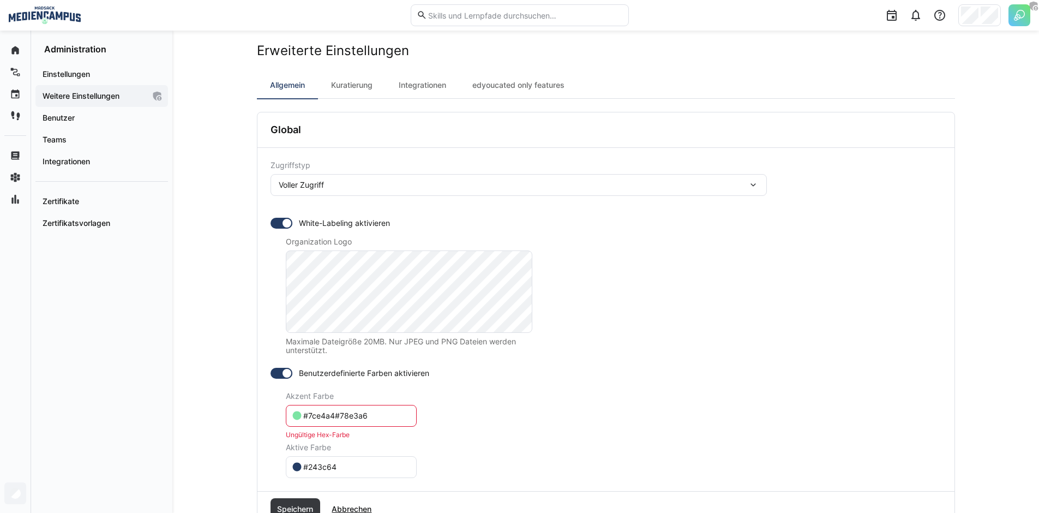
click at [360, 412] on input "#7ce4a4#78e3a6" at bounding box center [356, 416] width 108 height 10
paste input "text"
type input "#78e3a6"
click at [348, 455] on input "#243c64" at bounding box center [356, 455] width 108 height 10
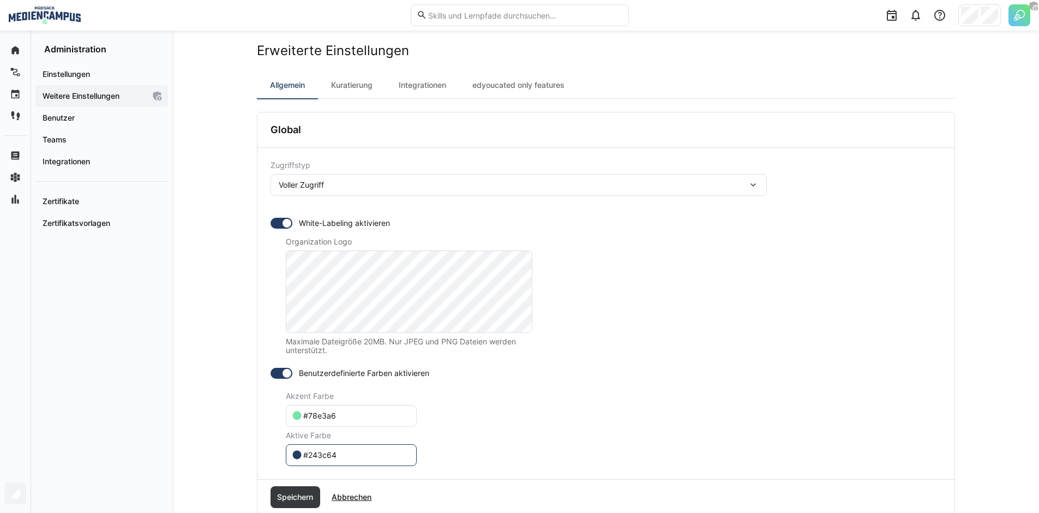
click at [348, 455] on input "#243c64" at bounding box center [356, 455] width 108 height 10
paste input "13b63"
type input "#213b63"
click at [310, 497] on span "Speichern" at bounding box center [294, 496] width 39 height 11
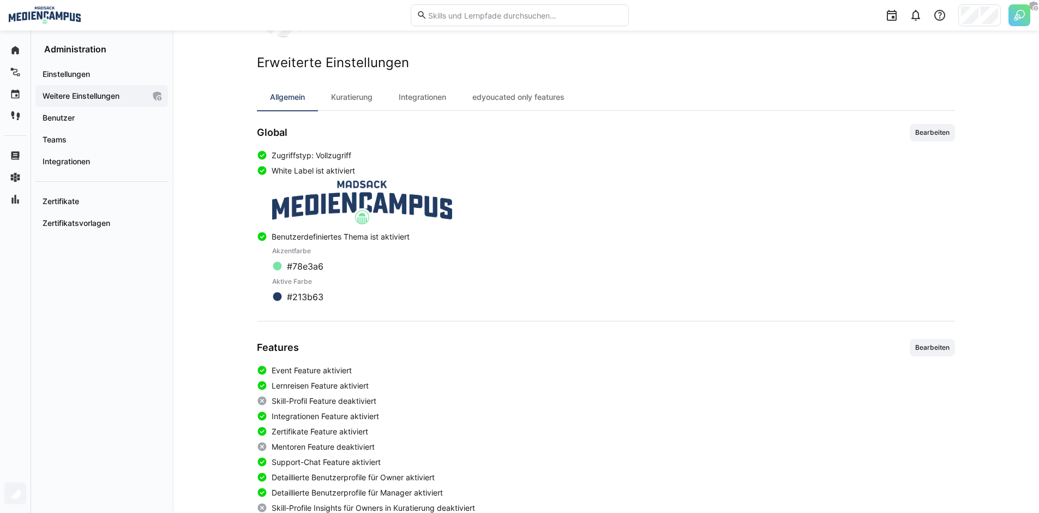
scroll to position [71, 0]
